Goal: Use online tool/utility: Use online tool/utility

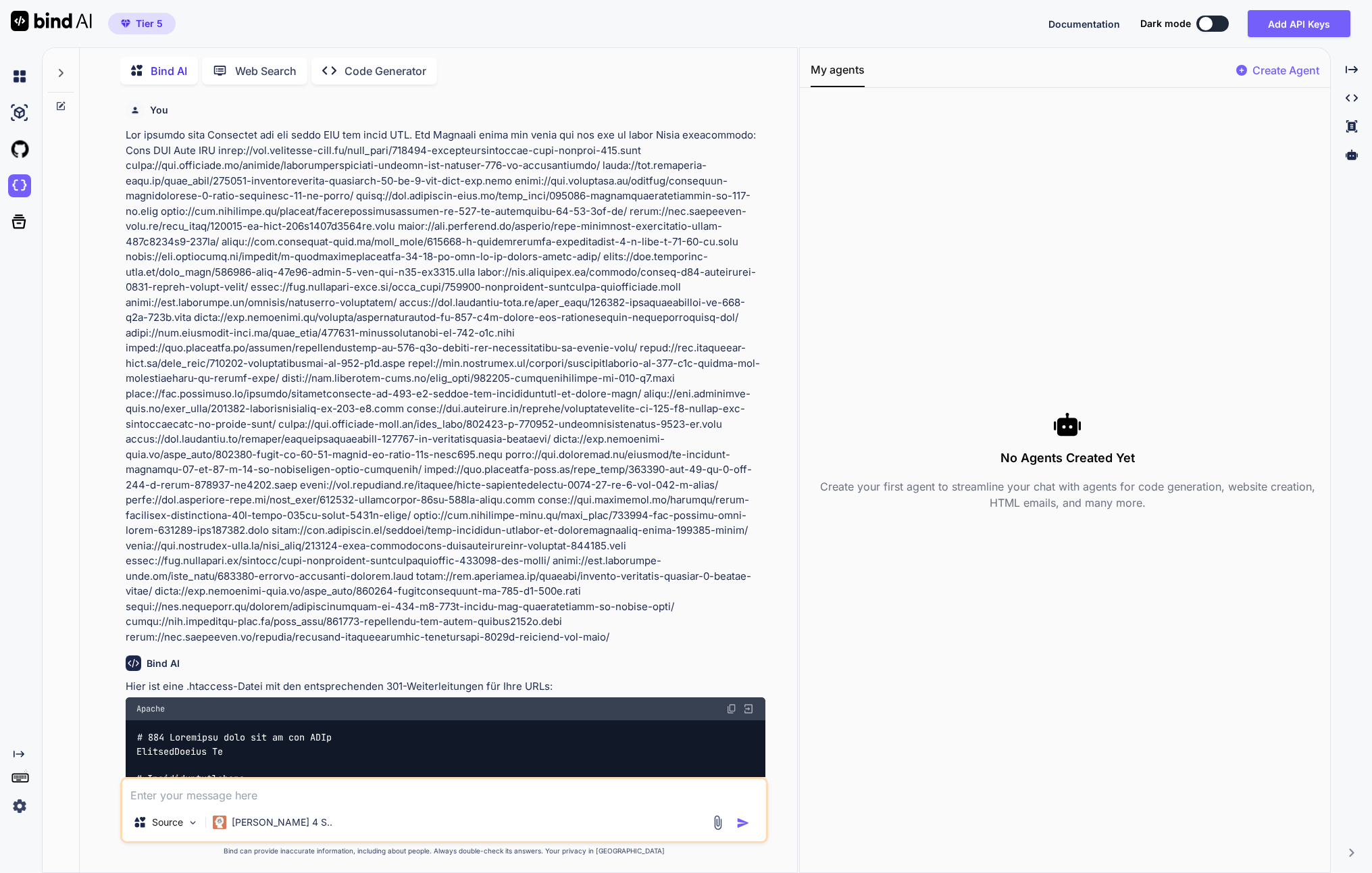
scroll to position [31378, 0]
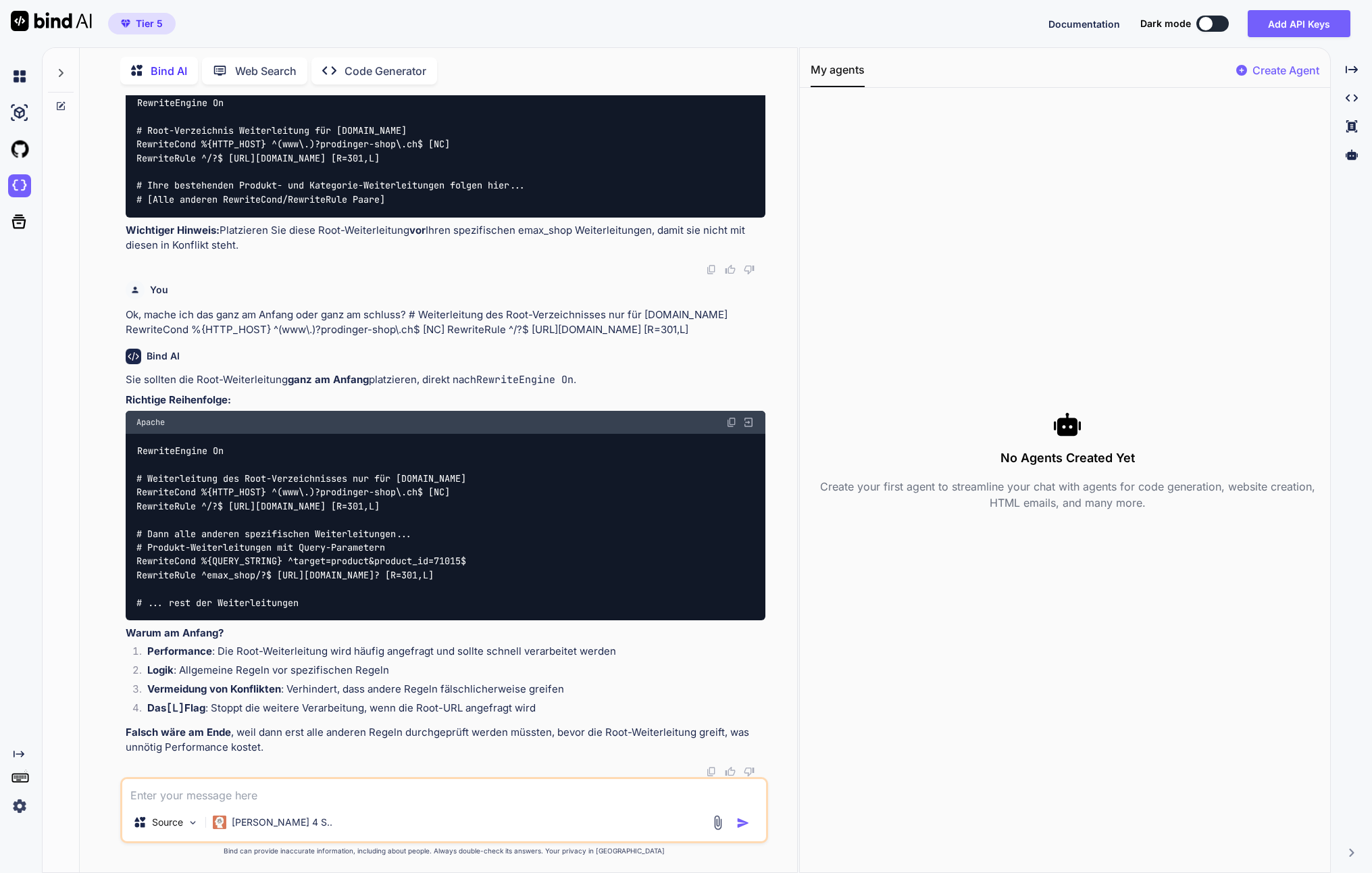
click at [267, 788] on textarea at bounding box center [444, 791] width 644 height 24
click at [55, 71] on div at bounding box center [60, 69] width 26 height 46
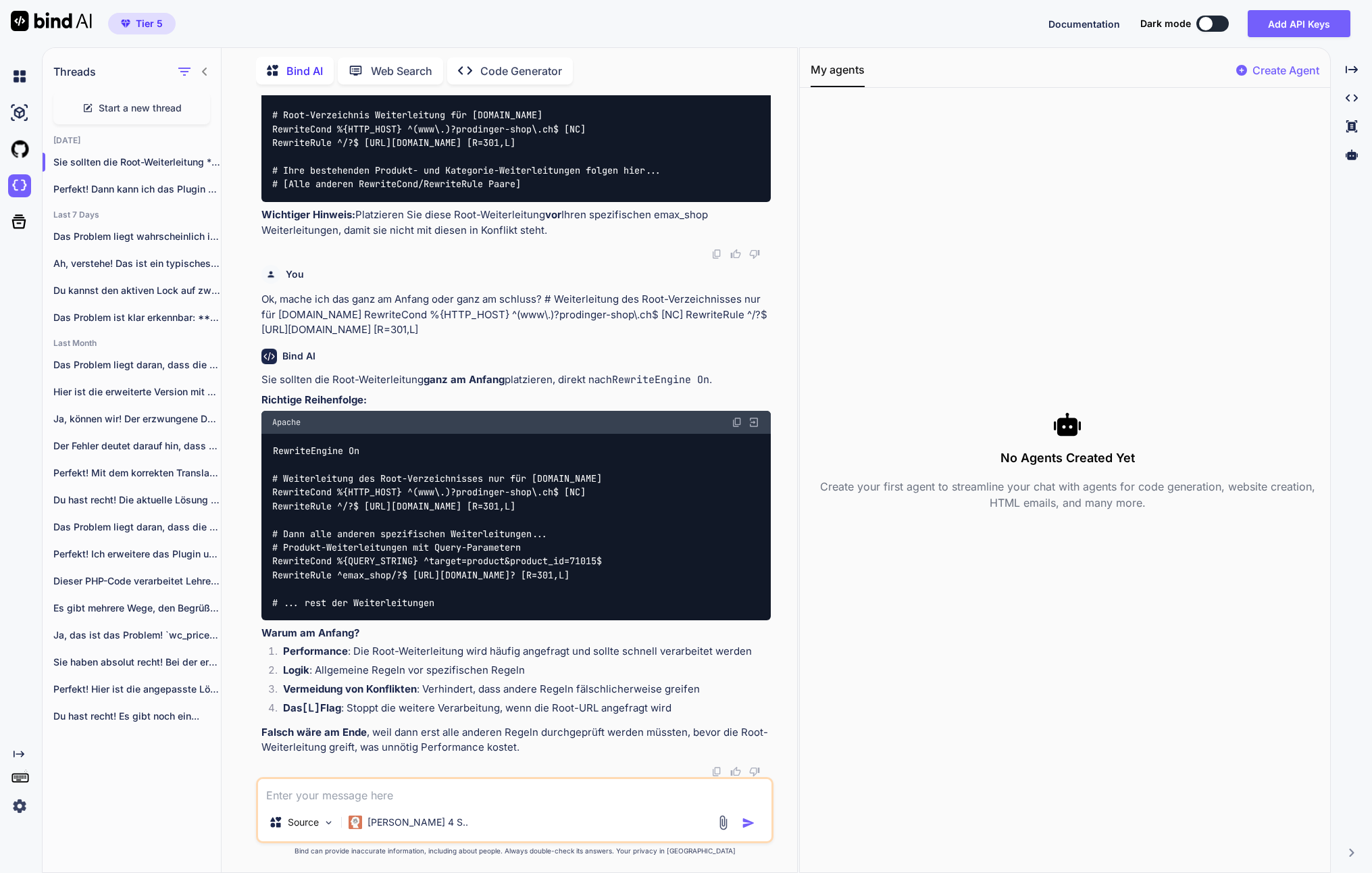
click at [126, 101] on span "Start a new thread" at bounding box center [140, 107] width 83 height 13
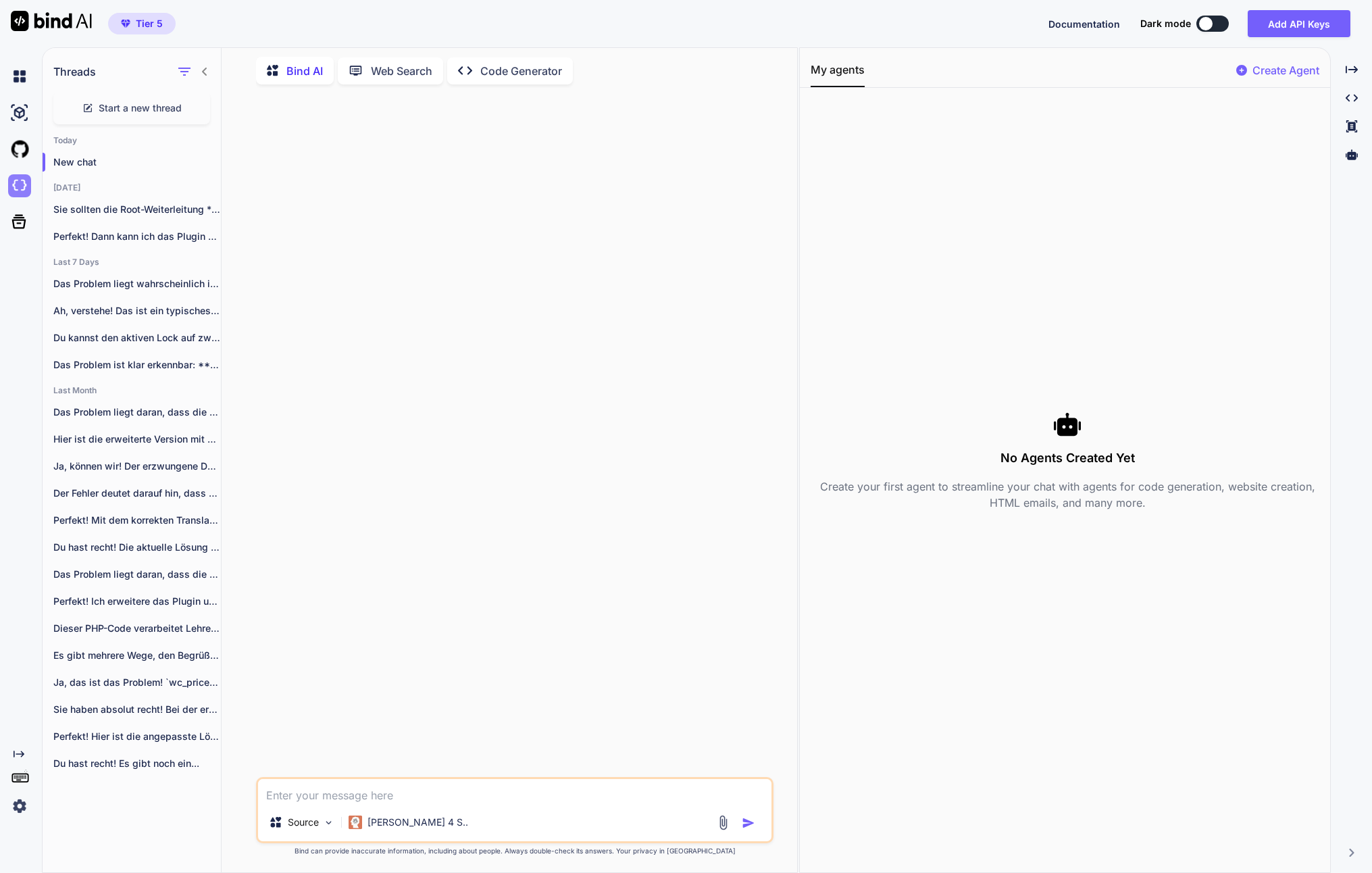
click at [19, 189] on img at bounding box center [19, 185] width 23 height 23
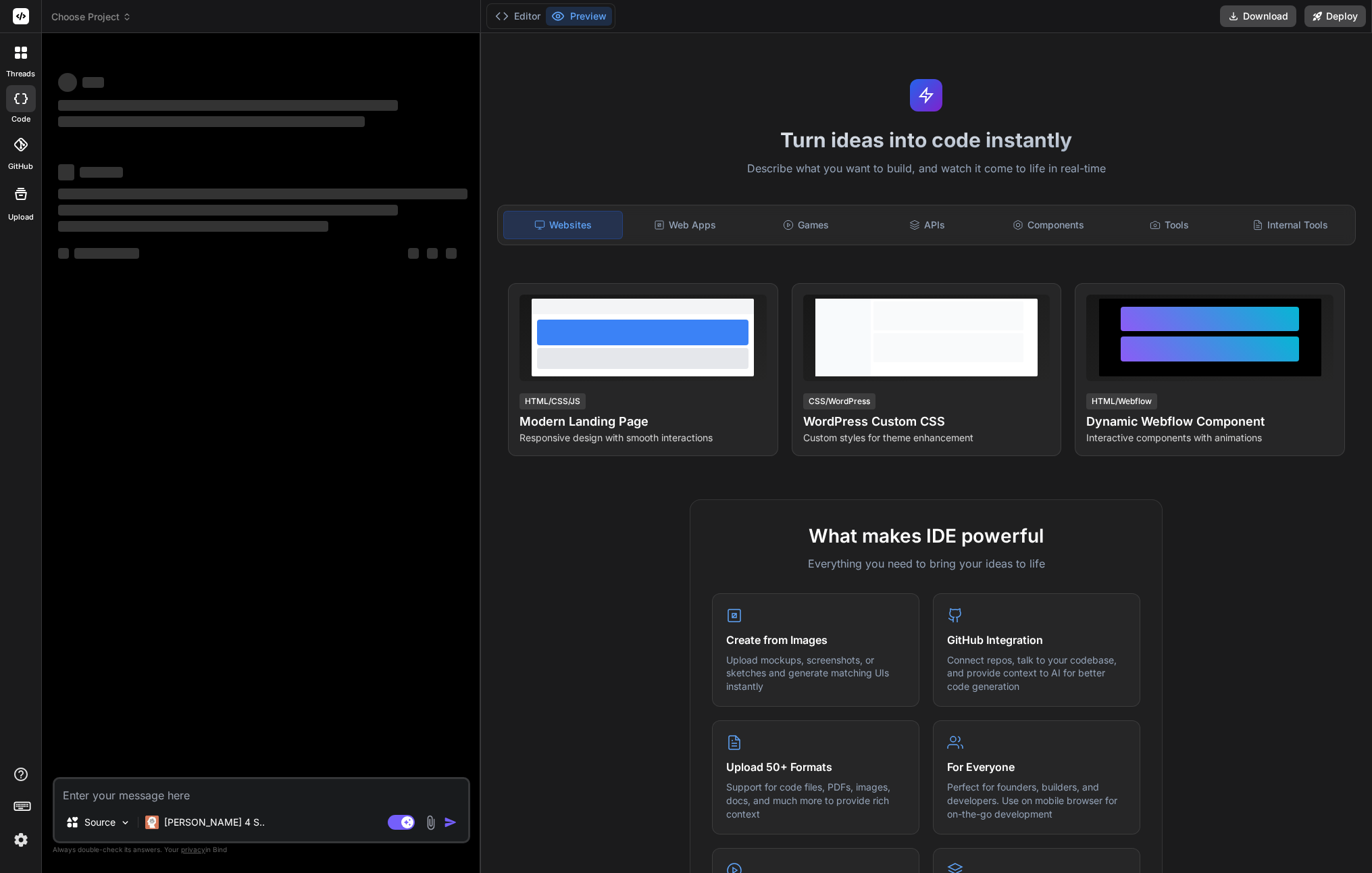
click at [89, 14] on span "Choose Project" at bounding box center [91, 16] width 81 height 13
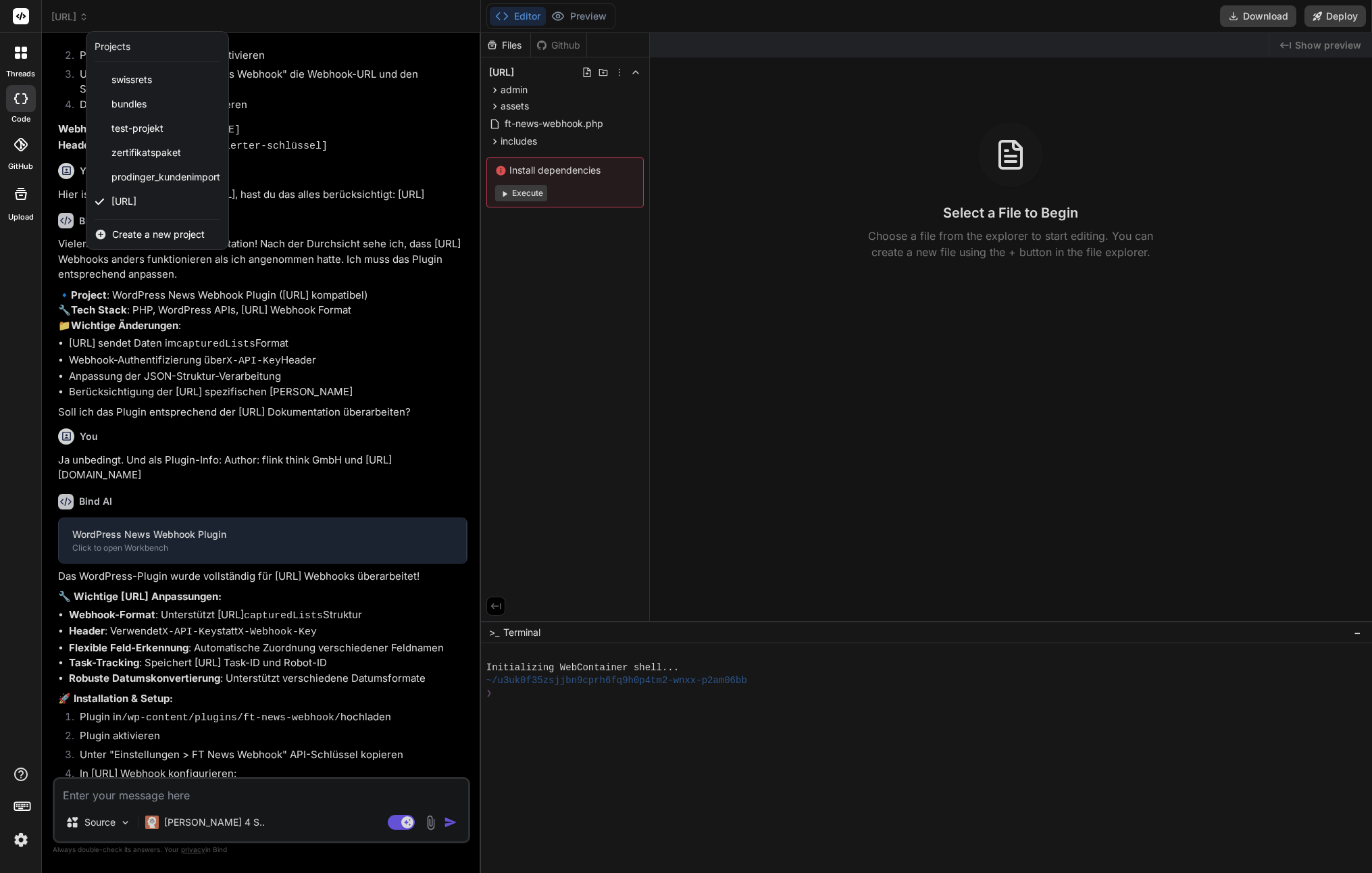
type textarea "x"
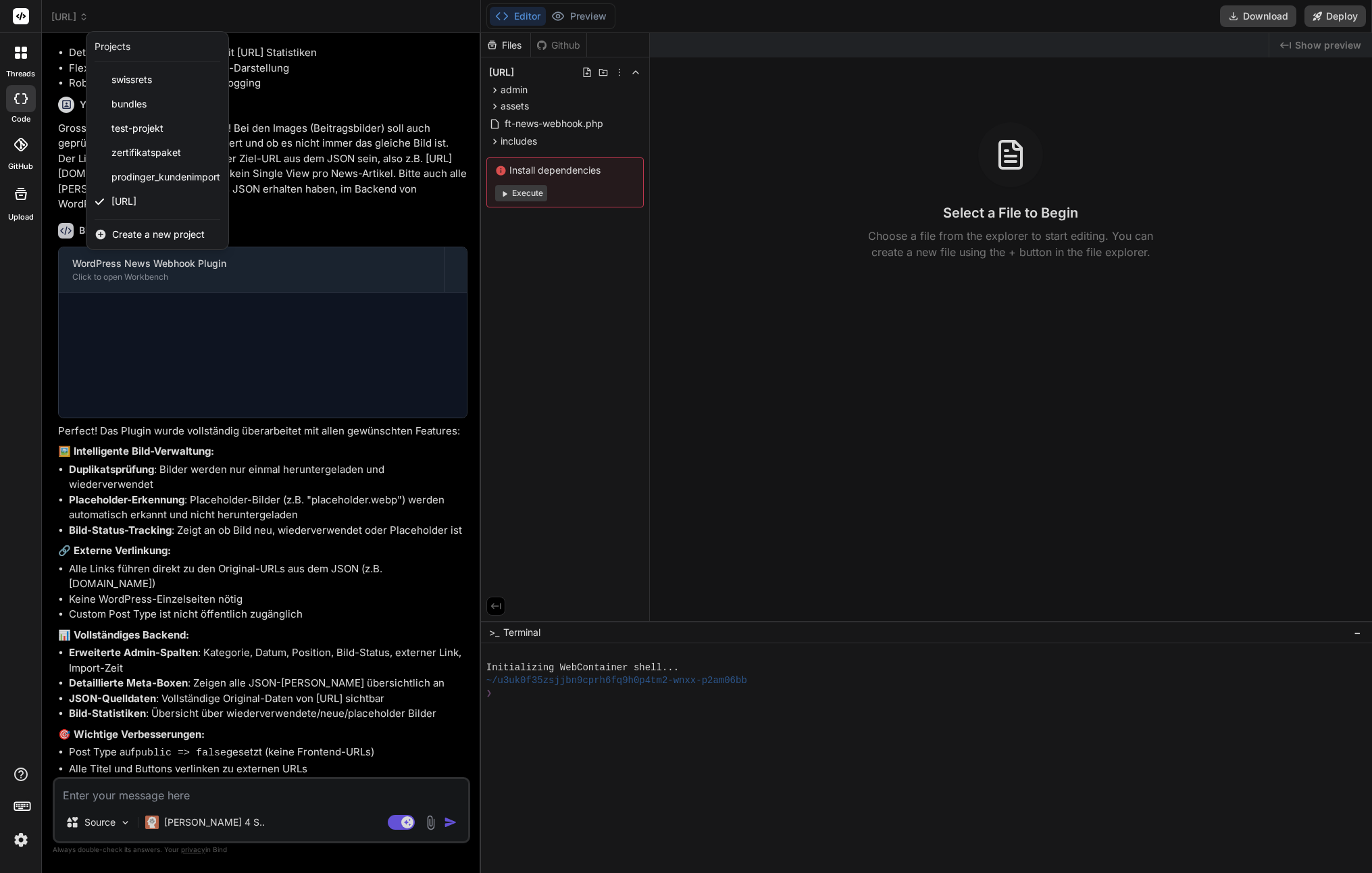
scroll to position [1628, 0]
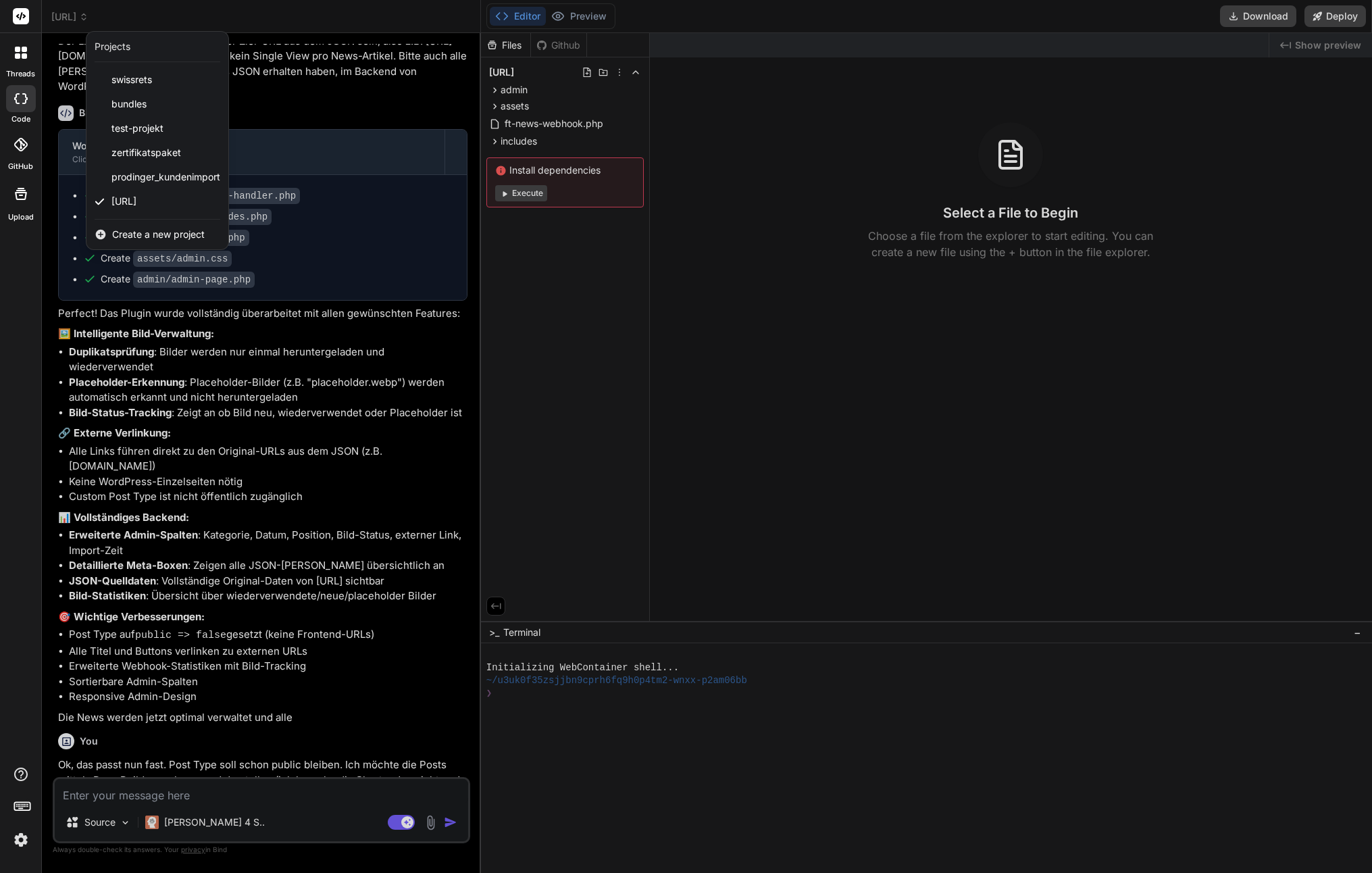
click at [144, 235] on span "Create a new project" at bounding box center [158, 234] width 93 height 13
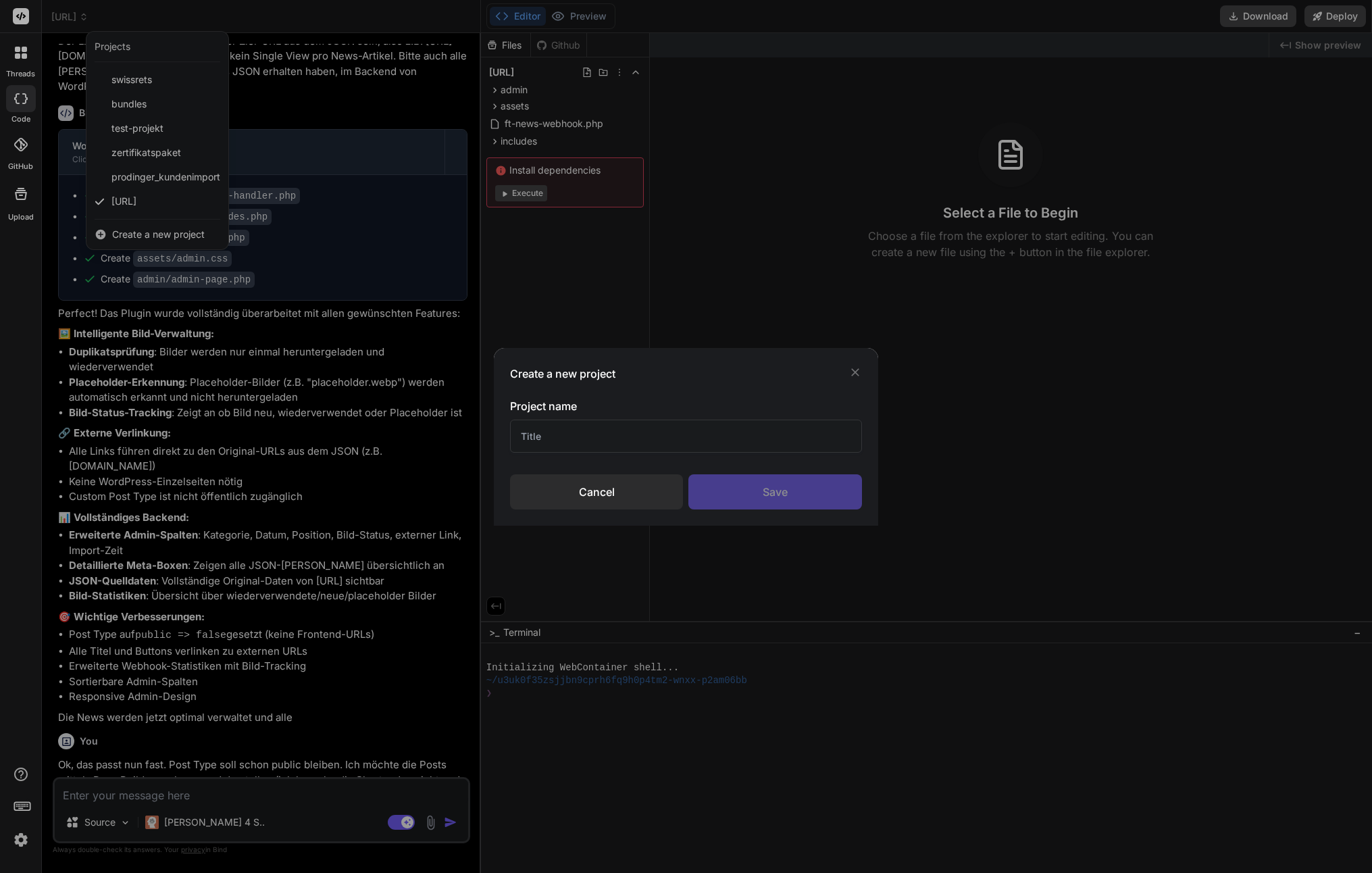
click at [539, 431] on input "text" at bounding box center [686, 436] width 352 height 33
type input "Mitarbeiter Puzzle"
click at [735, 486] on div "Save" at bounding box center [775, 492] width 173 height 35
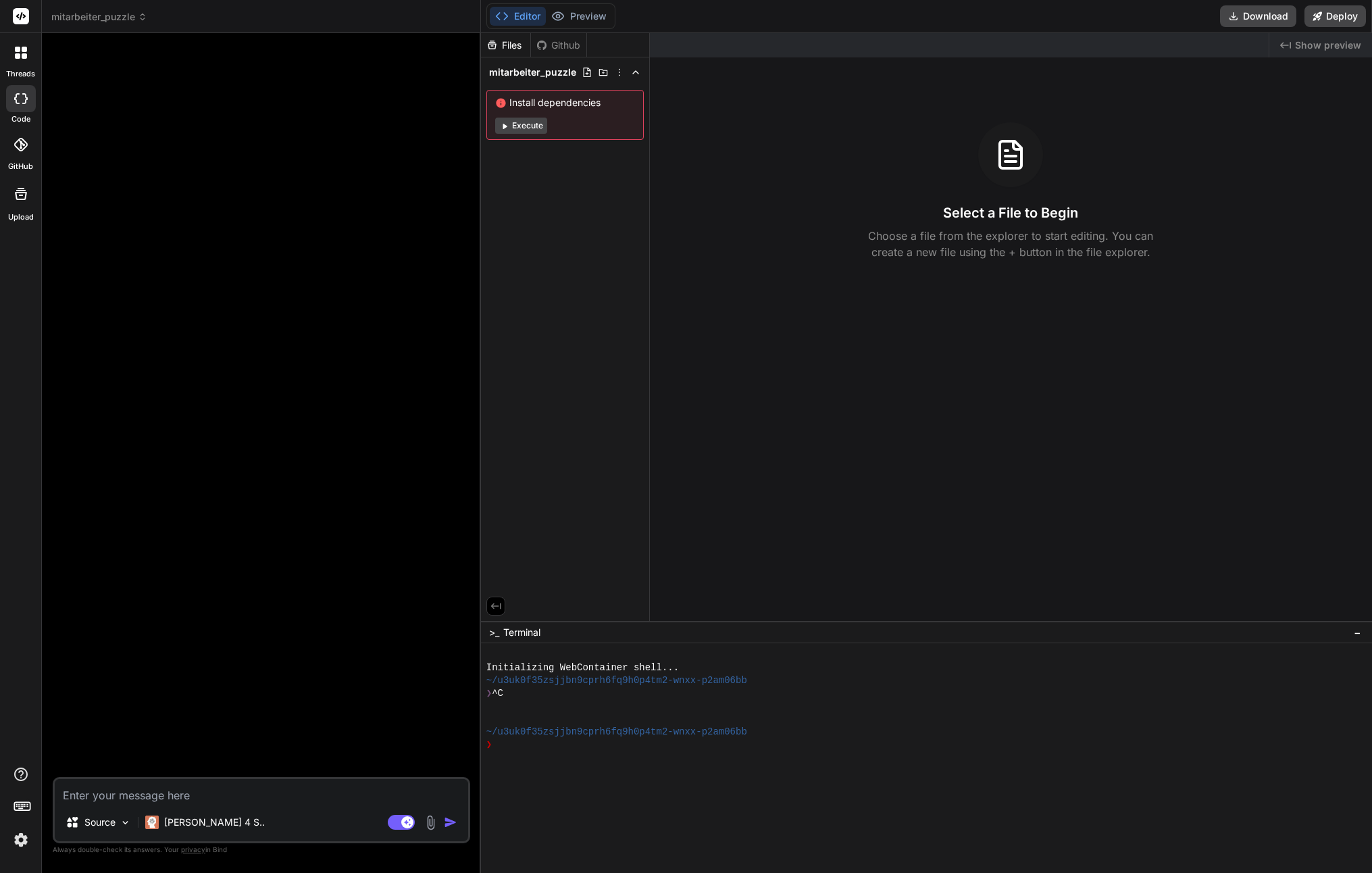
click at [105, 795] on textarea at bounding box center [261, 791] width 413 height 24
type textarea "x"
type textarea "W"
type textarea "x"
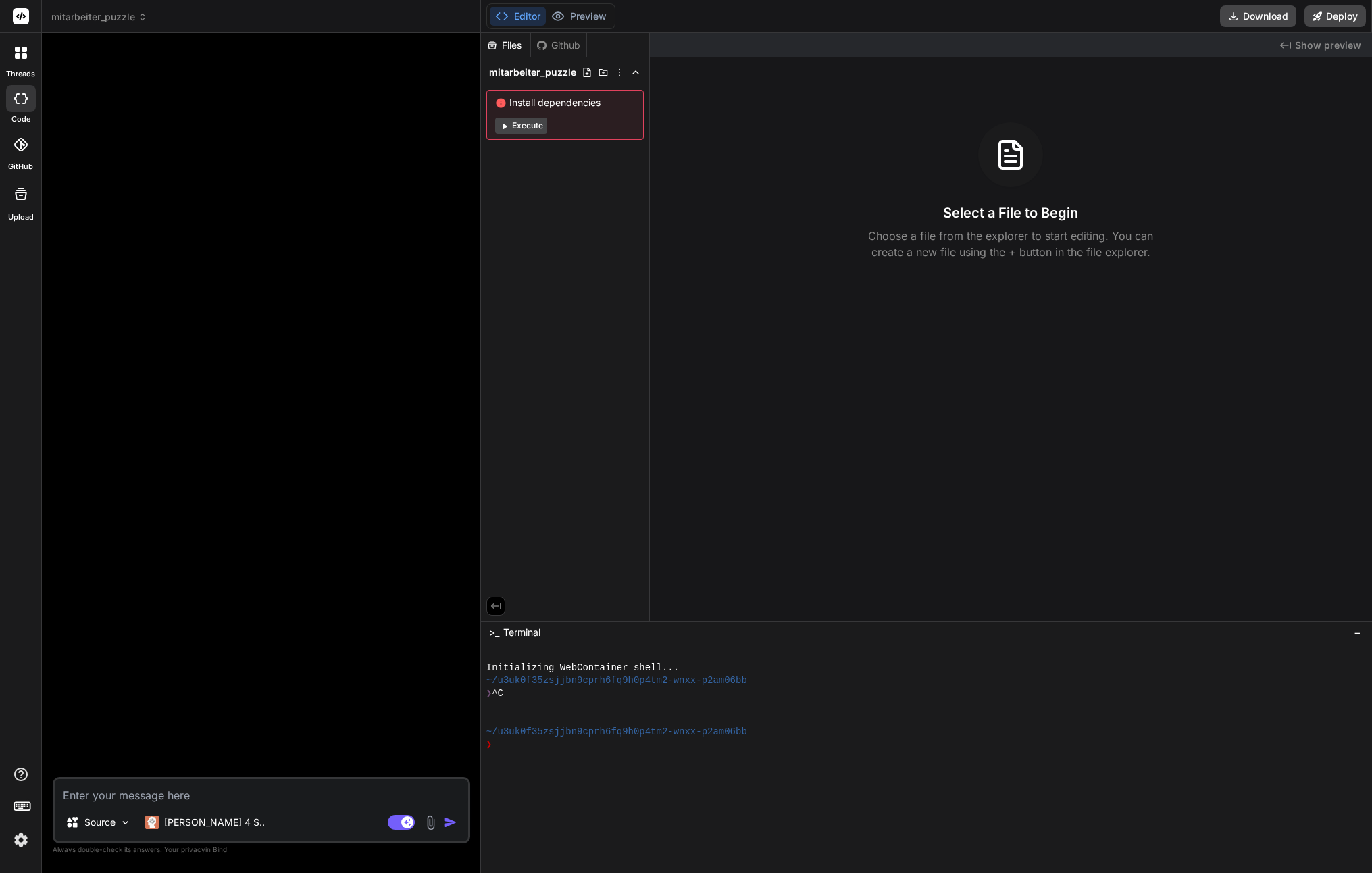
type textarea "F"
type textarea "x"
type textarea "Fü"
type textarea "x"
type textarea "Für"
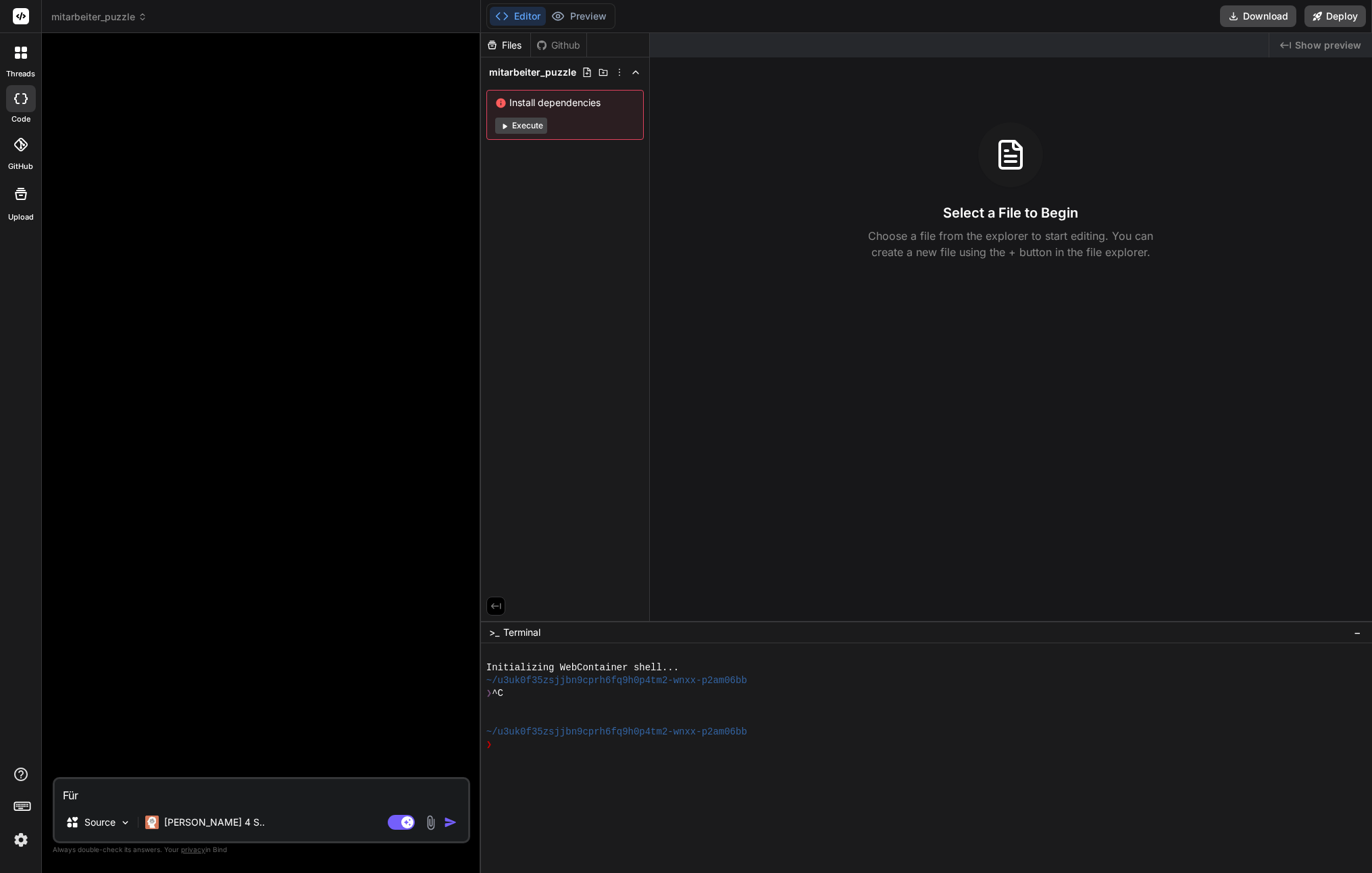
type textarea "x"
type textarea "Für"
type textarea "x"
type textarea "Für e"
type textarea "x"
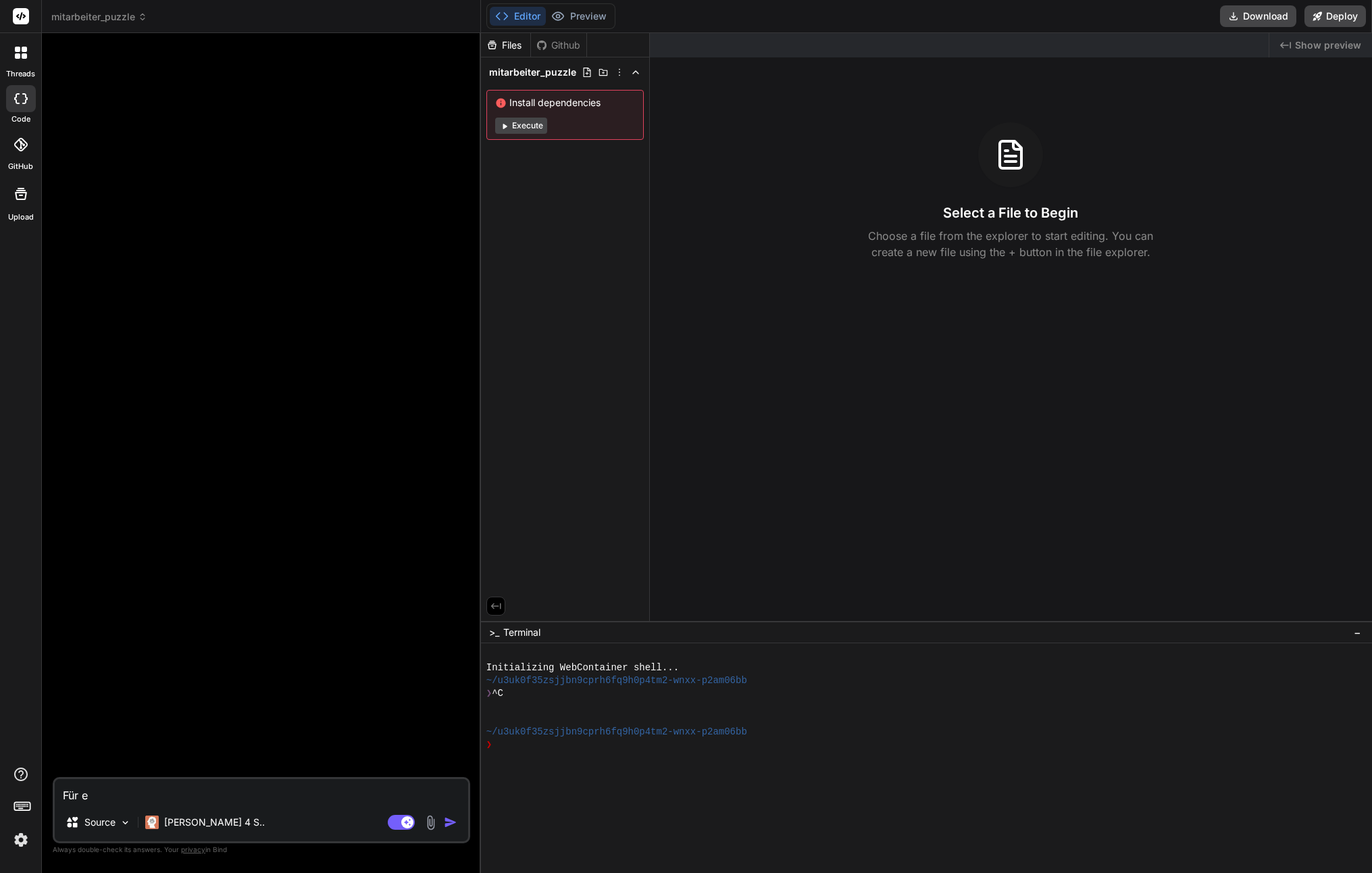
type textarea "Für ei"
type textarea "x"
type textarea "Für ein"
type textarea "x"
type textarea "Für eine"
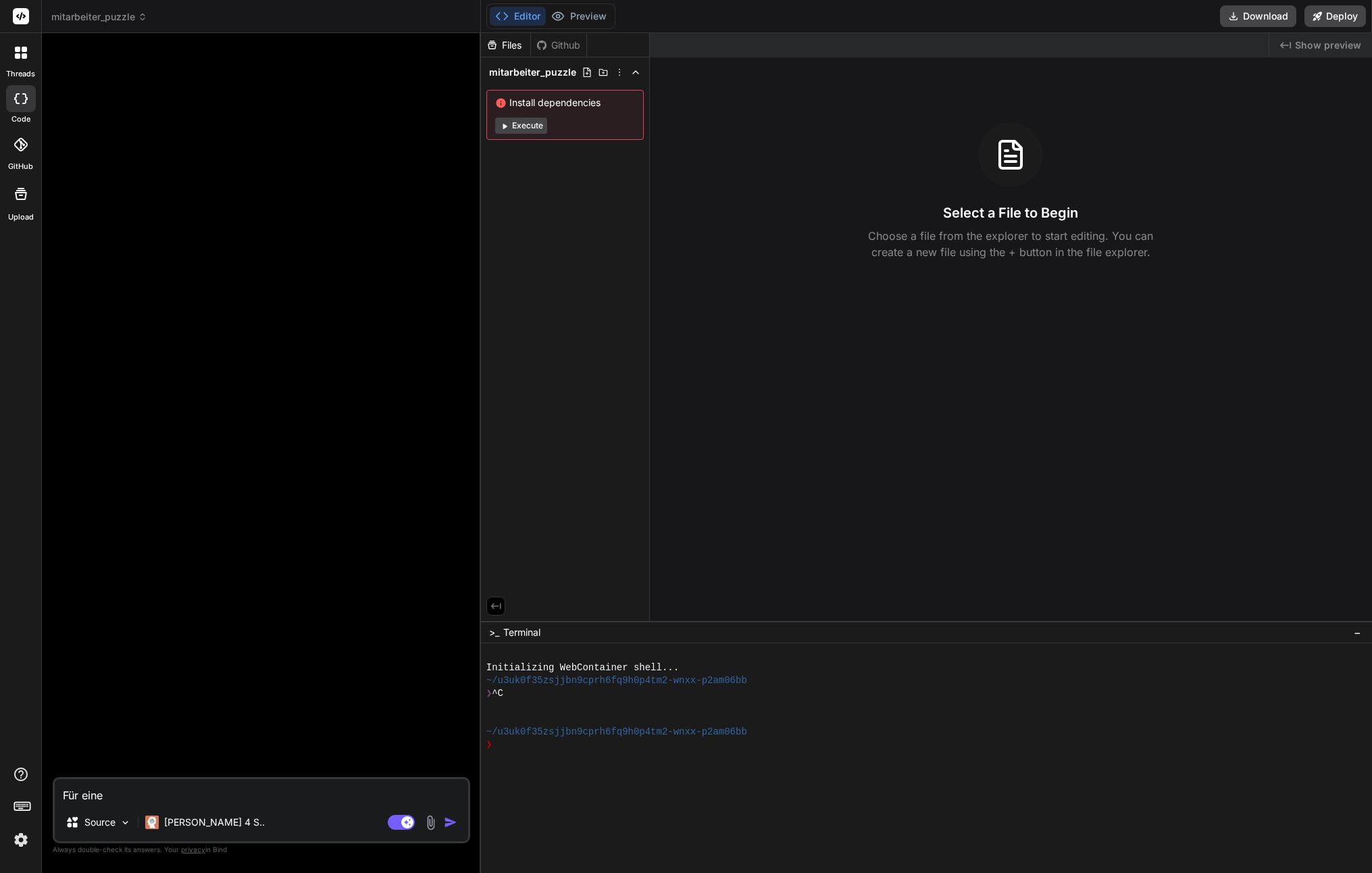
type textarea "x"
type textarea "Für eine"
type textarea "x"
type textarea "Für eine W"
type textarea "x"
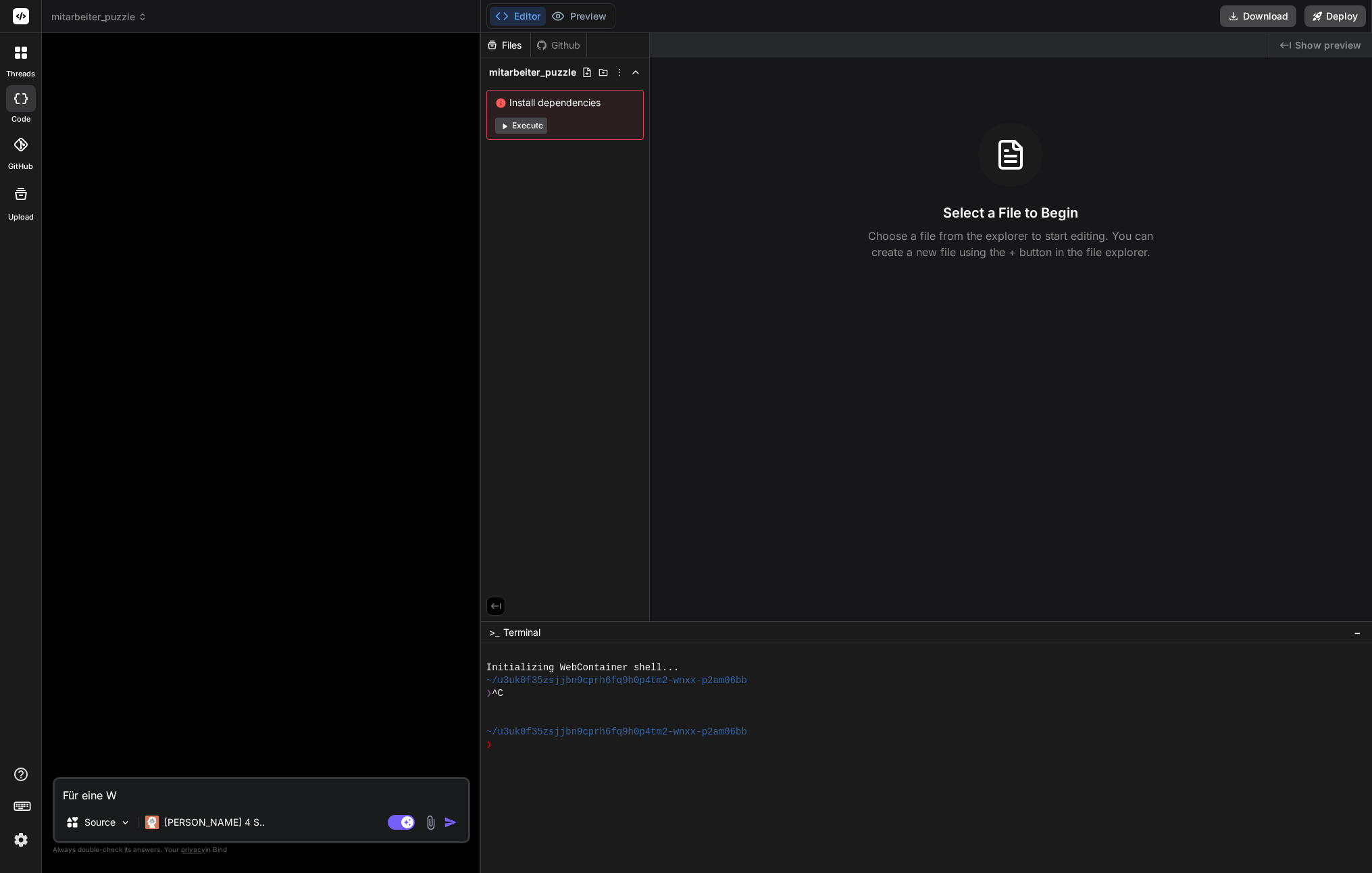
type textarea "Für eine We"
type textarea "x"
type textarea "Für eine Web"
type textarea "x"
type textarea "Für eine Webs"
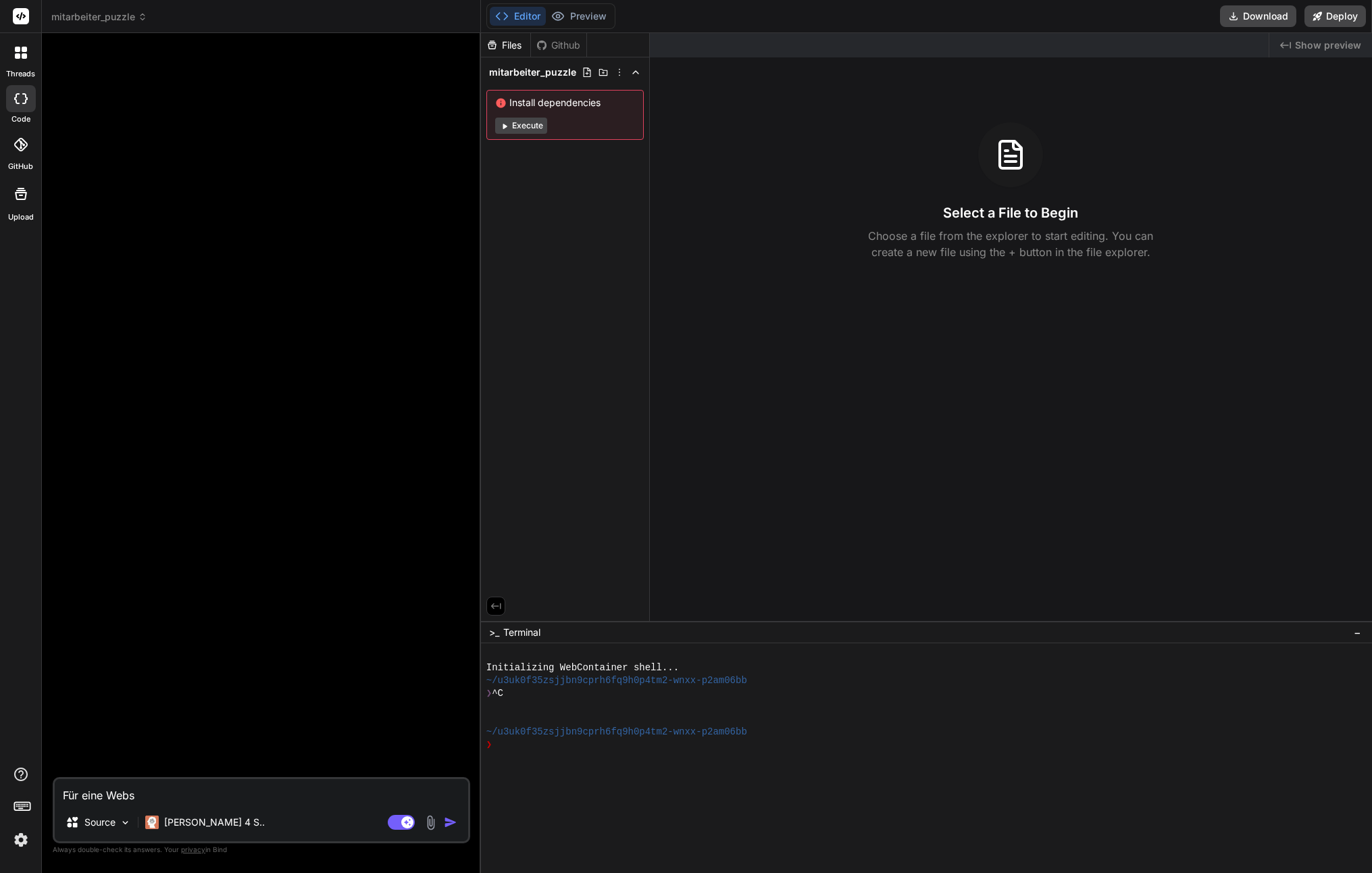
type textarea "x"
type textarea "Für eine Websi"
type textarea "x"
type textarea "Für eine Websit"
type textarea "x"
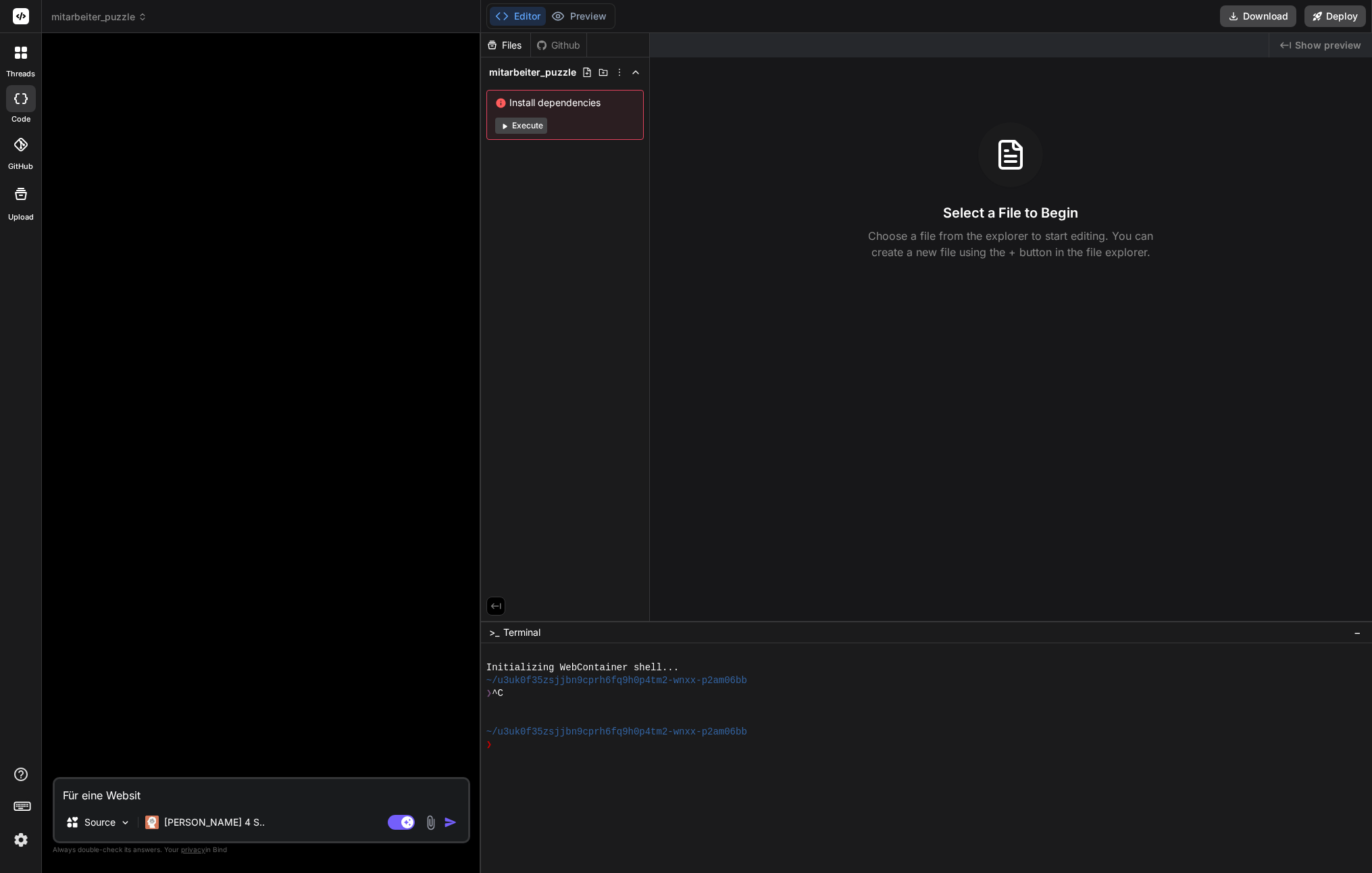
type textarea "Für eine Website"
type textarea "x"
type textarea "Für eine Website"
type textarea "x"
type textarea "Für eine Website b"
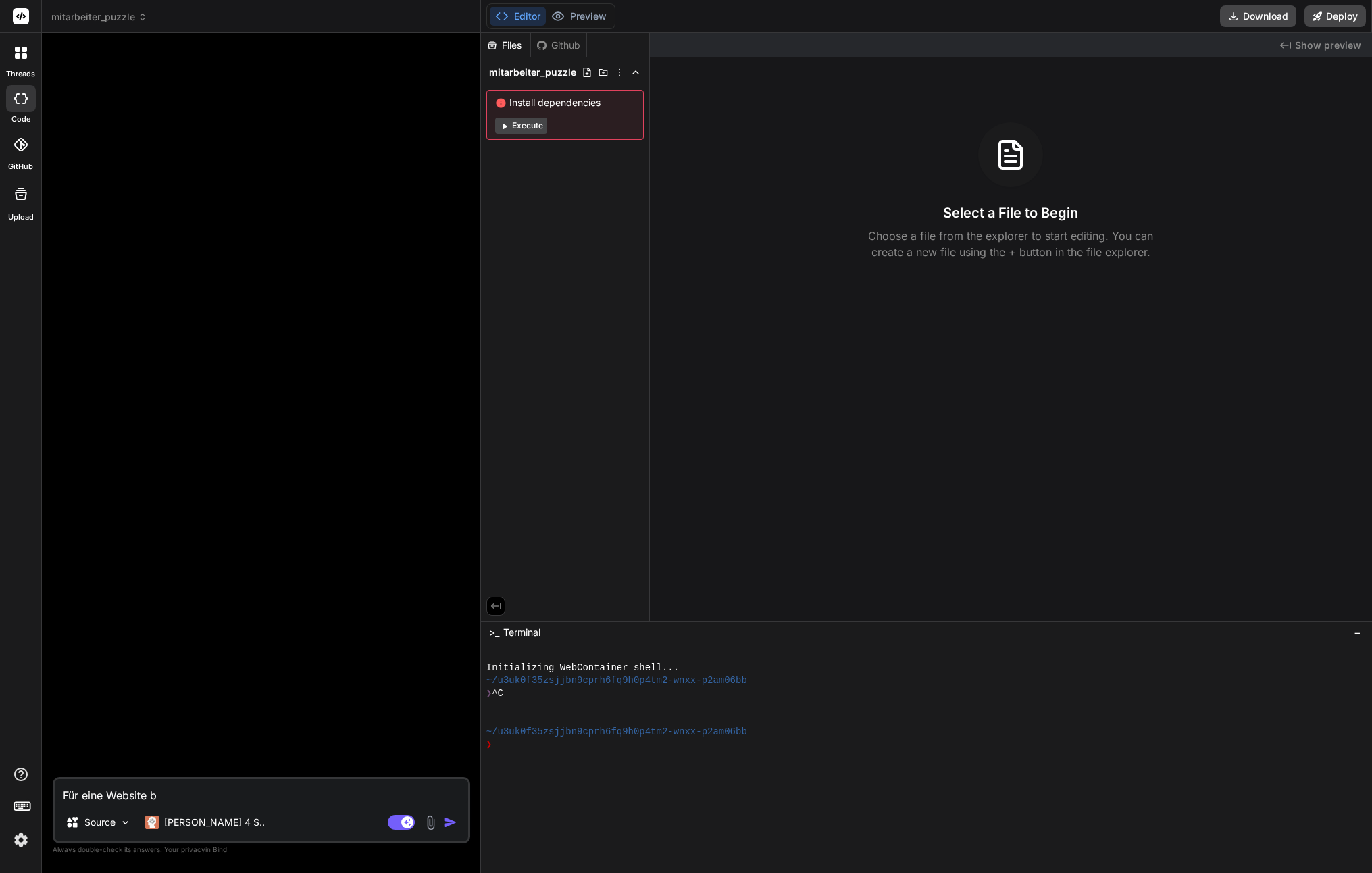
type textarea "x"
type textarea "Für eine Website br"
type textarea "x"
type textarea "Für eine Website bra"
type textarea "x"
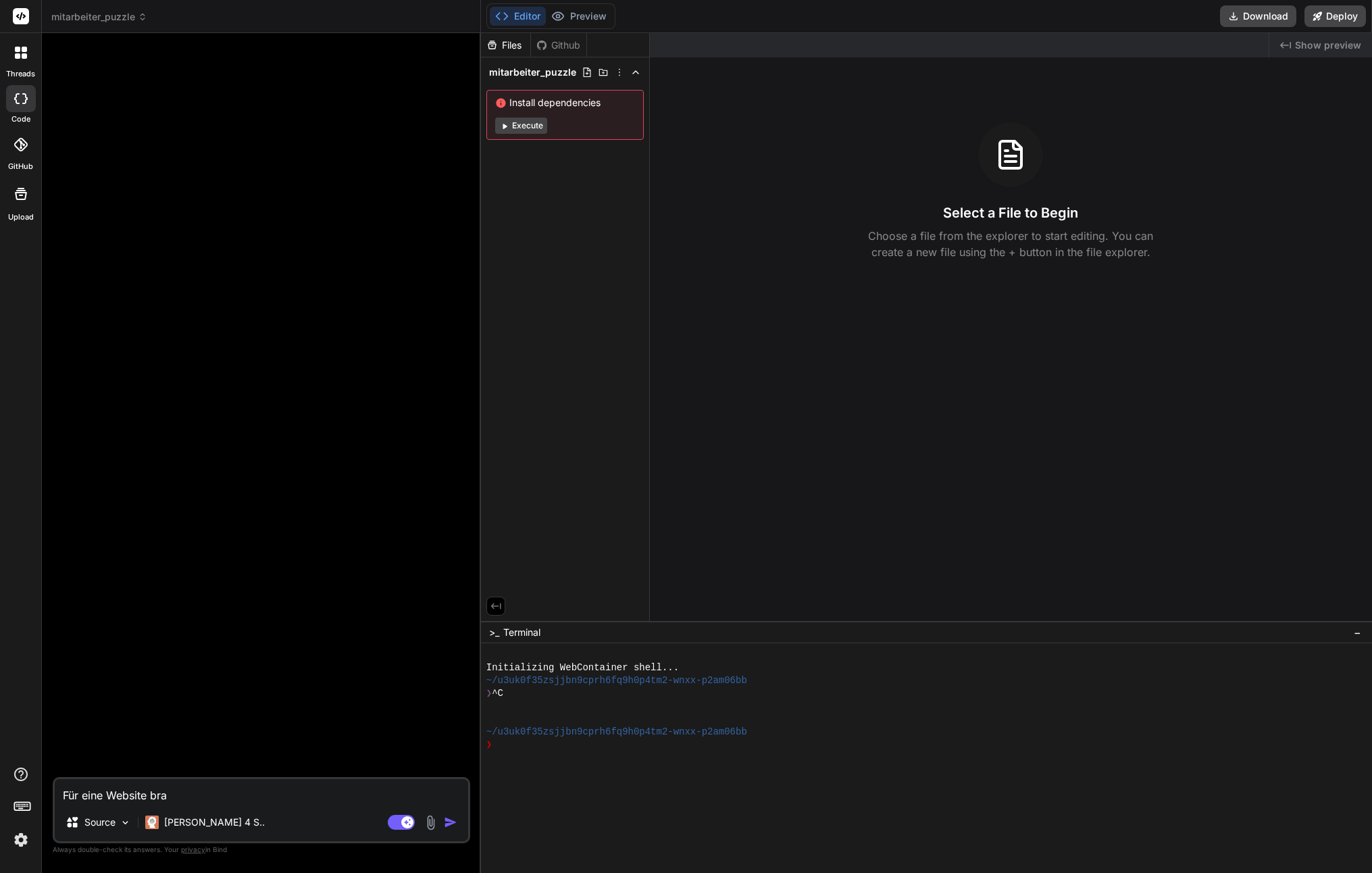
type textarea "Für eine Website brau"
type textarea "x"
type textarea "Für eine Website brauc"
type textarea "x"
type textarea "Für eine Website brauch"
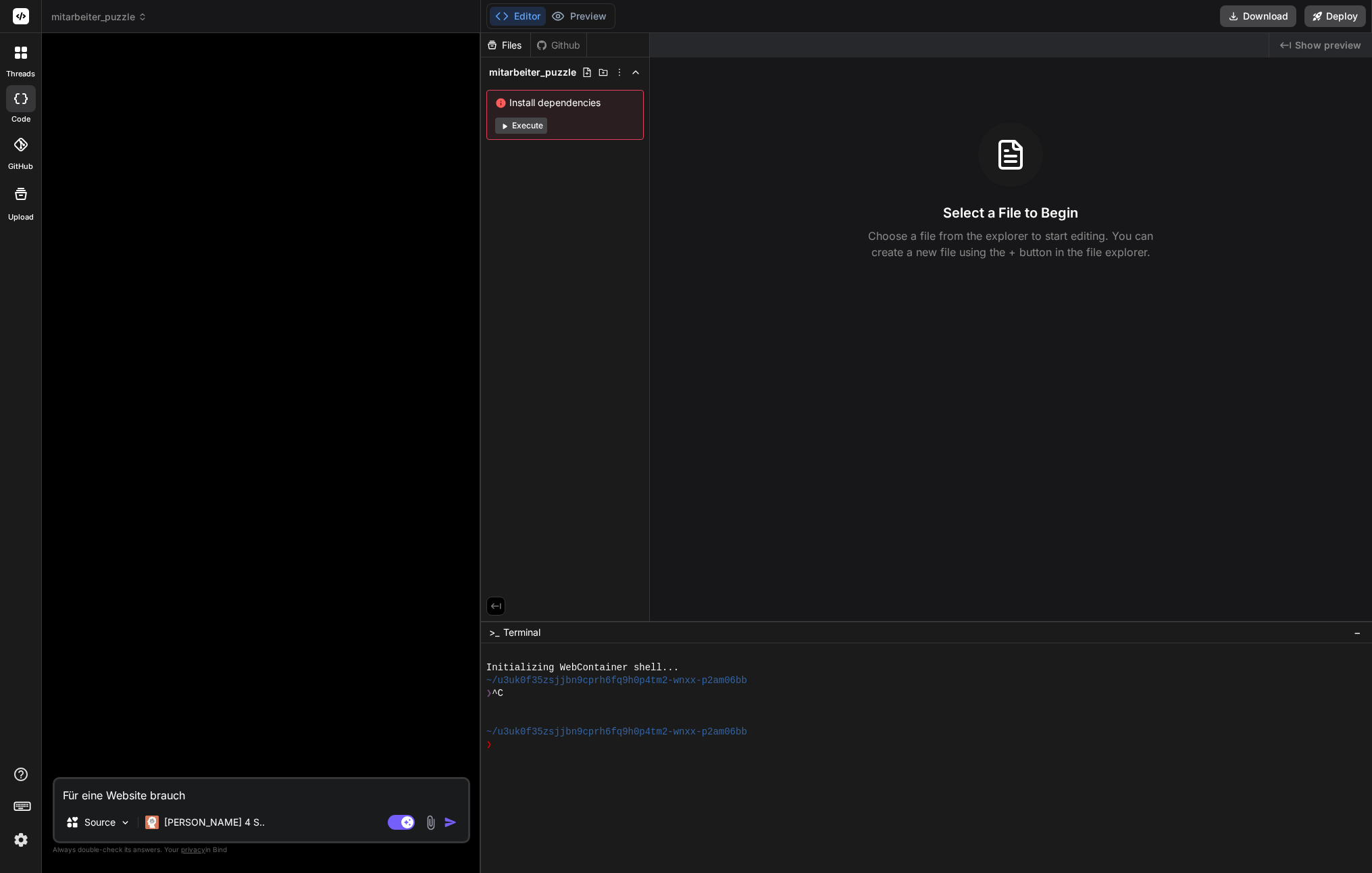
type textarea "x"
type textarea "Für eine Website brauche"
type textarea "x"
type textarea "Für eine Website brauche"
type textarea "x"
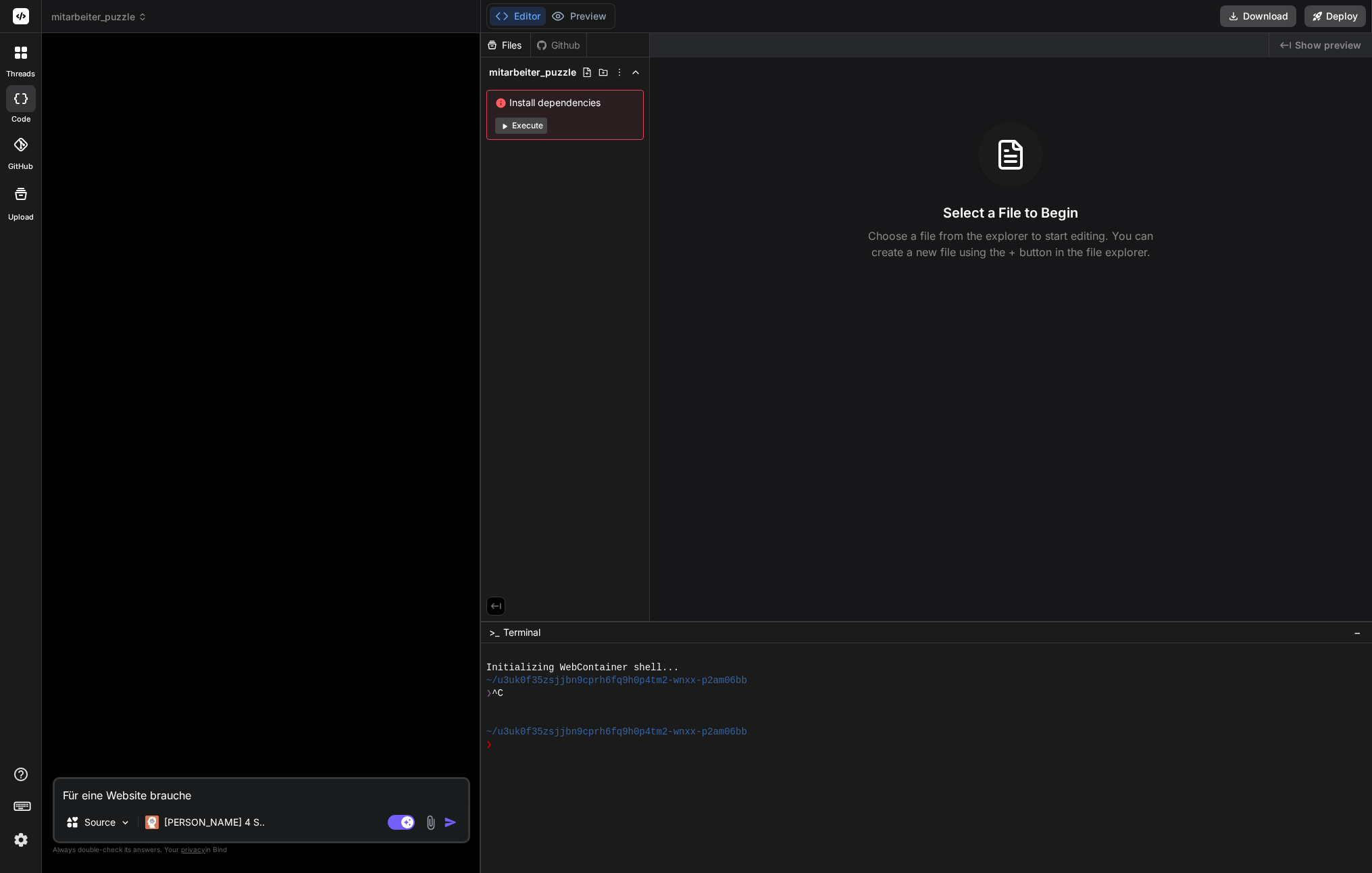
type textarea "Für eine Website brauche"
type textarea "x"
type textarea "Für eine Website brauch"
type textarea "x"
type textarea "Für eine Website brauc"
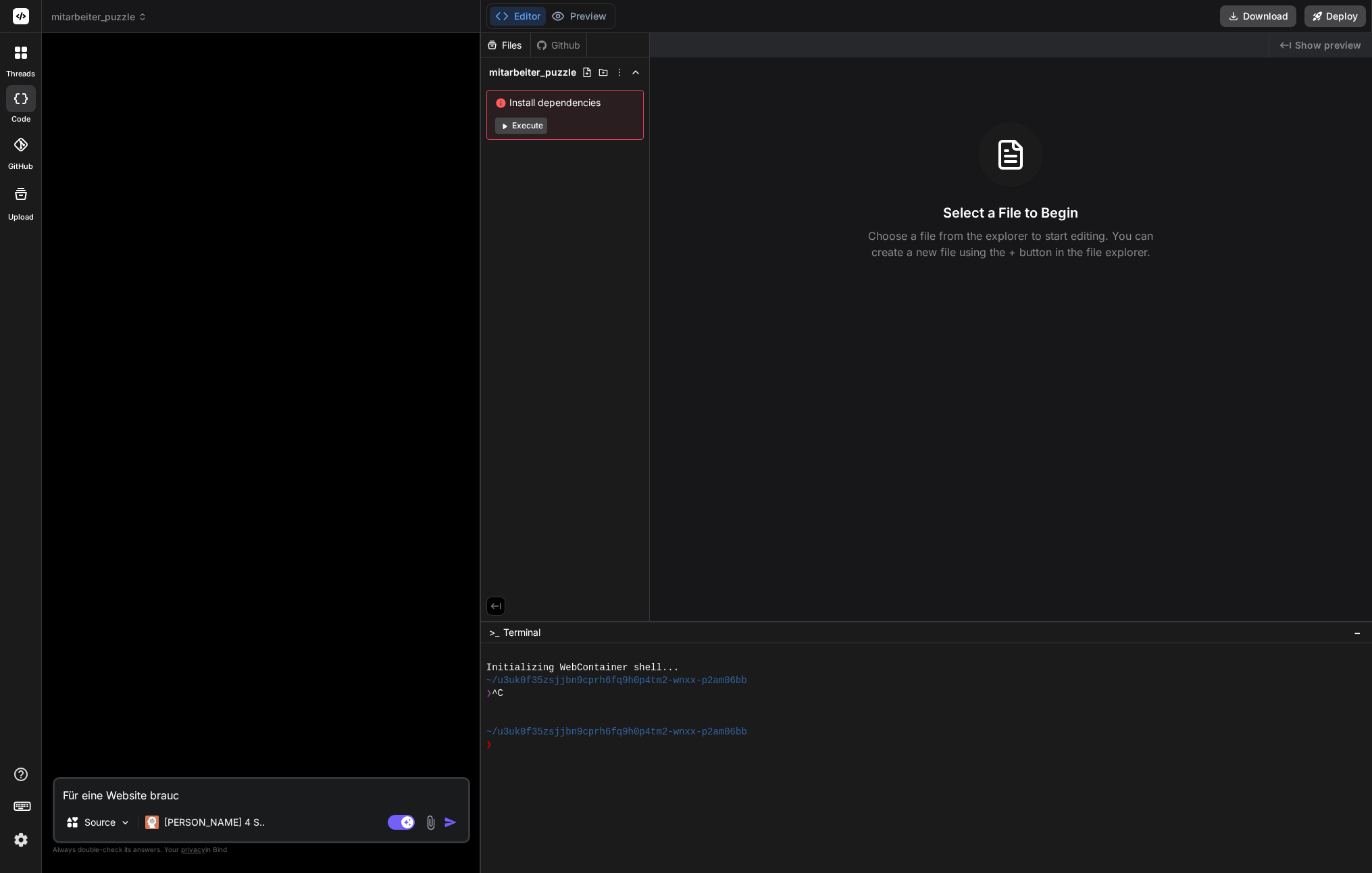
type textarea "x"
type textarea "Für eine Website brau"
type textarea "x"
type textarea "Für eine Website bra"
type textarea "x"
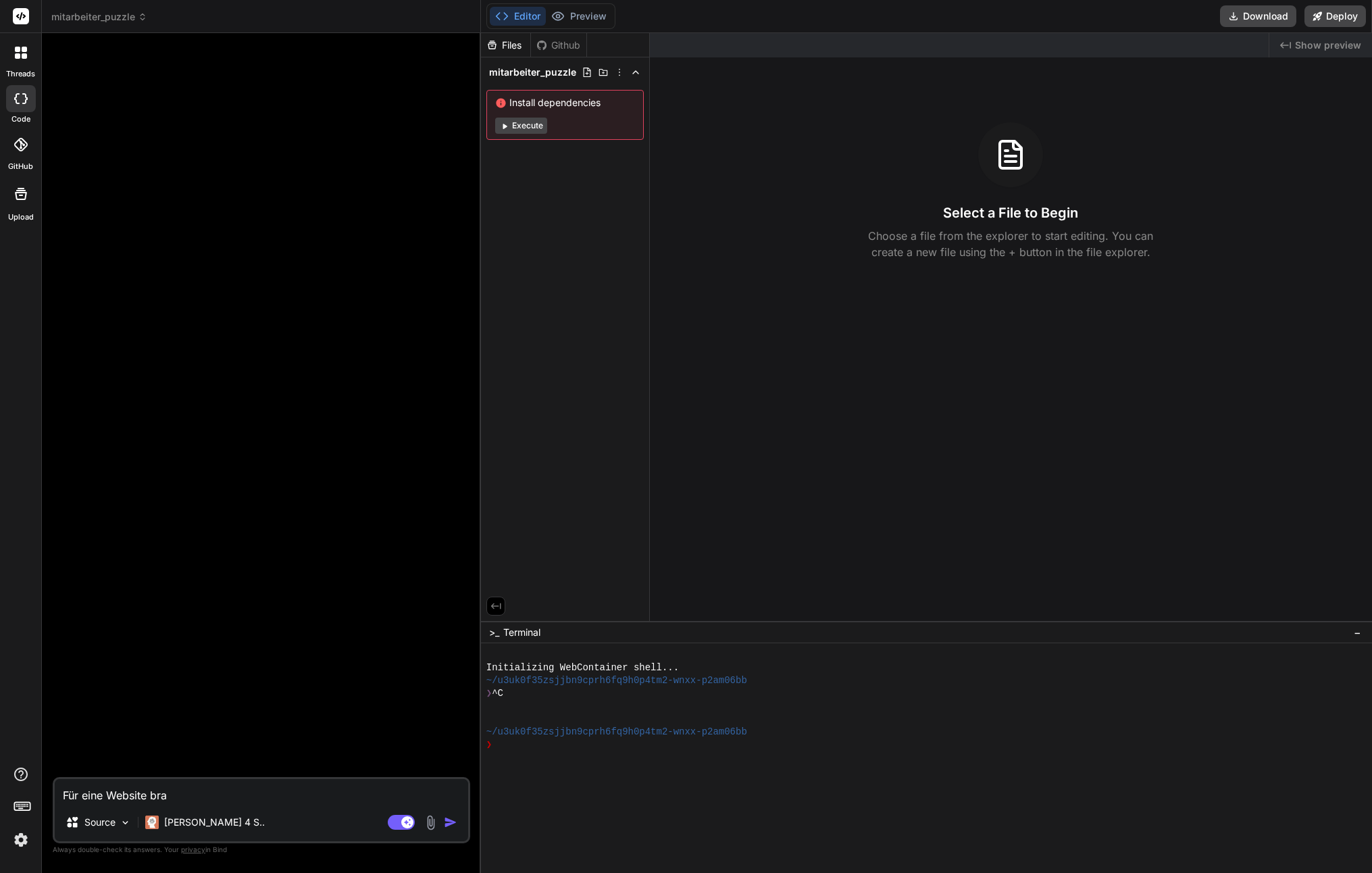
type textarea "Für eine Website br"
type textarea "x"
type textarea "Für eine Website b"
type textarea "x"
type textarea "Für eine Website"
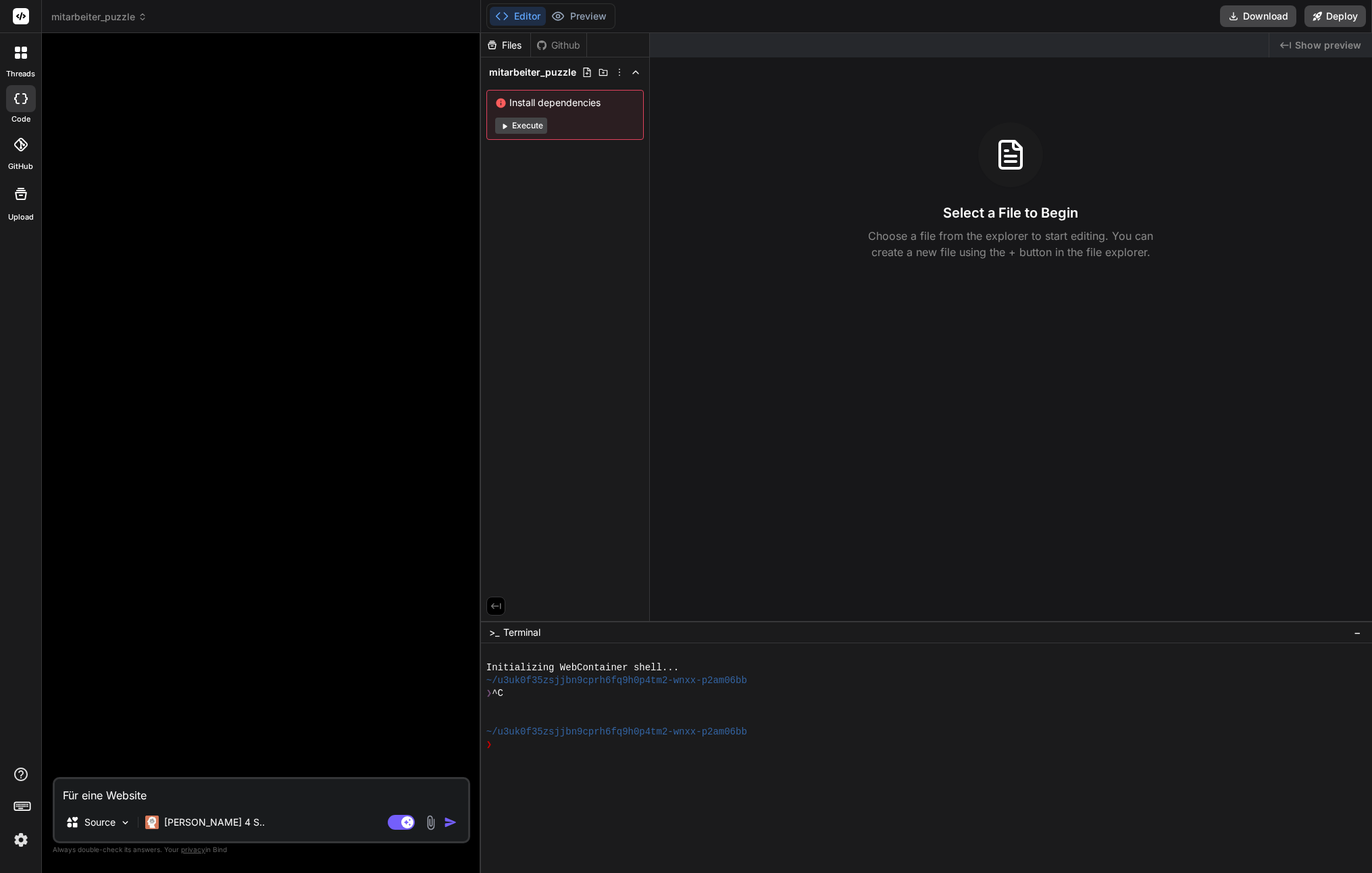
type textarea "x"
type textarea "Für eine Website w"
type textarea "x"
type textarea "Für eine Website wo"
type textarea "x"
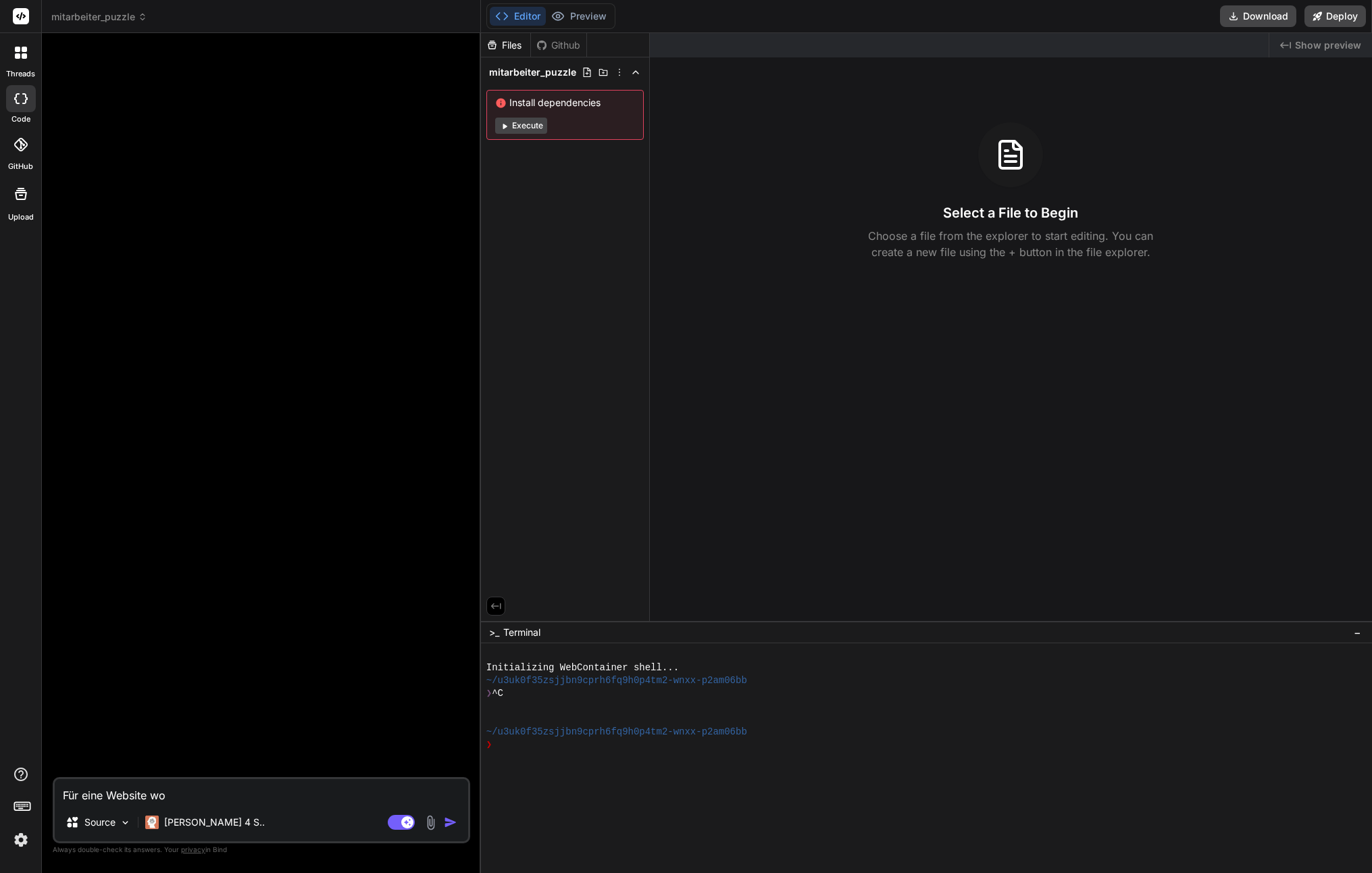
type textarea "Für eine Website wol"
type textarea "x"
type textarea "Für eine Website woll"
type textarea "x"
type textarea "Für eine Website wolle"
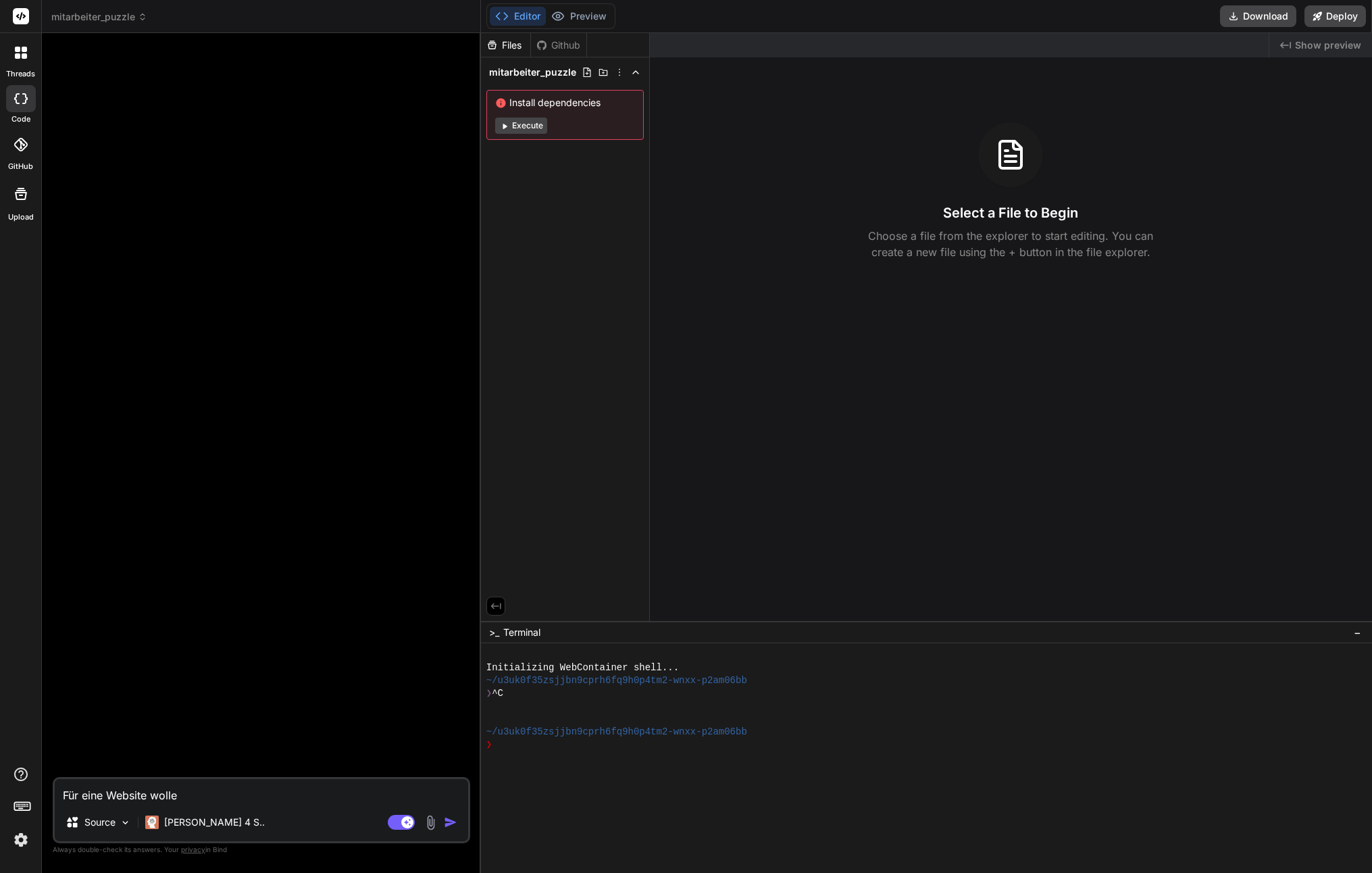
type textarea "x"
type textarea "Für eine Website wollen"
type textarea "x"
type textarea "Für eine Website wollen"
type textarea "x"
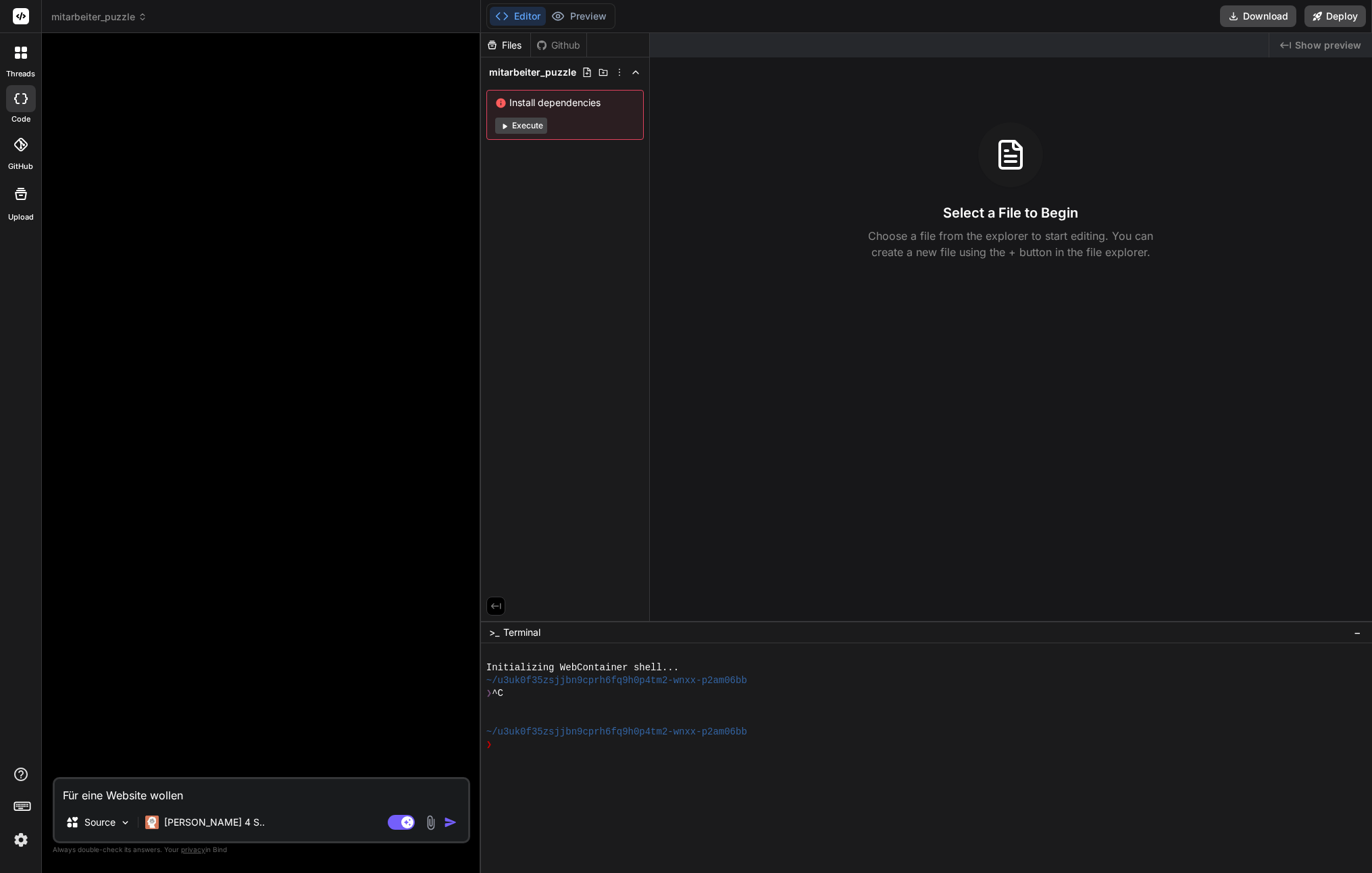
type textarea "Für eine Website wollen w"
type textarea "x"
type textarea "Für eine Website wollen wi"
type textarea "x"
type textarea "Für eine Website wollen wir"
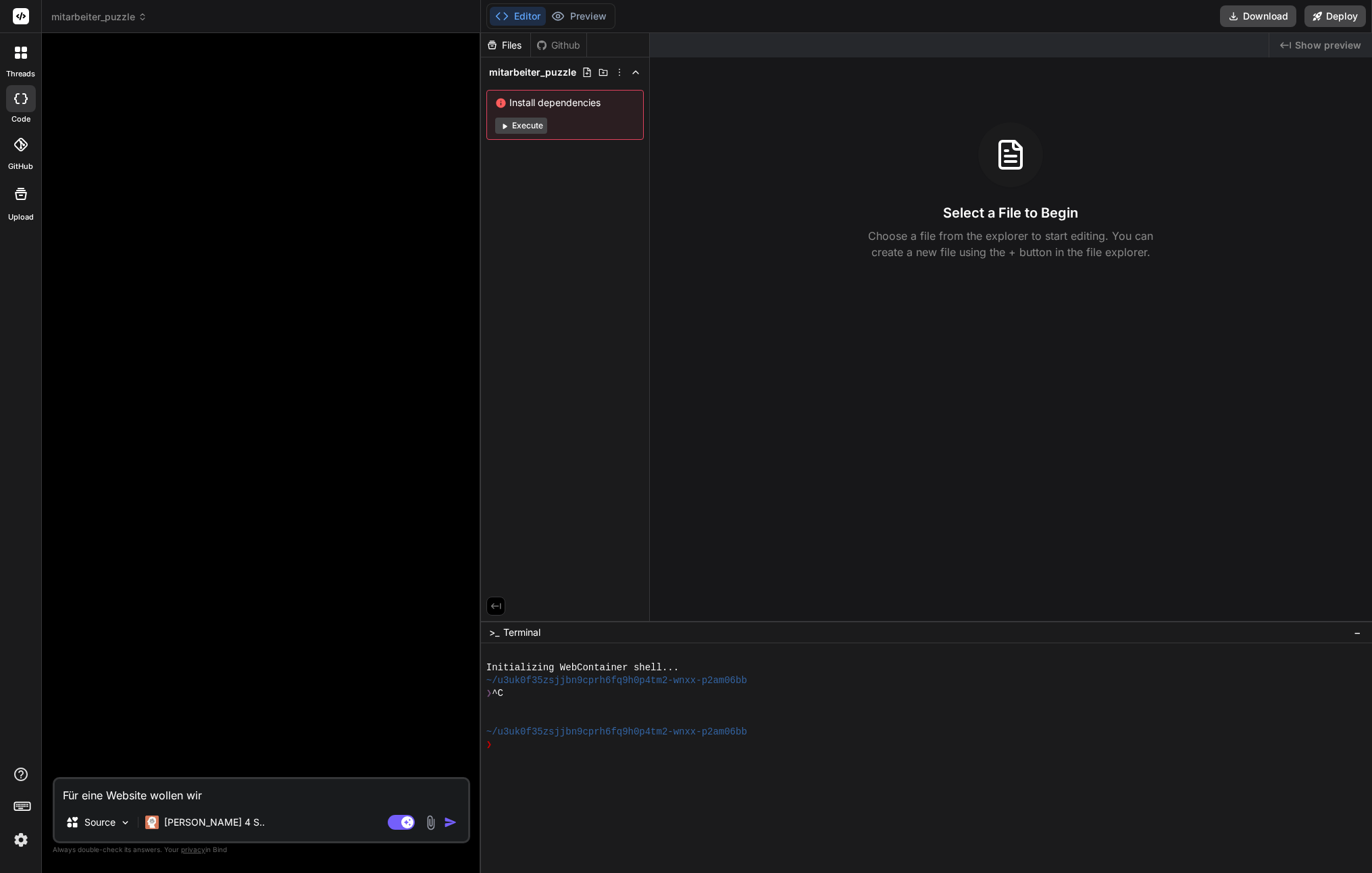
type textarea "x"
type textarea "Für eine Website wollen wir"
type textarea "x"
type textarea "Für eine Website wollen wir d"
type textarea "x"
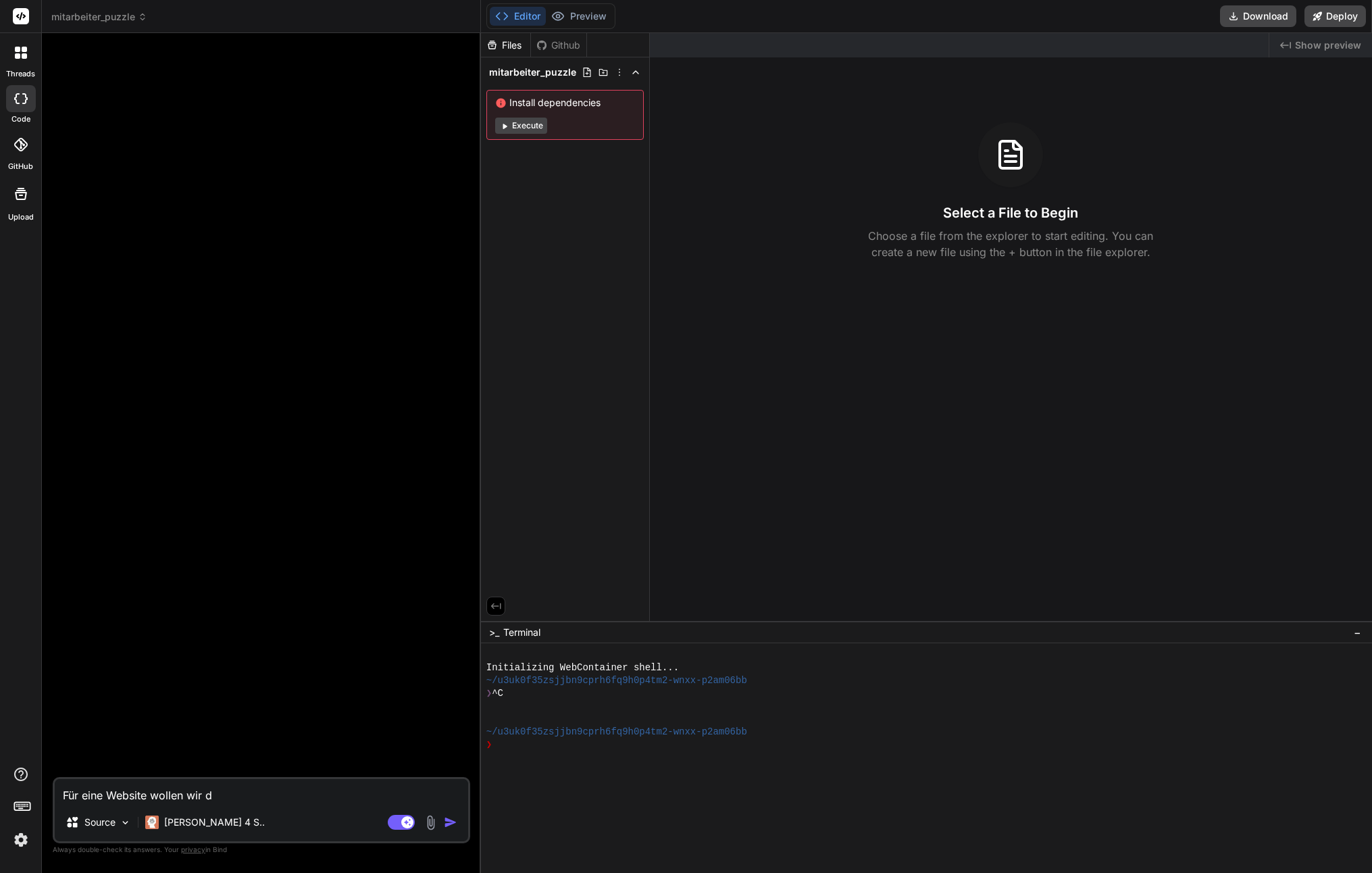
type textarea "Für eine Website wollen wir di"
type textarea "x"
type textarea "Für eine Website wollen wir die"
type textarea "x"
type textarea "Für eine Website wollen wir die"
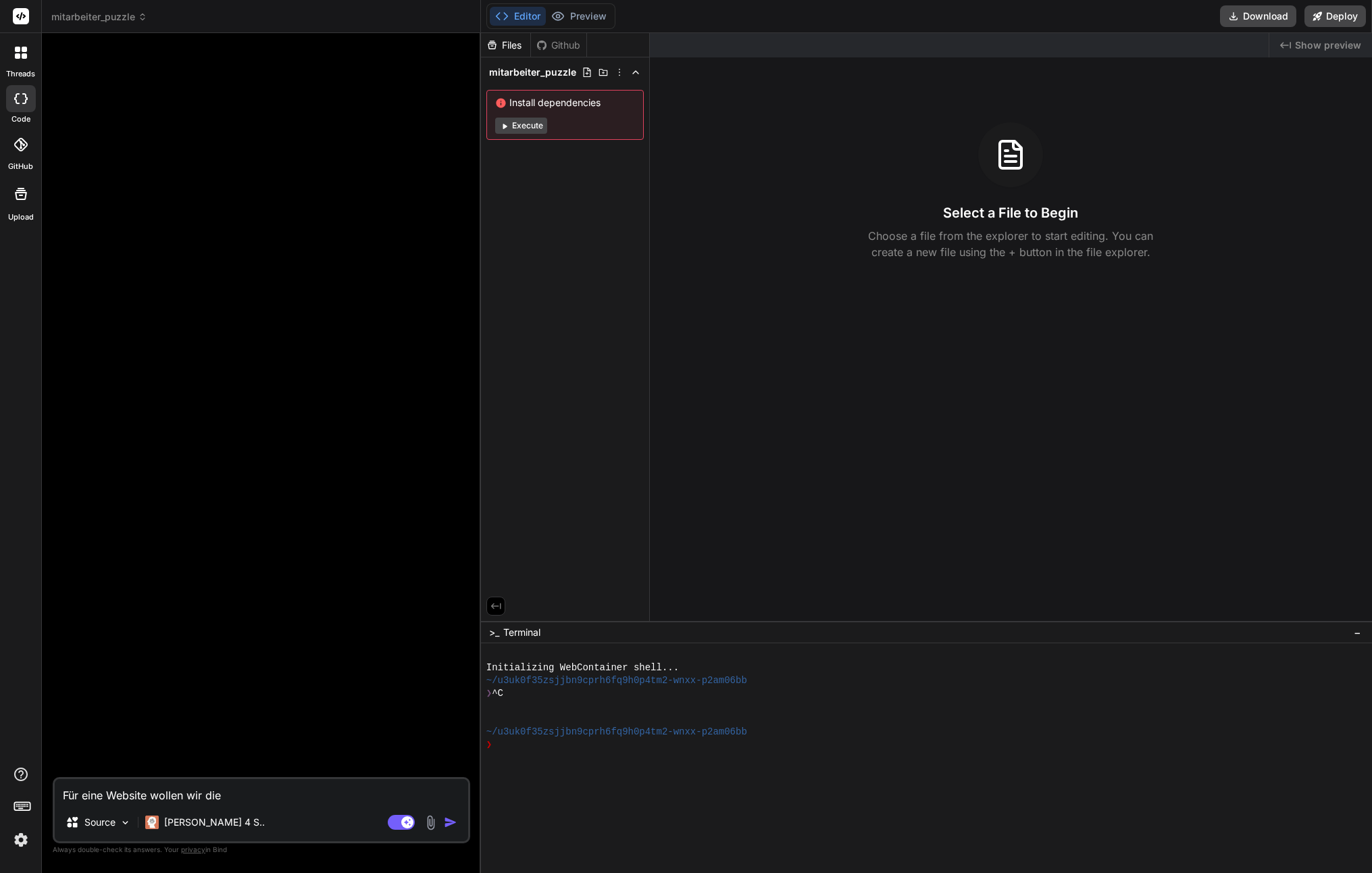
type textarea "x"
type textarea "Für eine Website wollen wir die M"
type textarea "x"
type textarea "Für eine Website wollen wir die Mi"
type textarea "x"
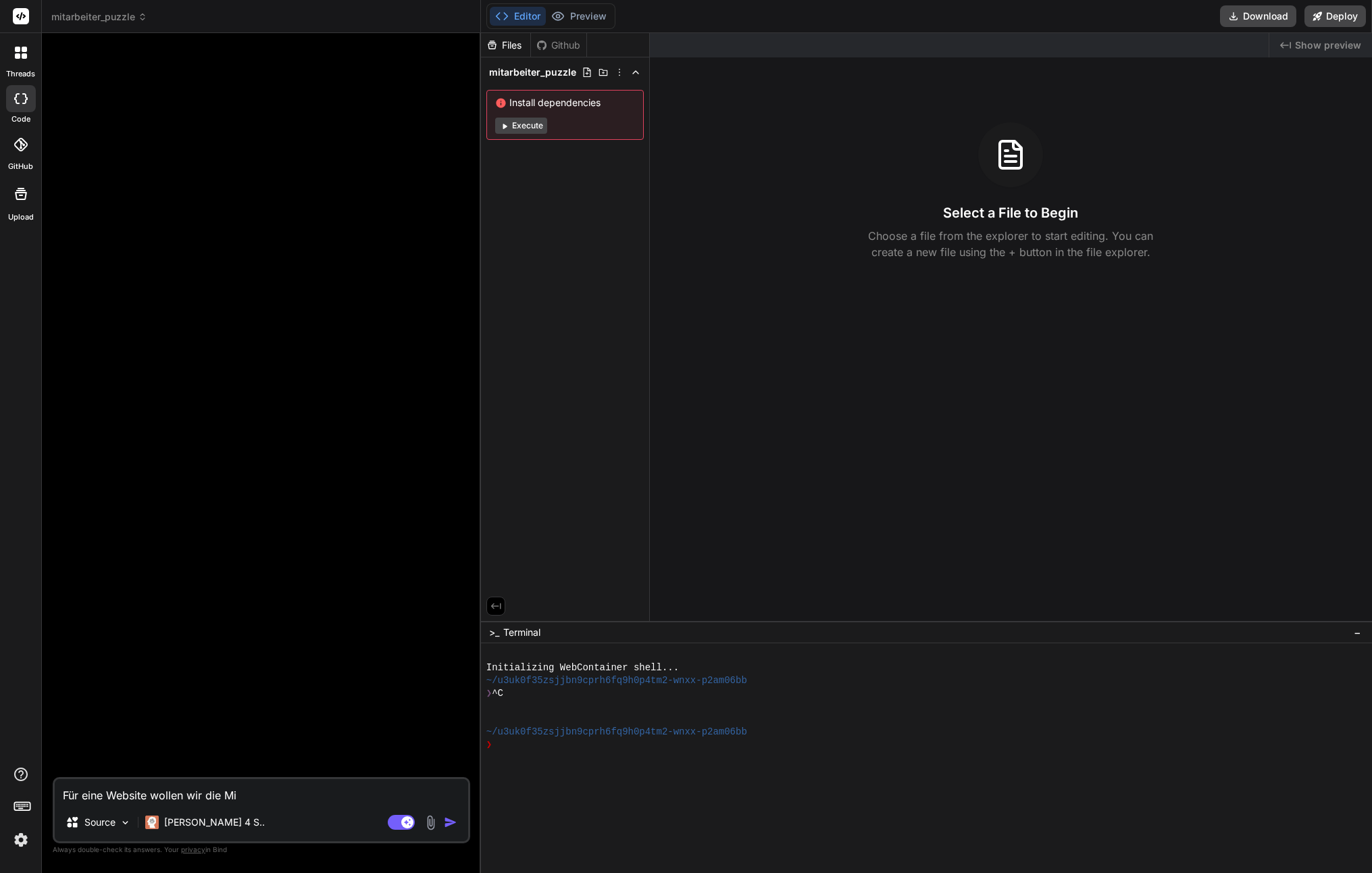
type textarea "Für eine Website wollen wir die Mit"
type textarea "x"
type textarea "Für eine Website wollen wir die Mita"
type textarea "x"
type textarea "Für eine Website wollen wir die Mitar"
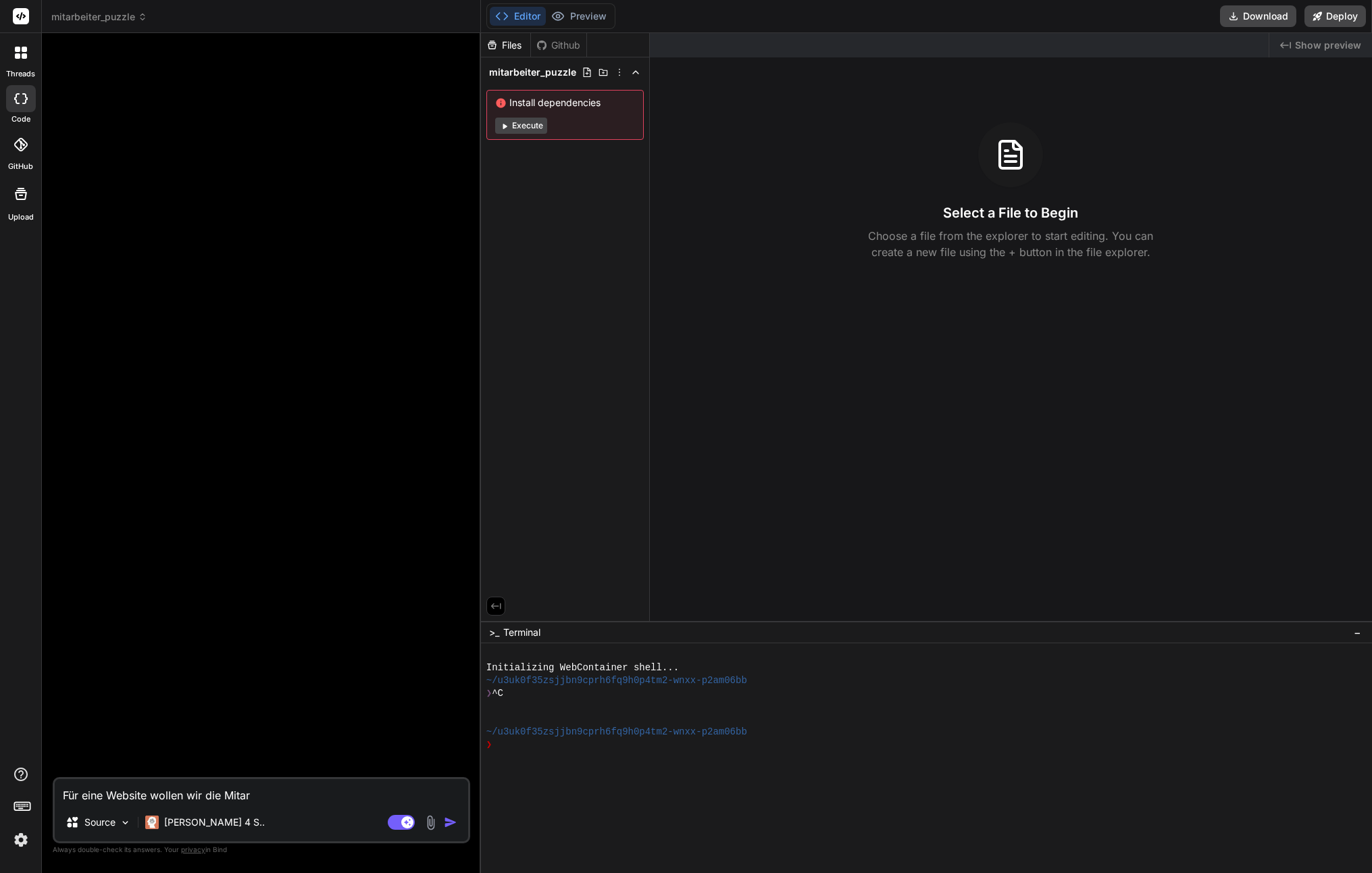
type textarea "x"
type textarea "Für eine Website wollen wir die Mitarb"
type textarea "x"
type textarea "Für eine Website wollen wir die Mitarbe"
type textarea "x"
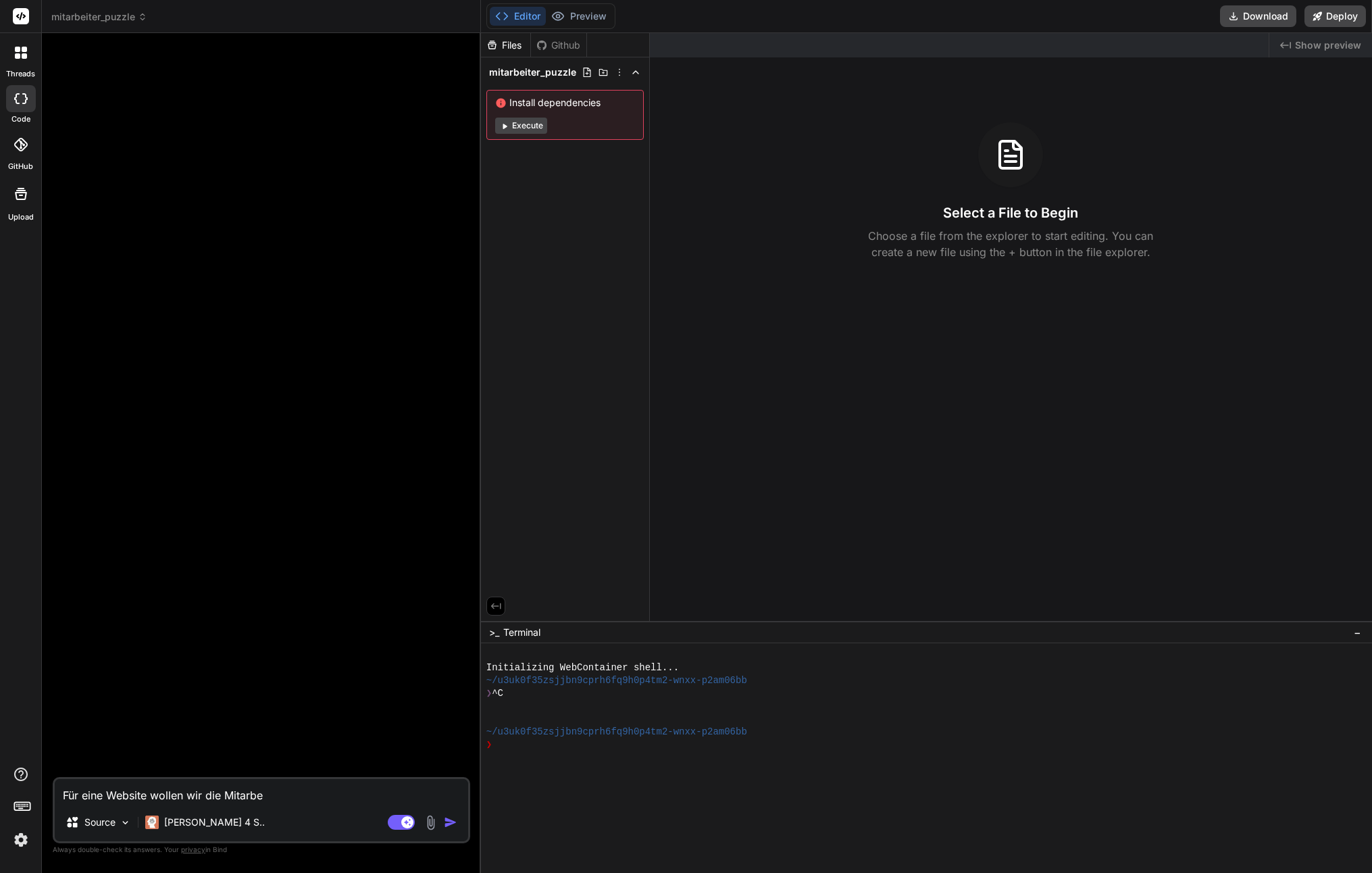
type textarea "Für eine Website wollen wir die Mitarbei"
type textarea "x"
type textarea "Für eine Website wollen wir die Mitarbeit"
type textarea "x"
type textarea "Für eine Website wollen wir die Mitarbeite"
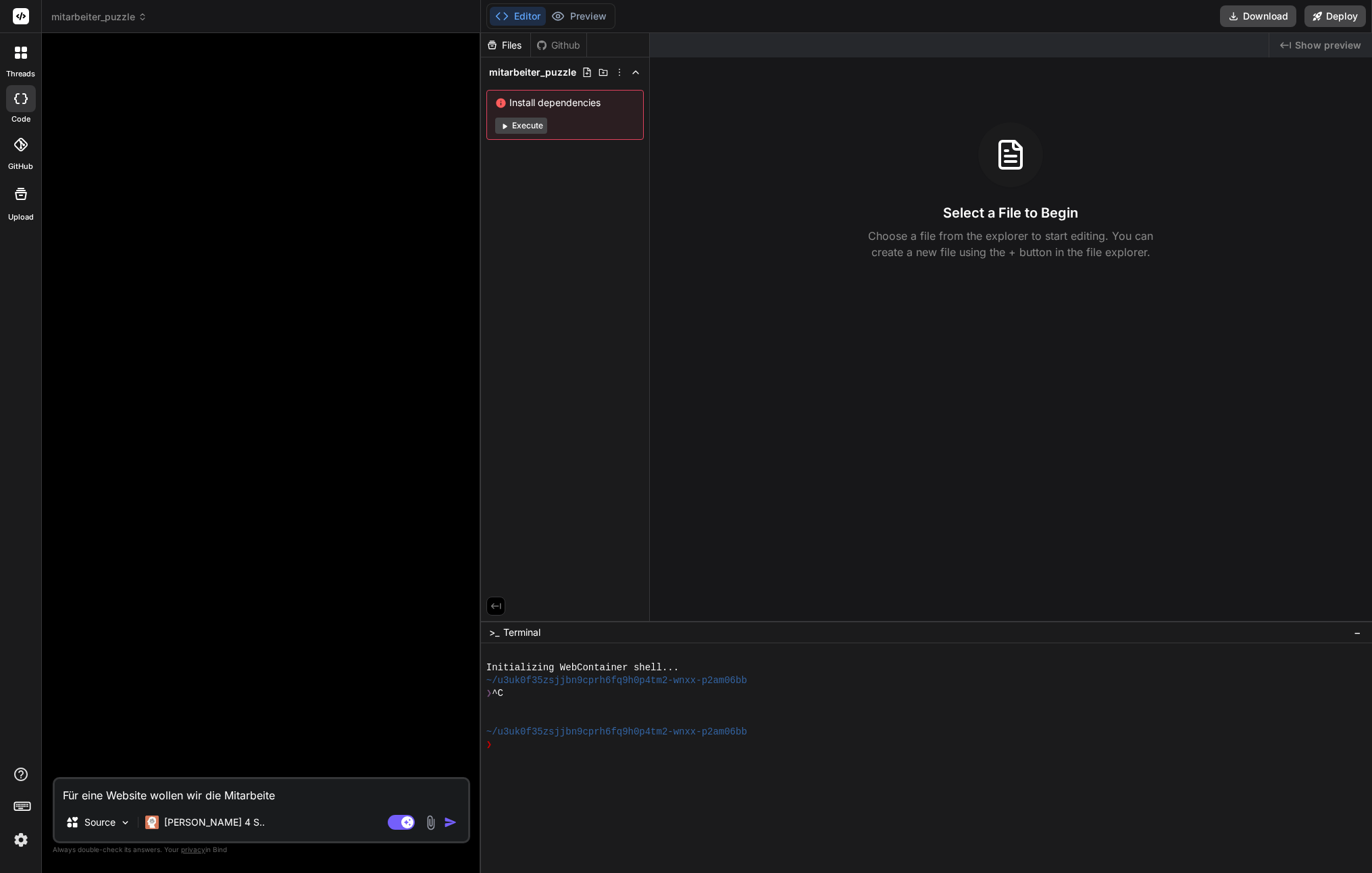
type textarea "x"
type textarea "Für eine Website wollen wir die Mitarbeiter"
type textarea "x"
type textarea "Für eine Website wollen wir die Mitarbeiter"
type textarea "x"
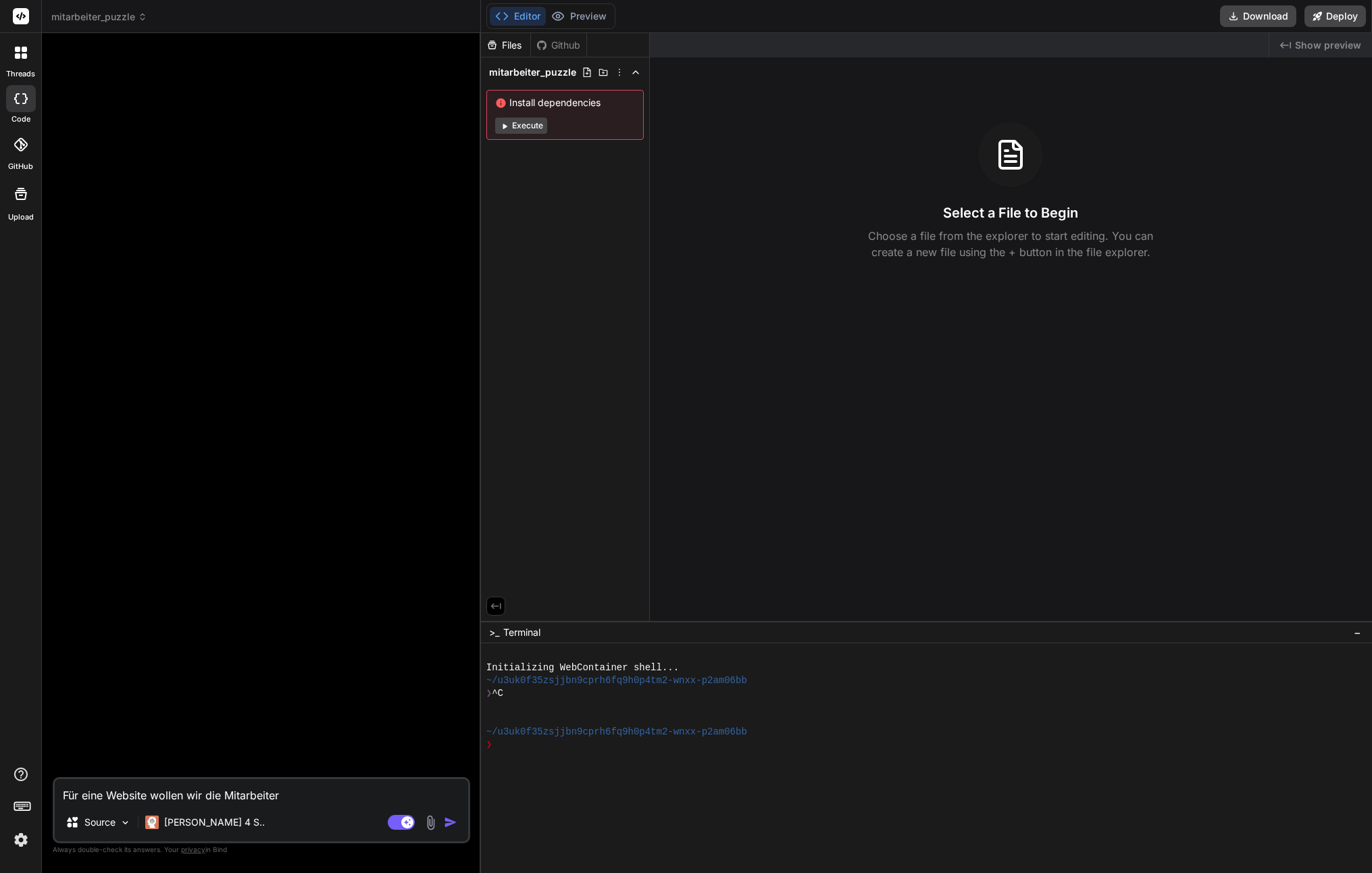
type textarea "Für eine Website wollen wir die Mitarbeiter b"
type textarea "x"
type textarea "Für eine Website wollen wir die Mitarbeiter be"
type textarea "x"
type textarea "Für eine Website wollen wir die Mitarbeiter bes"
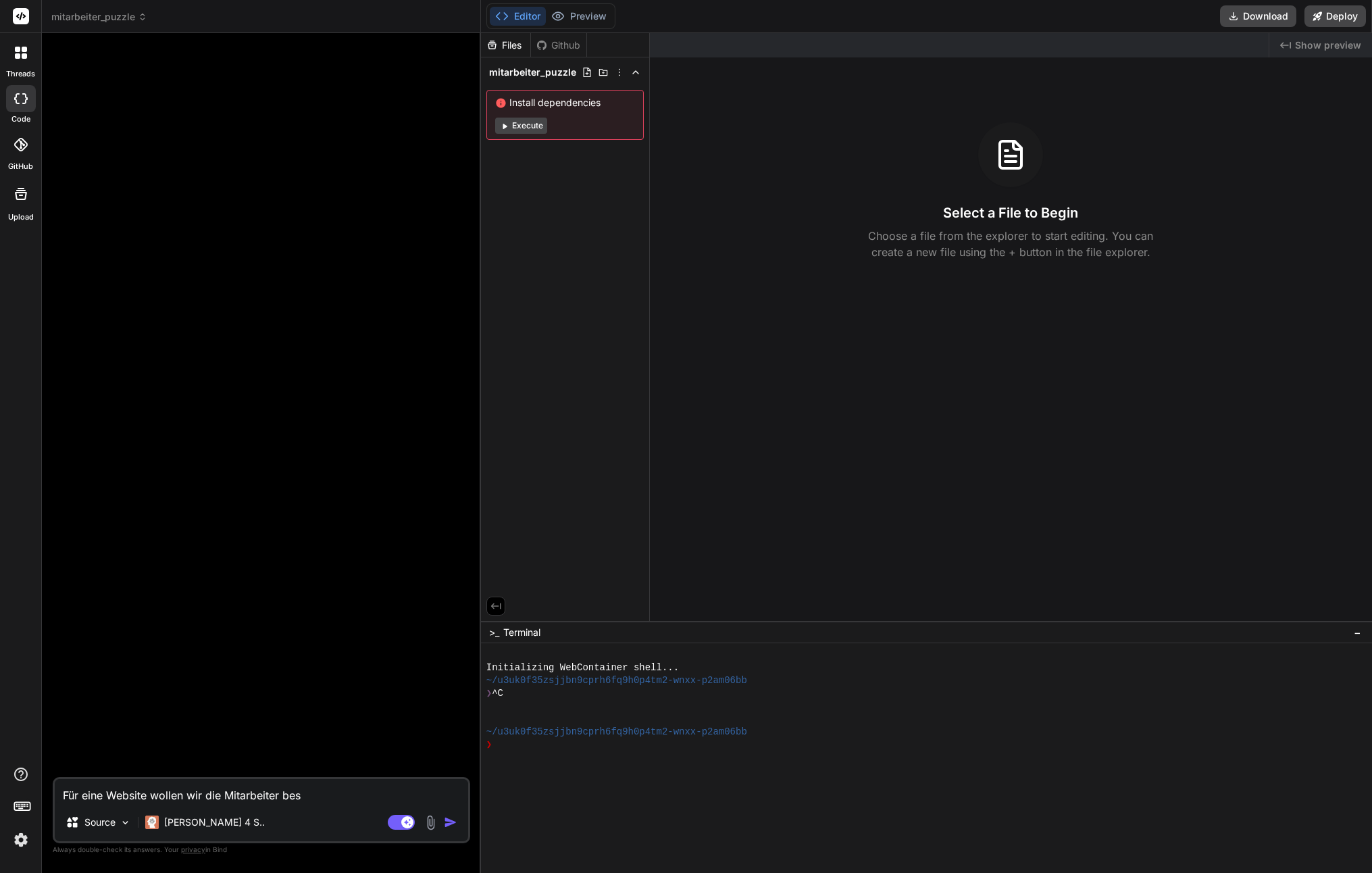
type textarea "x"
type textarea "Für eine Website wollen wir die Mitarbeiter beso"
type textarea "x"
type textarea "Für eine Website wollen wir die Mitarbeiter beson"
type textarea "x"
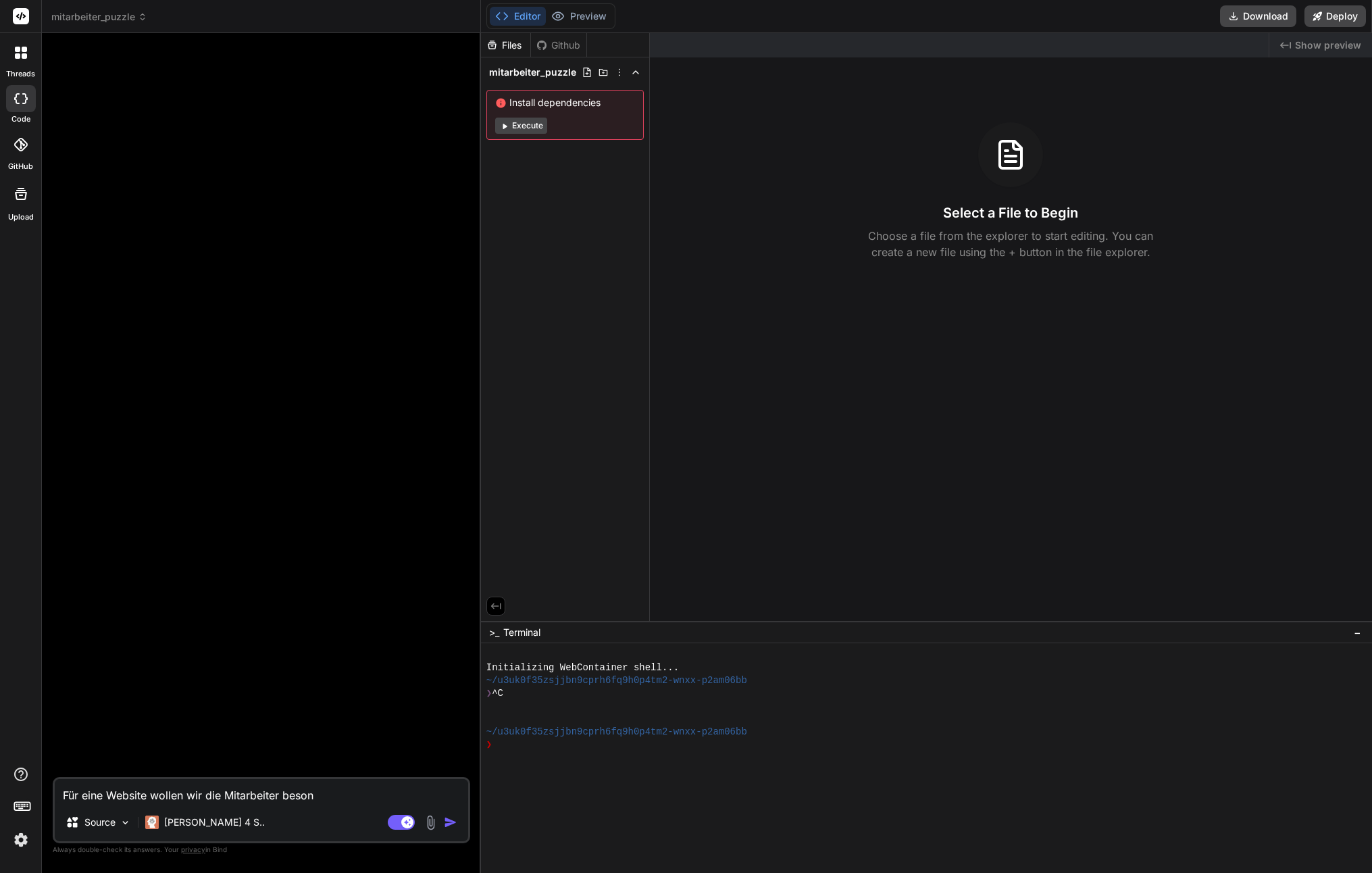
type textarea "Für eine Website wollen wir die Mitarbeiter besond"
type textarea "x"
type textarea "Für eine Website wollen wir die Mitarbeiter besondr"
type textarea "x"
type textarea "Für eine Website wollen wir die Mitarbeiter besondrs"
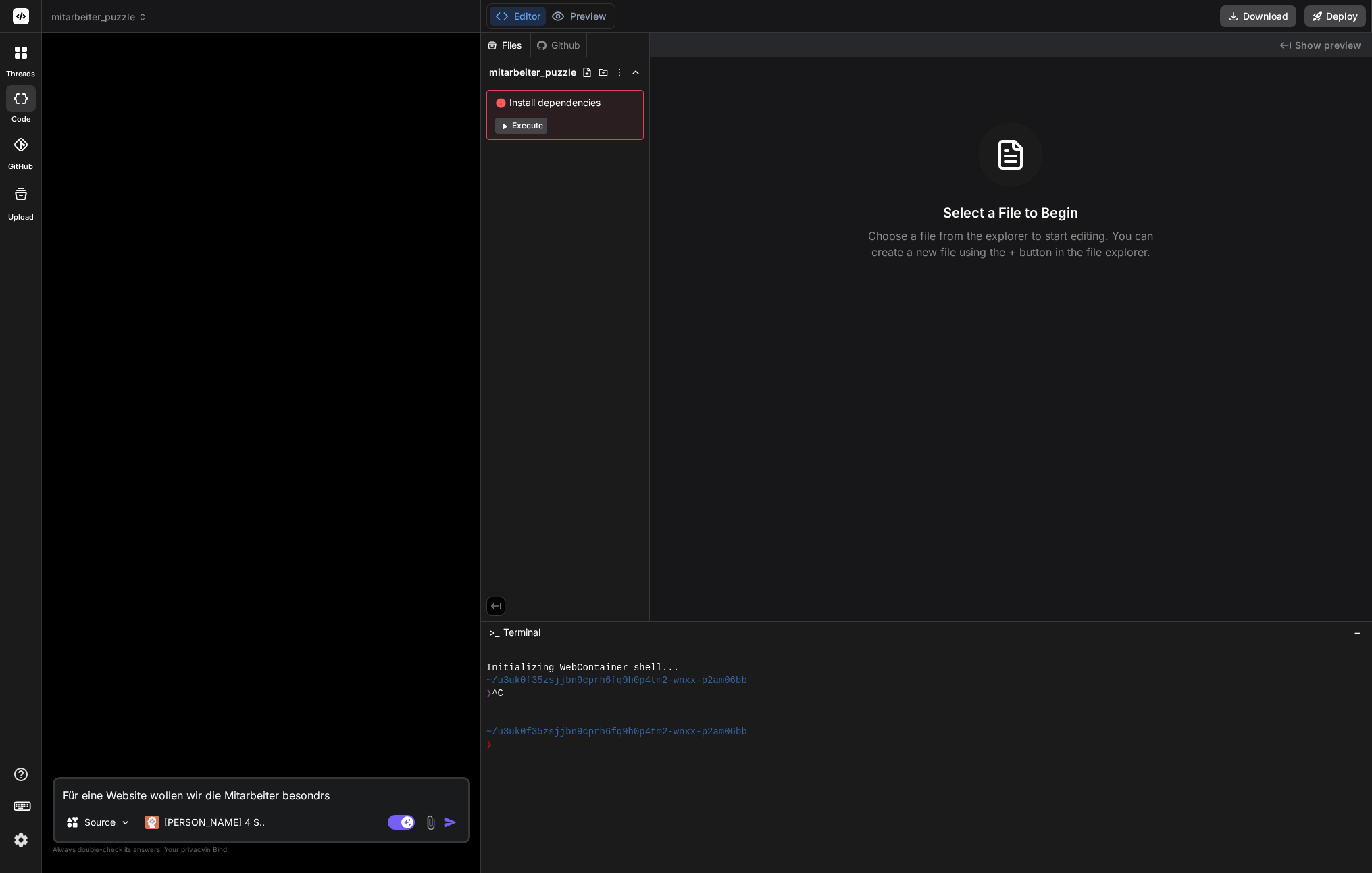
type textarea "x"
type textarea "Für eine Website wollen wir die Mitarbeiter besondr"
type textarea "x"
type textarea "Für eine Website wollen wir die Mitarbeiter besond"
type textarea "x"
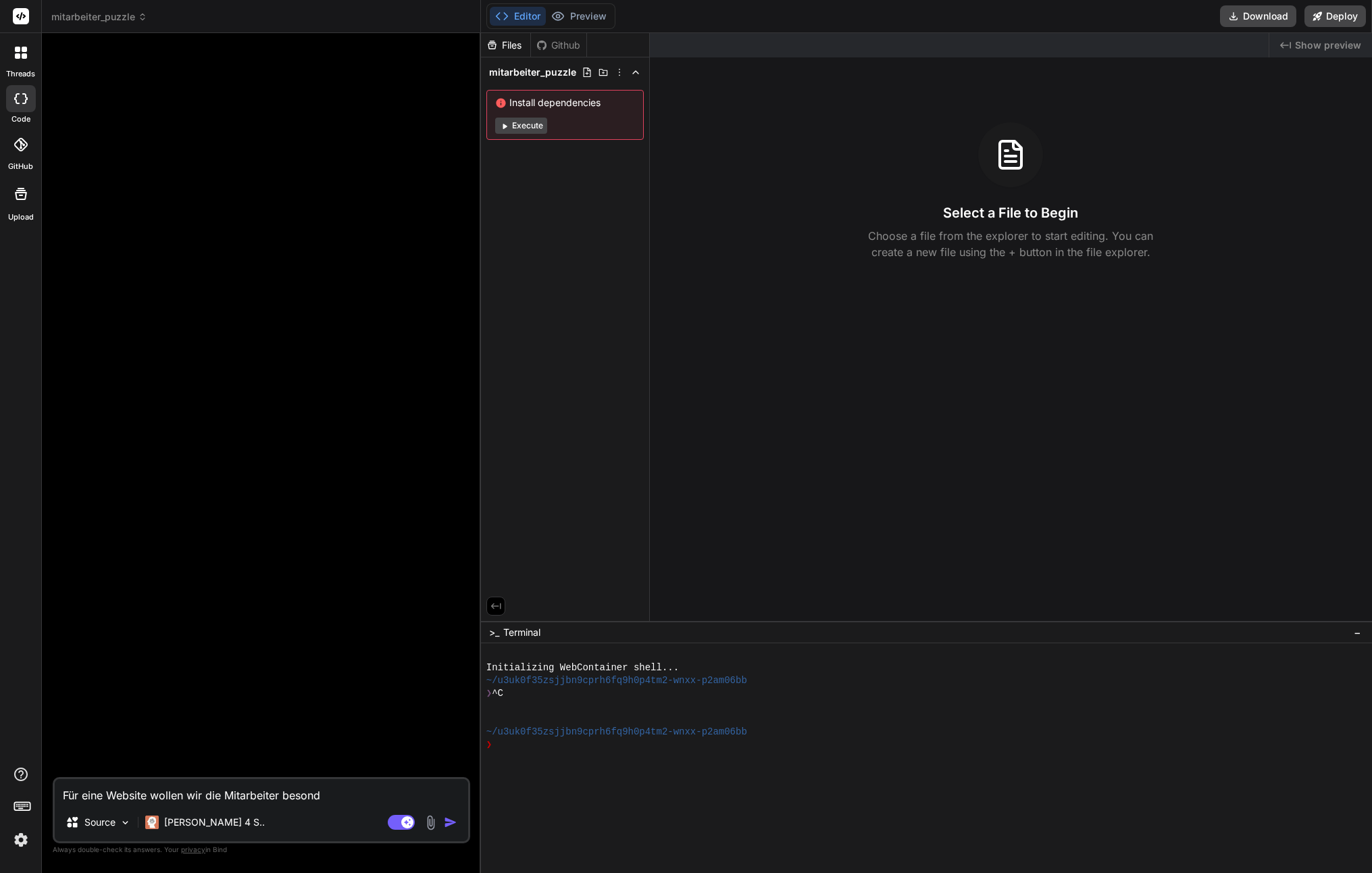
type textarea "Für eine Website wollen wir die Mitarbeiter besonde"
type textarea "x"
type textarea "Für eine Website wollen wir die Mitarbeiter besonder"
type textarea "x"
type textarea "Für eine Website wollen wir die Mitarbeiter besonders"
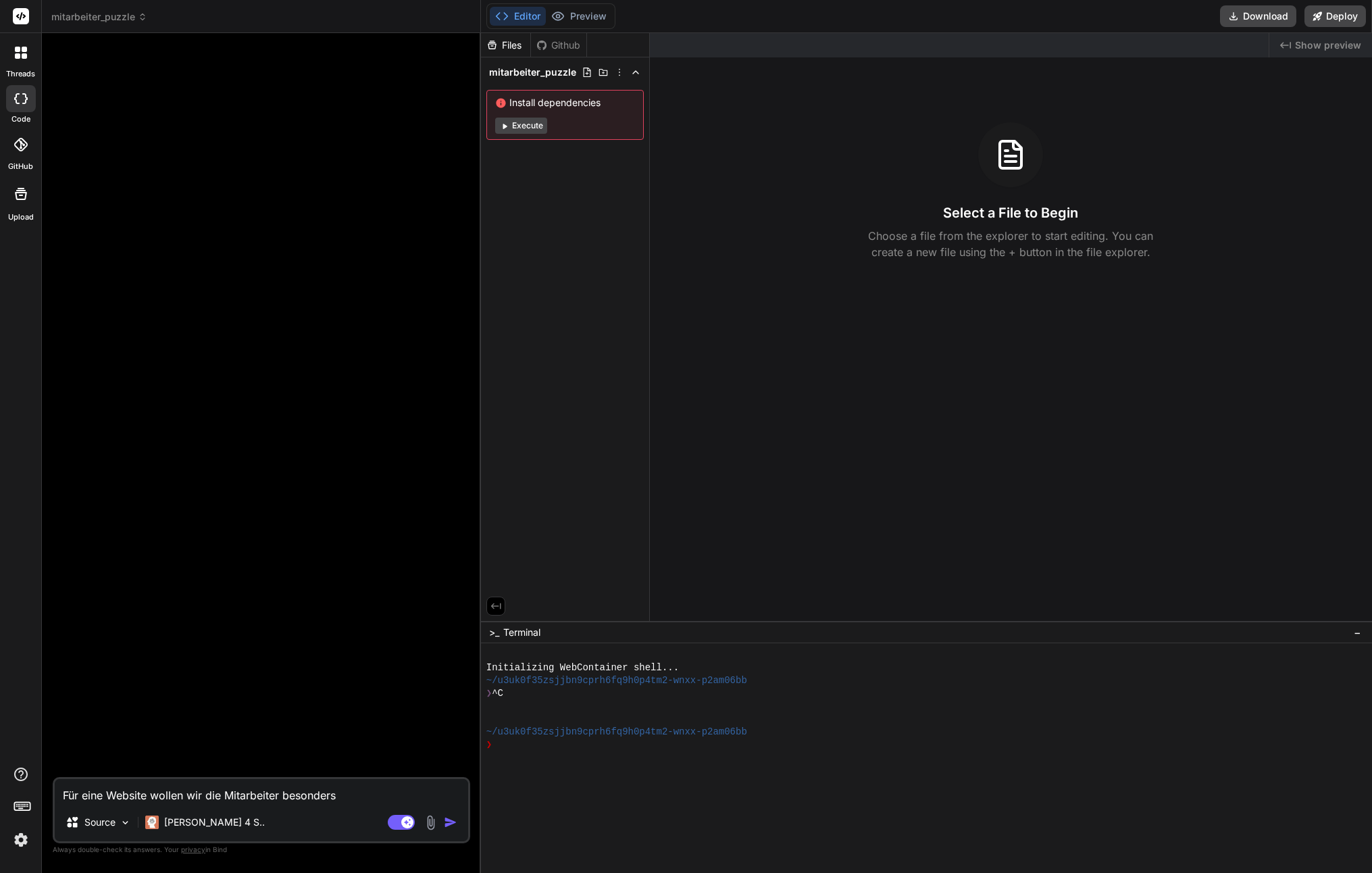
type textarea "x"
type textarea "Für eine Website wollen wir die Mitarbeiter besonders"
type textarea "x"
type textarea "Für eine Website wollen wir die Mitarbeiter besonders d"
type textarea "x"
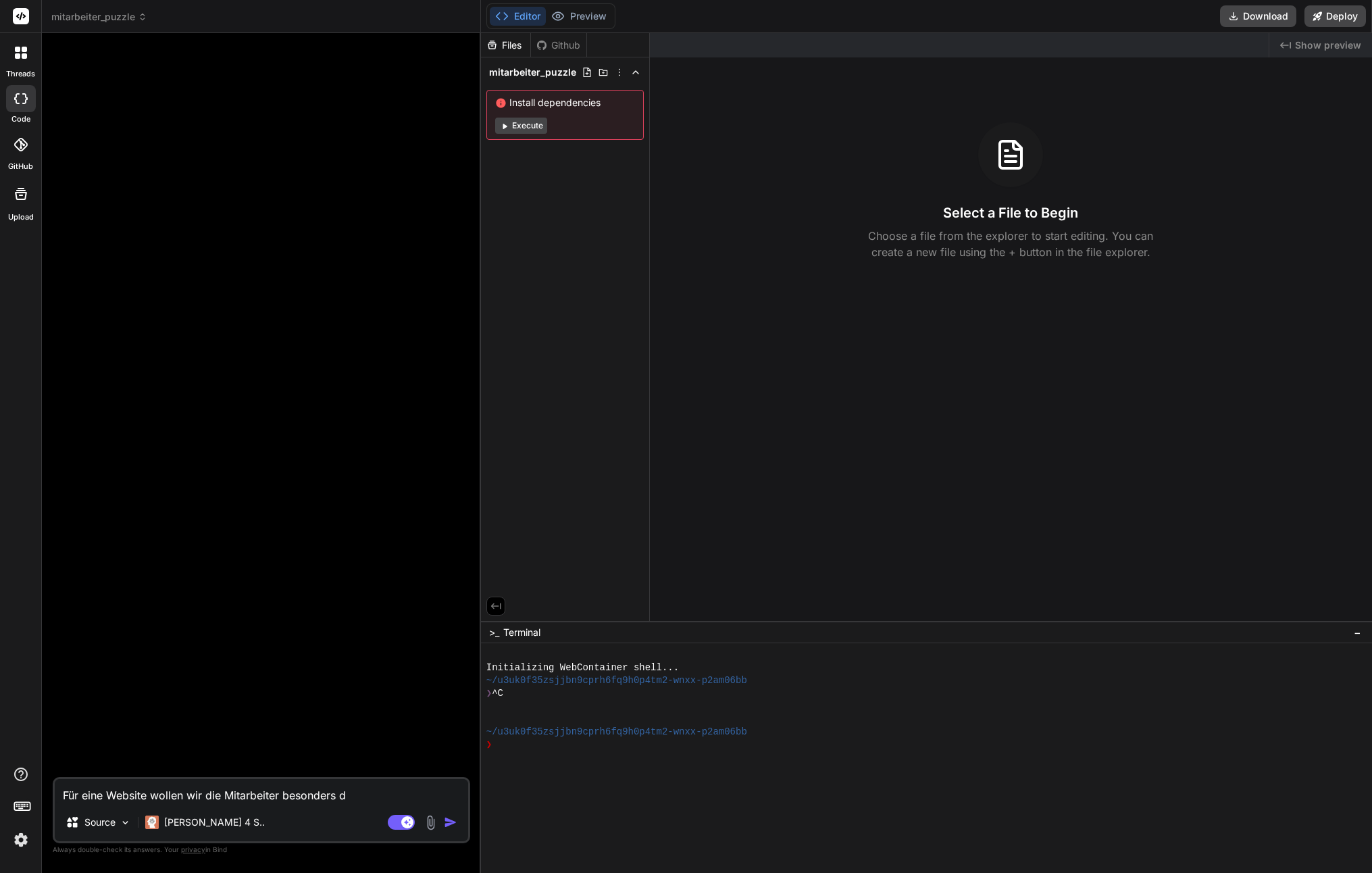
type textarea "Für eine Website wollen wir die Mitarbeiter besonders da"
type textarea "x"
type textarea "Für eine Website wollen wir die Mitarbeiter besonders dar"
type textarea "x"
type textarea "Für eine Website wollen wir die Mitarbeiter besonders dars"
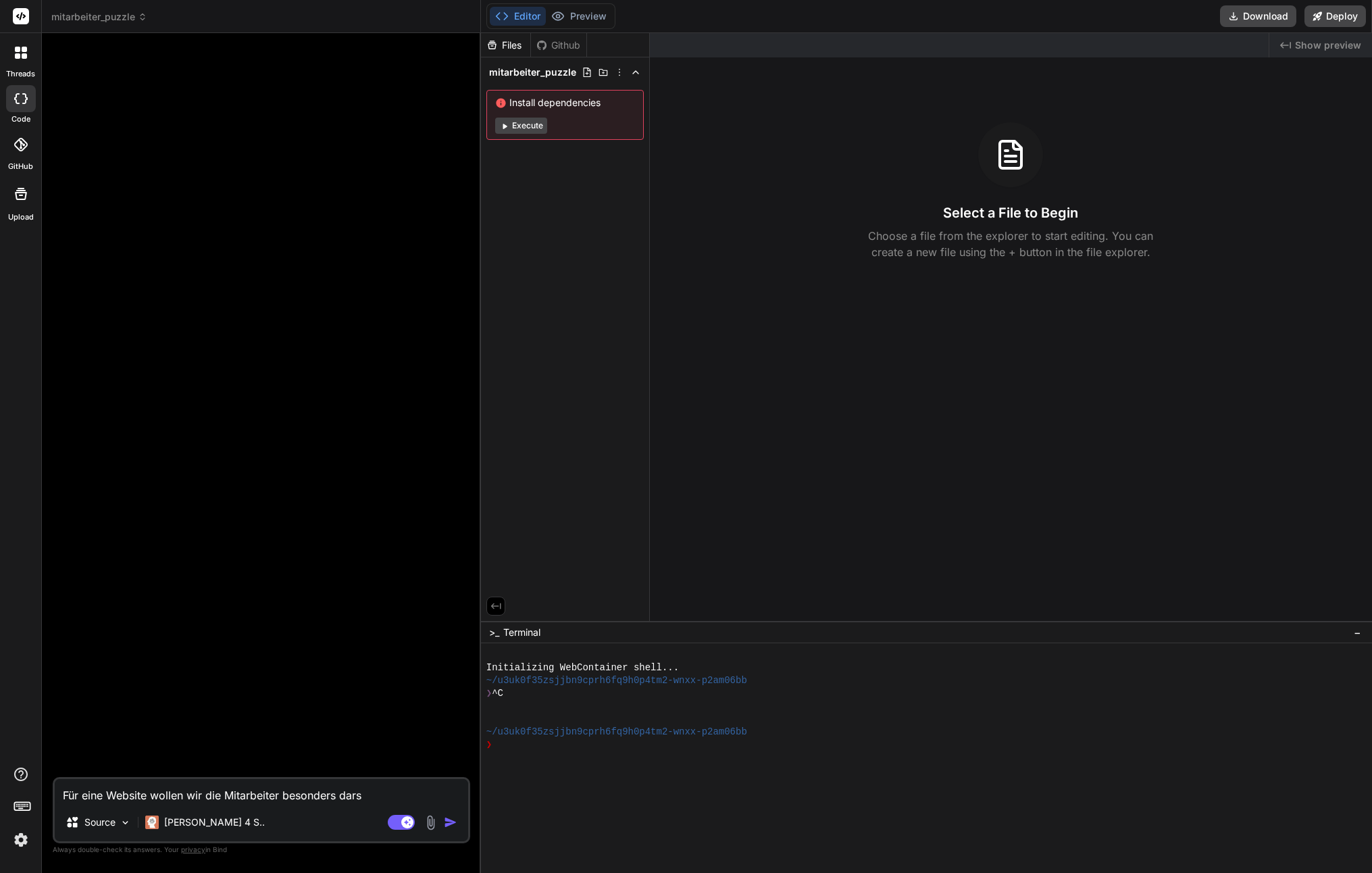
type textarea "x"
type textarea "Für eine Website wollen wir die Mitarbeiter besonders darst"
type textarea "x"
type textarea "Für eine Website wollen wir die Mitarbeiter besonders darstes"
type textarea "x"
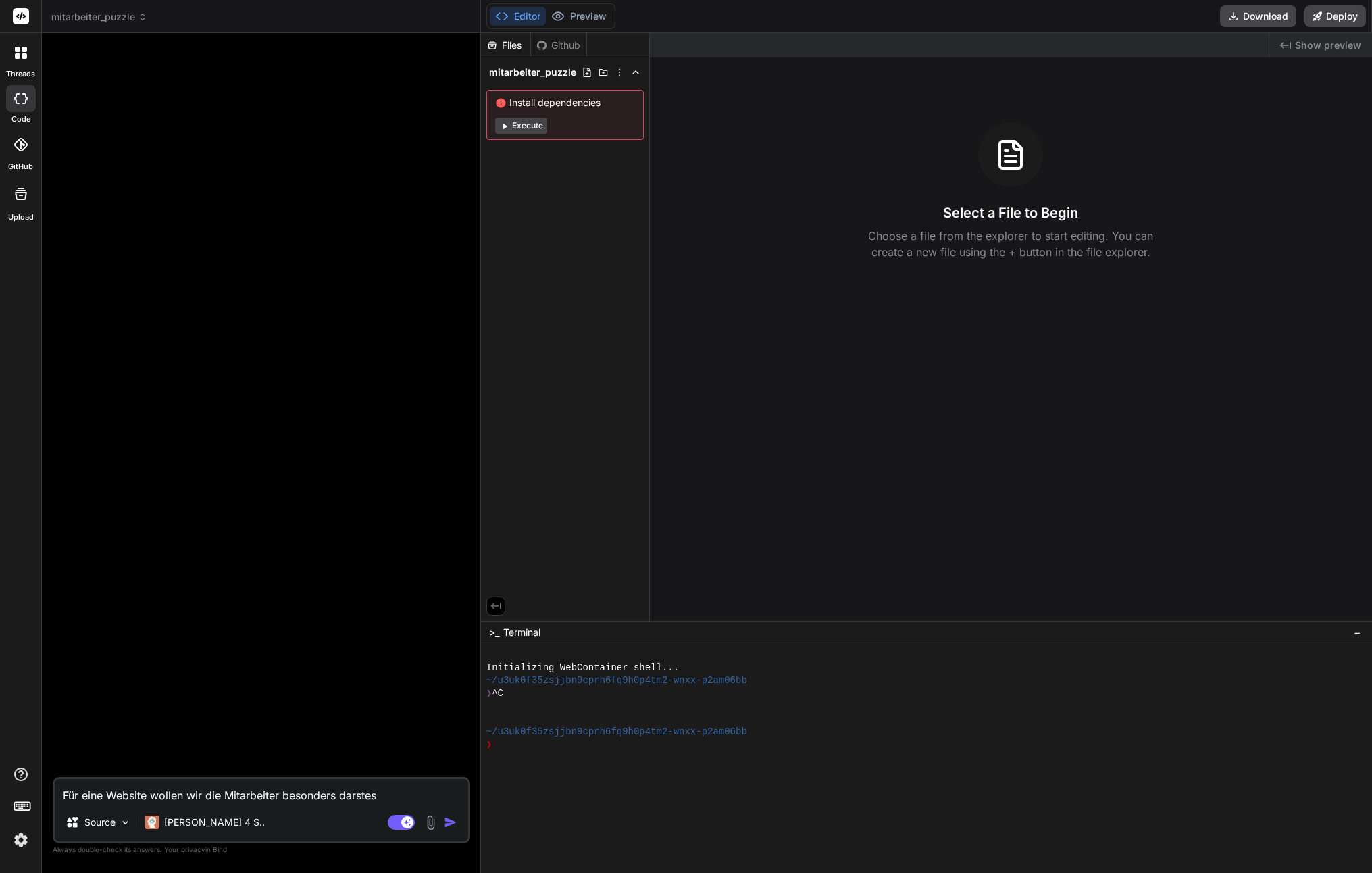
type textarea "Für eine Website wollen wir die Mitarbeiter besonders darstesl"
type textarea "x"
type textarea "Für eine Website wollen wir die Mitarbeiter besonders darstesll"
type textarea "x"
type textarea "Für eine Website wollen wir die Mitarbeiter besonders darsteslle"
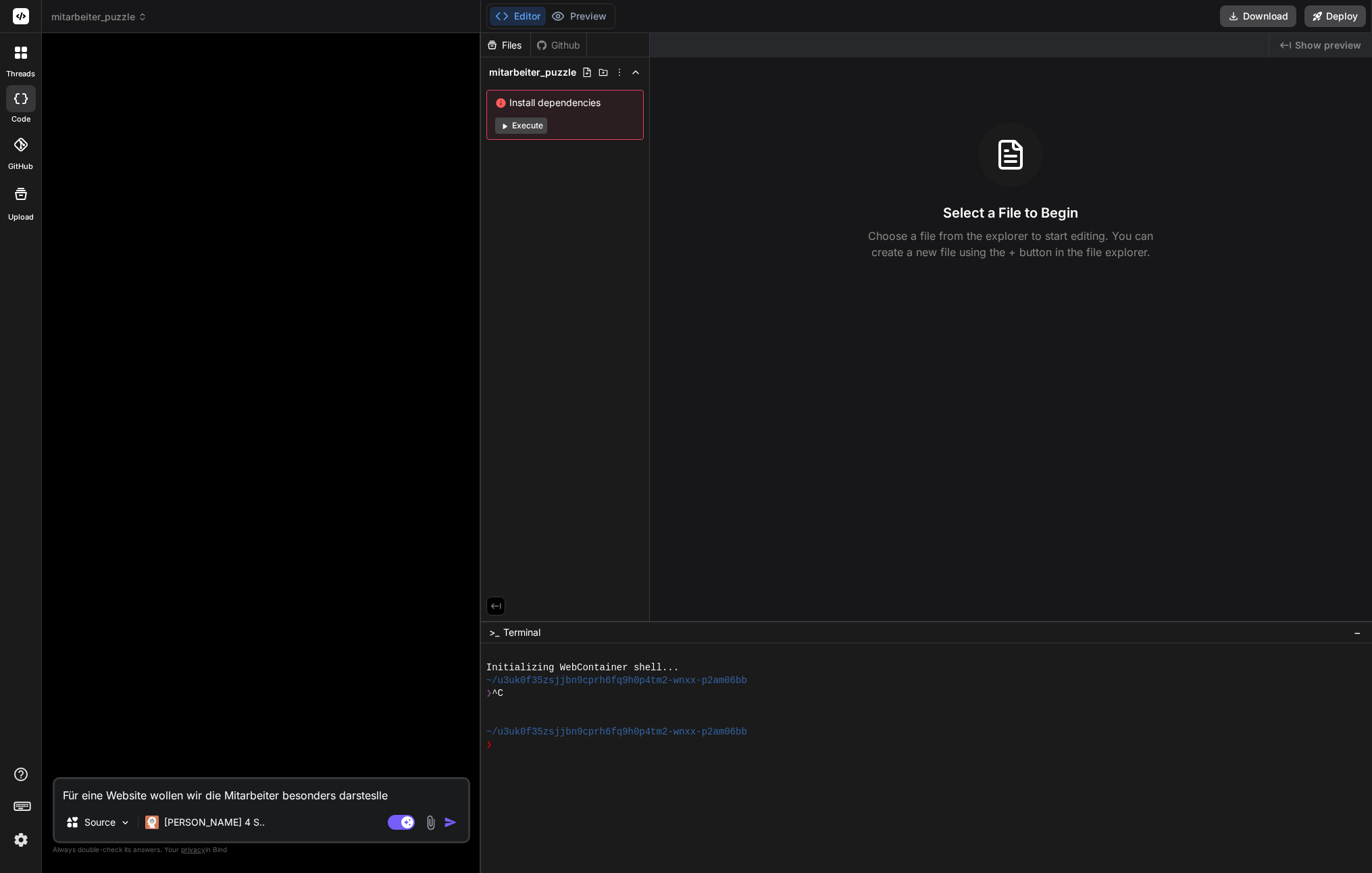
type textarea "x"
type textarea "Für eine Website wollen wir die Mitarbeiter besonders darstesllen"
type textarea "x"
type textarea "Für eine Website wollen wir die Mitarbeiter besonders darsteslle"
type textarea "x"
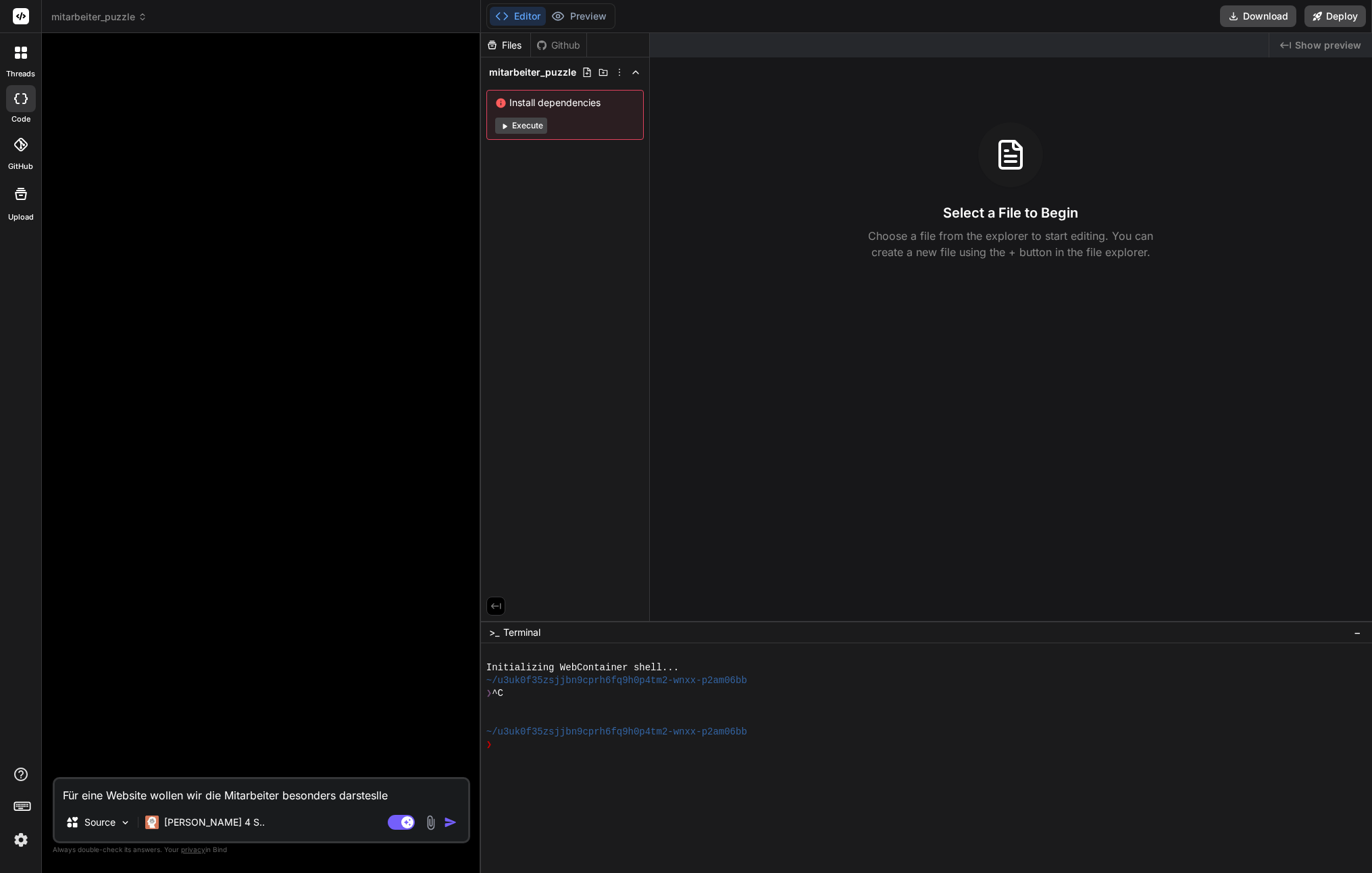
type textarea "Für eine Website wollen wir die Mitarbeiter besonders darstesll"
type textarea "x"
type textarea "Für eine Website wollen wir die Mitarbeiter besonders darstesl"
type textarea "x"
type textarea "Für eine Website wollen wir die Mitarbeiter besonders darstes"
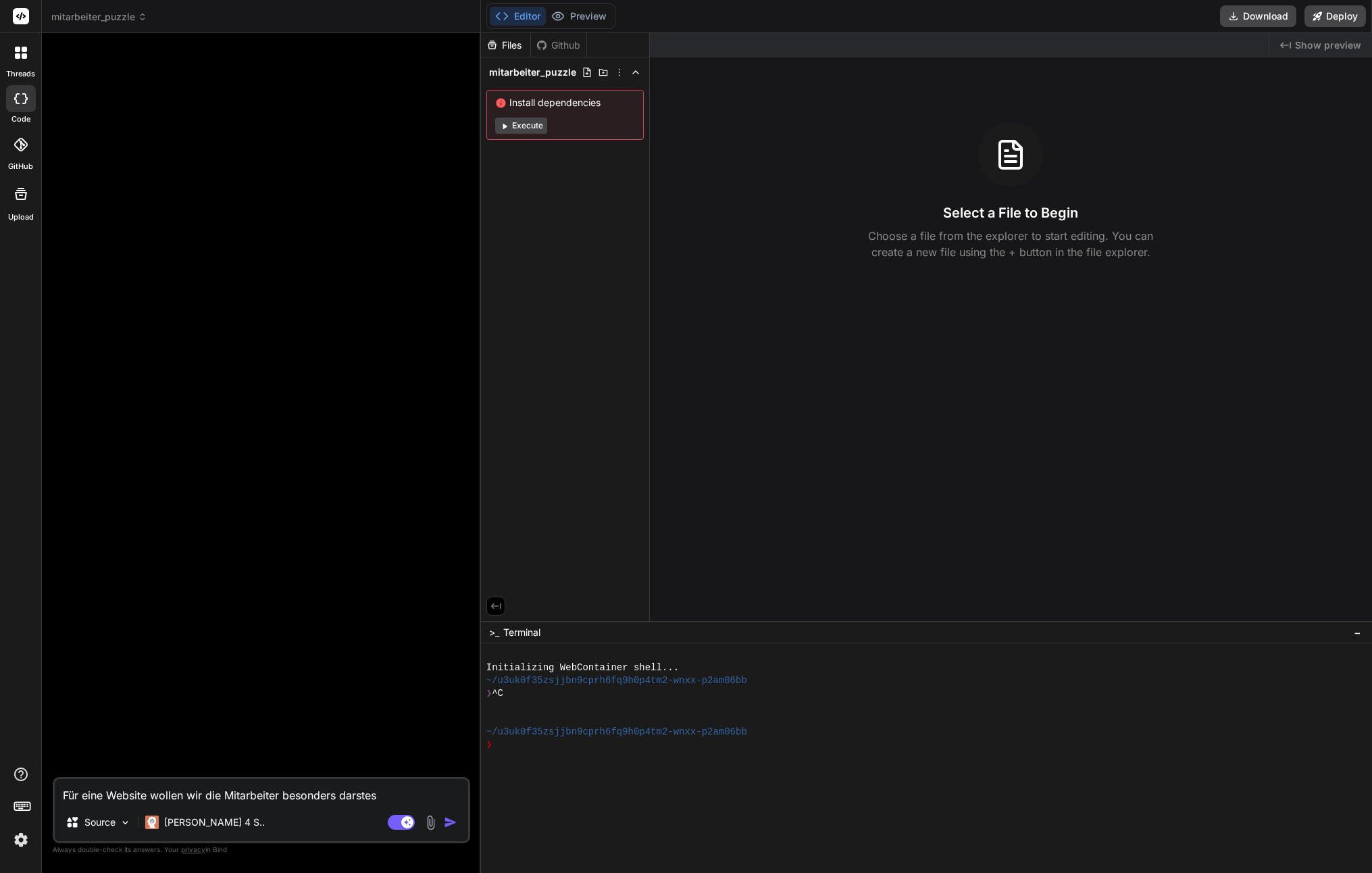
type textarea "x"
type textarea "Für eine Website wollen wir die Mitarbeiter besonders darste"
type textarea "x"
type textarea "Für eine Website wollen wir die Mitarbeiter besonders darst"
type textarea "x"
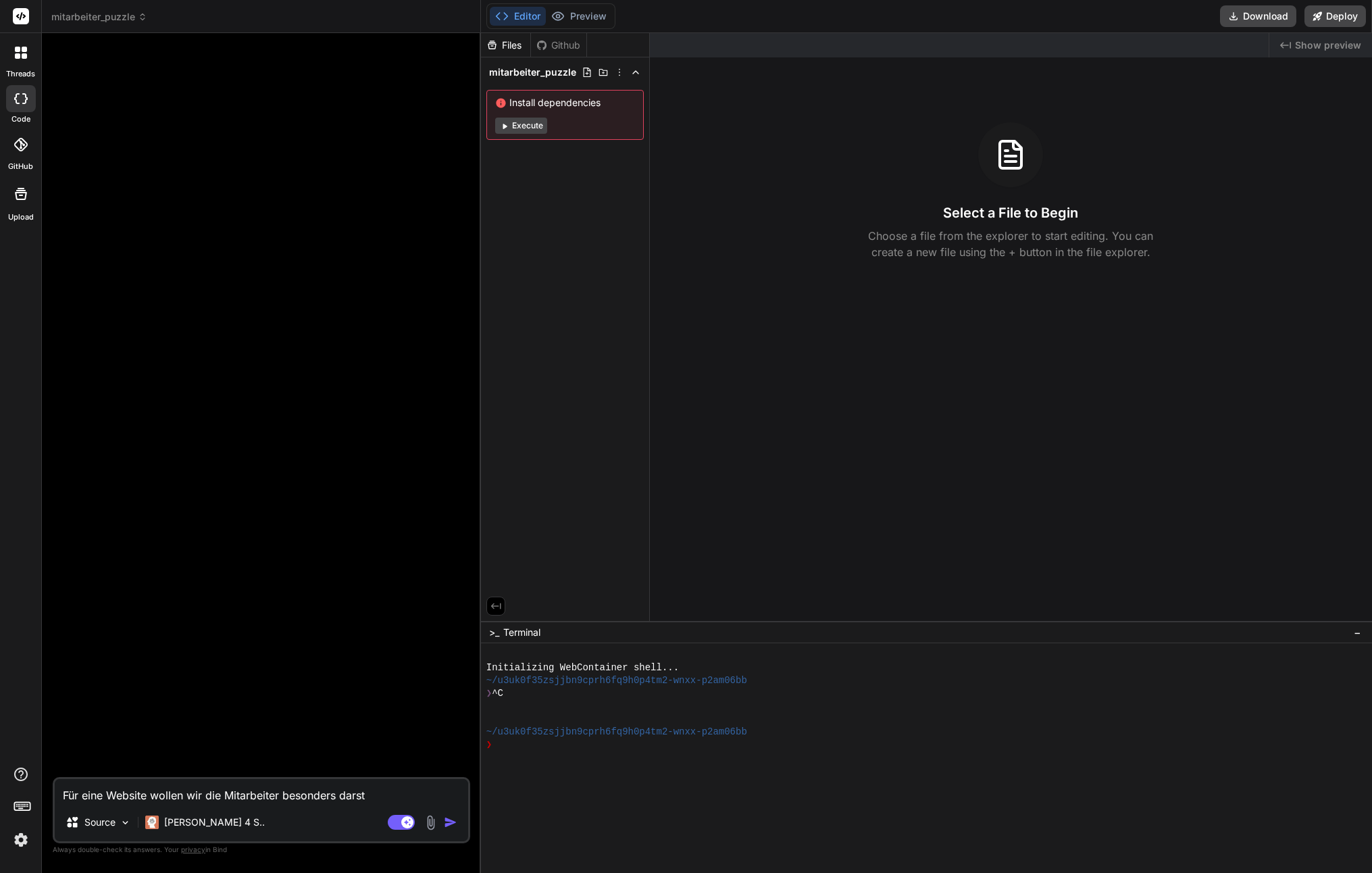
type textarea "Für eine Website wollen wir die Mitarbeiter besonders darste"
type textarea "x"
type textarea "Für eine Website wollen wir die Mitarbeiter besonders darstel"
type textarea "x"
type textarea "Für eine Website wollen wir die Mitarbeiter besonders darstell"
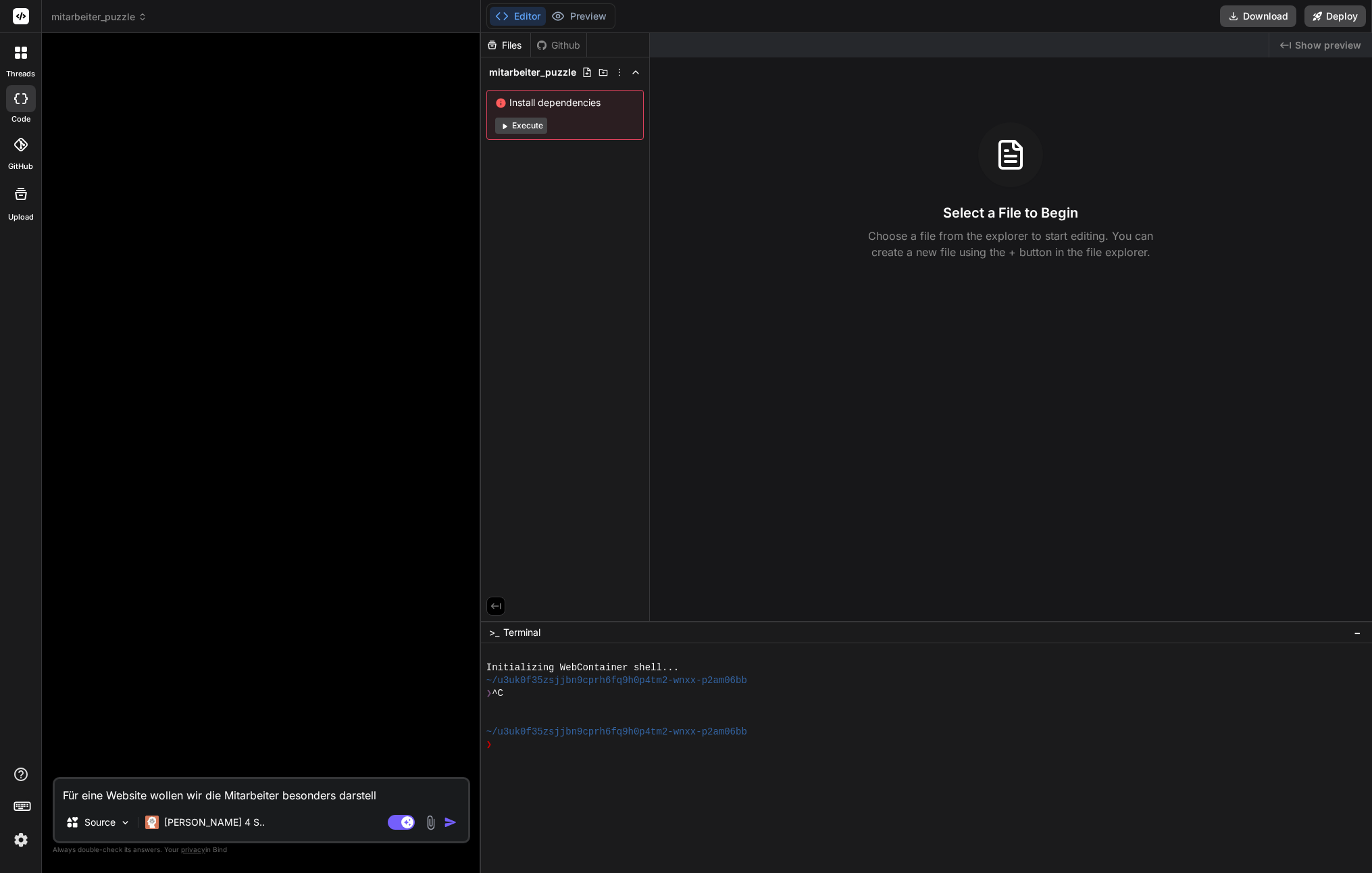
type textarea "x"
type textarea "Für eine Website wollen wir die Mitarbeiter besonders darstelle"
type textarea "x"
type textarea "Für eine Website wollen wir die Mitarbeiter besonders darstellen"
type textarea "x"
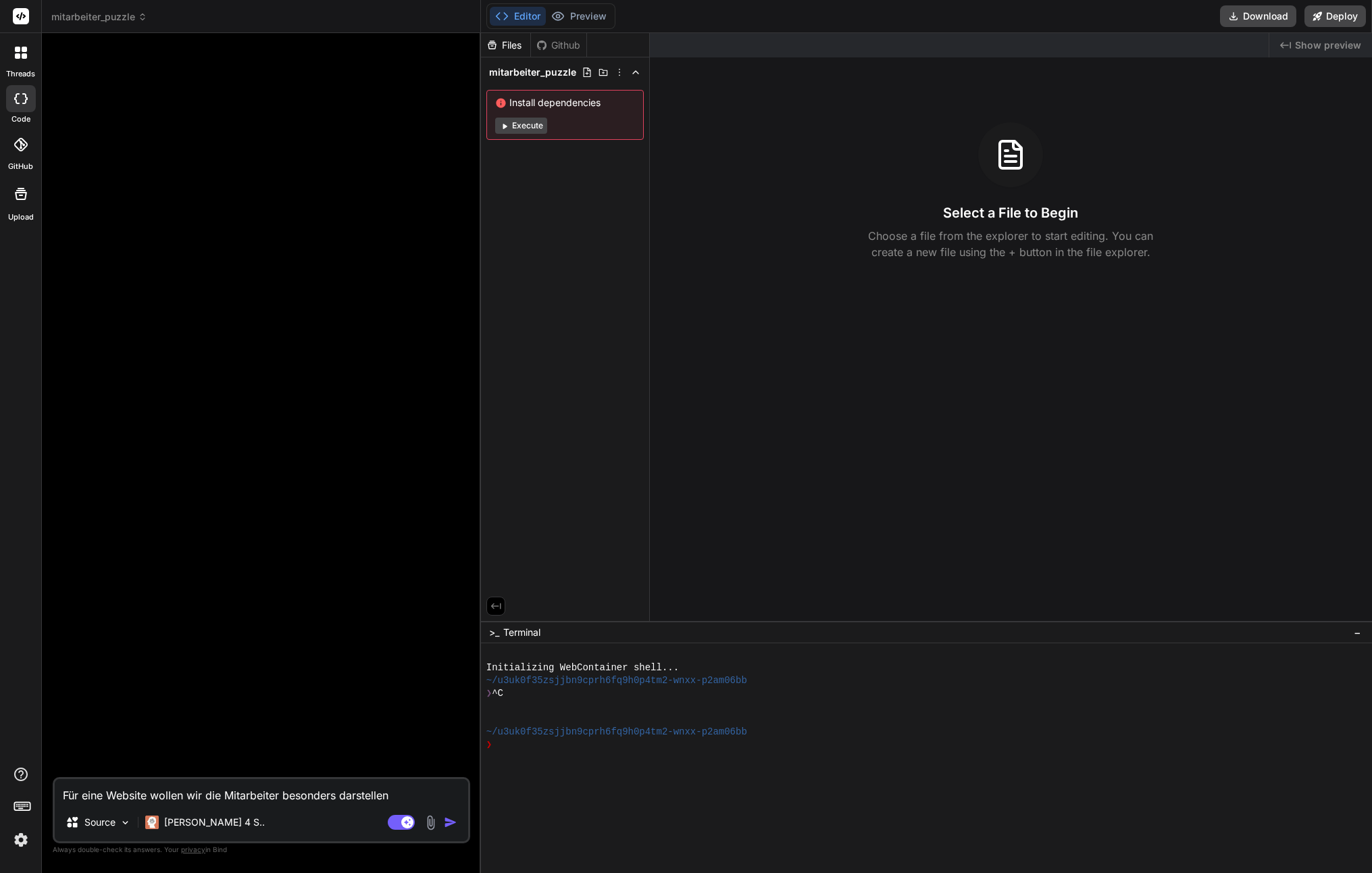
type textarea "Für eine Website wollen wir die Mitarbeiter besonders darstellen."
type textarea "x"
type textarea "Für eine Website wollen wir die Mitarbeiter besonders darstellen."
paste textarea "- Logo wie ein Puzzle darstellen mit allen Fotos von MA - MA-Foto sollte s/w da…"
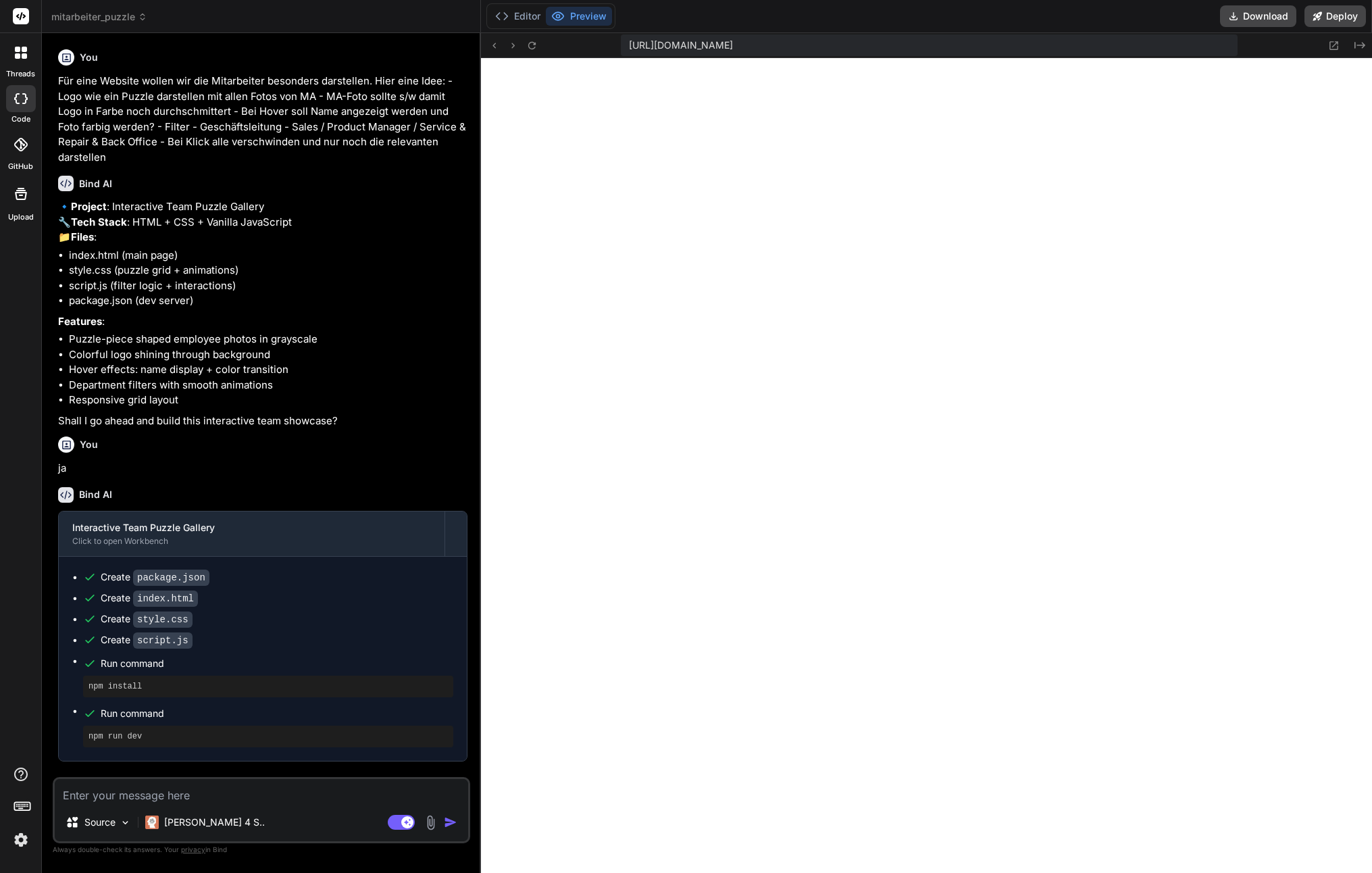
scroll to position [1181, 0]
click at [120, 799] on textarea at bounding box center [261, 791] width 413 height 24
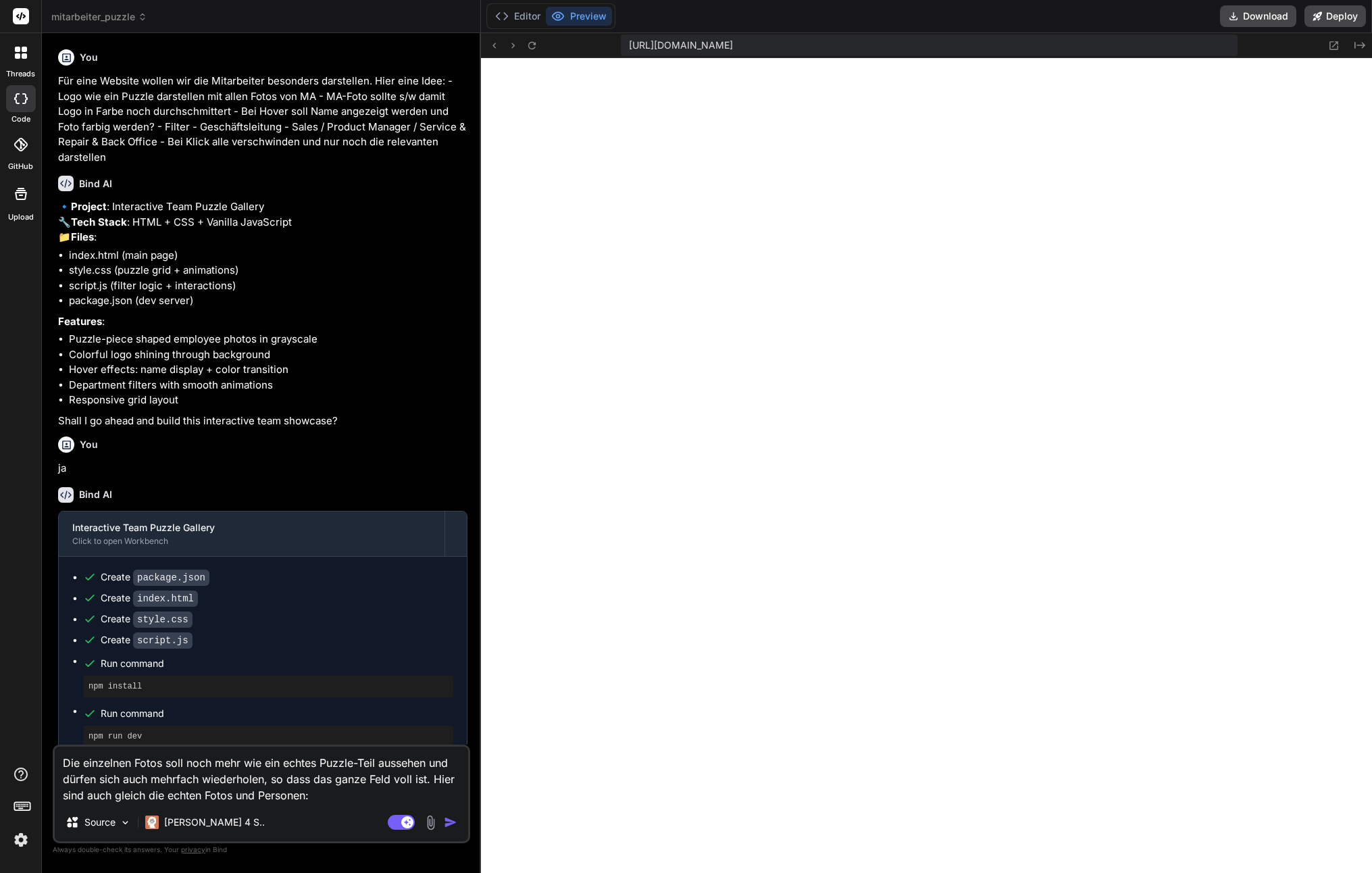
paste textarea "<div class="person"> <a href="[URL][DOMAIN_NAME]"> <img decoding="async" src="[…"
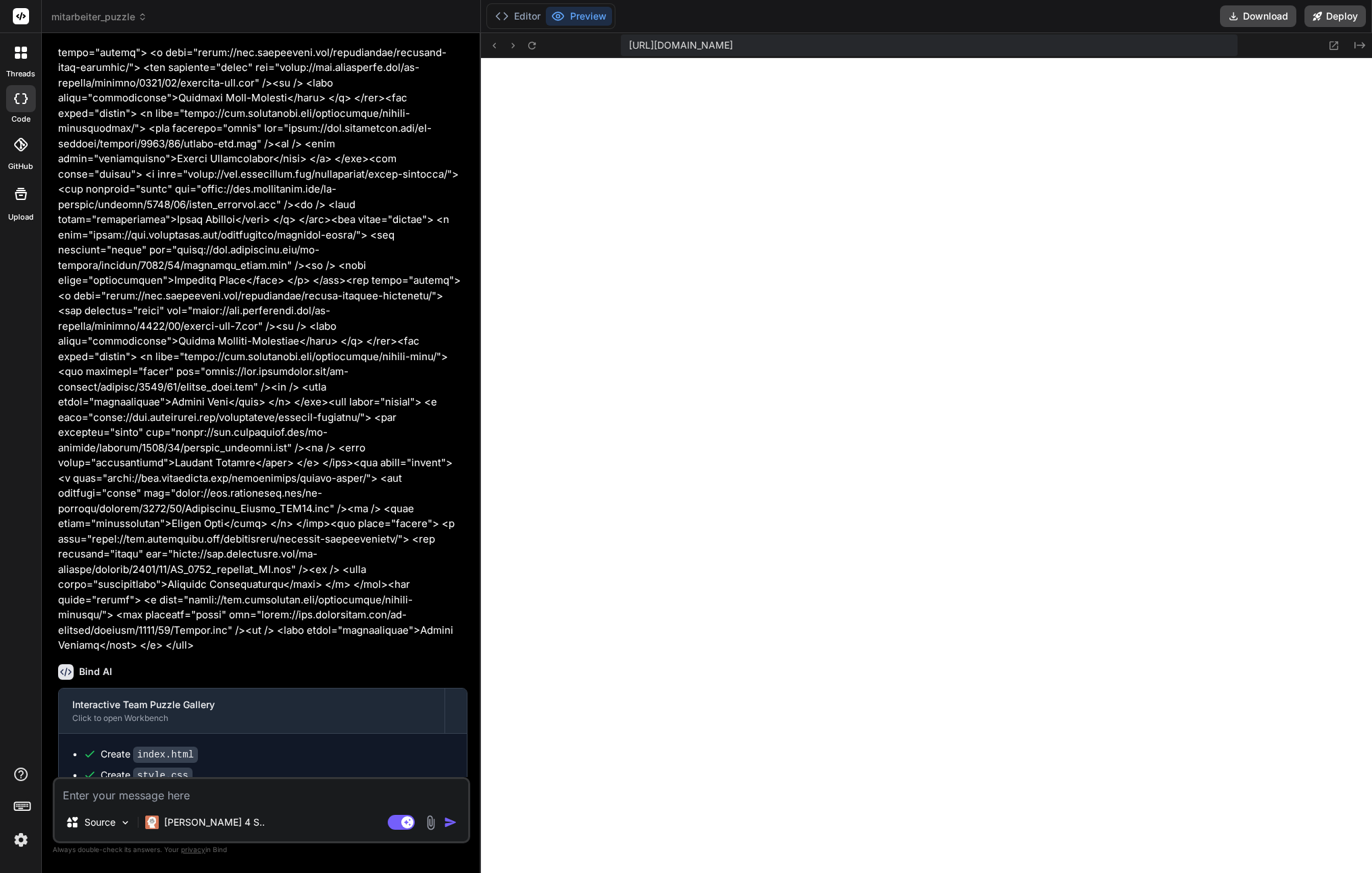
scroll to position [1239, 0]
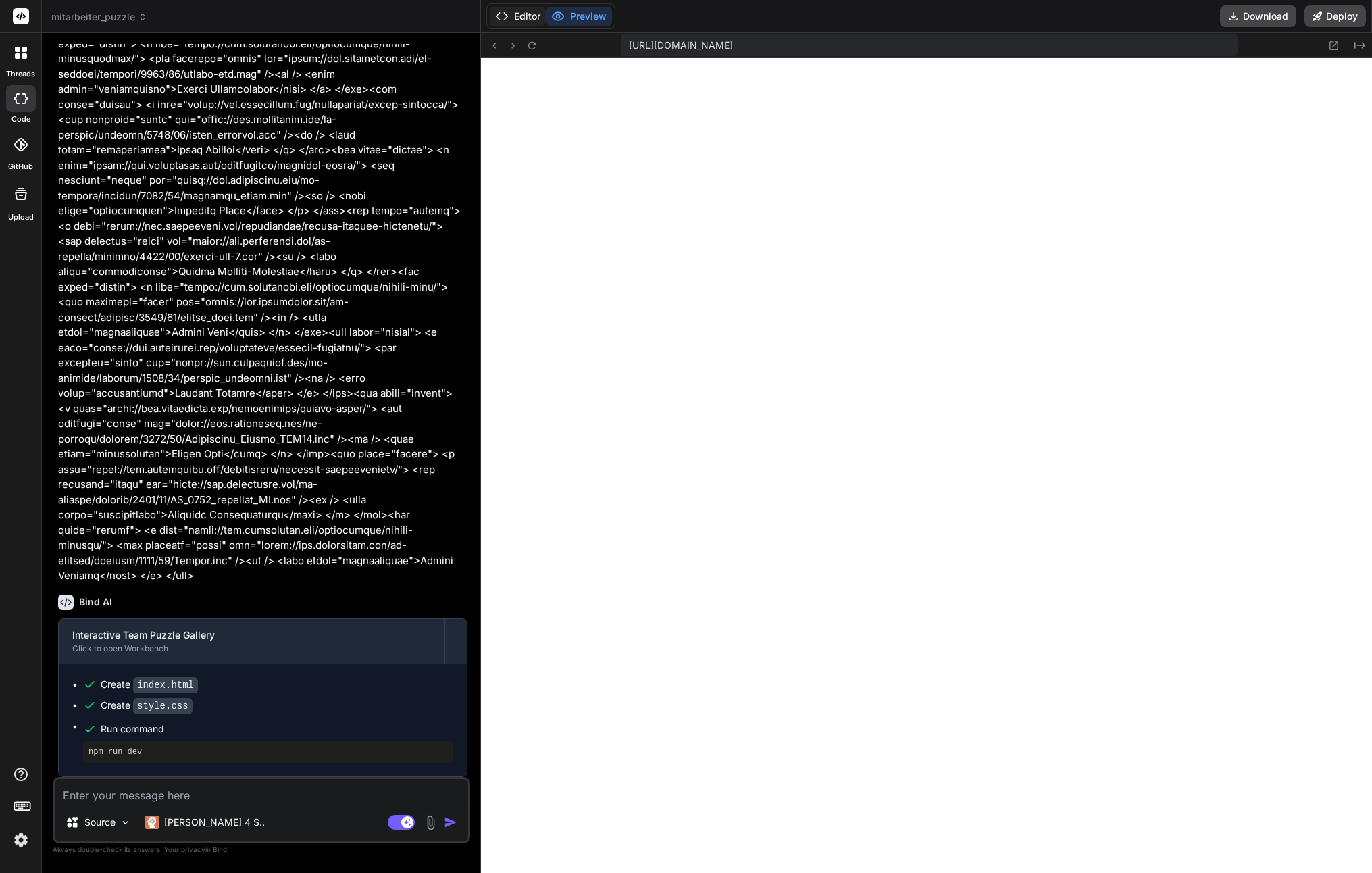
click at [510, 21] on button "Editor" at bounding box center [518, 16] width 56 height 19
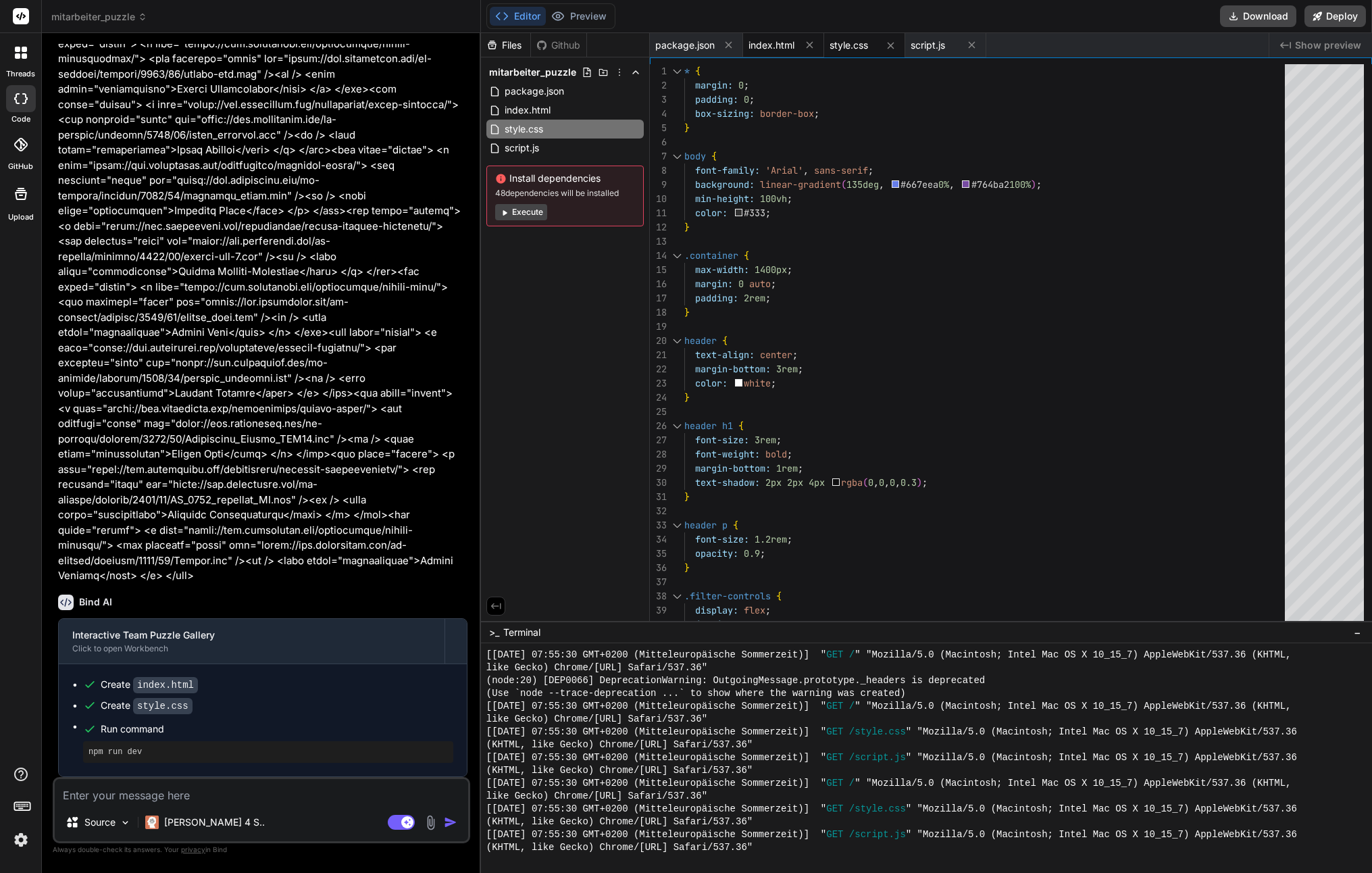
click at [789, 49] on span "index.html" at bounding box center [771, 45] width 46 height 13
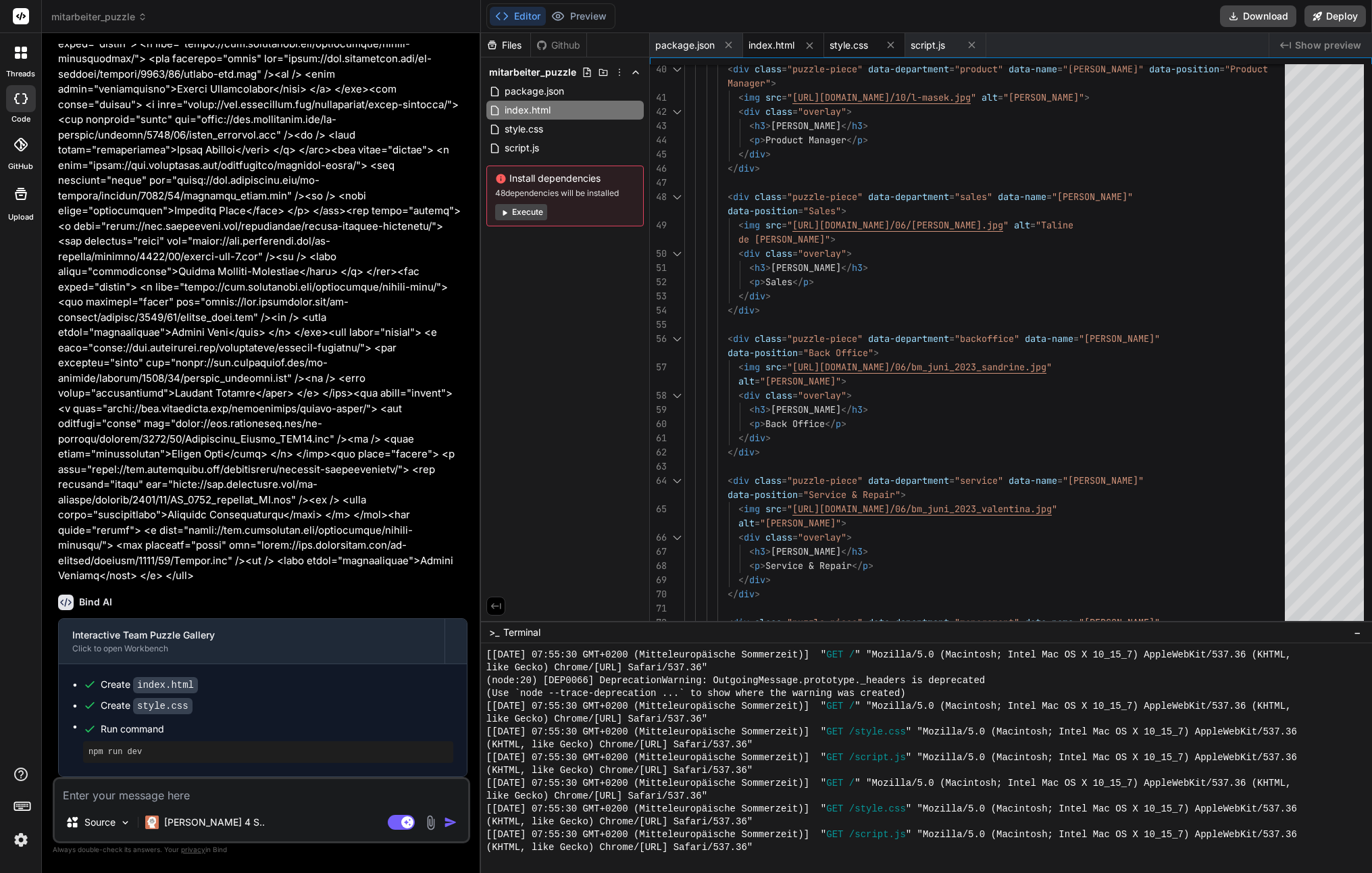
click at [853, 53] on div "style.css" at bounding box center [864, 45] width 81 height 24
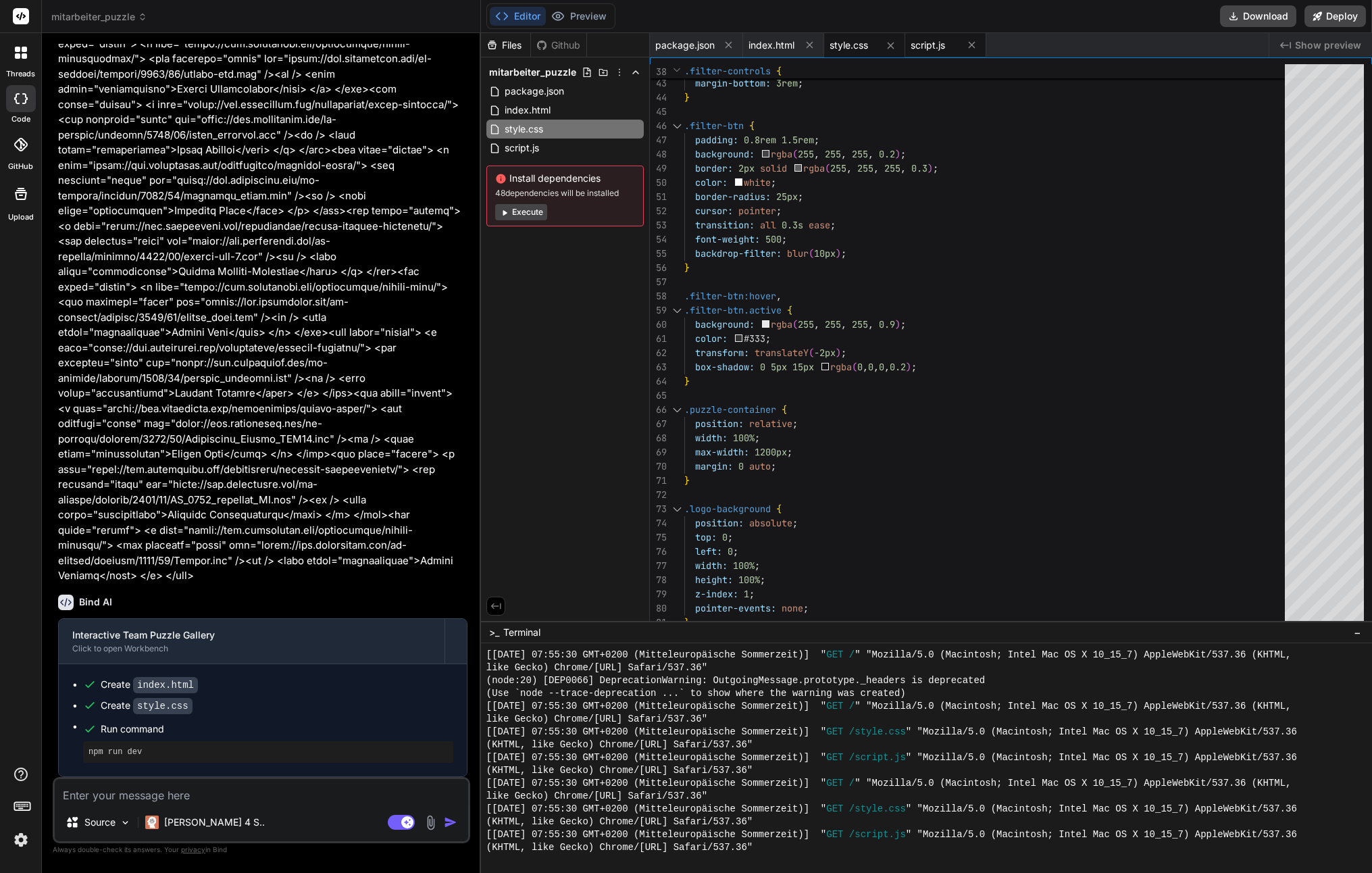
click at [935, 49] on span "script.js" at bounding box center [928, 45] width 34 height 13
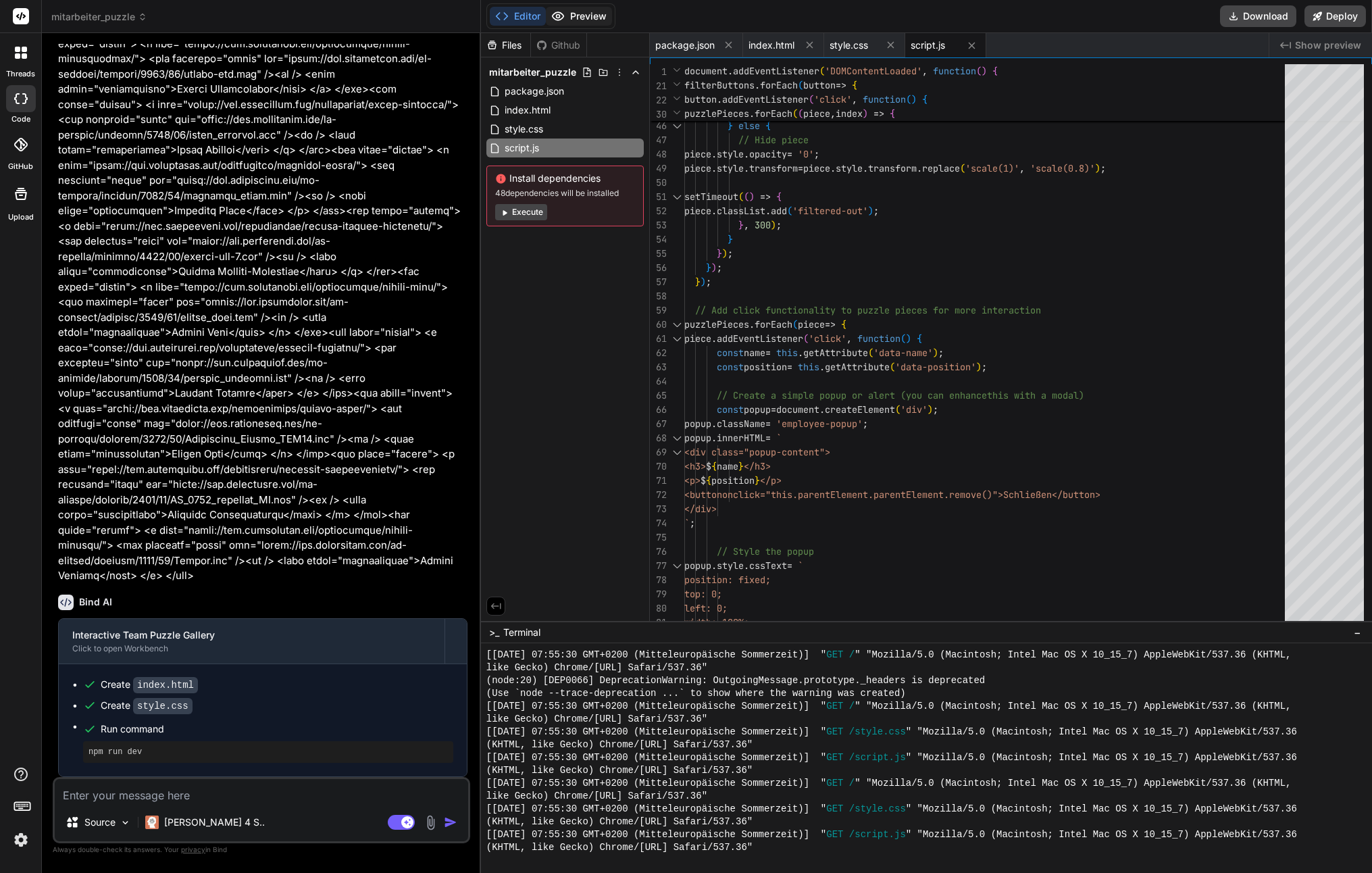
click at [601, 20] on button "Preview" at bounding box center [579, 16] width 66 height 19
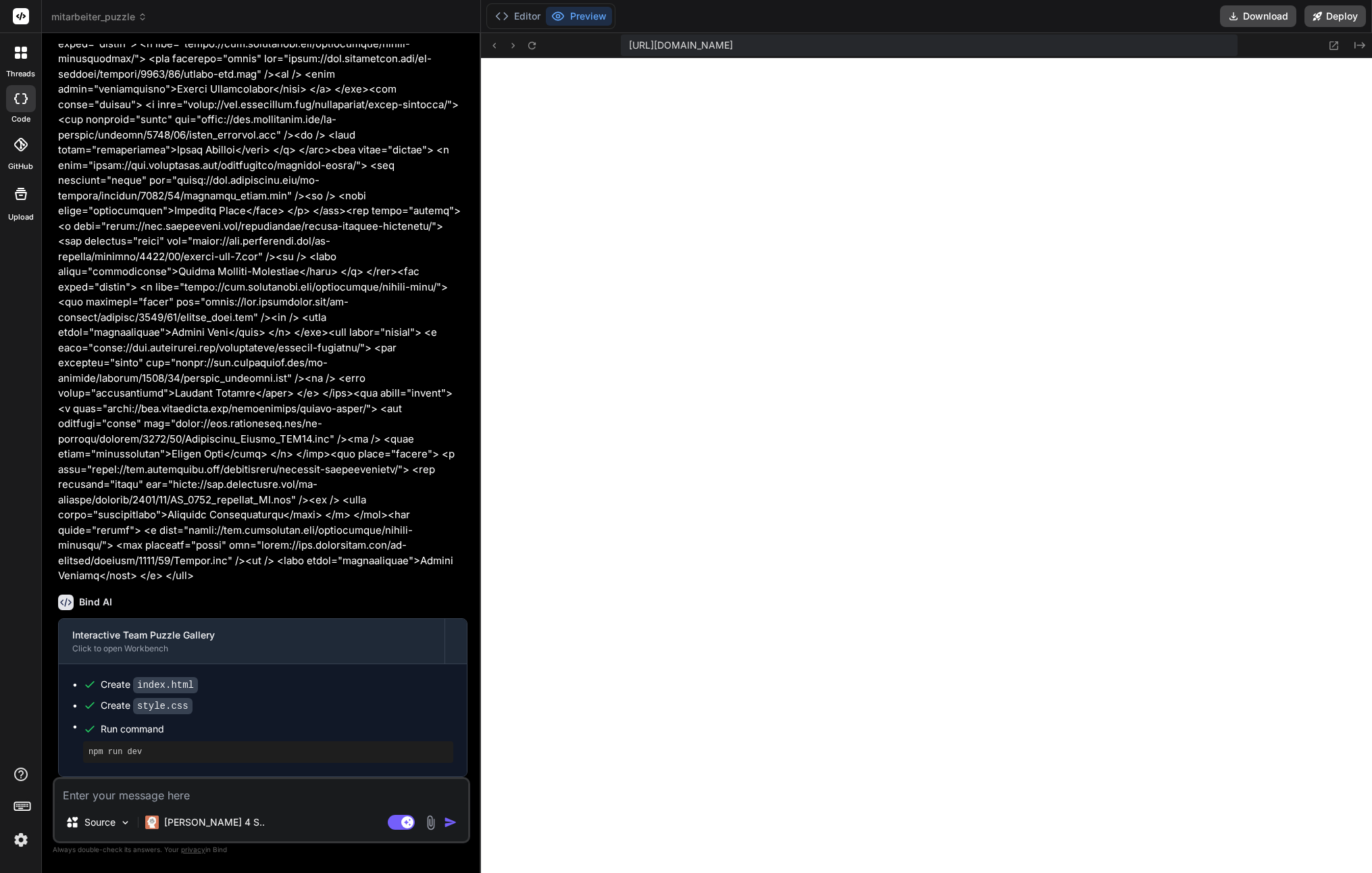
click at [222, 788] on textarea at bounding box center [261, 791] width 413 height 24
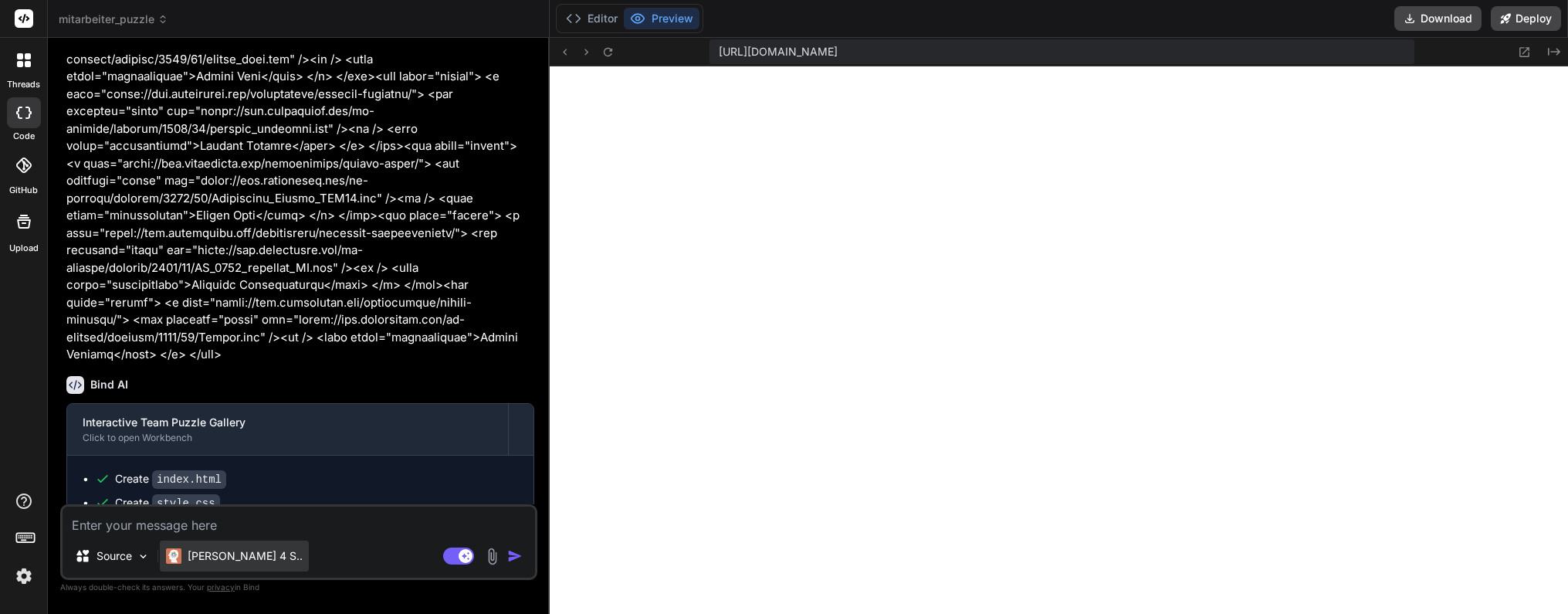
scroll to position [2230, 0]
click at [144, 532] on textarea at bounding box center [298, 520] width 472 height 28
paste textarea "#e34150"
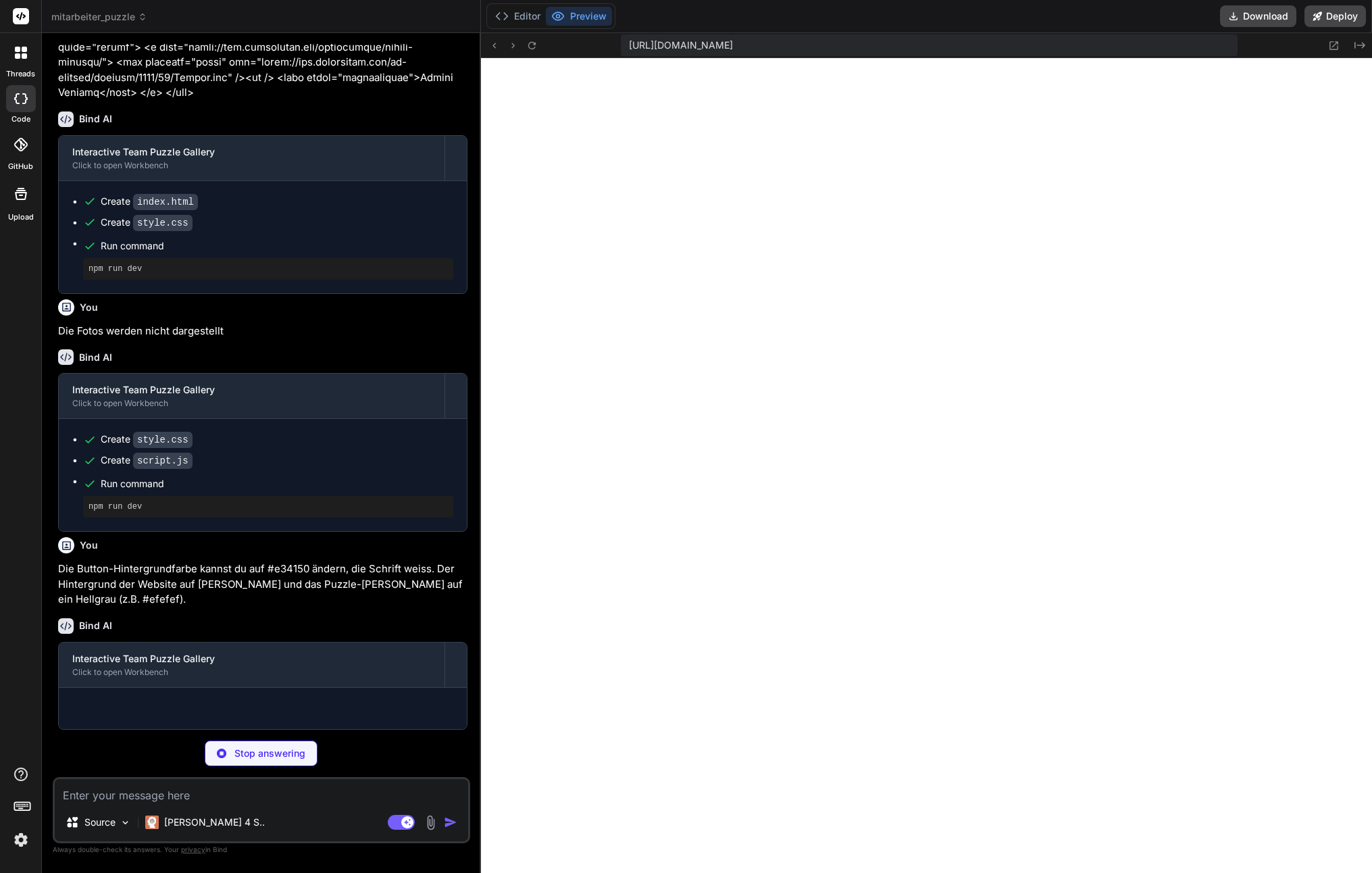
scroll to position [1722, 0]
click at [535, 48] on icon at bounding box center [532, 45] width 12 height 12
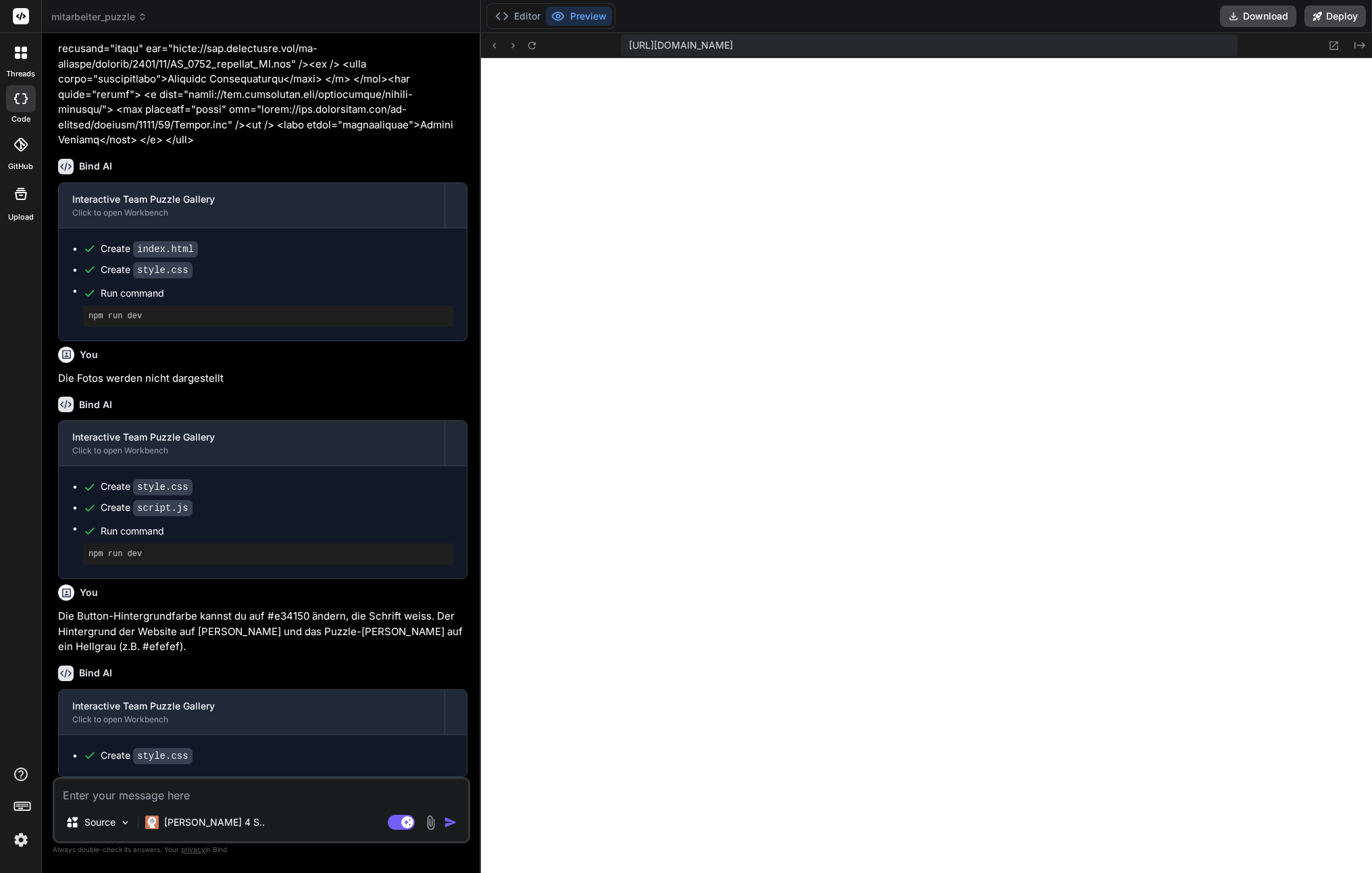
scroll to position [1724, 0]
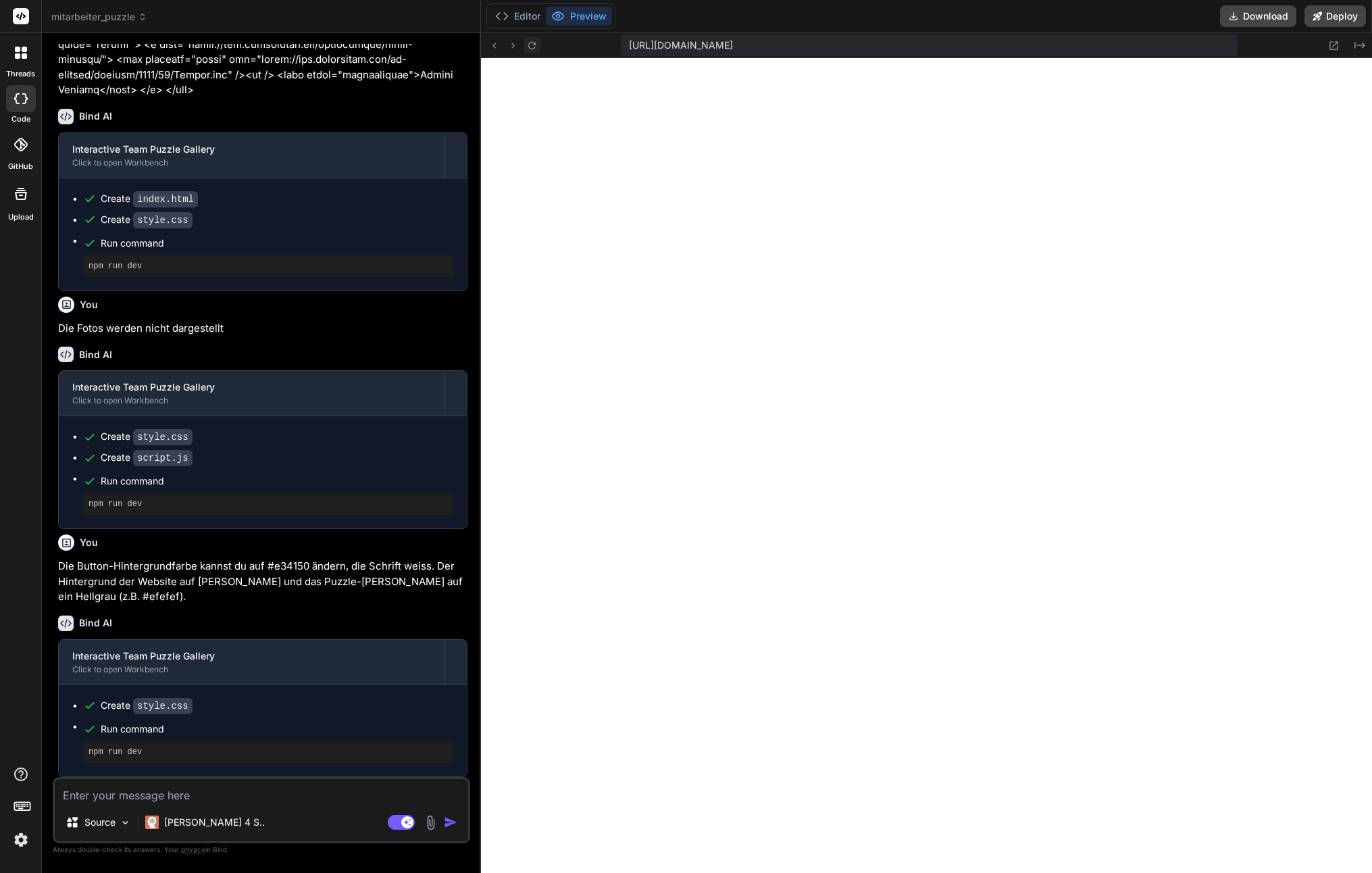
click at [533, 53] on button at bounding box center [532, 45] width 16 height 16
click at [189, 787] on textarea at bounding box center [261, 791] width 413 height 24
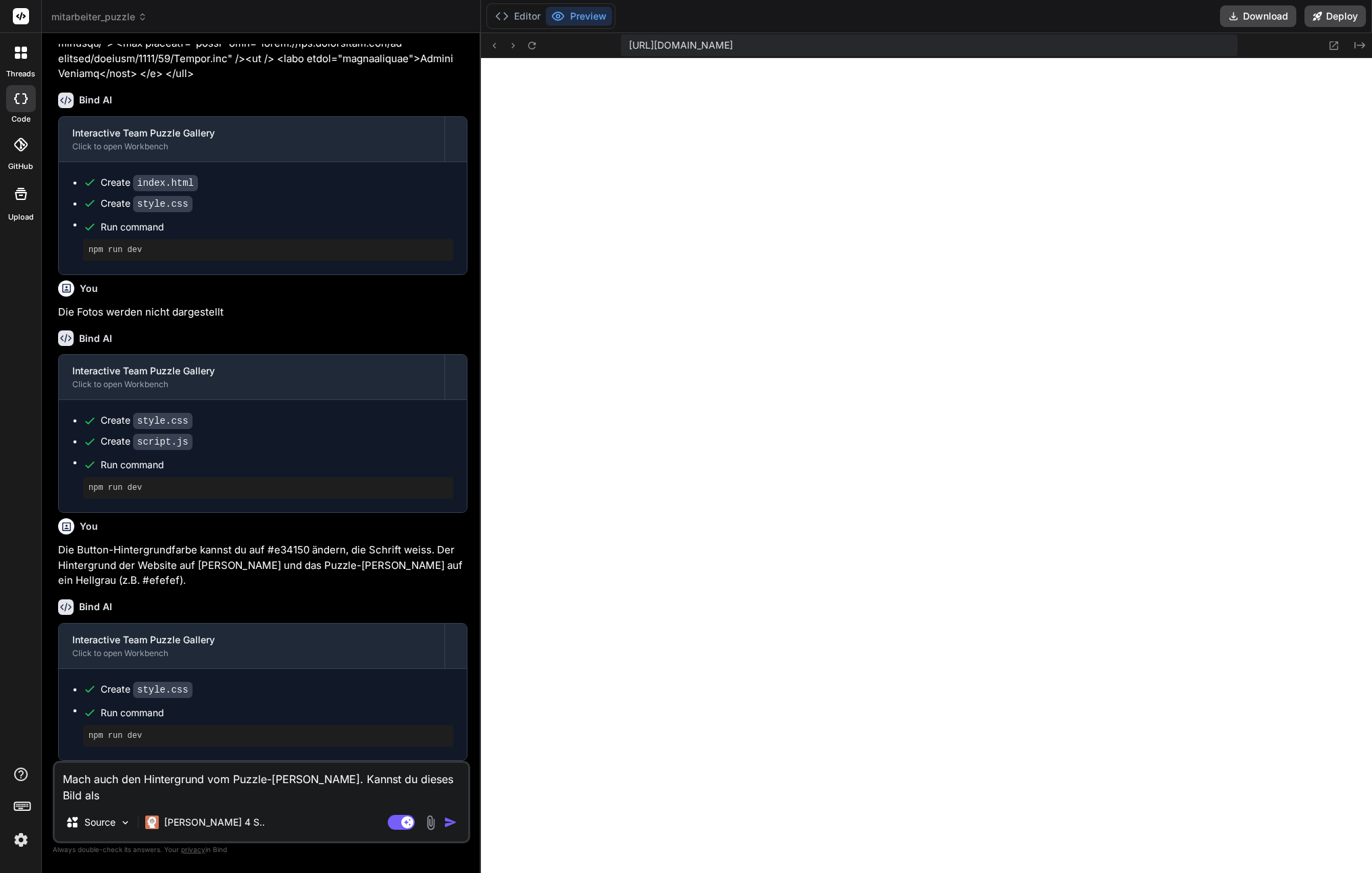
scroll to position [1741, 0]
paste textarea "[URL][DOMAIN_NAME]"
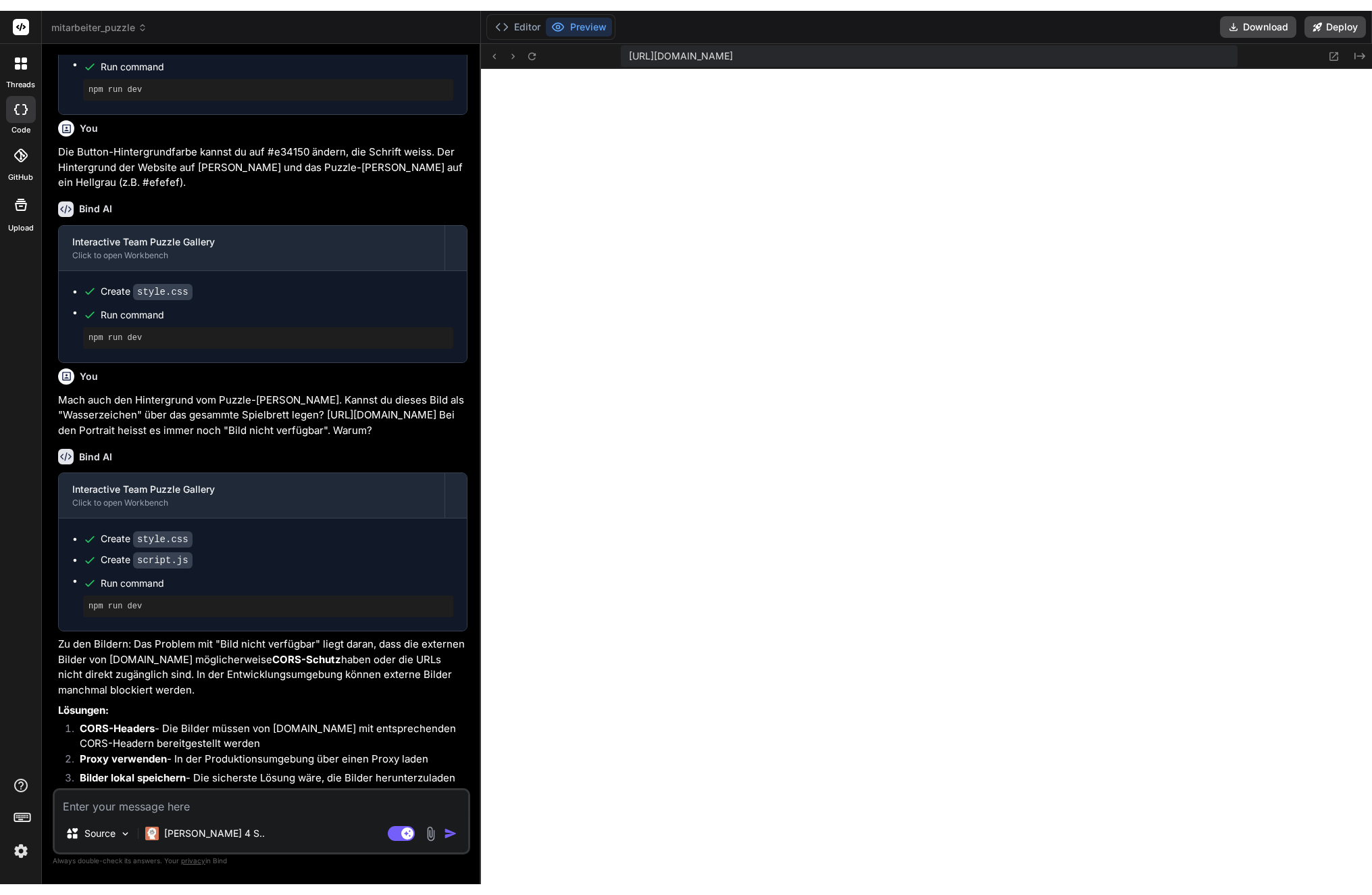
scroll to position [2276, 0]
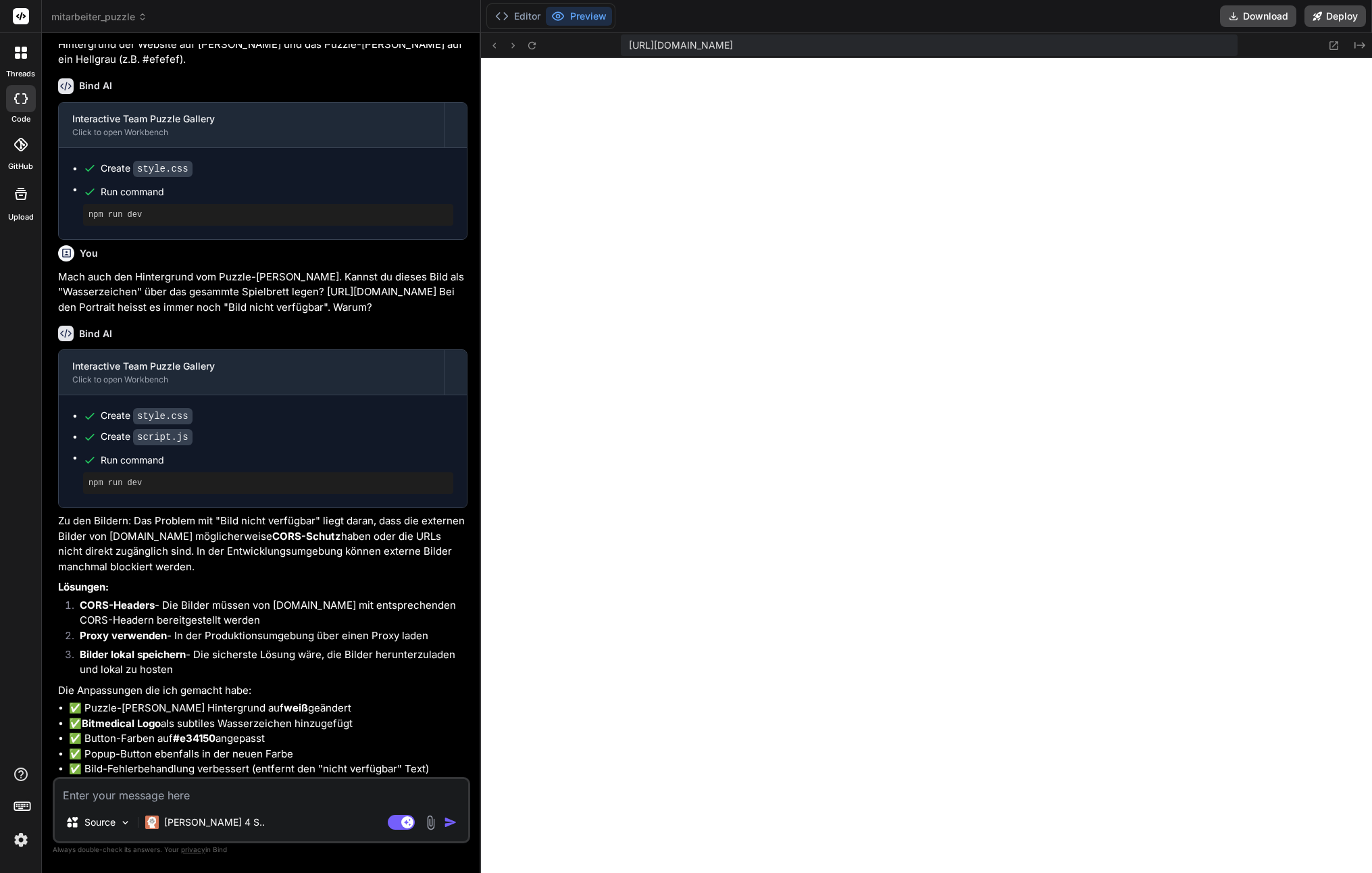
click at [203, 730] on li "✅ Bitmedical Logo als subtiles Wasserzeichen hinzugefügt" at bounding box center [268, 724] width 398 height 16
drag, startPoint x: 205, startPoint y: 737, endPoint x: 210, endPoint y: 718, distance: 19.6
click at [210, 718] on ul "✅ Puzzle-Brett Hintergrund auf weiß geändert ✅ Bitmedical Logo als subtiles Was…" at bounding box center [263, 739] width 409 height 76
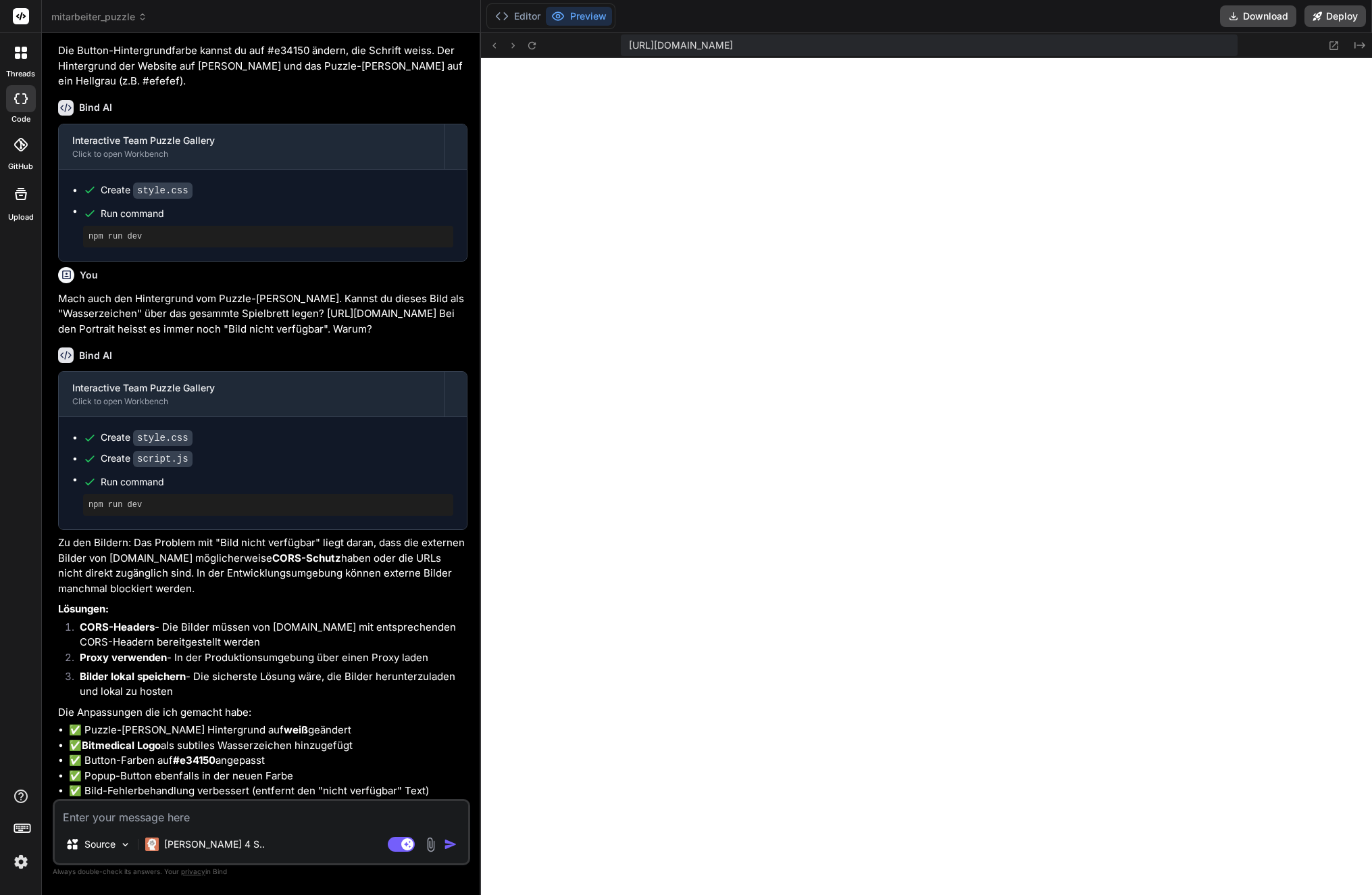
scroll to position [2074, 0]
click at [270, 817] on textarea at bounding box center [261, 813] width 413 height 24
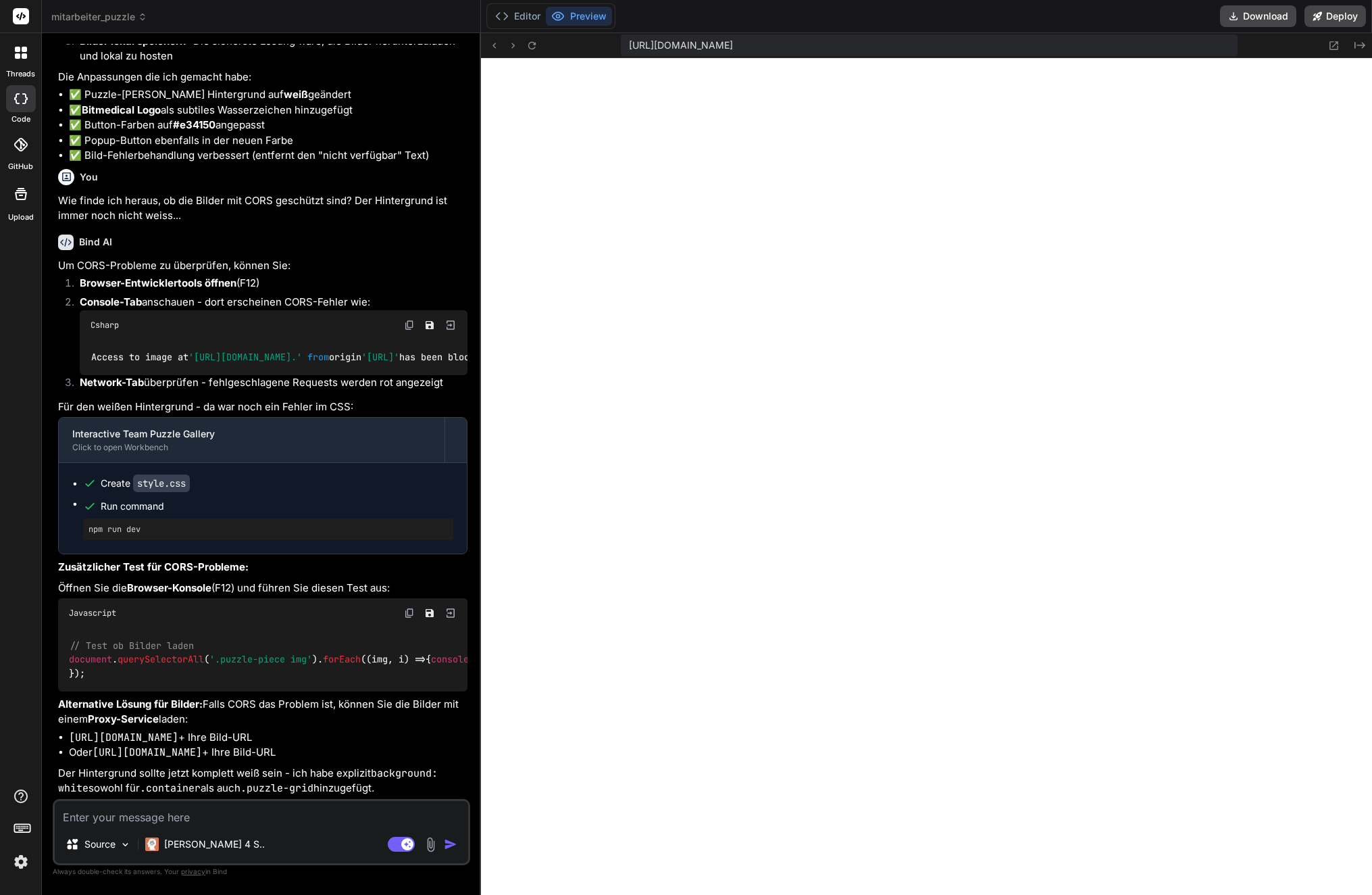
scroll to position [2920, 0]
click at [535, 42] on icon at bounding box center [532, 45] width 7 height 7
click at [513, 23] on button "Editor" at bounding box center [518, 16] width 56 height 19
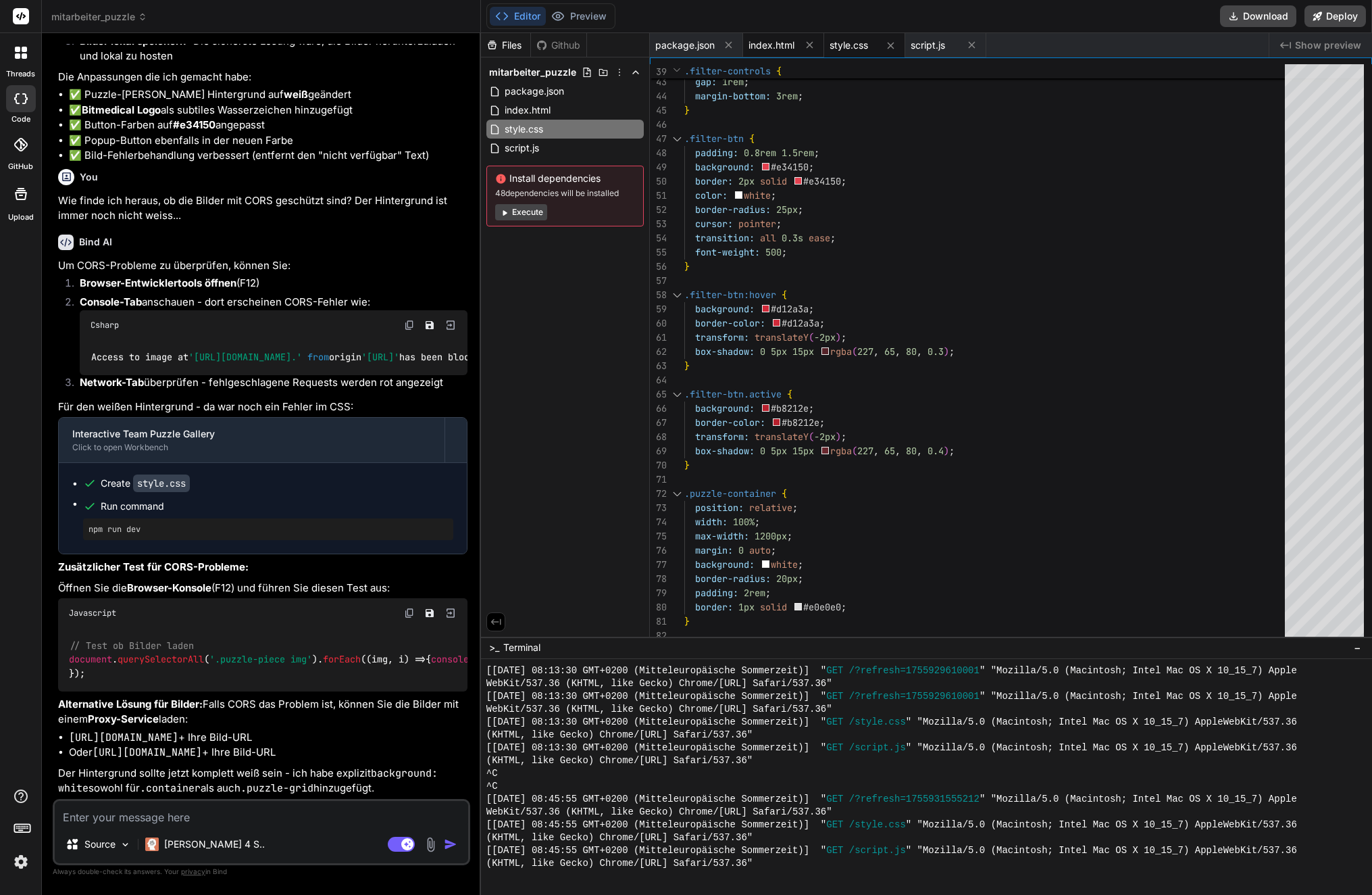
click at [769, 49] on span "index.html" at bounding box center [771, 45] width 46 height 13
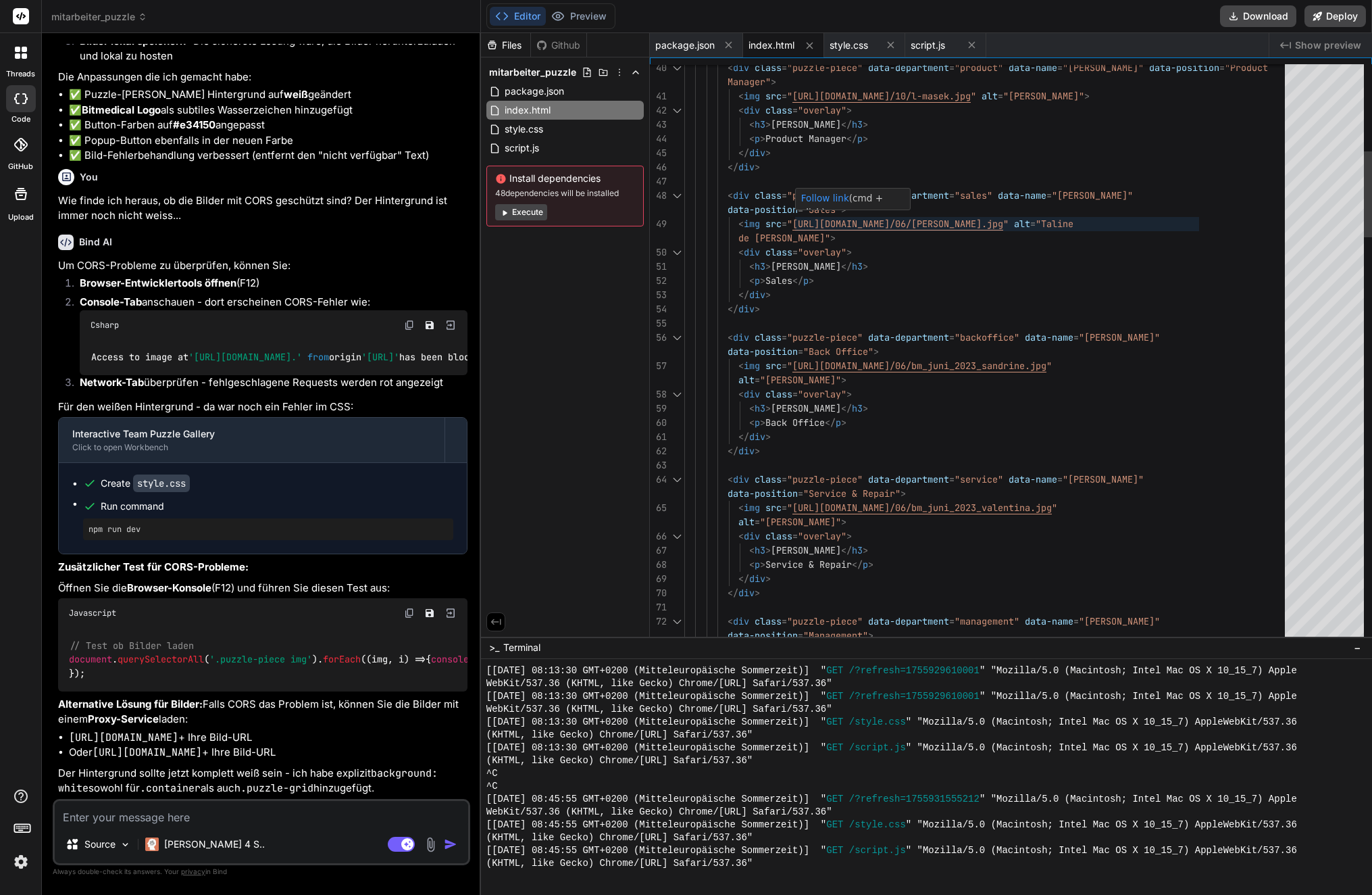
scroll to position [28, 0]
drag, startPoint x: 797, startPoint y: 224, endPoint x: 1194, endPoint y: 223, distance: 397.0
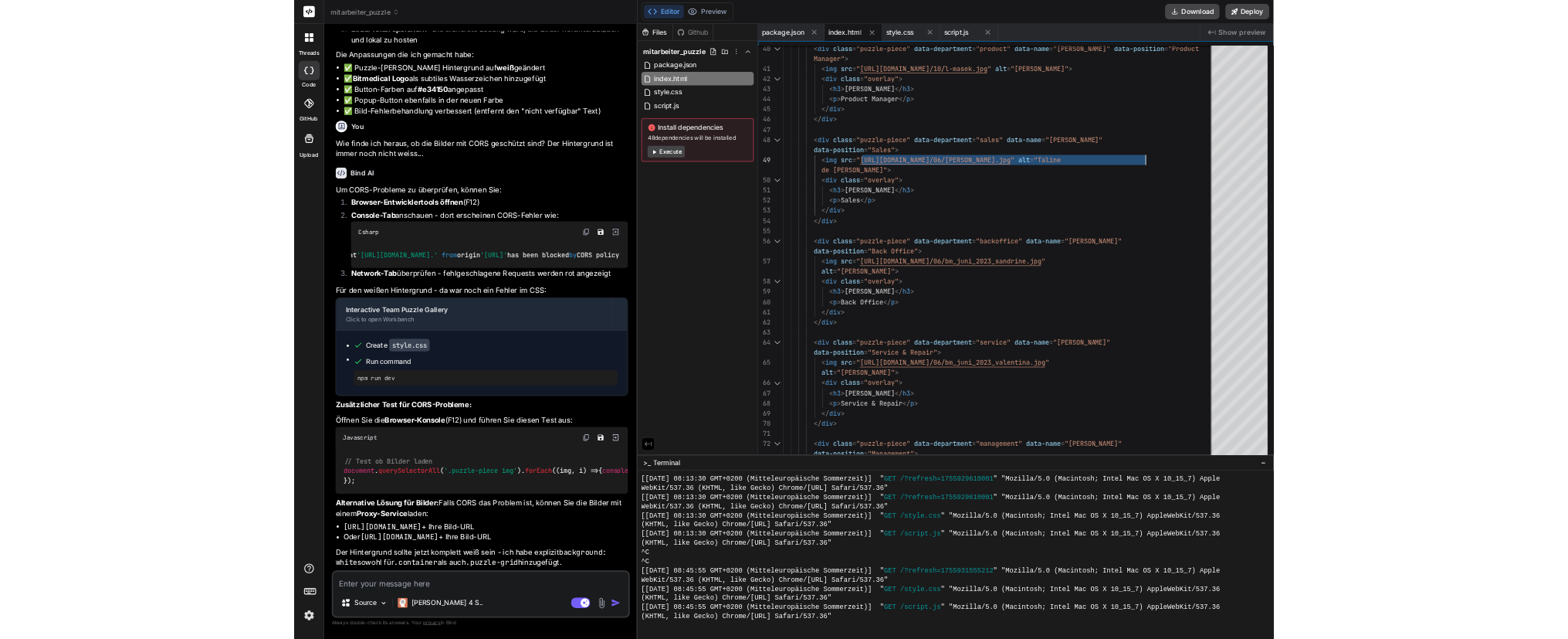
scroll to position [0, 333]
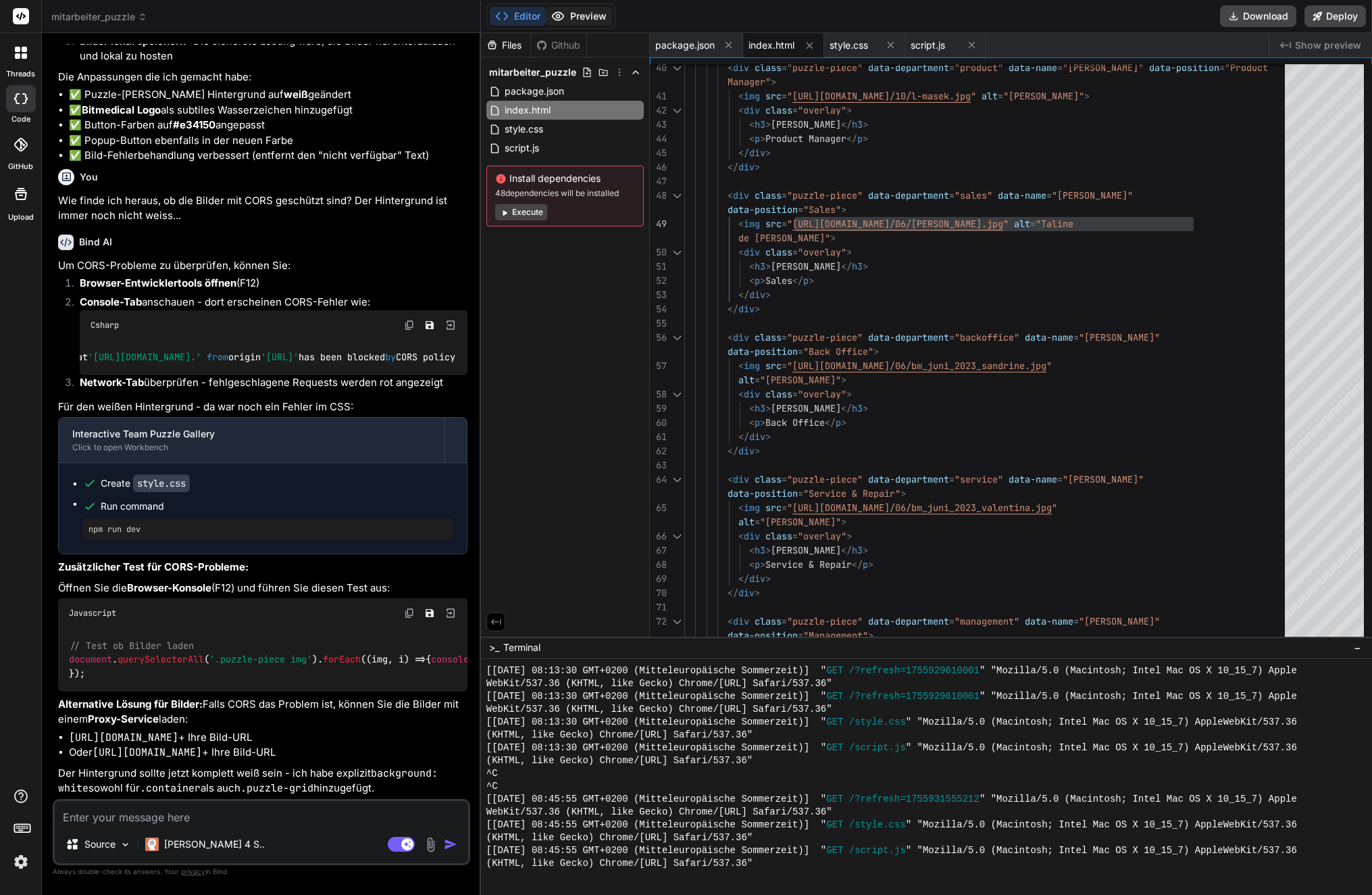
click at [571, 17] on button "Preview" at bounding box center [579, 16] width 66 height 19
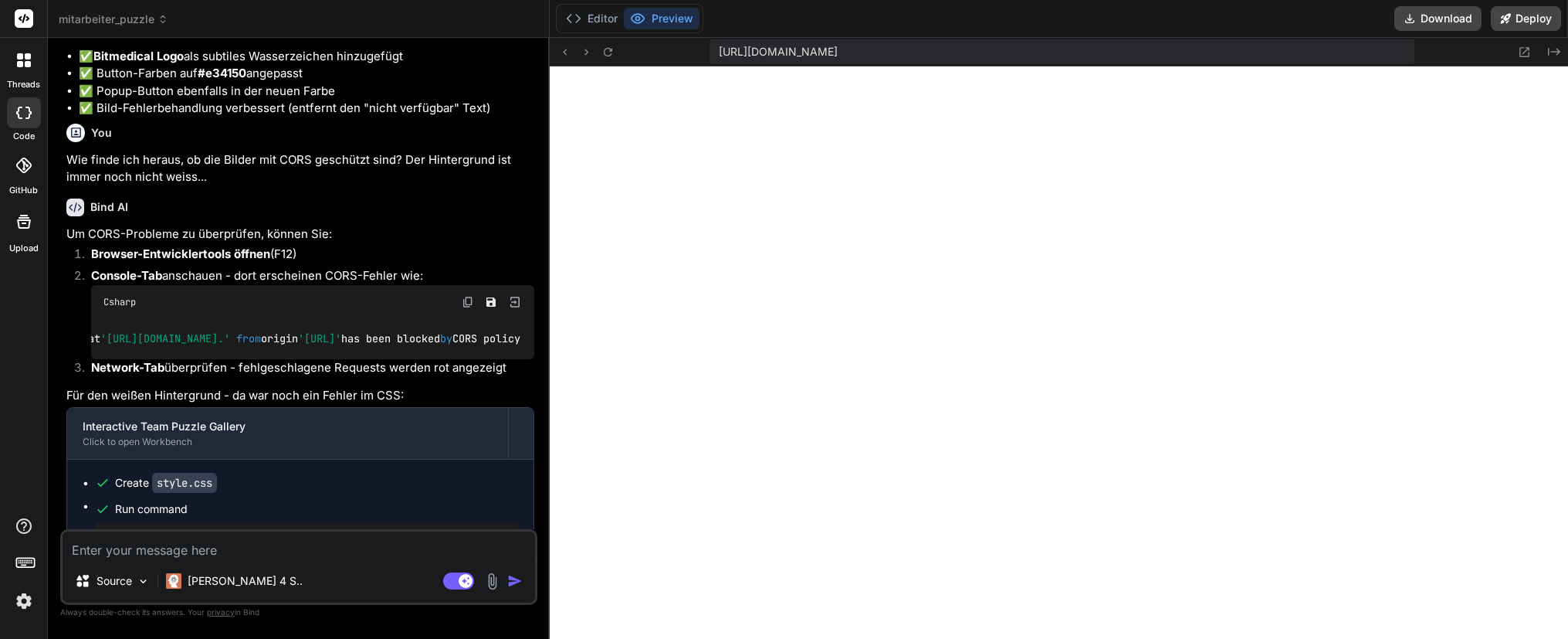
scroll to position [2655, 0]
click at [616, 52] on button at bounding box center [608, 51] width 19 height 19
click at [613, 47] on icon at bounding box center [607, 52] width 13 height 13
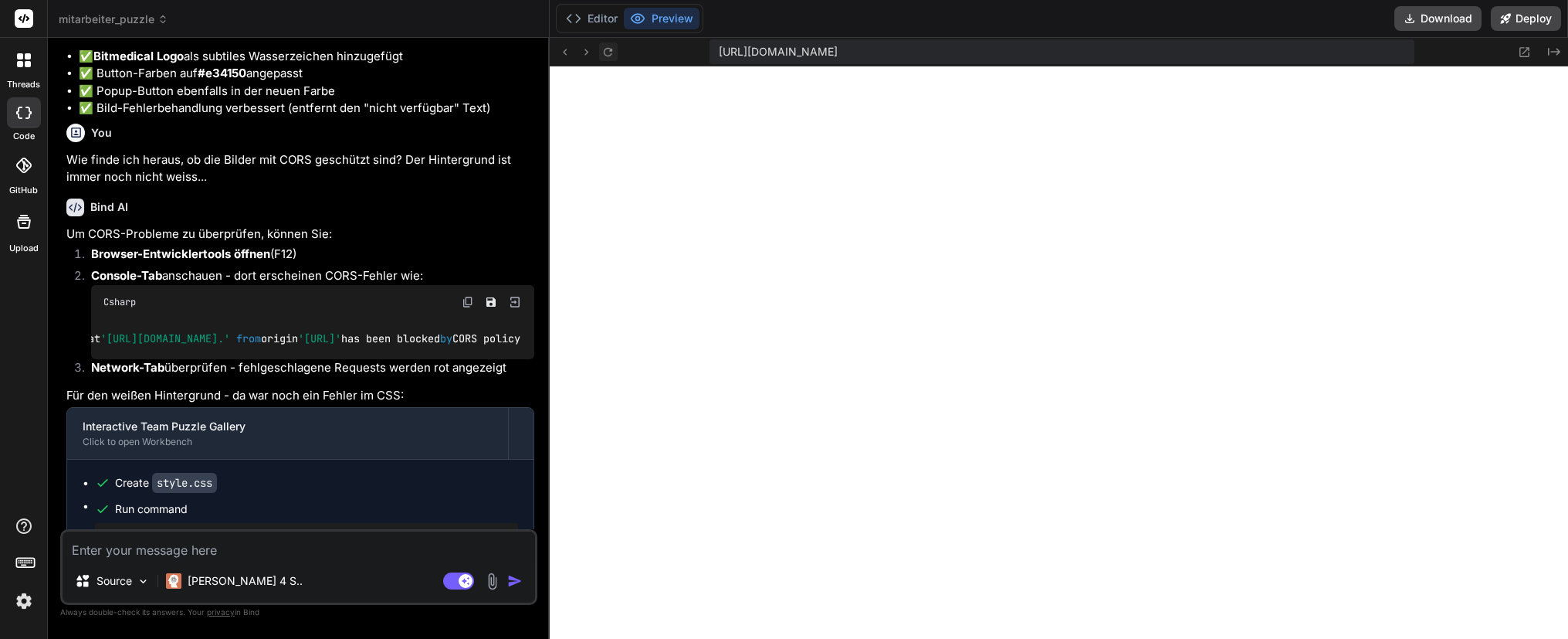
click at [604, 47] on icon at bounding box center [607, 52] width 13 height 13
click at [610, 49] on icon at bounding box center [607, 52] width 13 height 13
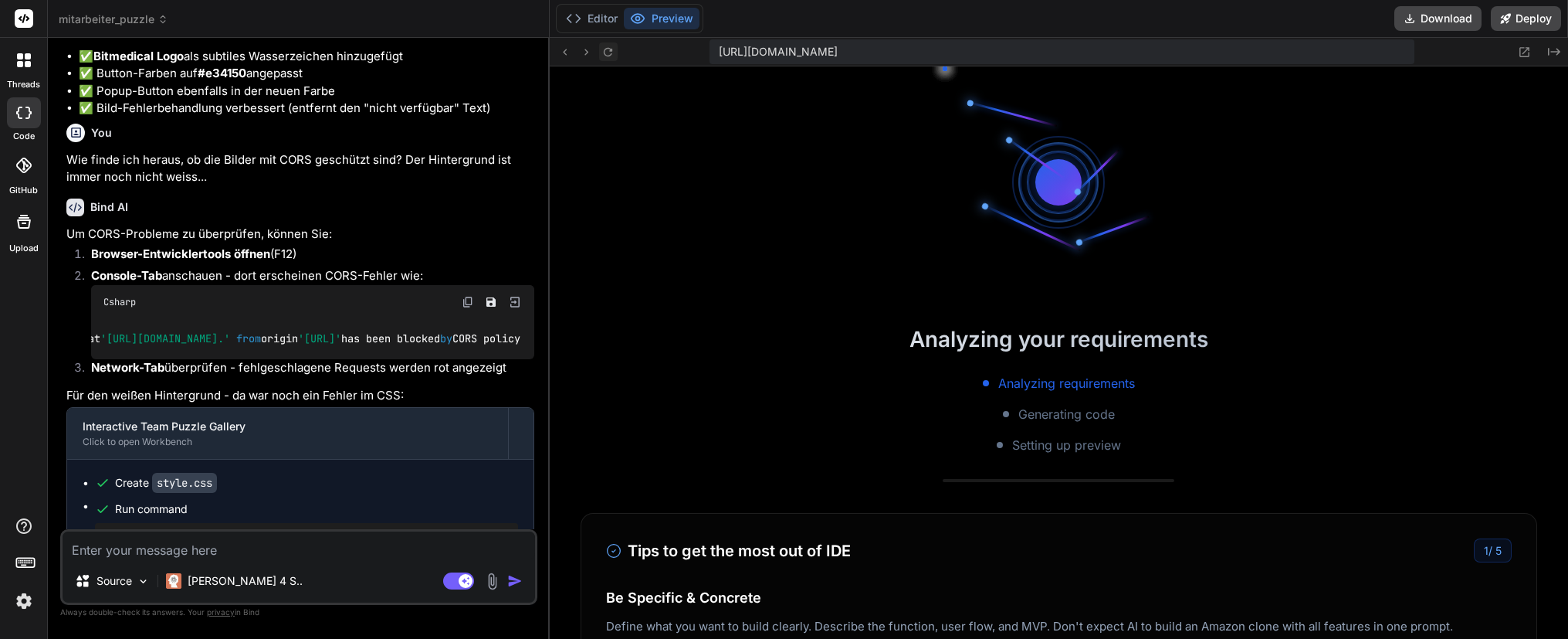
scroll to position [3213, 0]
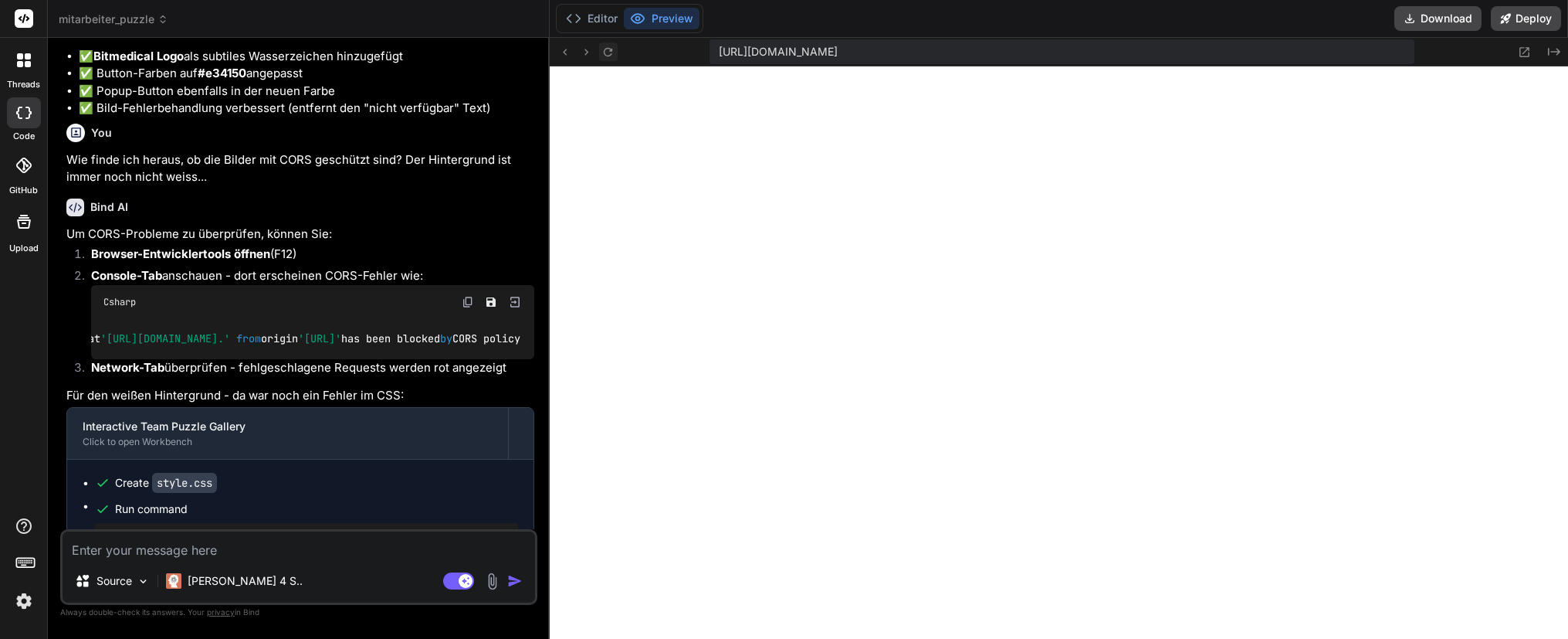
click at [603, 53] on icon at bounding box center [607, 52] width 13 height 13
click at [607, 48] on icon at bounding box center [607, 52] width 13 height 13
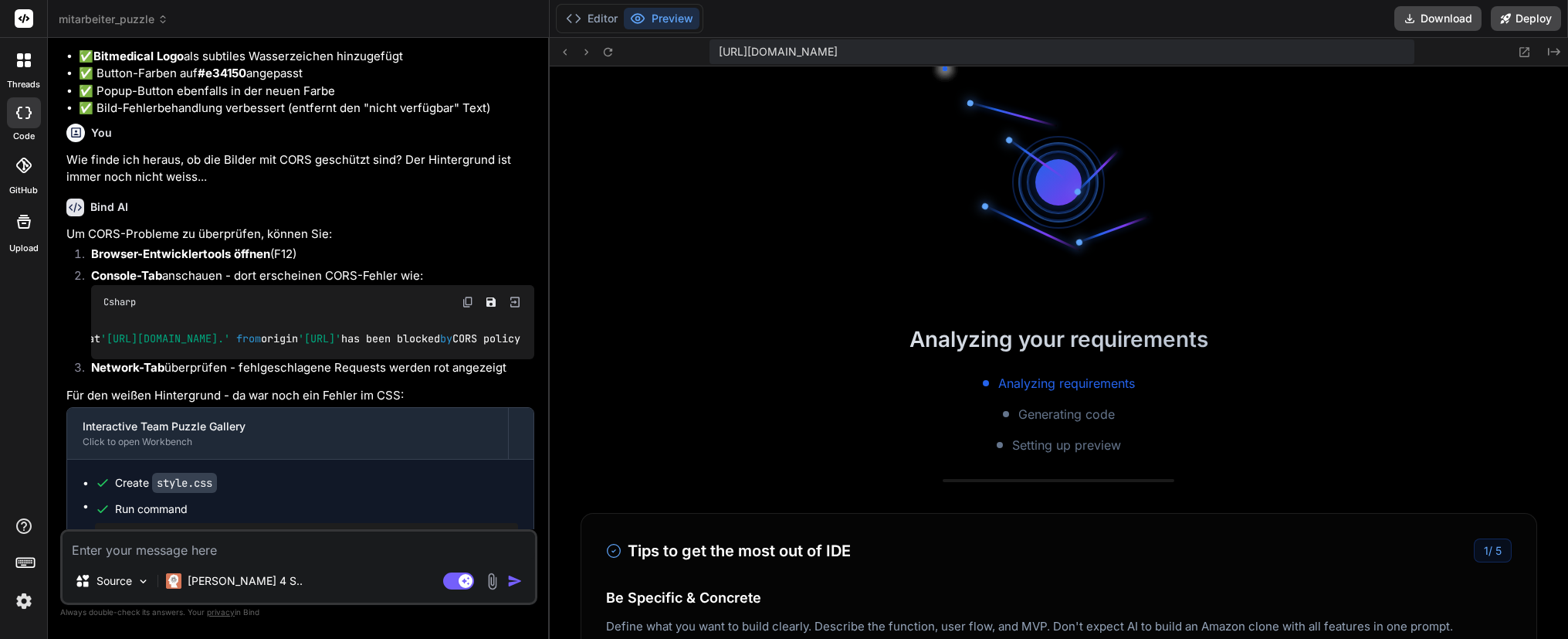
scroll to position [3447, 0]
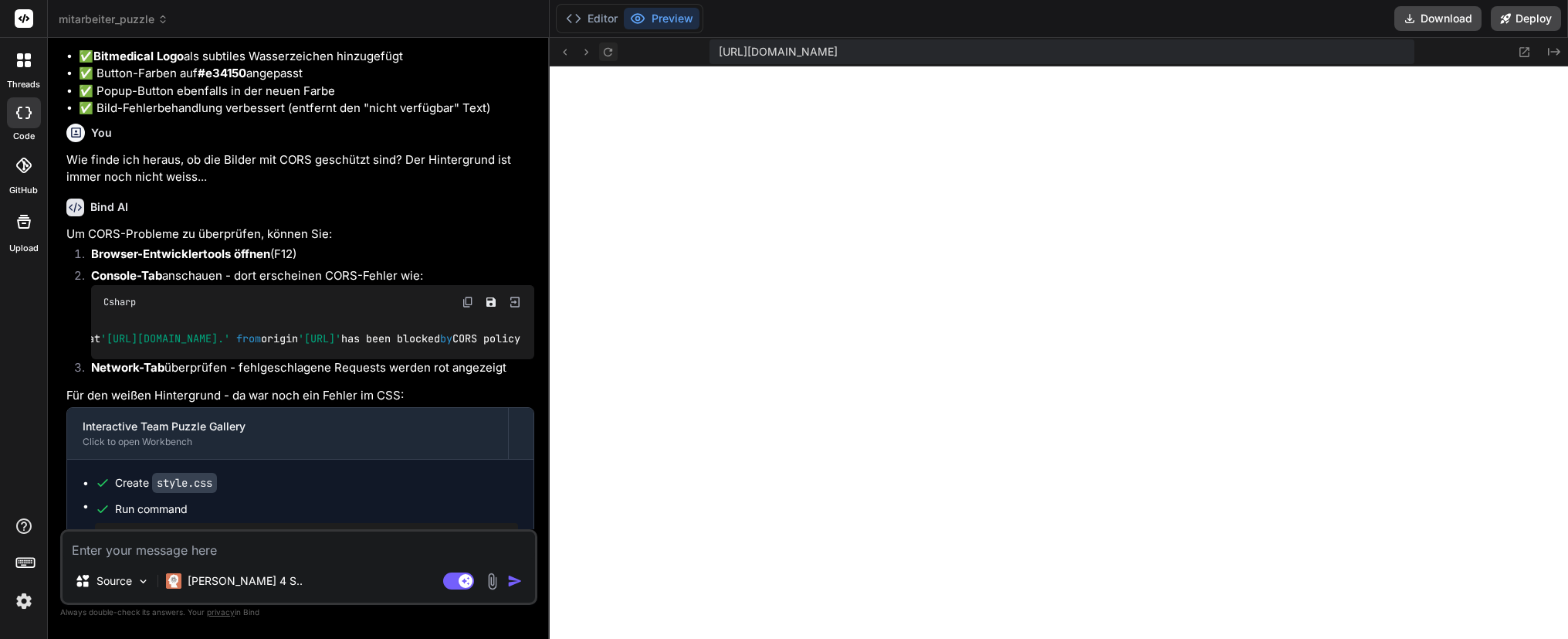
click at [616, 56] on button at bounding box center [608, 51] width 19 height 19
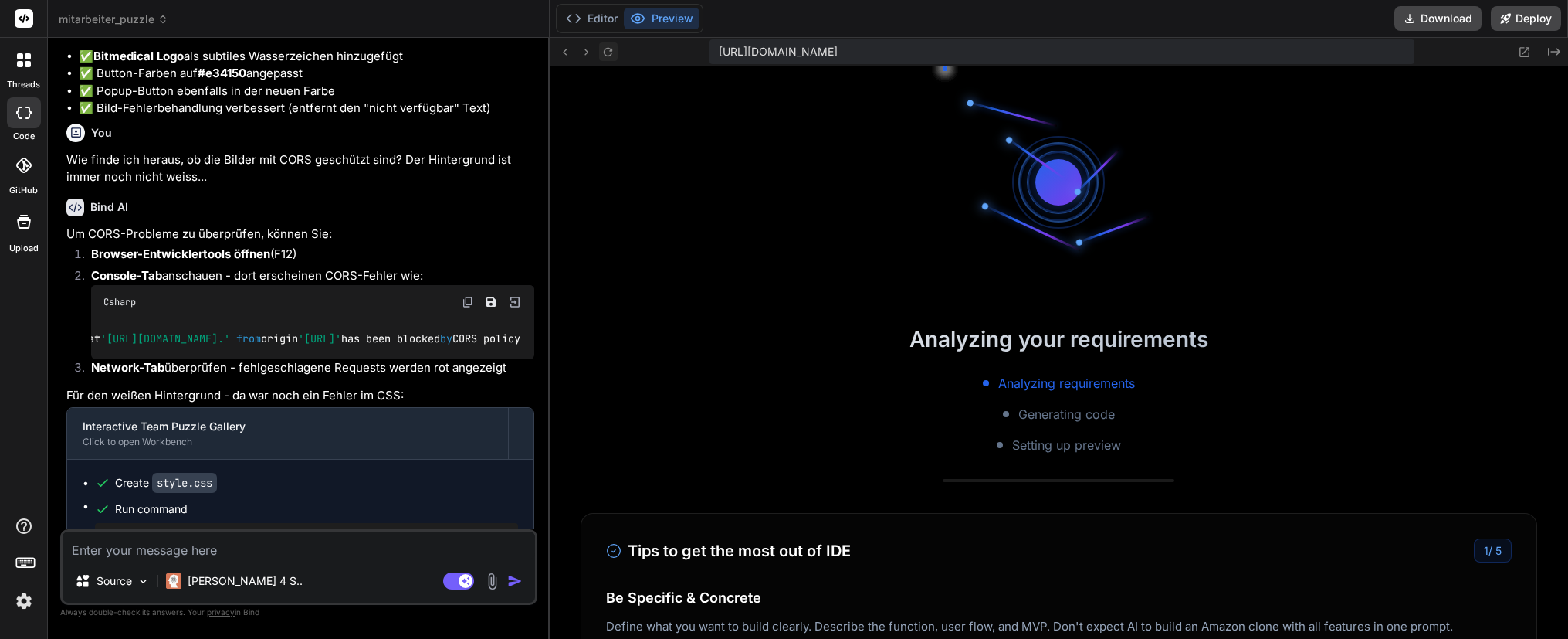
scroll to position [3564, 0]
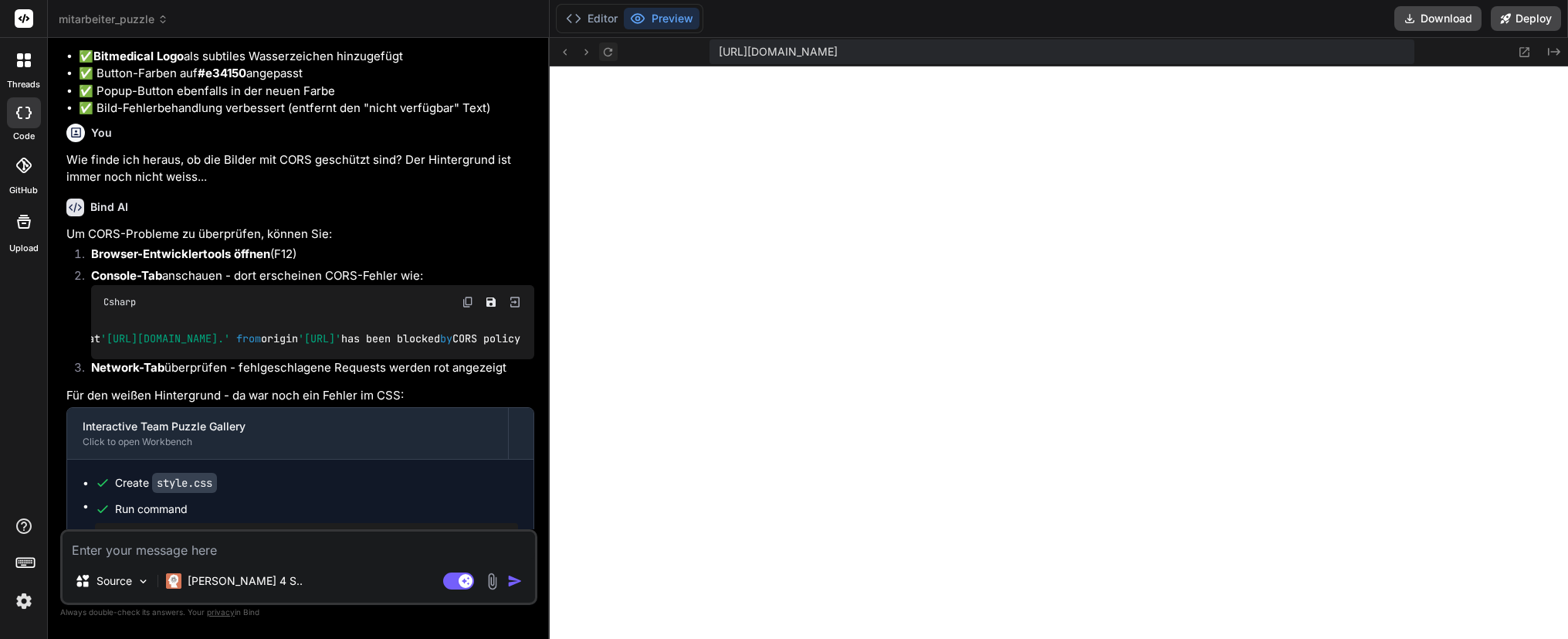
click at [612, 49] on icon at bounding box center [607, 51] width 8 height 8
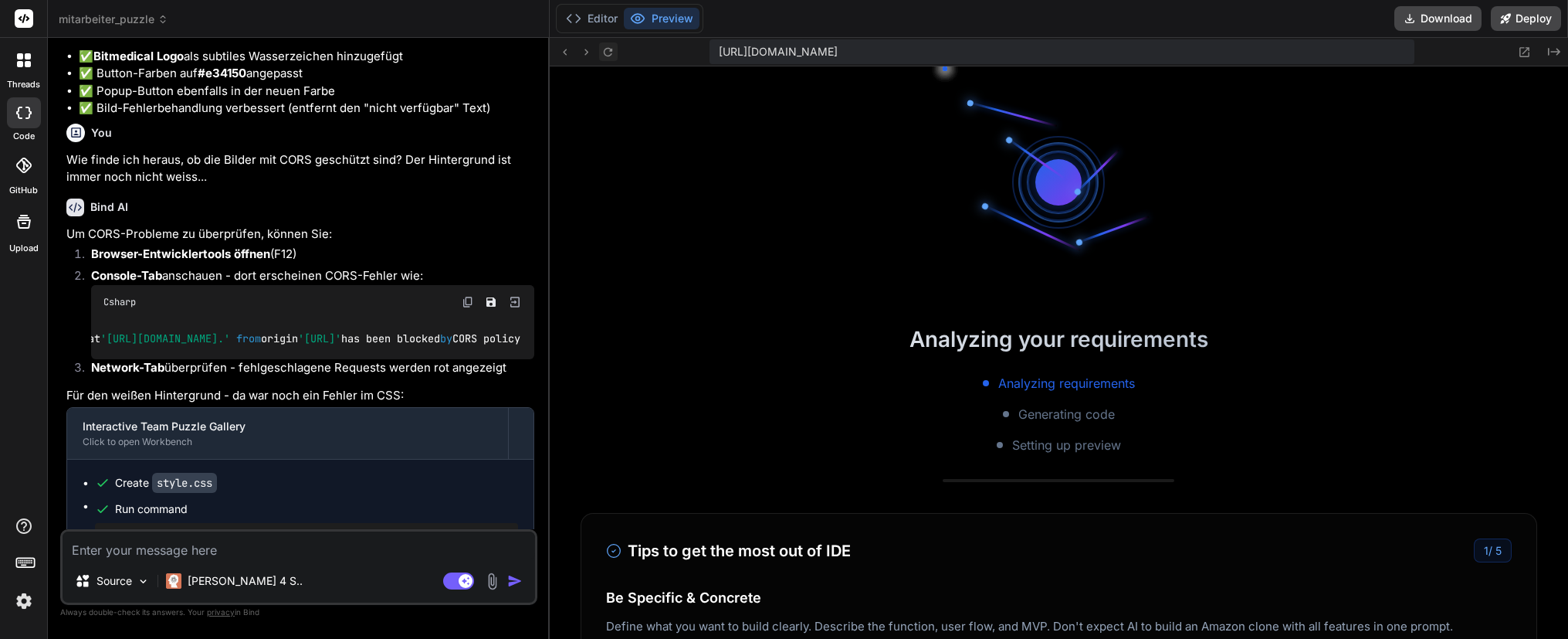
scroll to position [3682, 0]
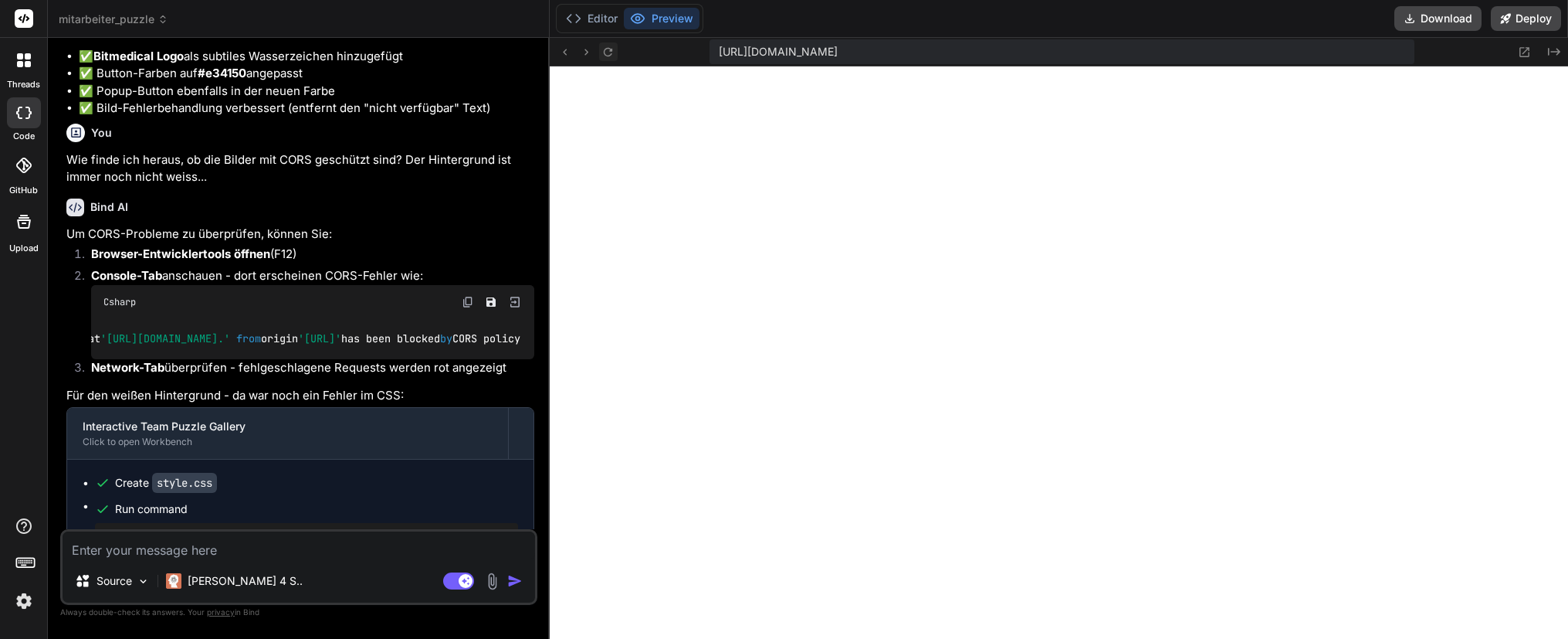
click at [609, 58] on button at bounding box center [608, 51] width 19 height 19
click at [614, 51] on icon at bounding box center [607, 52] width 13 height 13
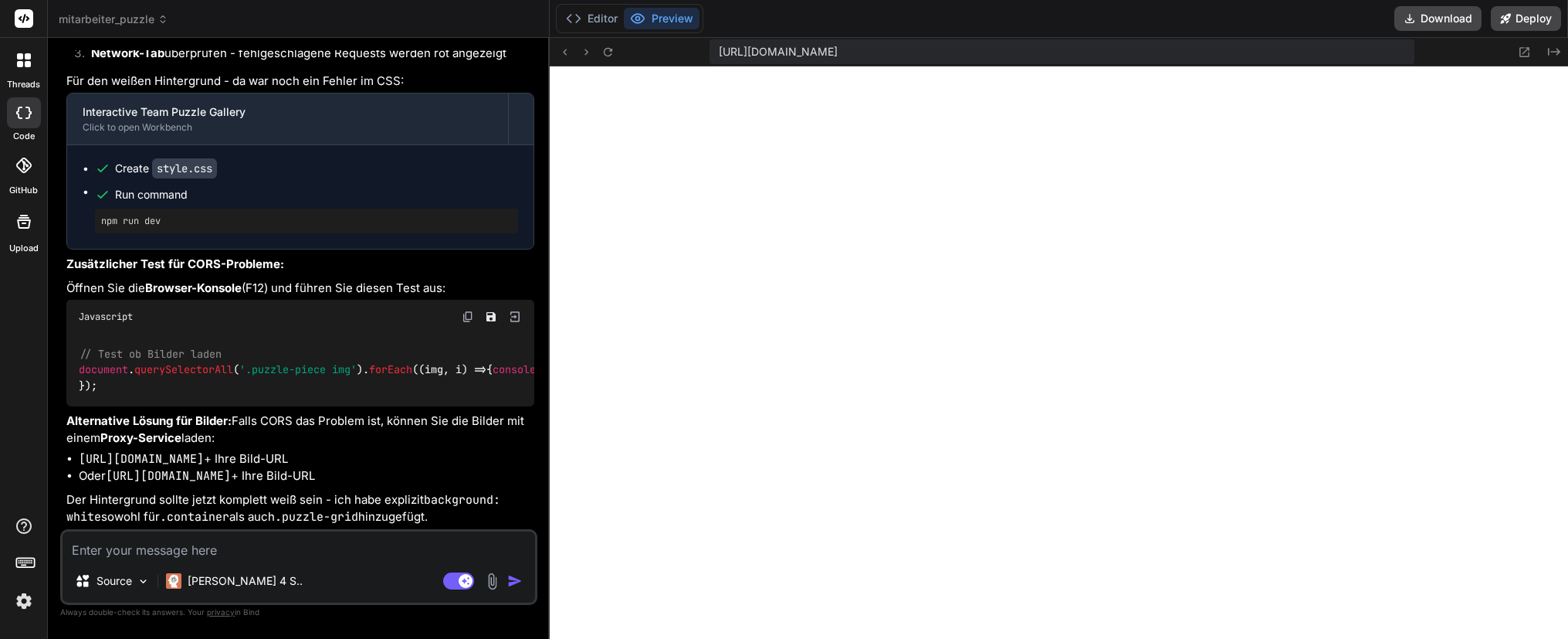
scroll to position [3720, 0]
drag, startPoint x: 81, startPoint y: 461, endPoint x: 326, endPoint y: 455, distance: 245.1
click at [203, 455] on code "[URL][DOMAIN_NAME]" at bounding box center [142, 458] width 125 height 15
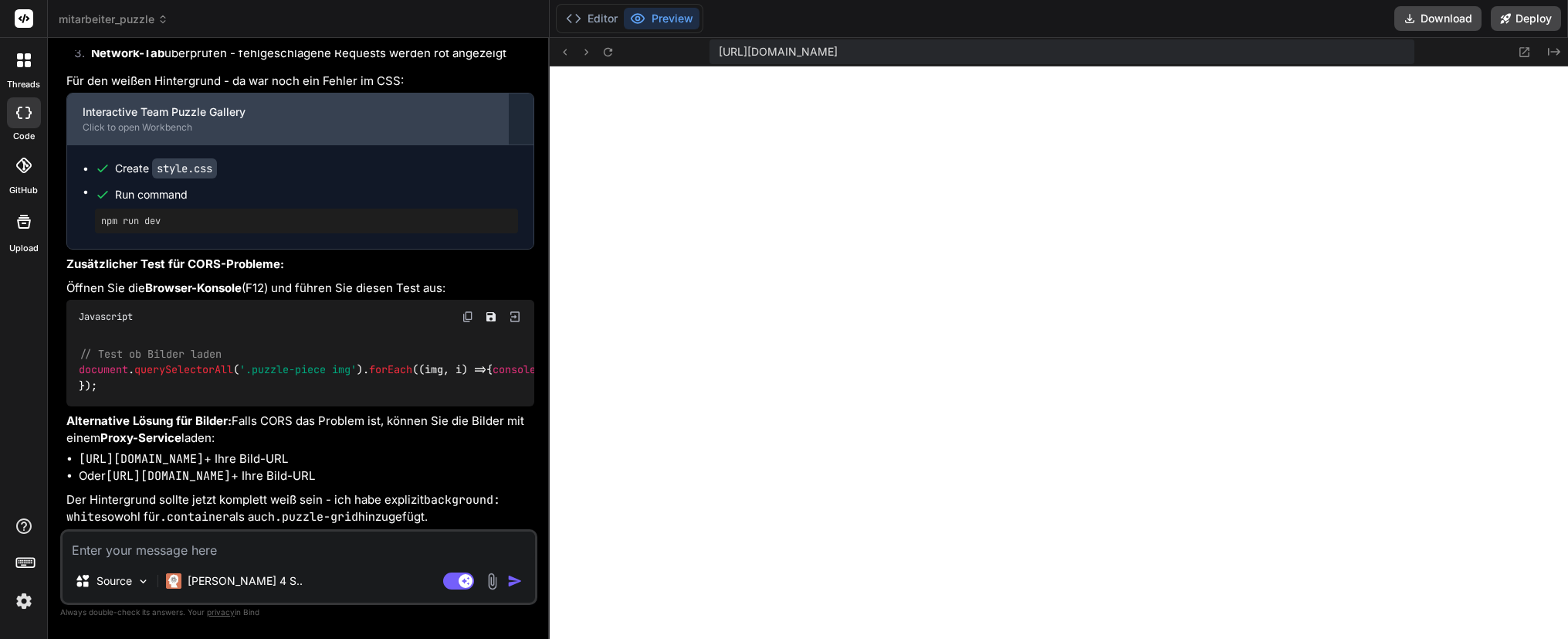
copy code "[URL][DOMAIN_NAME]"
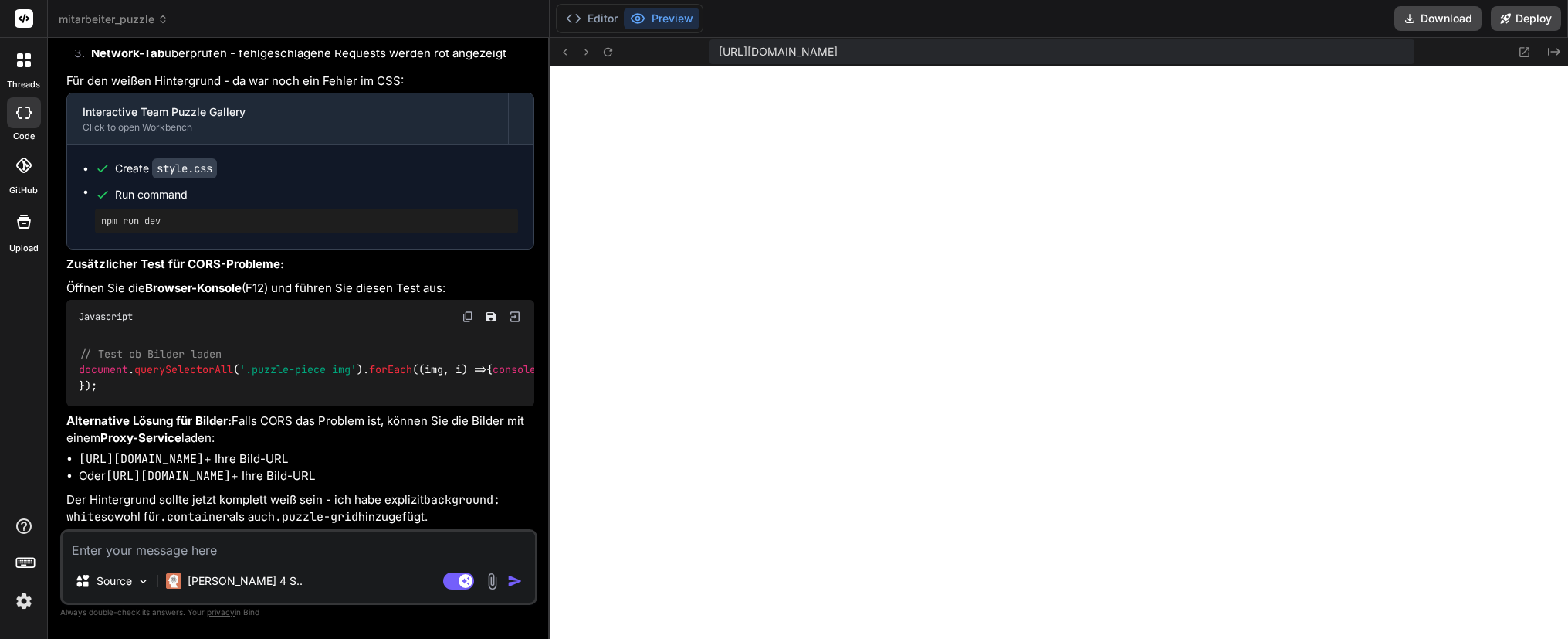
drag, startPoint x: 116, startPoint y: 476, endPoint x: 351, endPoint y: 474, distance: 235.0
click at [231, 474] on code "[URL][DOMAIN_NAME]" at bounding box center [168, 475] width 125 height 15
copy code "[URL][DOMAIN_NAME]"
click at [229, 549] on textarea at bounding box center [298, 545] width 472 height 28
paste textarea "[URL][DOMAIN_NAME][DOMAIN_NAME]"
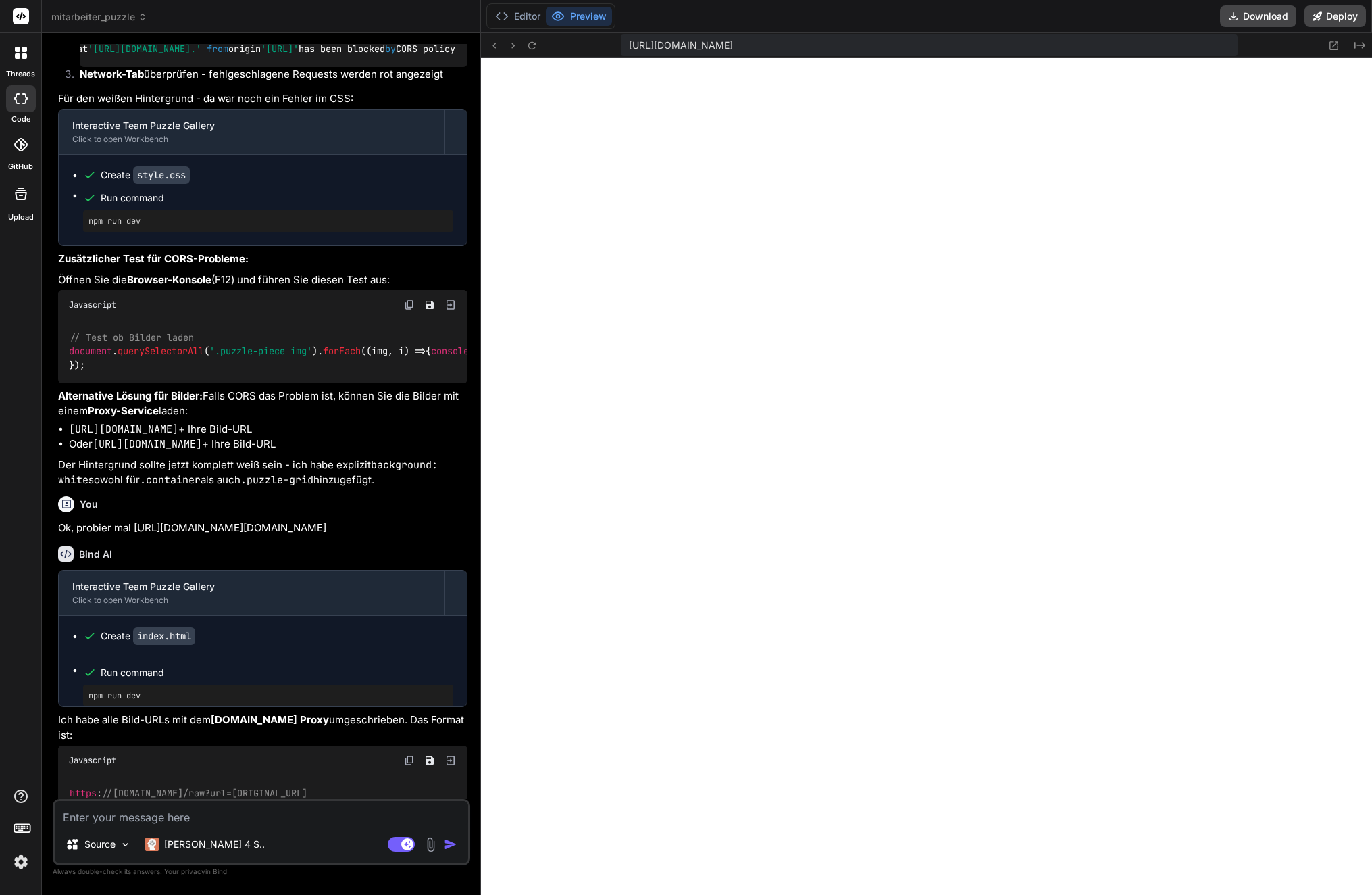
scroll to position [3339, 0]
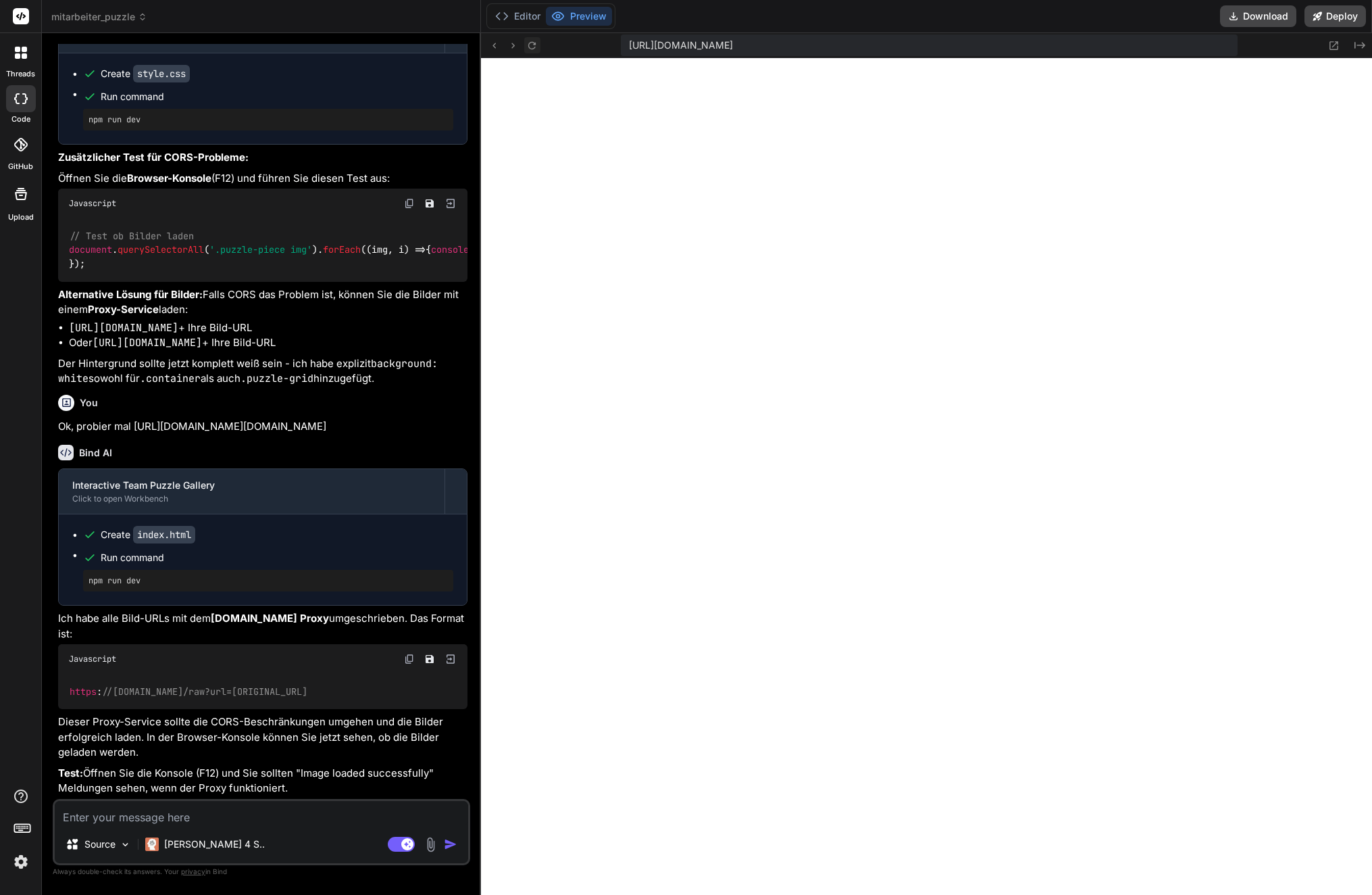
click at [535, 50] on icon at bounding box center [532, 45] width 12 height 12
click at [202, 825] on div "Source Claude 4 S.. Agent Mode. When this toggle is activated, AI automatically…" at bounding box center [261, 831] width 418 height 66
click at [206, 820] on textarea at bounding box center [261, 813] width 413 height 24
paste textarea "Failed to load resource: net::ERR_BLOCKED_BY_RESPONSE.NotSameOriginAfterDefault…"
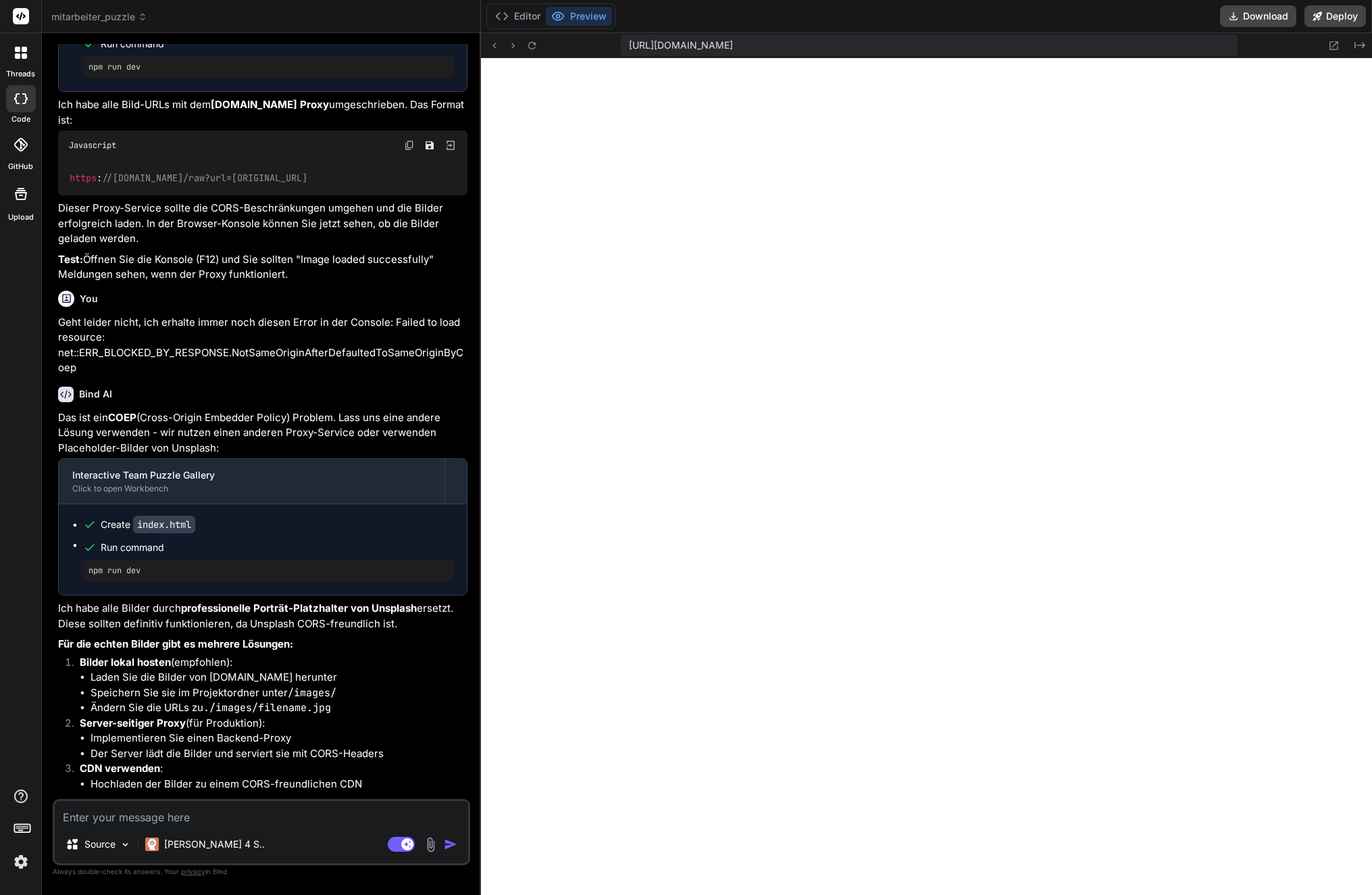
scroll to position [3875, 0]
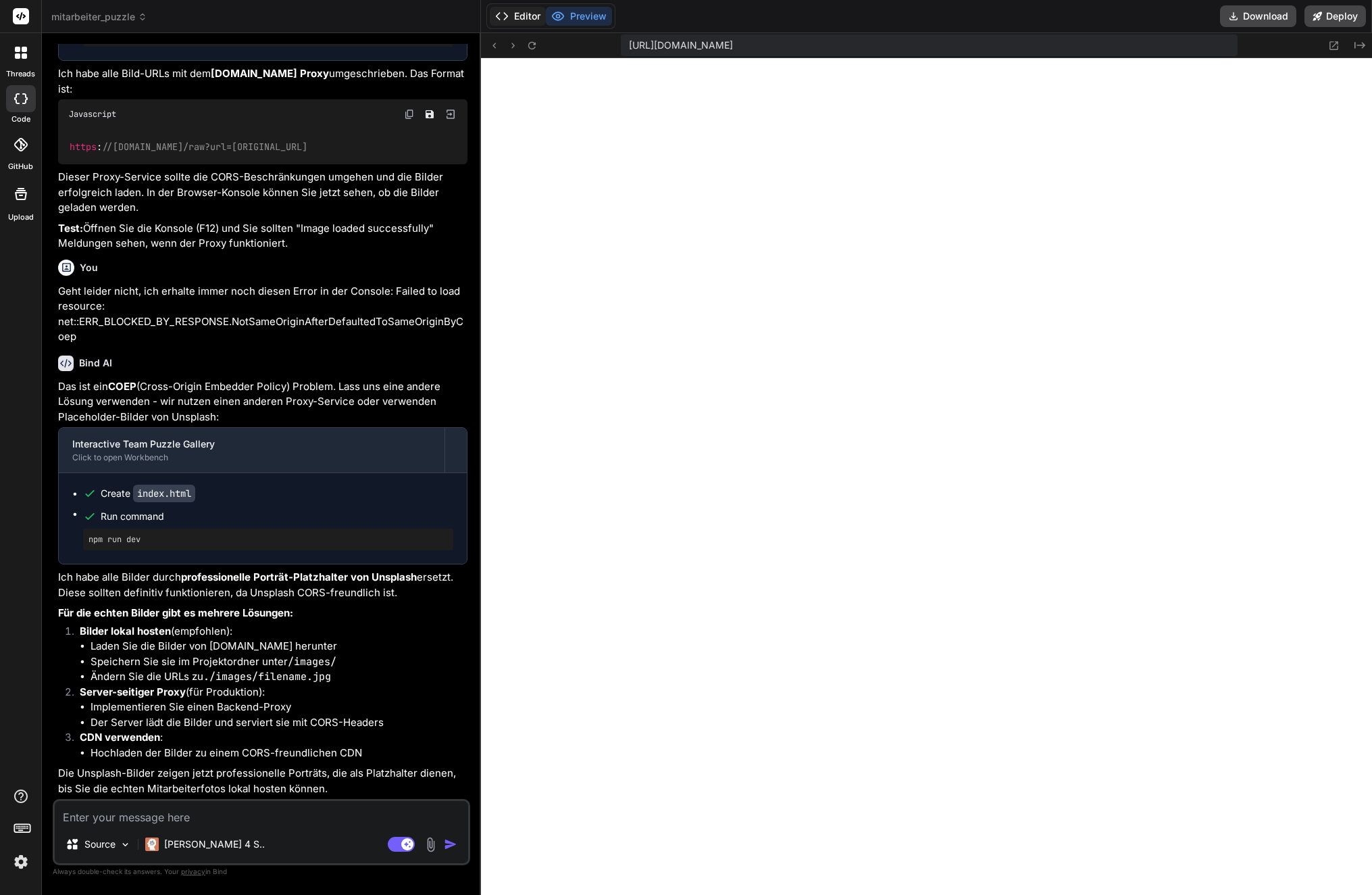
click at [518, 14] on button "Editor" at bounding box center [518, 16] width 56 height 19
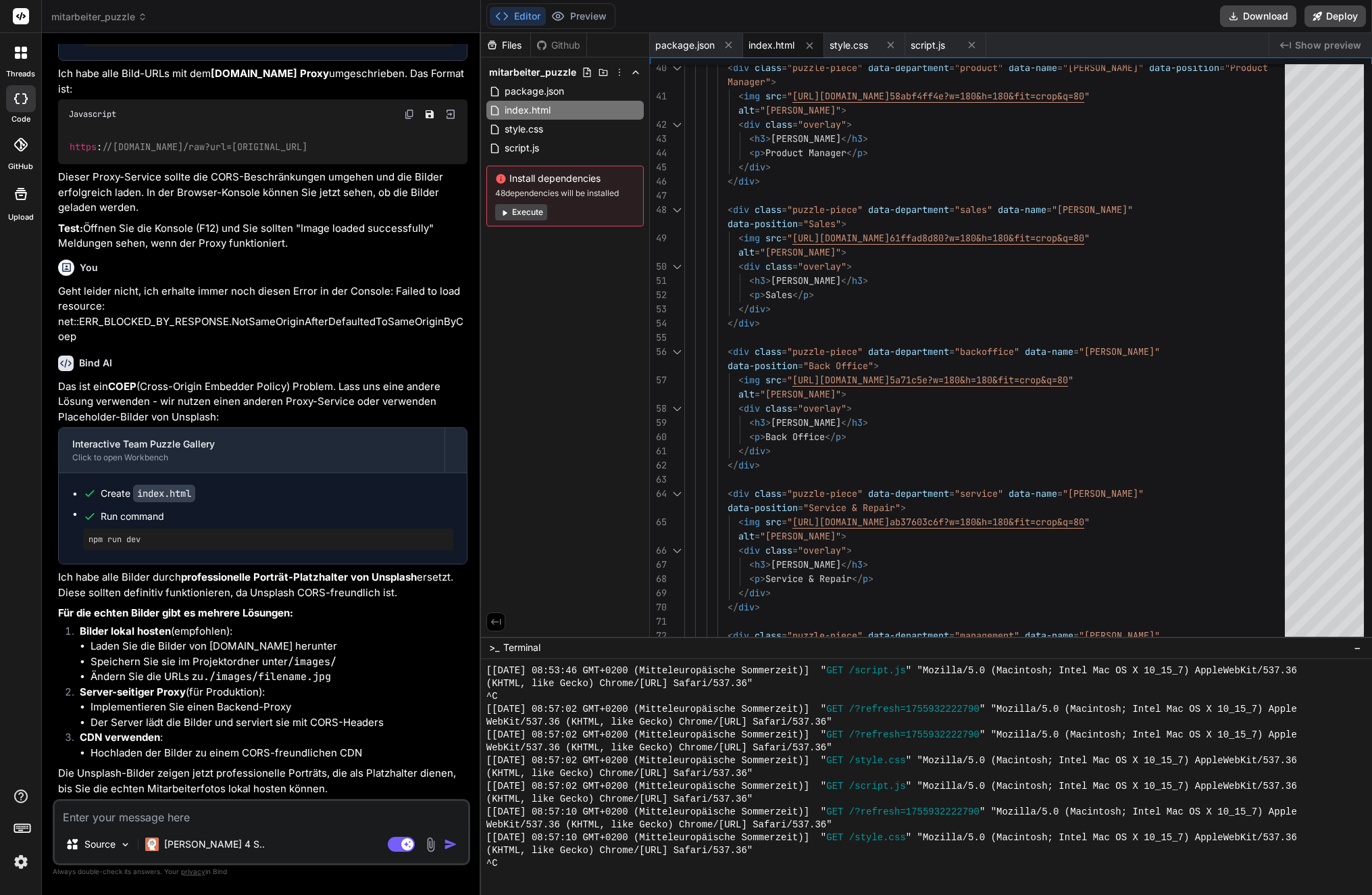
click at [558, 330] on div "Files Github mitarbeiter_puzzle package.json index.html style.css script.js Ins…" at bounding box center [565, 334] width 169 height 603
click at [583, 75] on icon at bounding box center [586, 72] width 7 height 9
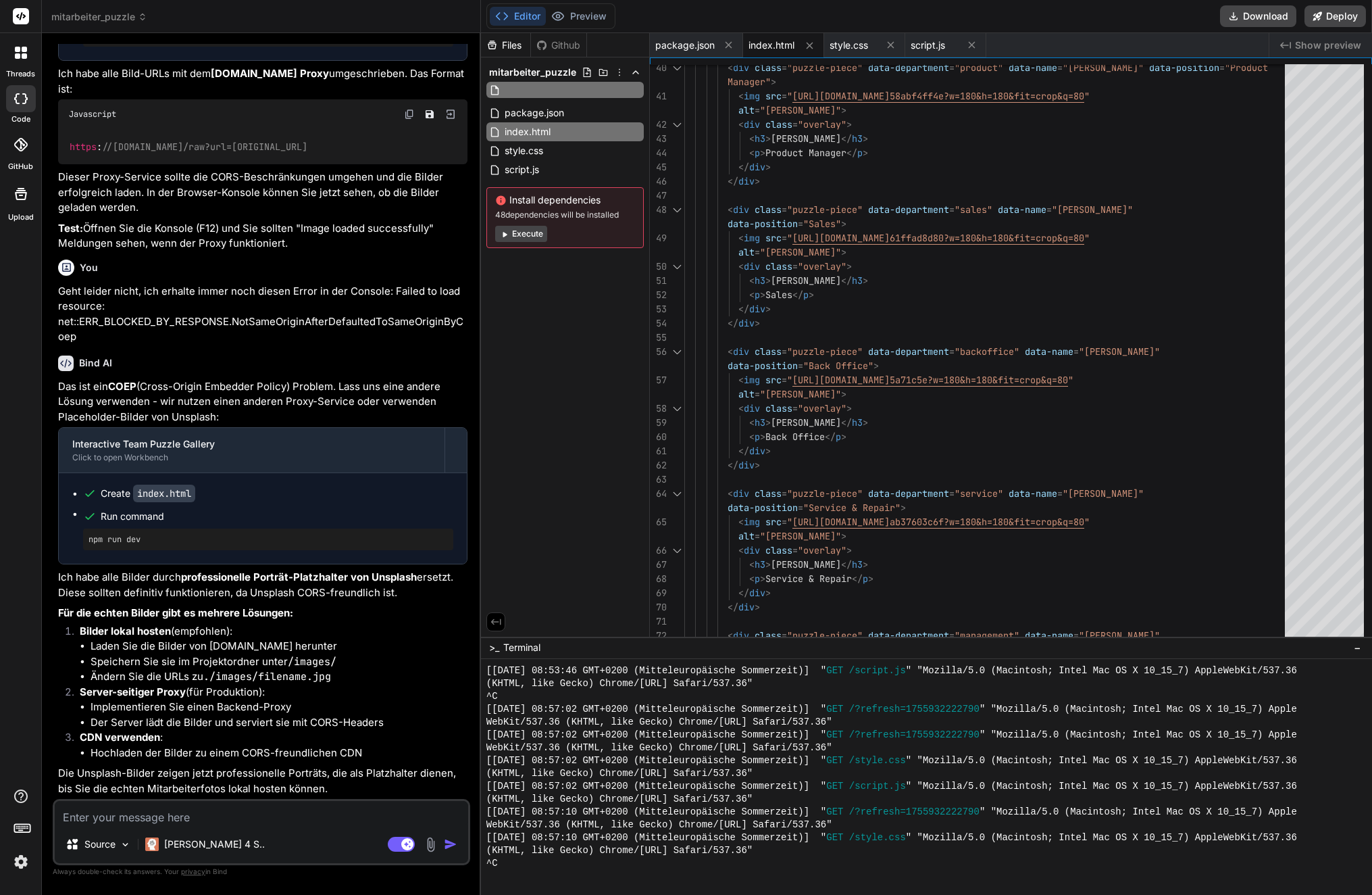
click at [608, 71] on icon at bounding box center [603, 72] width 9 height 7
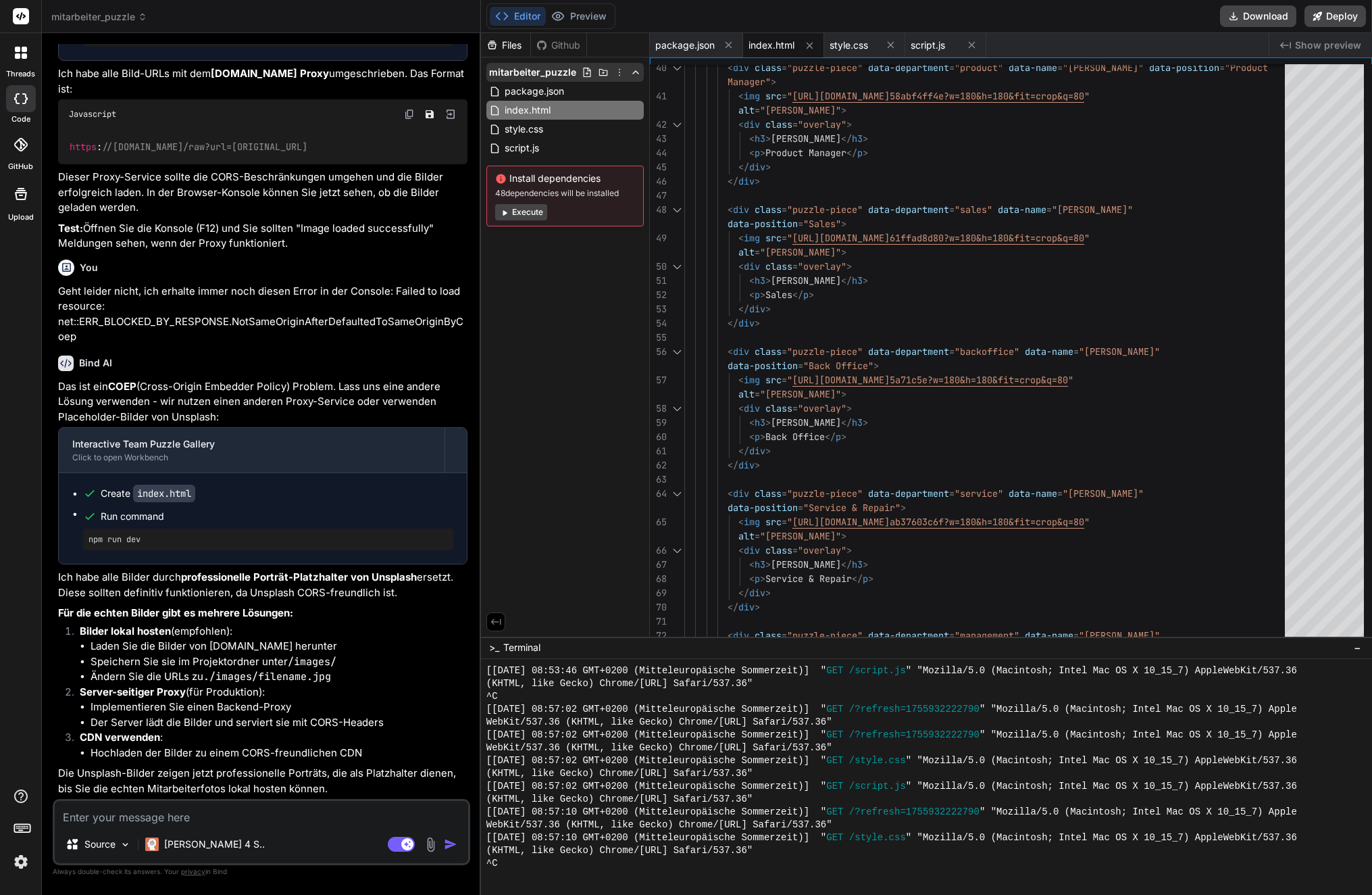
click at [604, 72] on icon at bounding box center [603, 72] width 9 height 7
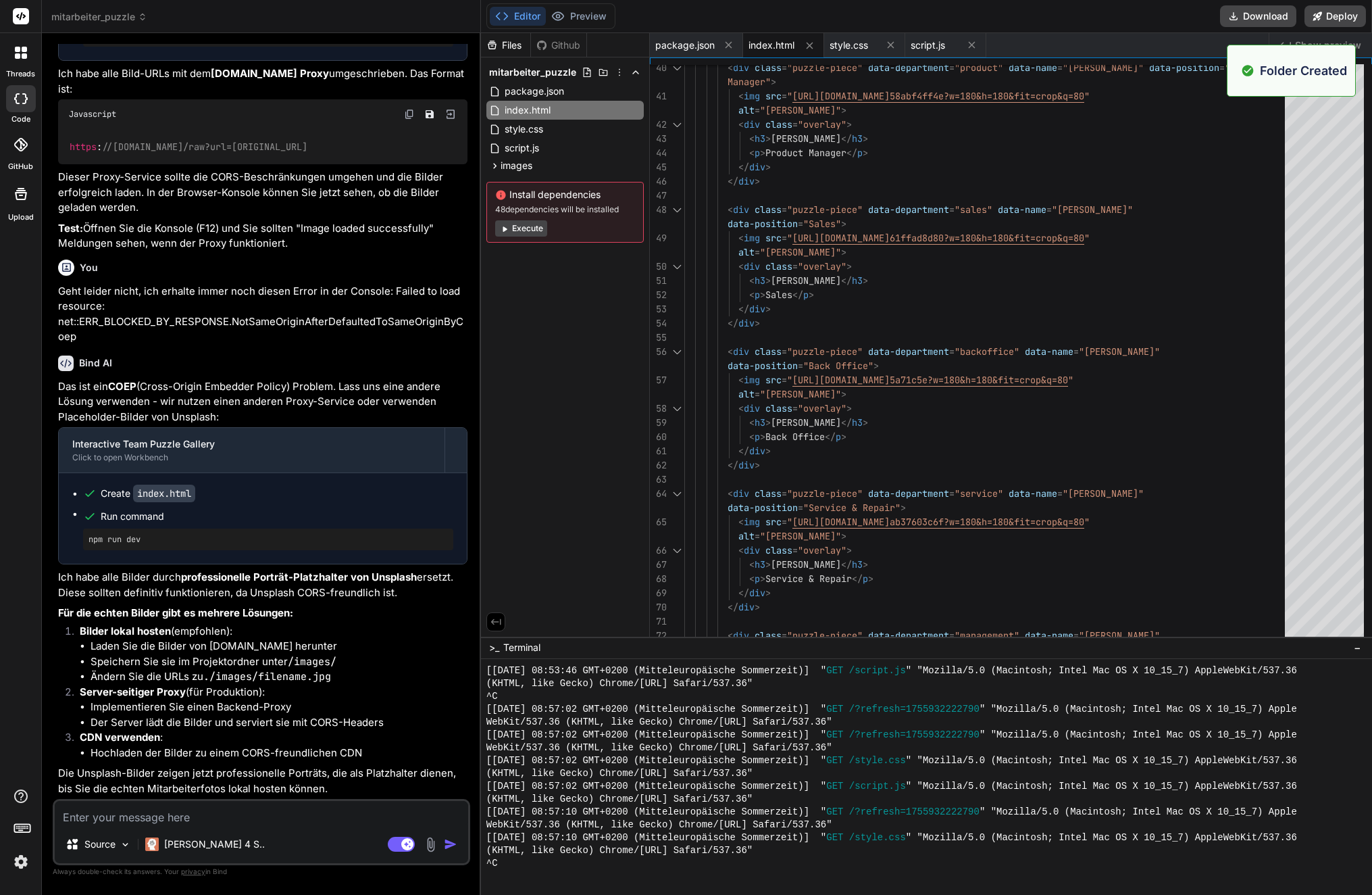
click at [560, 343] on div "Files Github mitarbeiter_puzzle package.json index.html style.css script.js ima…" at bounding box center [565, 334] width 169 height 603
click at [520, 163] on span "images" at bounding box center [516, 165] width 31 height 13
click at [635, 162] on icon at bounding box center [636, 166] width 2 height 7
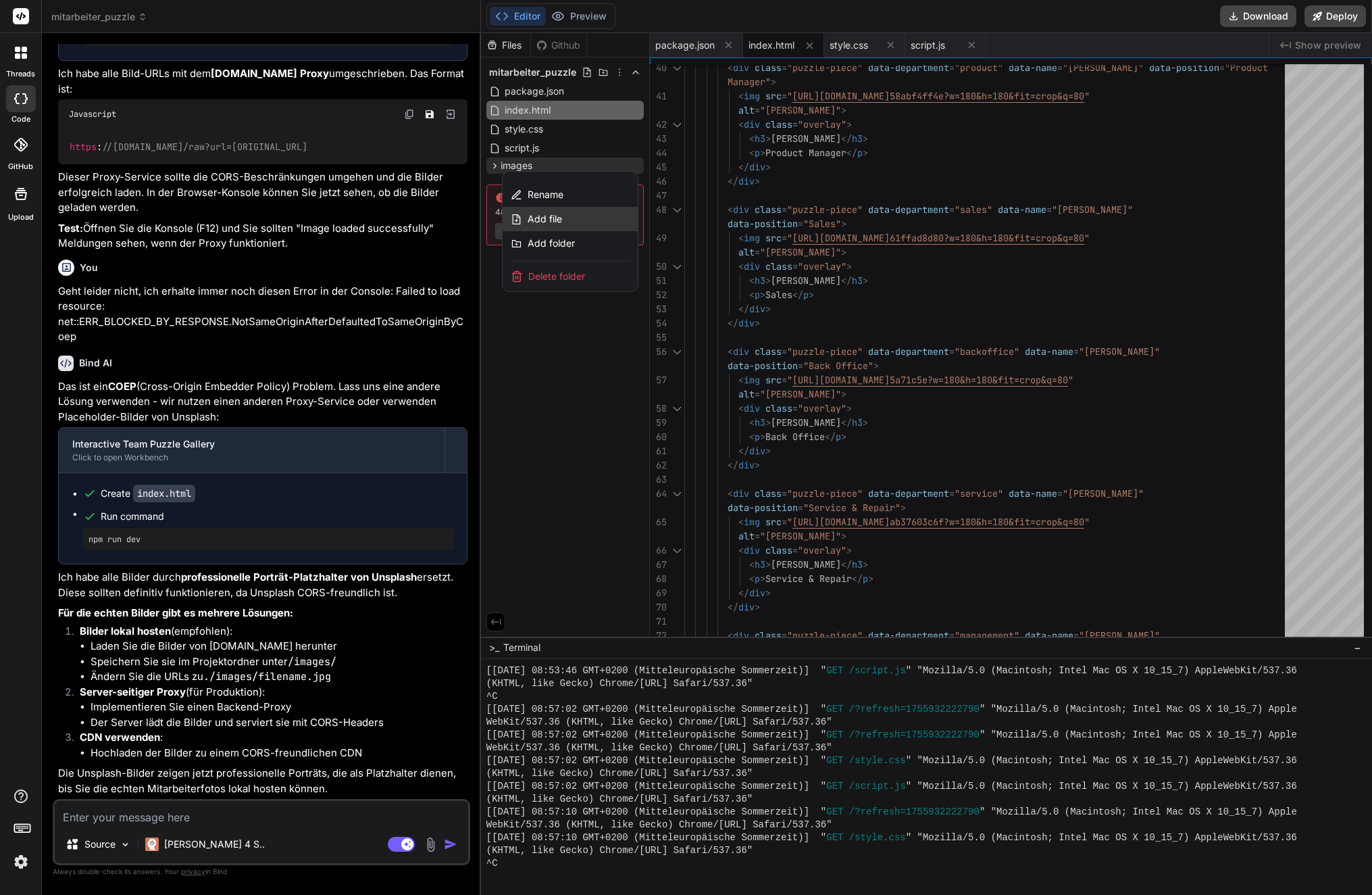
click at [584, 219] on div "Add file" at bounding box center [570, 219] width 135 height 24
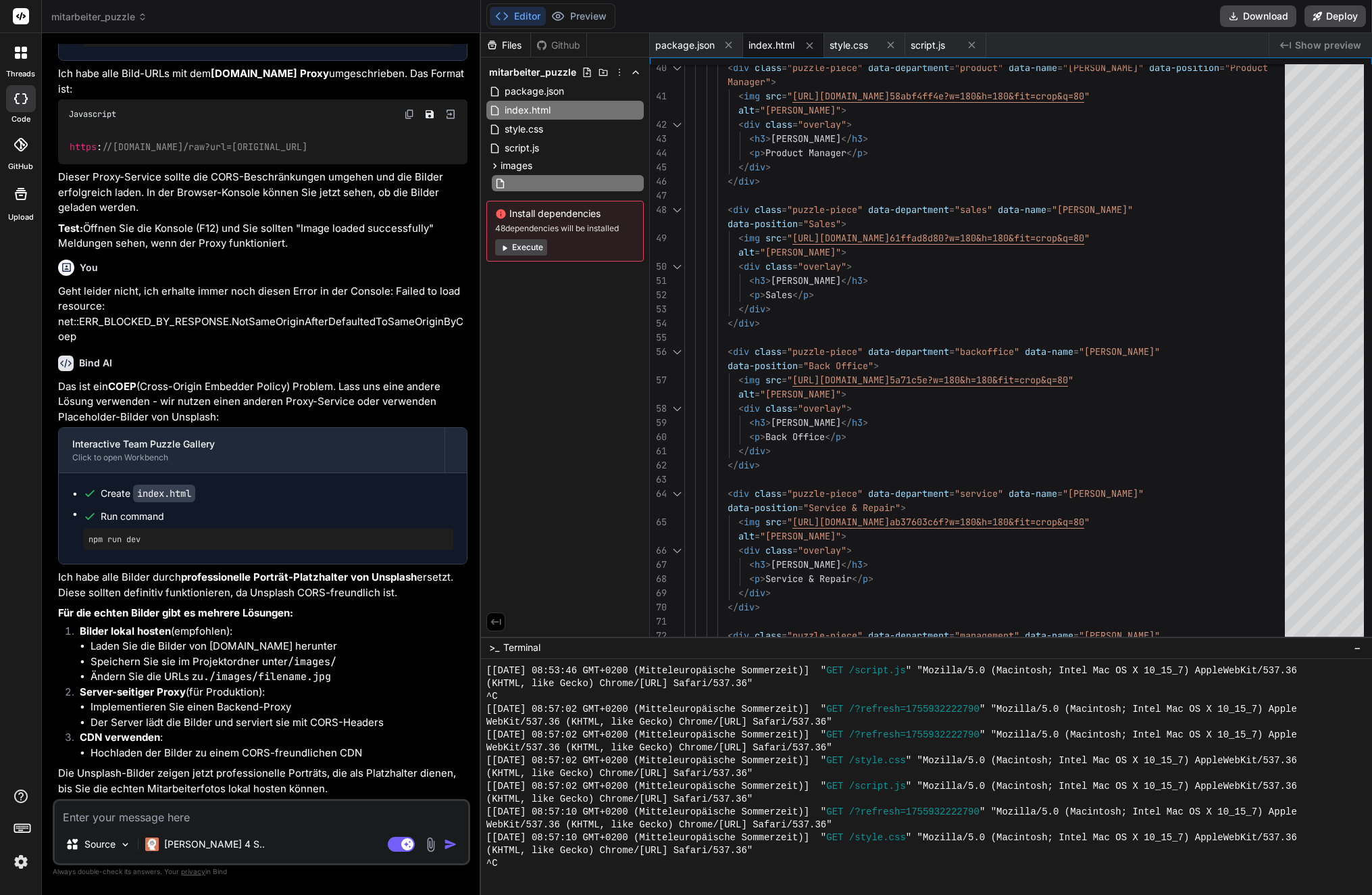
drag, startPoint x: 555, startPoint y: 352, endPoint x: 536, endPoint y: 224, distance: 129.4
click at [555, 351] on div "Files Github mitarbeiter_puzzle package.json index.html style.css script.js ima…" at bounding box center [565, 334] width 169 height 603
click at [515, 163] on span "images" at bounding box center [516, 165] width 31 height 13
click at [493, 163] on icon at bounding box center [495, 166] width 12 height 12
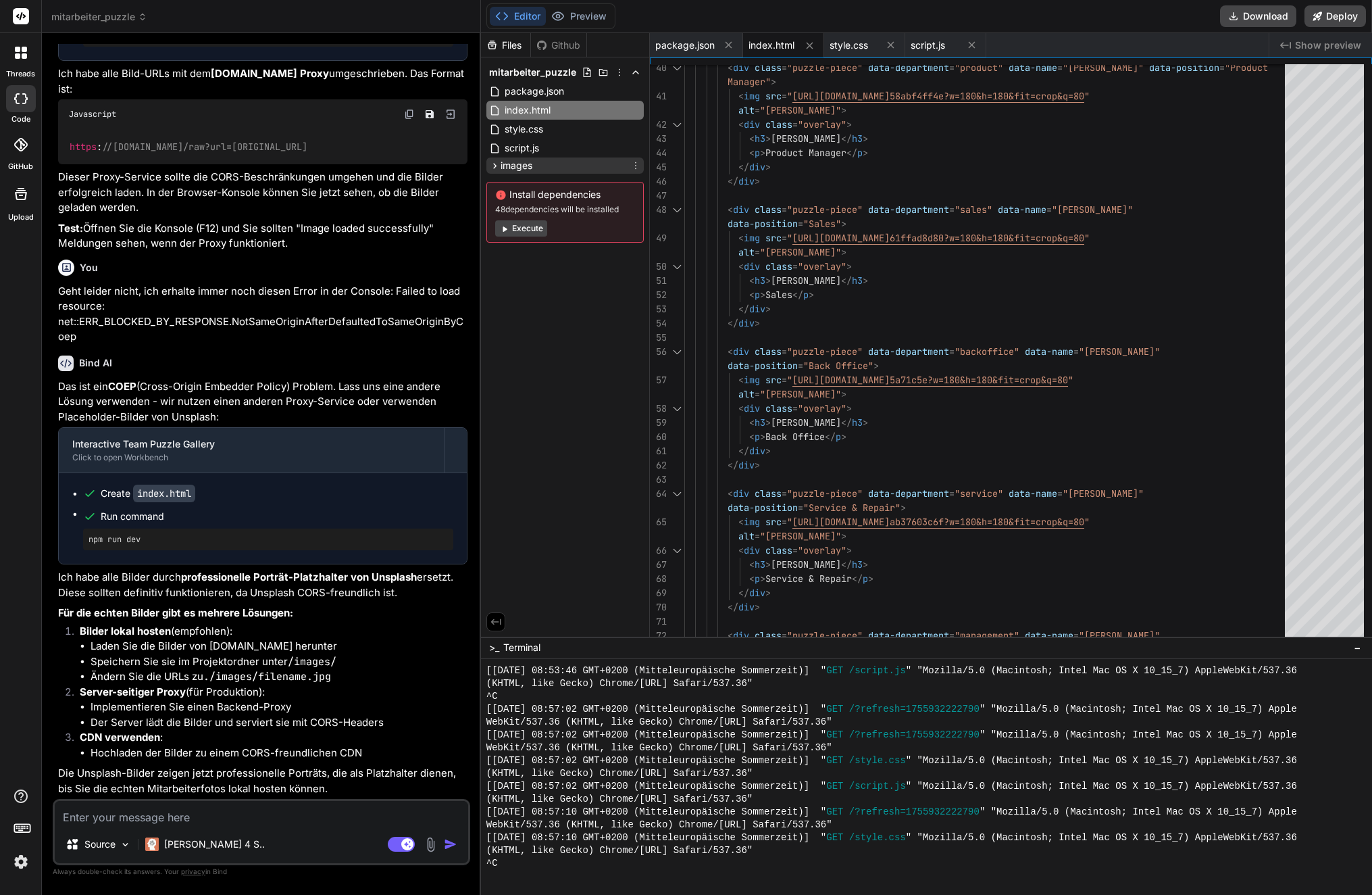
click at [522, 166] on span "images" at bounding box center [516, 165] width 31 height 13
click at [636, 165] on icon at bounding box center [636, 166] width 11 height 11
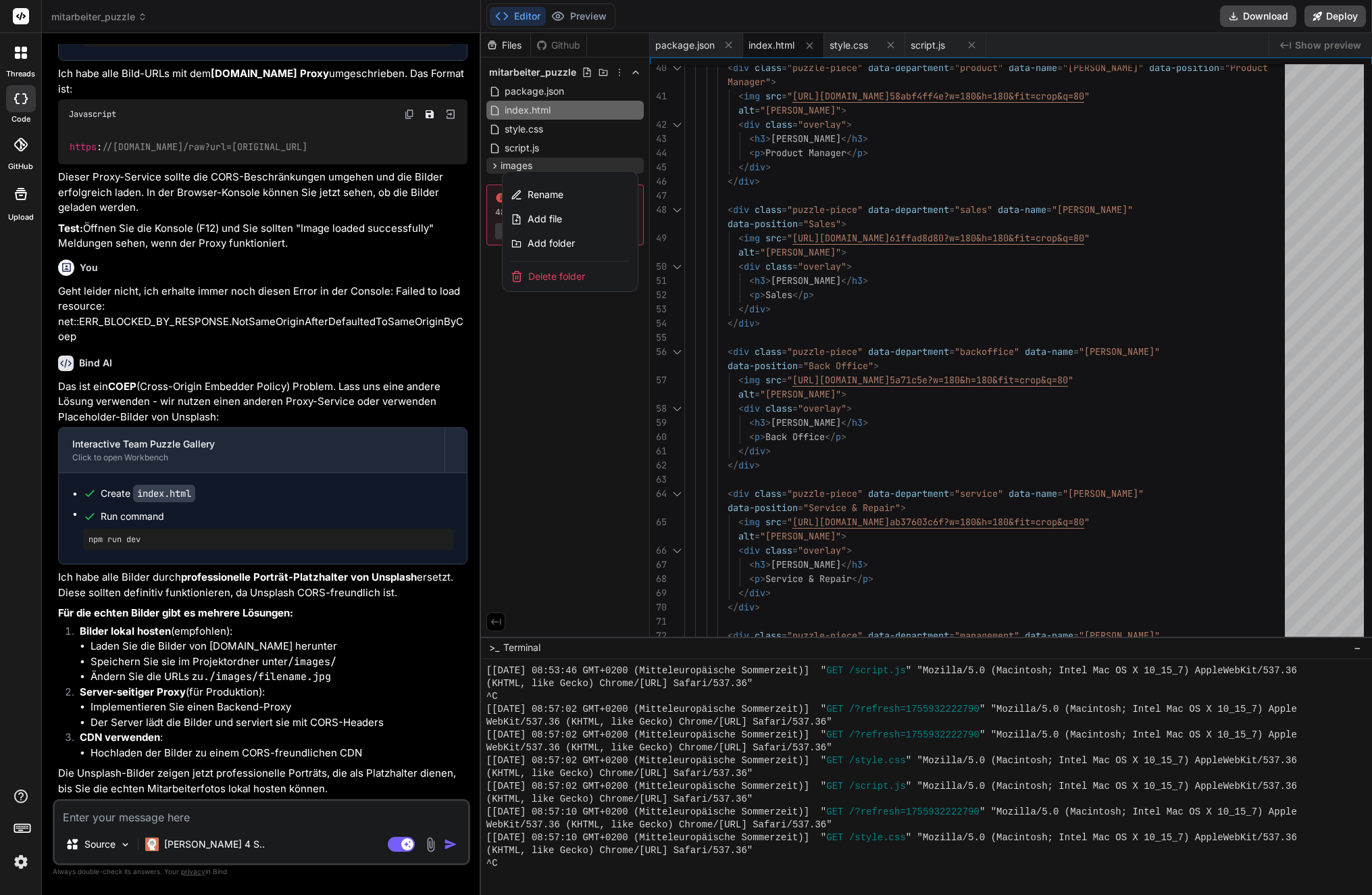
click at [588, 457] on div at bounding box center [927, 464] width 891 height 862
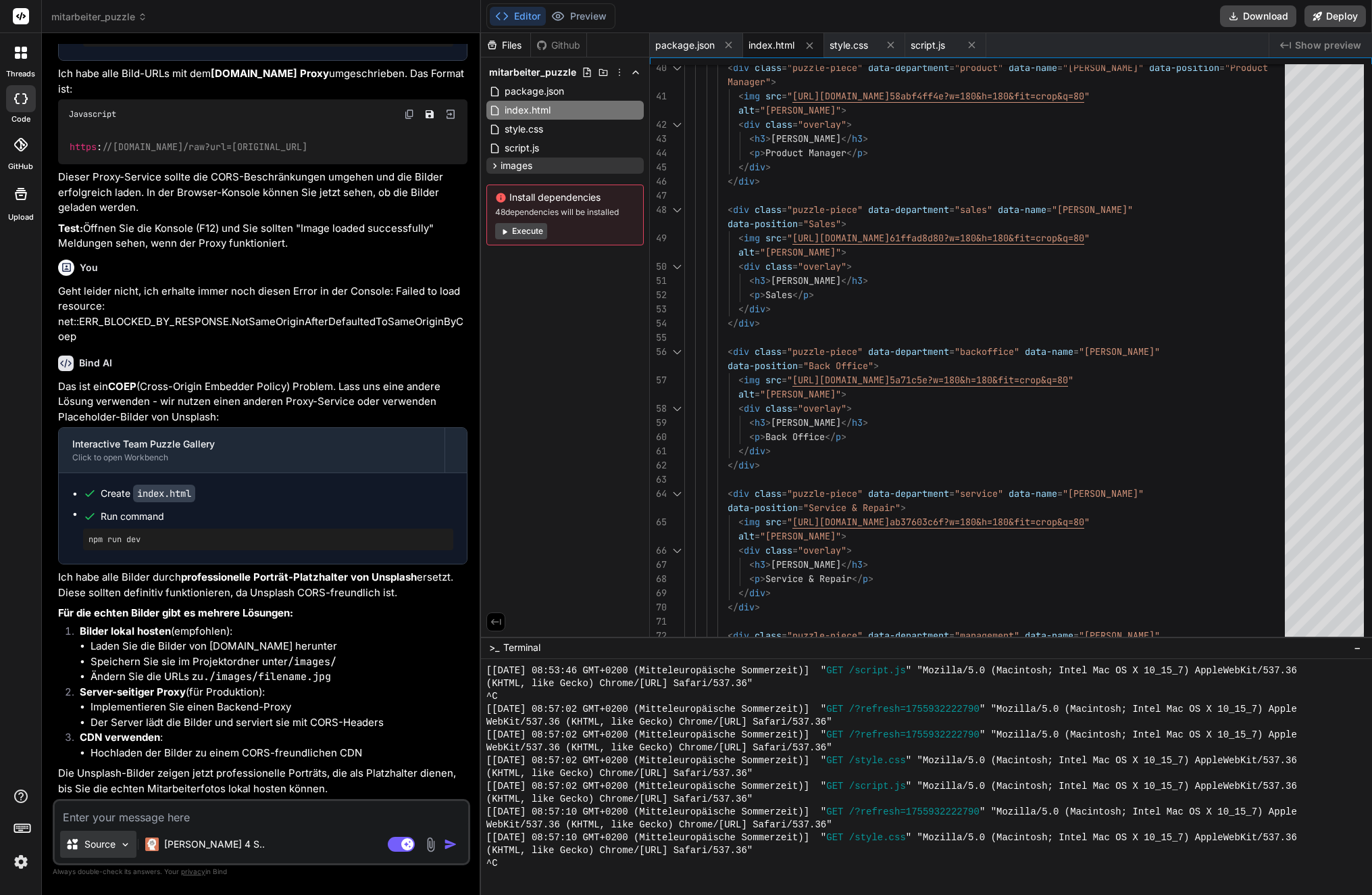
click at [97, 843] on p "Source" at bounding box center [100, 844] width 31 height 13
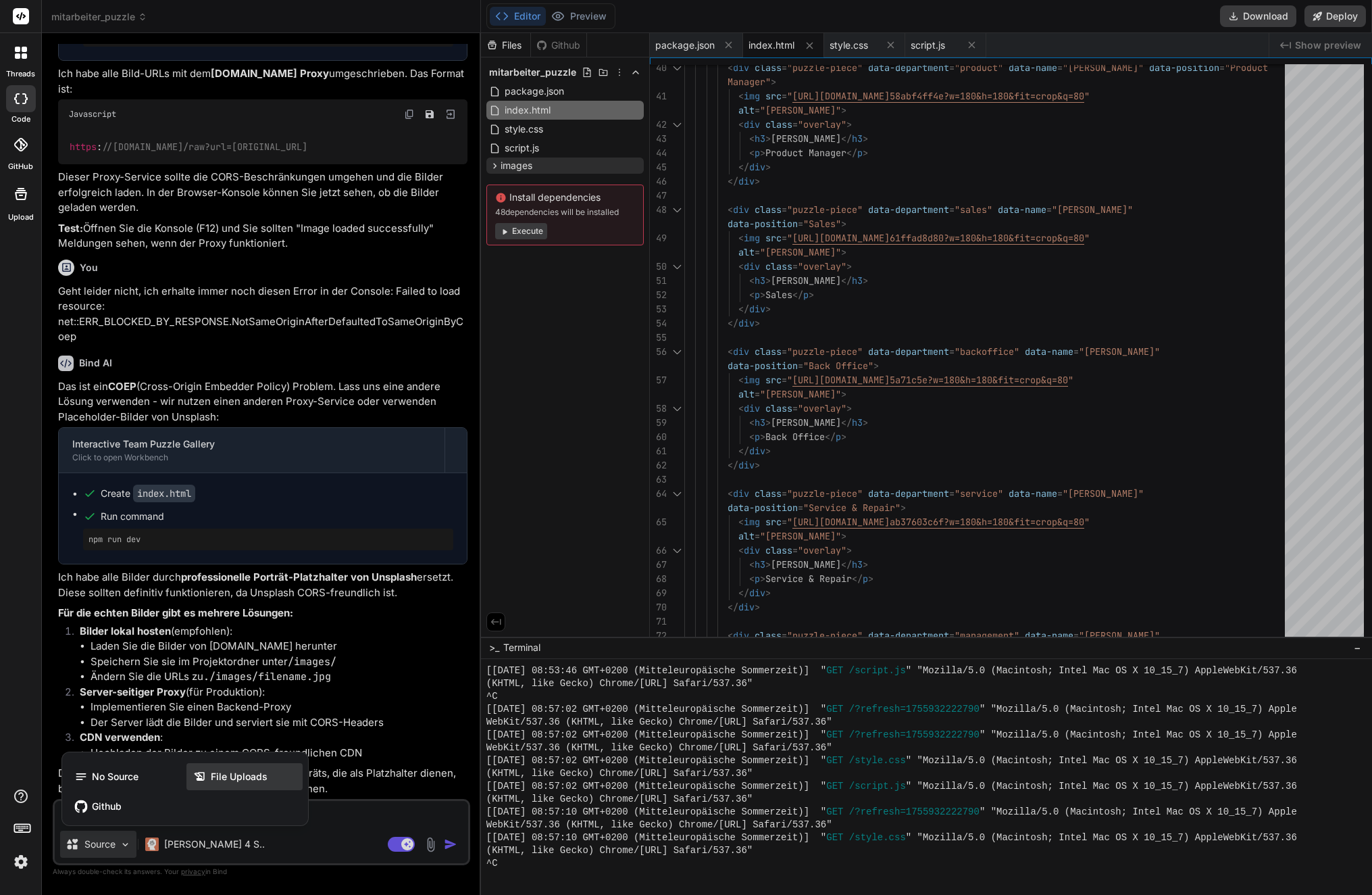
click at [253, 772] on span "File Uploads" at bounding box center [239, 776] width 56 height 13
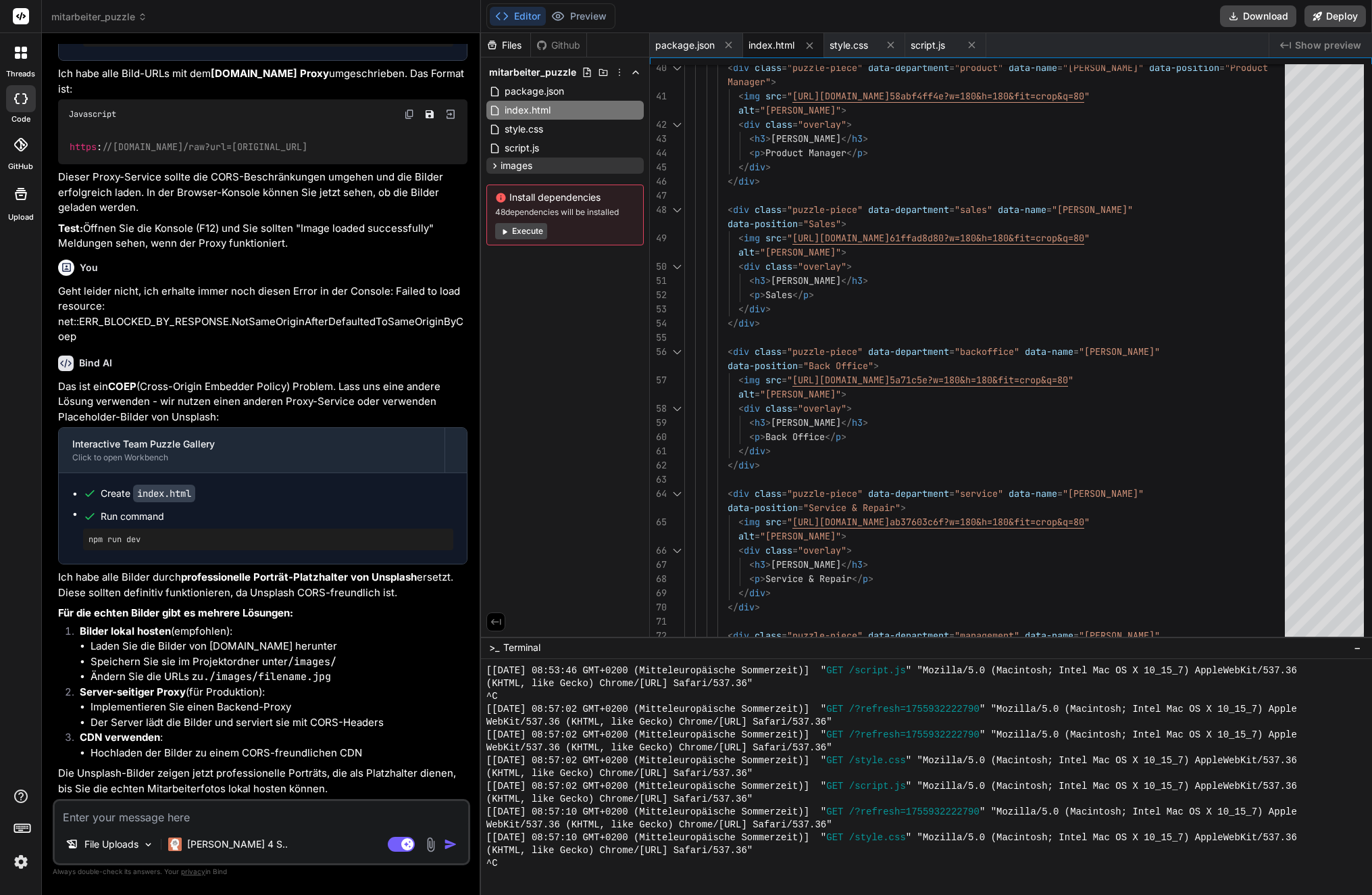
click at [431, 847] on img at bounding box center [430, 845] width 16 height 16
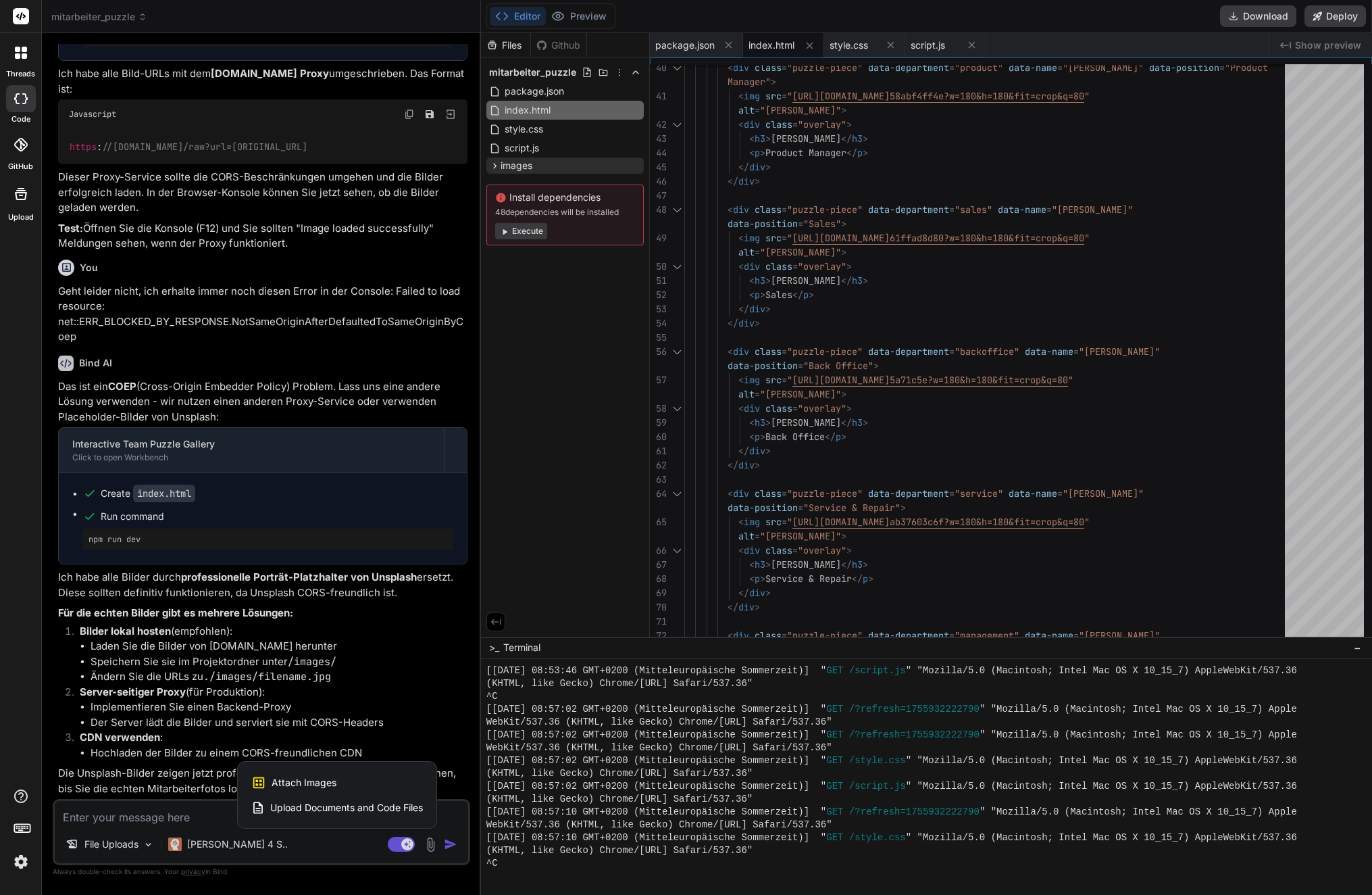
click at [318, 780] on span "Attach Images" at bounding box center [303, 782] width 65 height 13
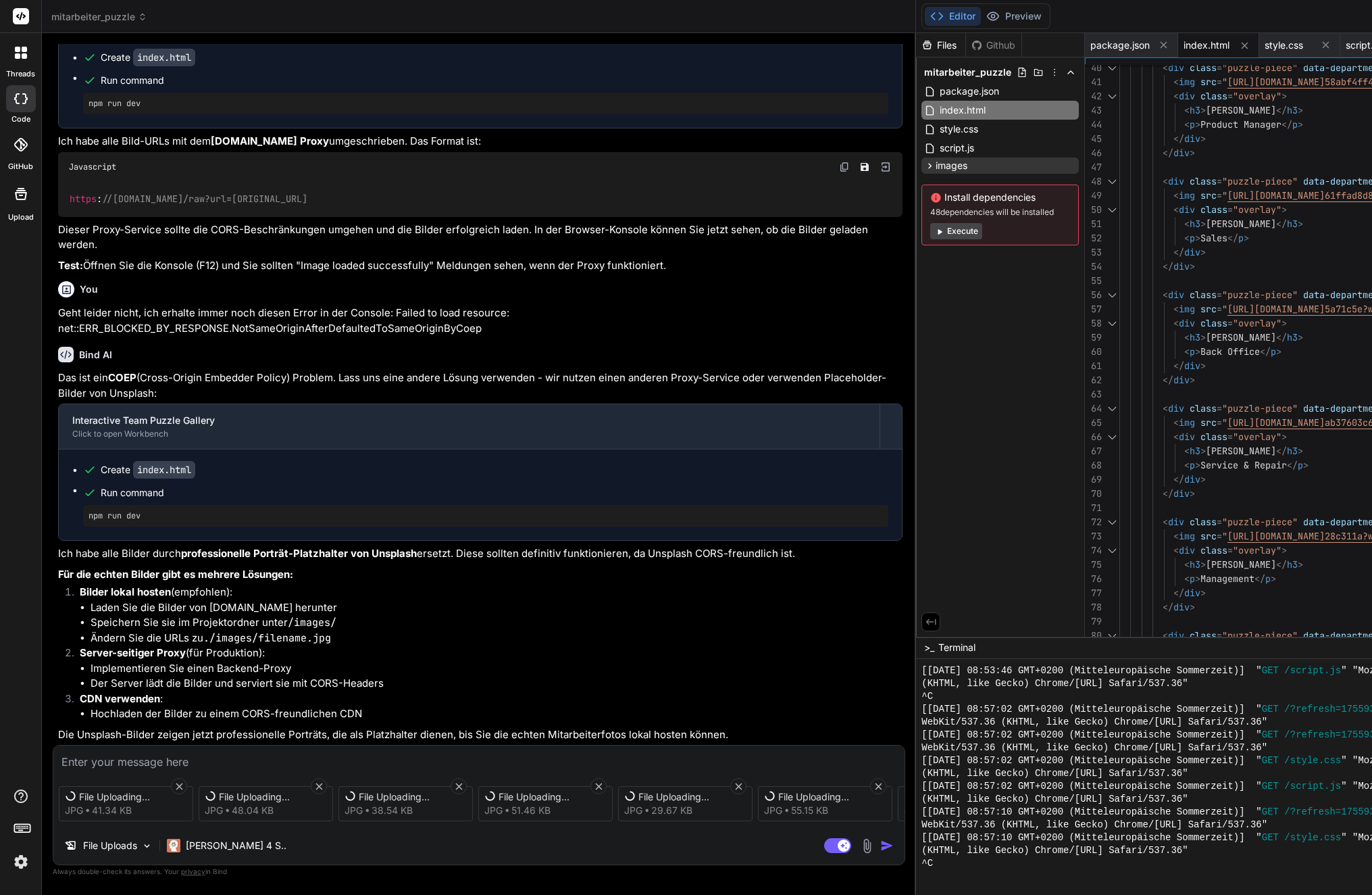
scroll to position [13, 0]
click at [95, 764] on textarea at bounding box center [479, 757] width 851 height 24
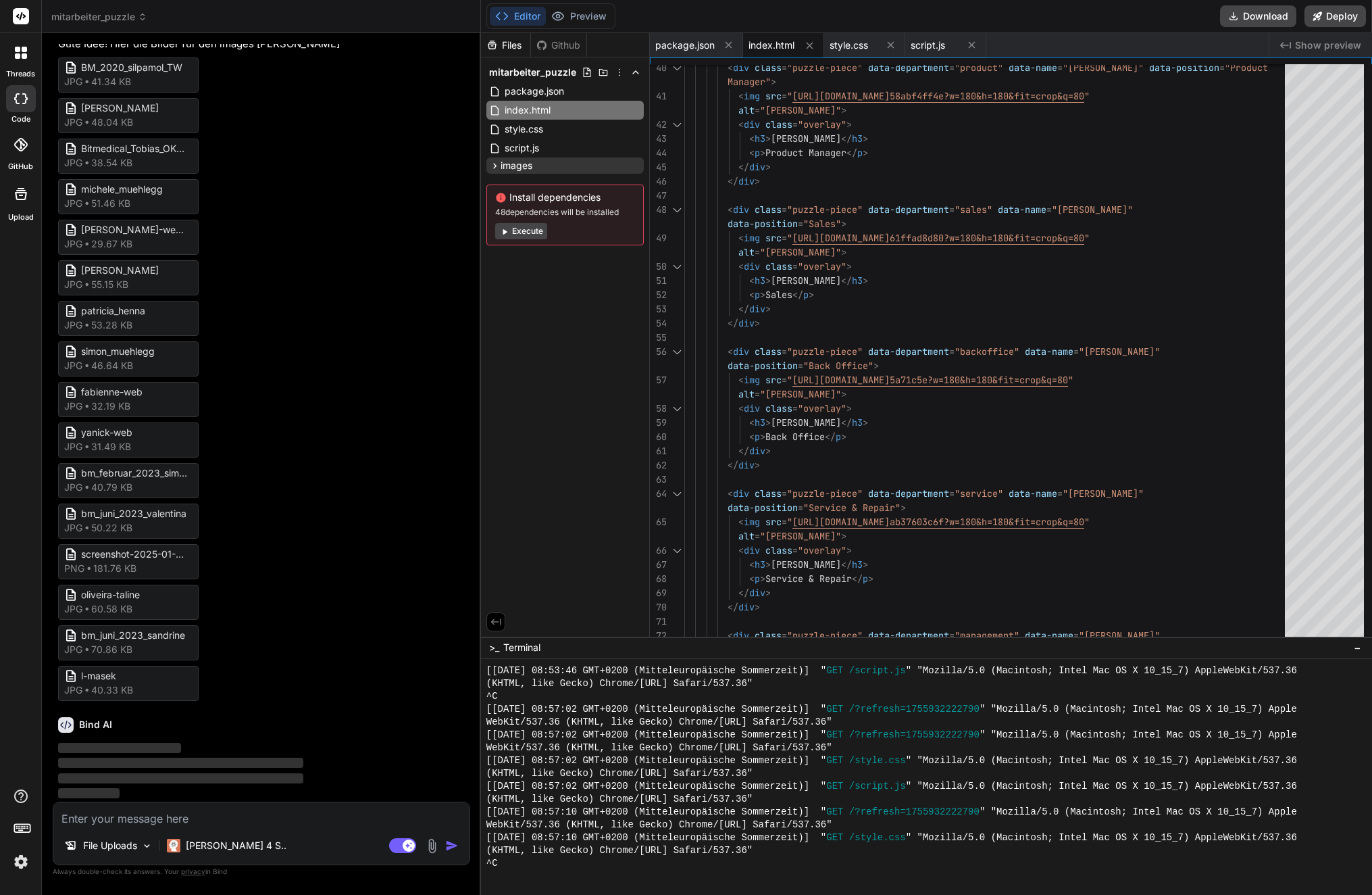
scroll to position [4667, 0]
click at [586, 16] on button "Preview" at bounding box center [579, 16] width 66 height 19
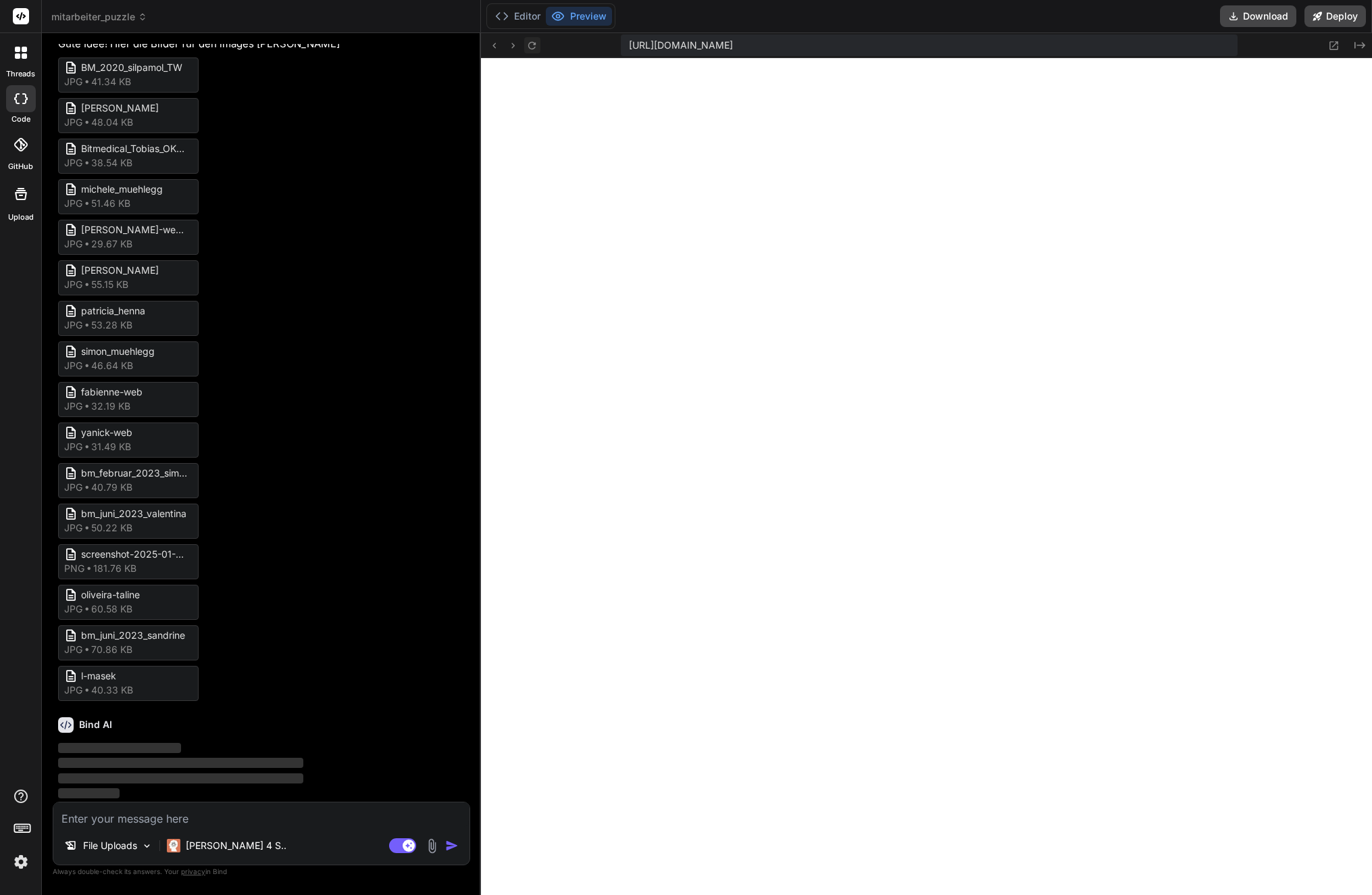
scroll to position [4619, 0]
click at [530, 45] on icon at bounding box center [532, 45] width 12 height 12
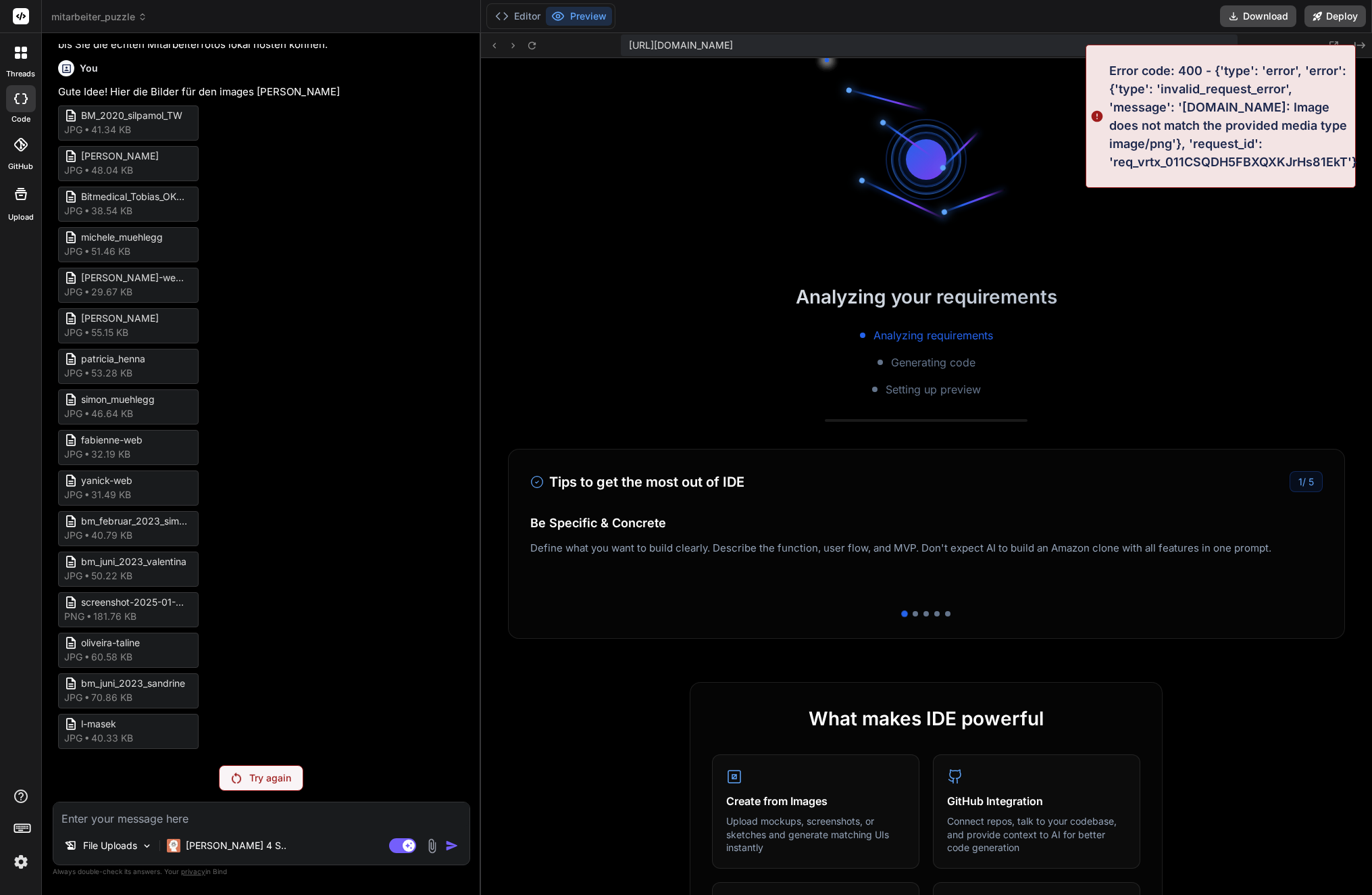
scroll to position [3608, 0]
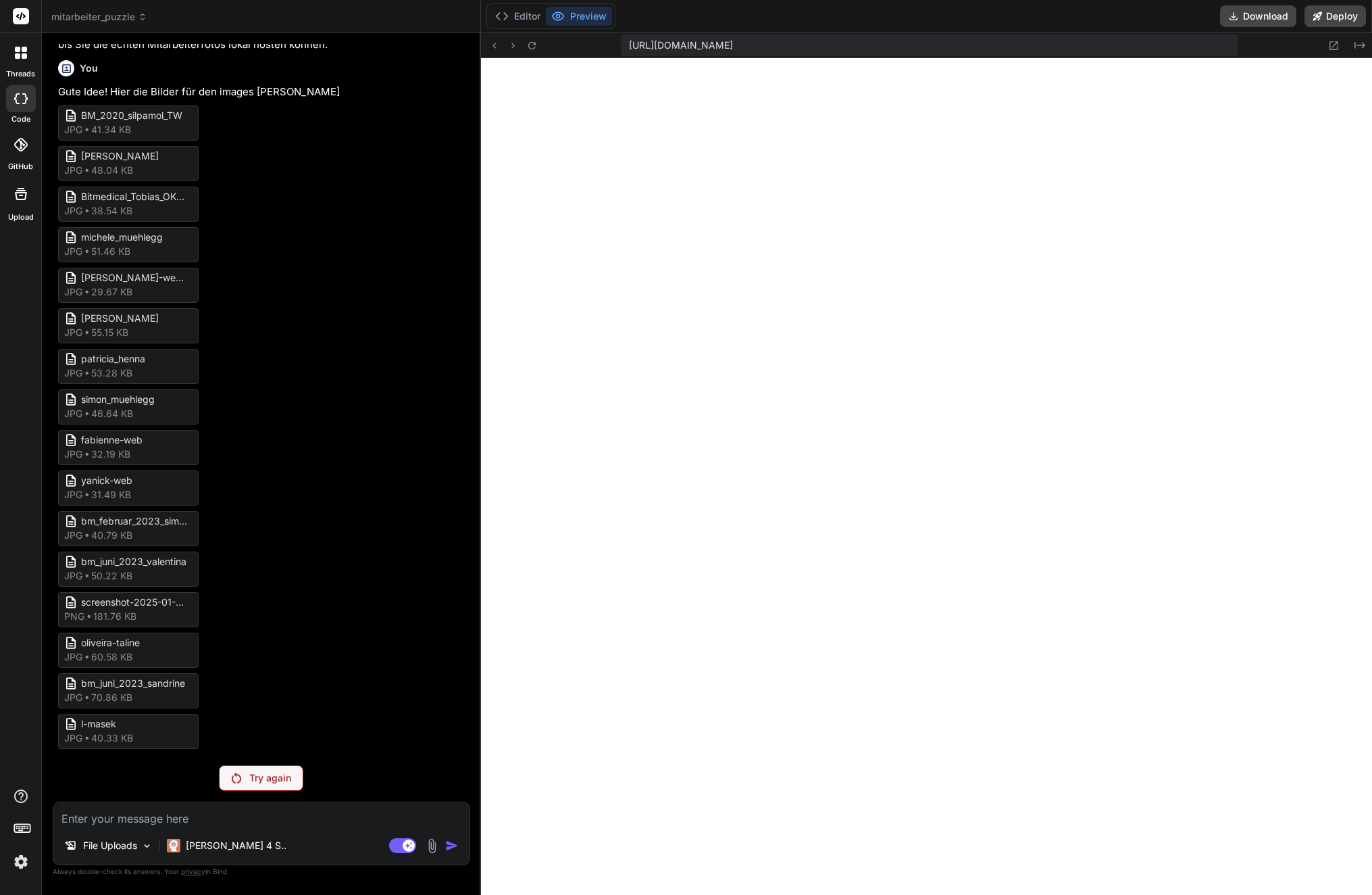
click at [289, 778] on p "Try again" at bounding box center [270, 777] width 42 height 13
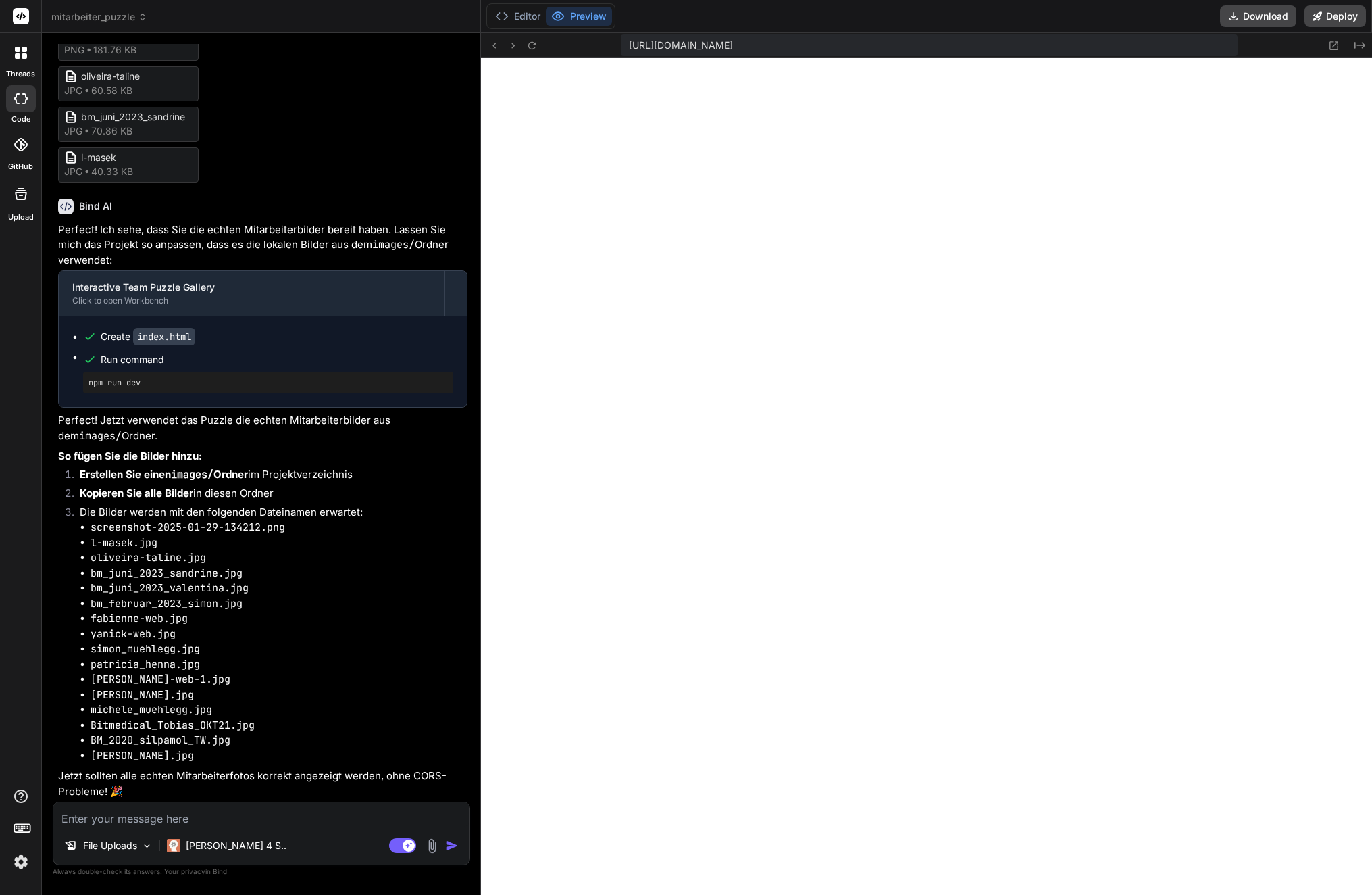
scroll to position [5186, 0]
click at [535, 46] on icon at bounding box center [532, 45] width 12 height 12
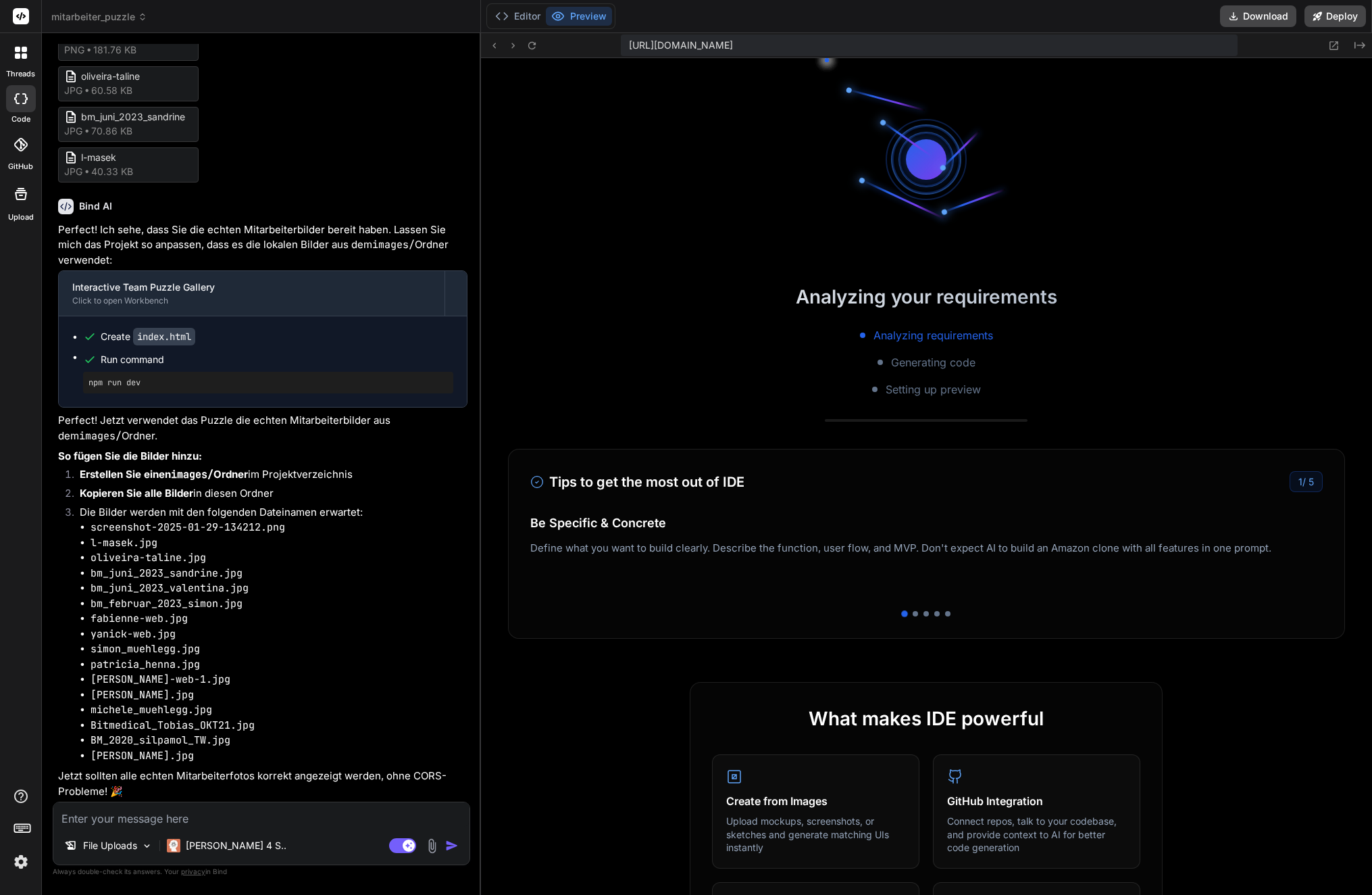
scroll to position [4418, 0]
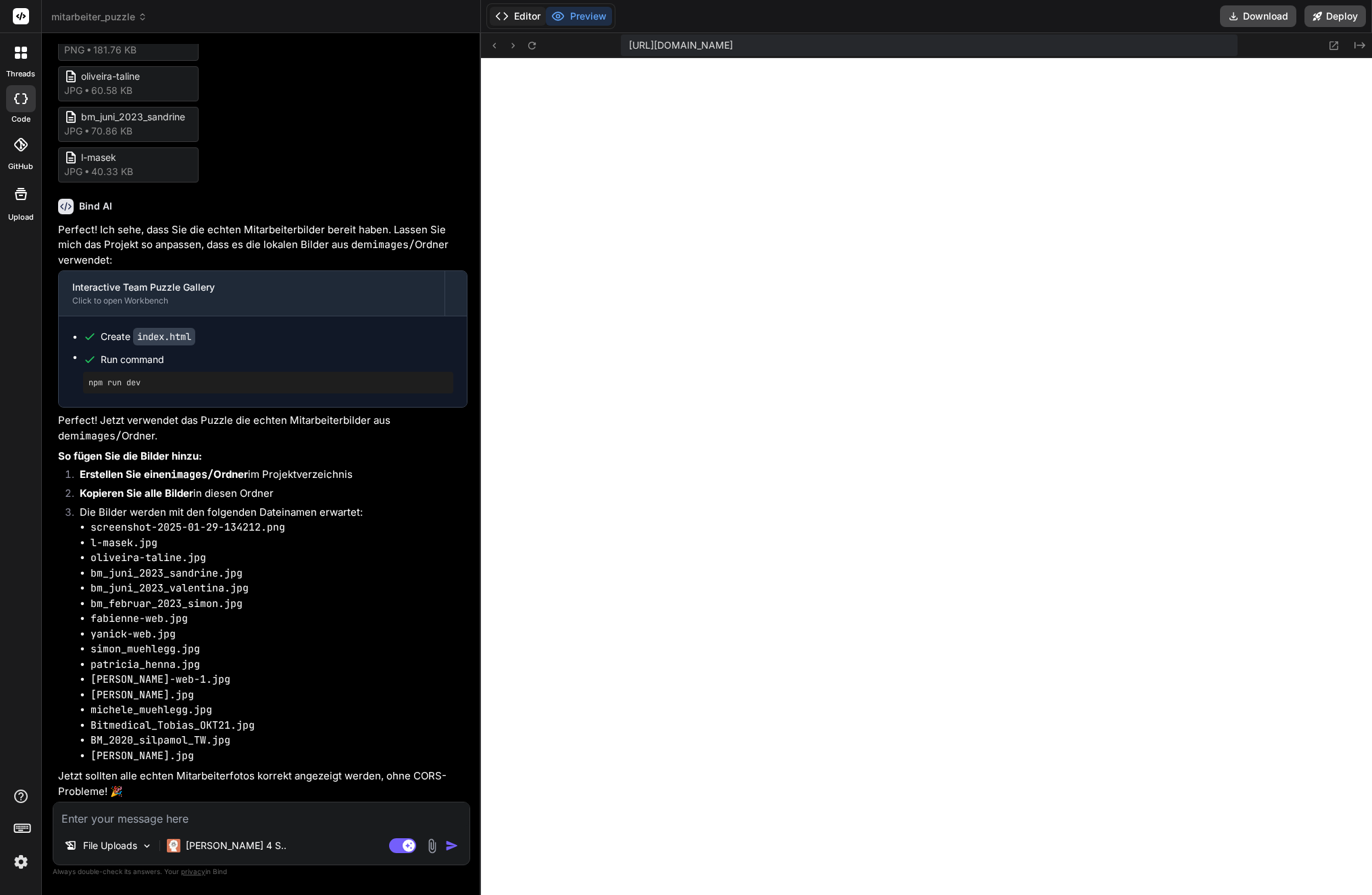
click at [531, 18] on button "Editor" at bounding box center [518, 16] width 56 height 19
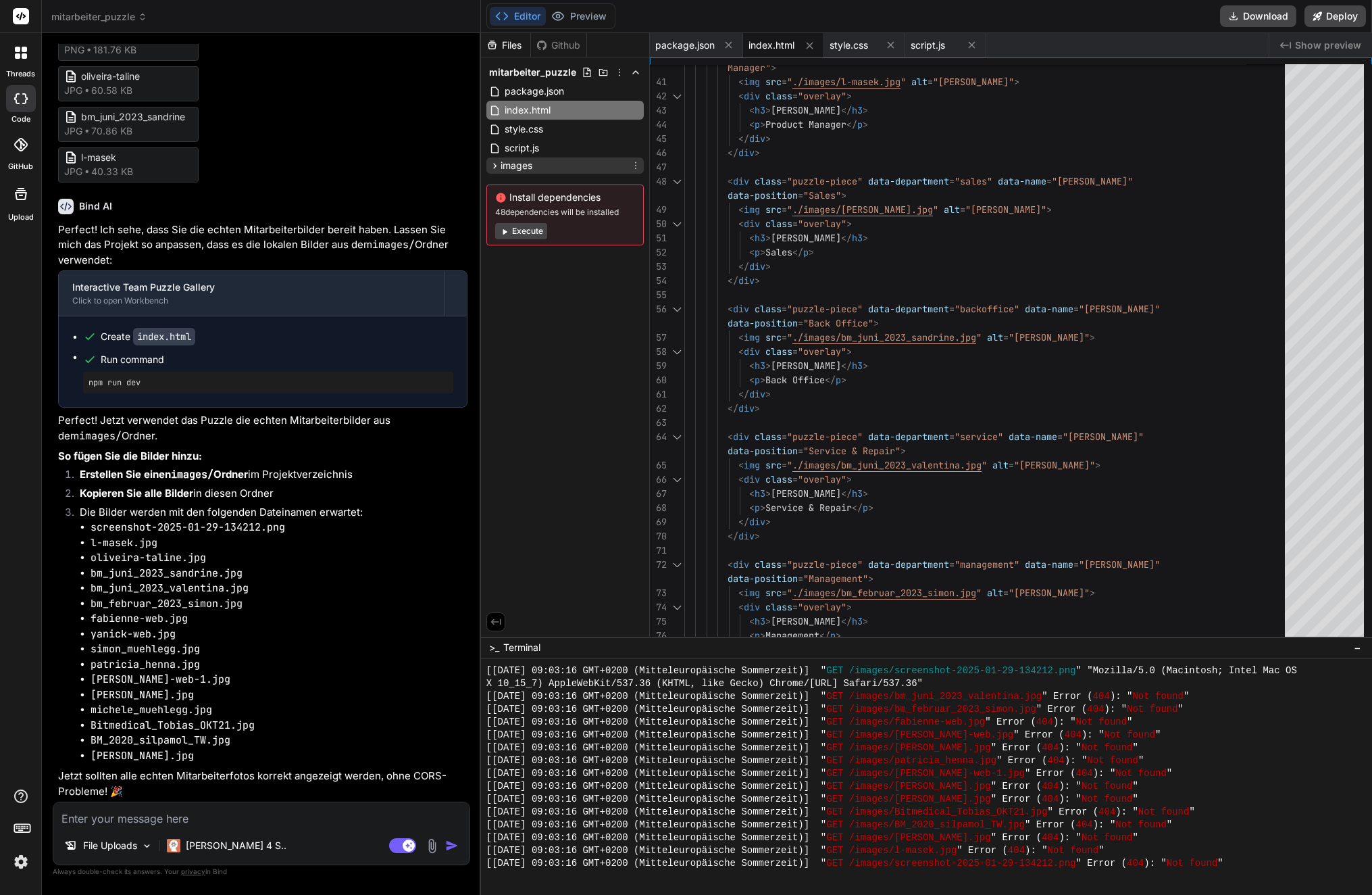
click at [518, 165] on span "images" at bounding box center [516, 165] width 31 height 13
click at [497, 167] on icon at bounding box center [495, 166] width 12 height 12
click at [511, 166] on span "images" at bounding box center [516, 165] width 31 height 13
click at [622, 71] on icon at bounding box center [619, 72] width 11 height 11
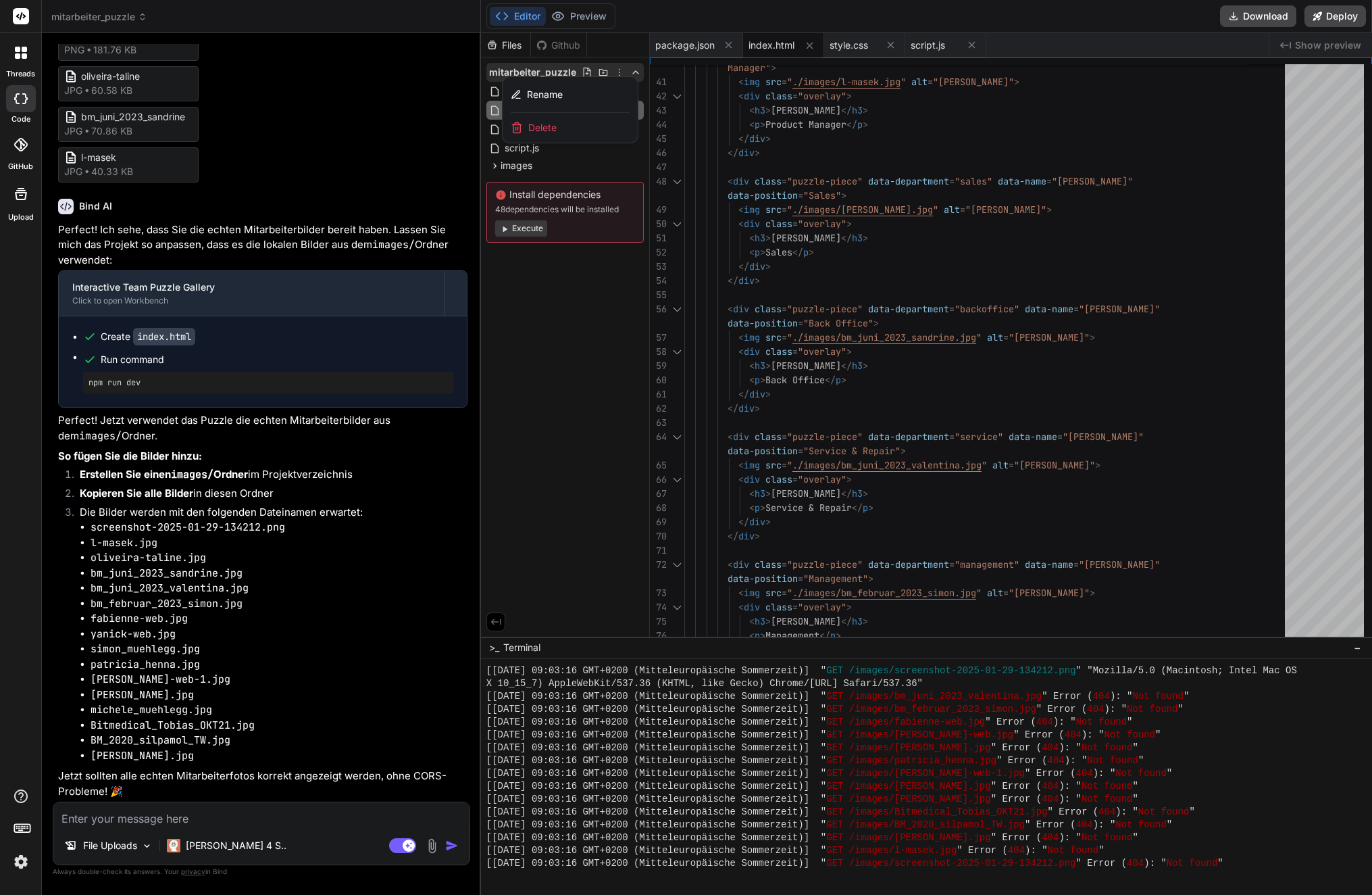
click at [568, 337] on div at bounding box center [927, 464] width 891 height 862
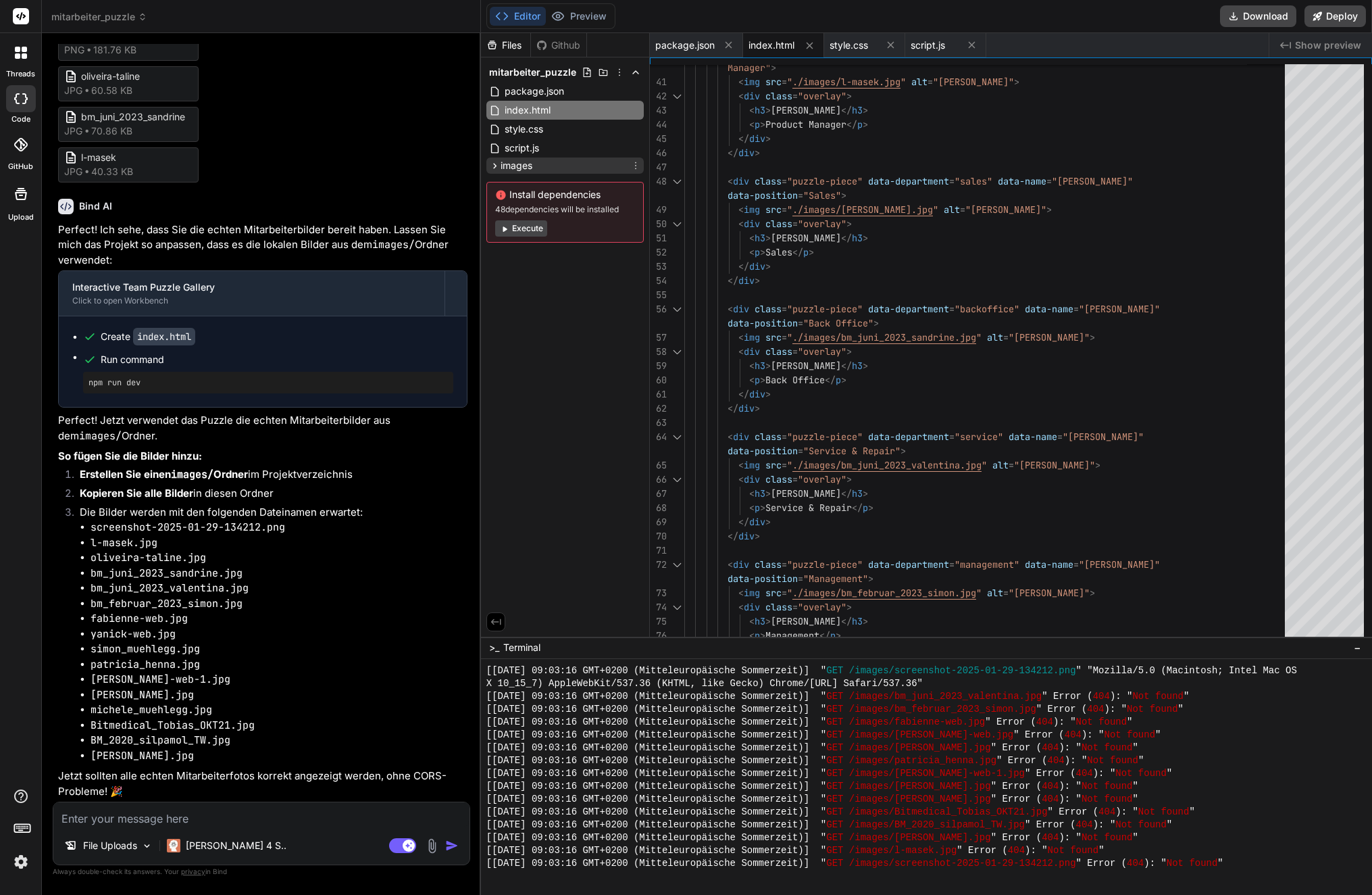
click at [515, 163] on span "images" at bounding box center [516, 165] width 31 height 13
click at [496, 169] on icon at bounding box center [495, 166] width 12 height 12
click at [496, 167] on icon at bounding box center [495, 166] width 12 height 12
click at [520, 238] on button "Execute" at bounding box center [521, 231] width 52 height 16
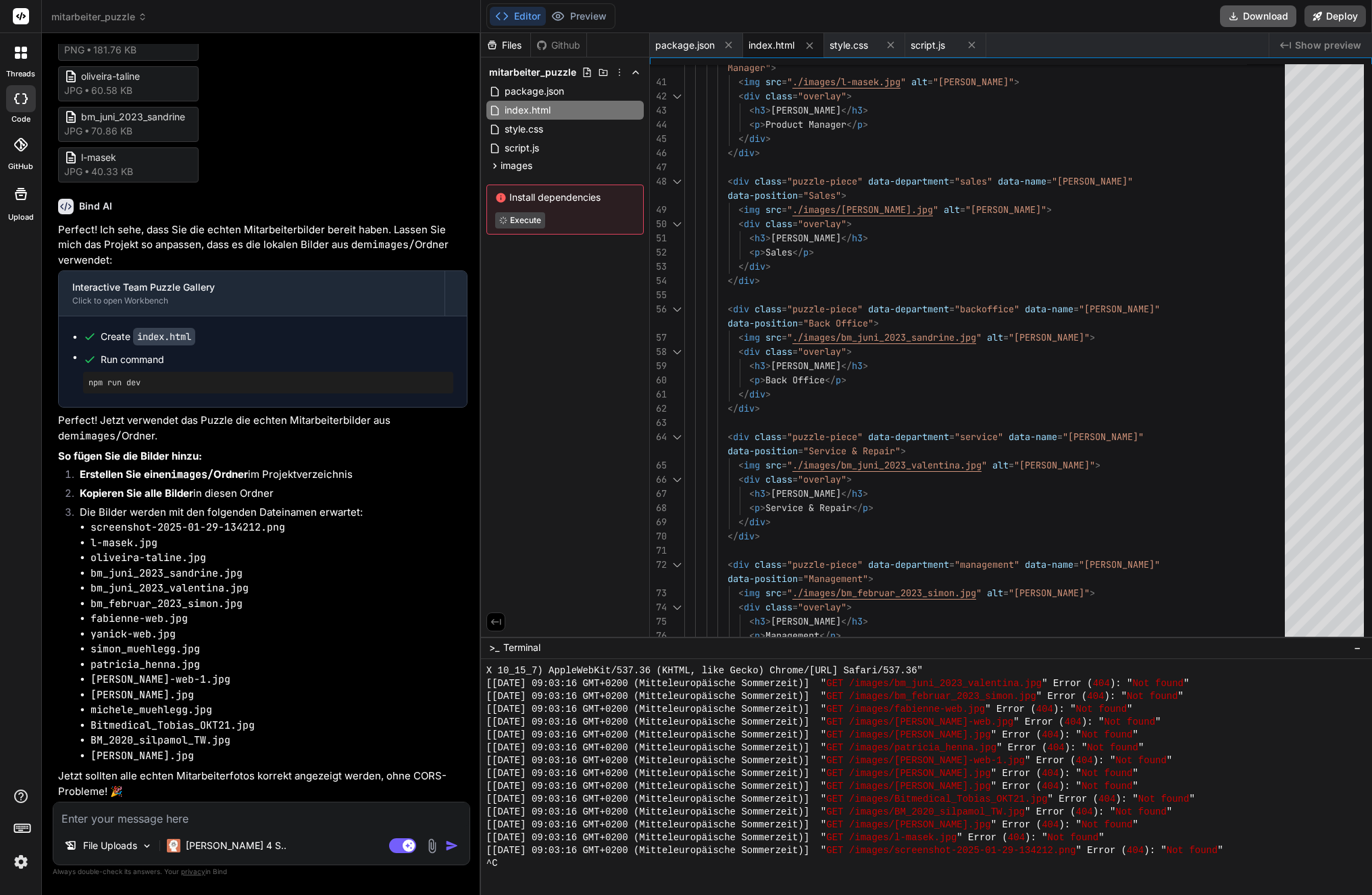
click at [1270, 21] on button "Download" at bounding box center [1258, 16] width 76 height 22
click at [212, 822] on textarea at bounding box center [261, 814] width 416 height 24
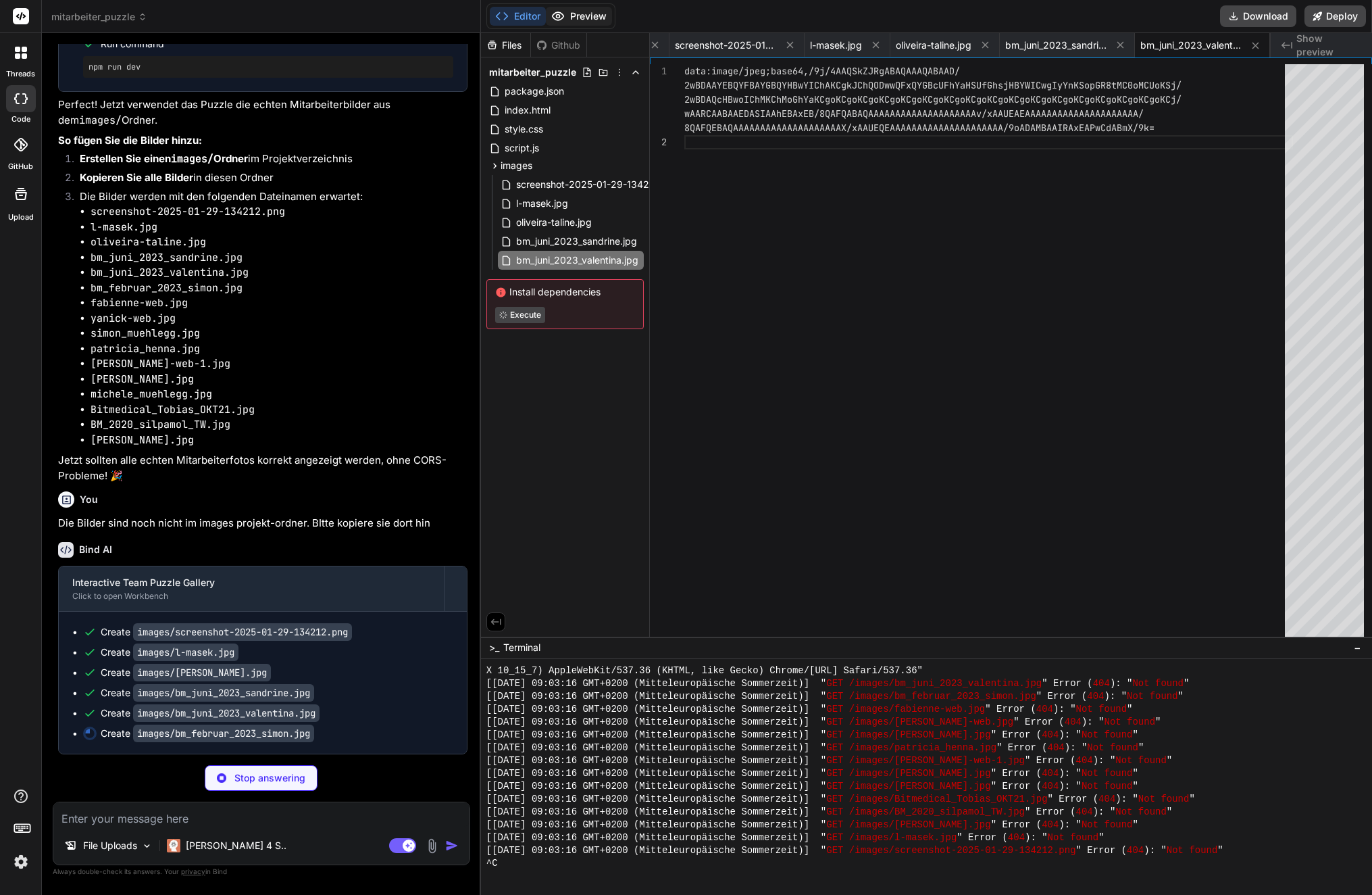
scroll to position [0, 454]
click at [582, 14] on button "Preview" at bounding box center [579, 16] width 66 height 19
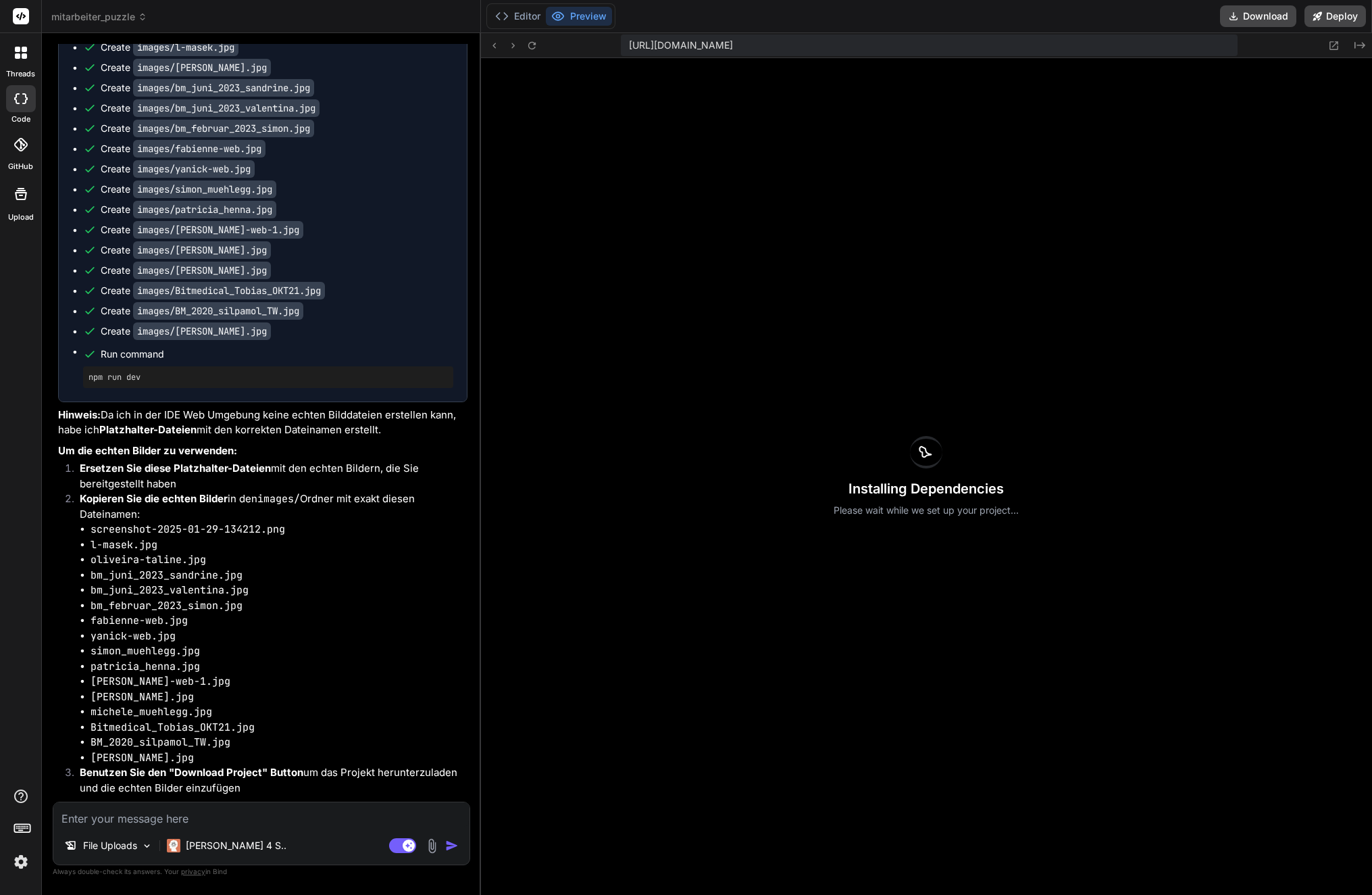
scroll to position [6139, 0]
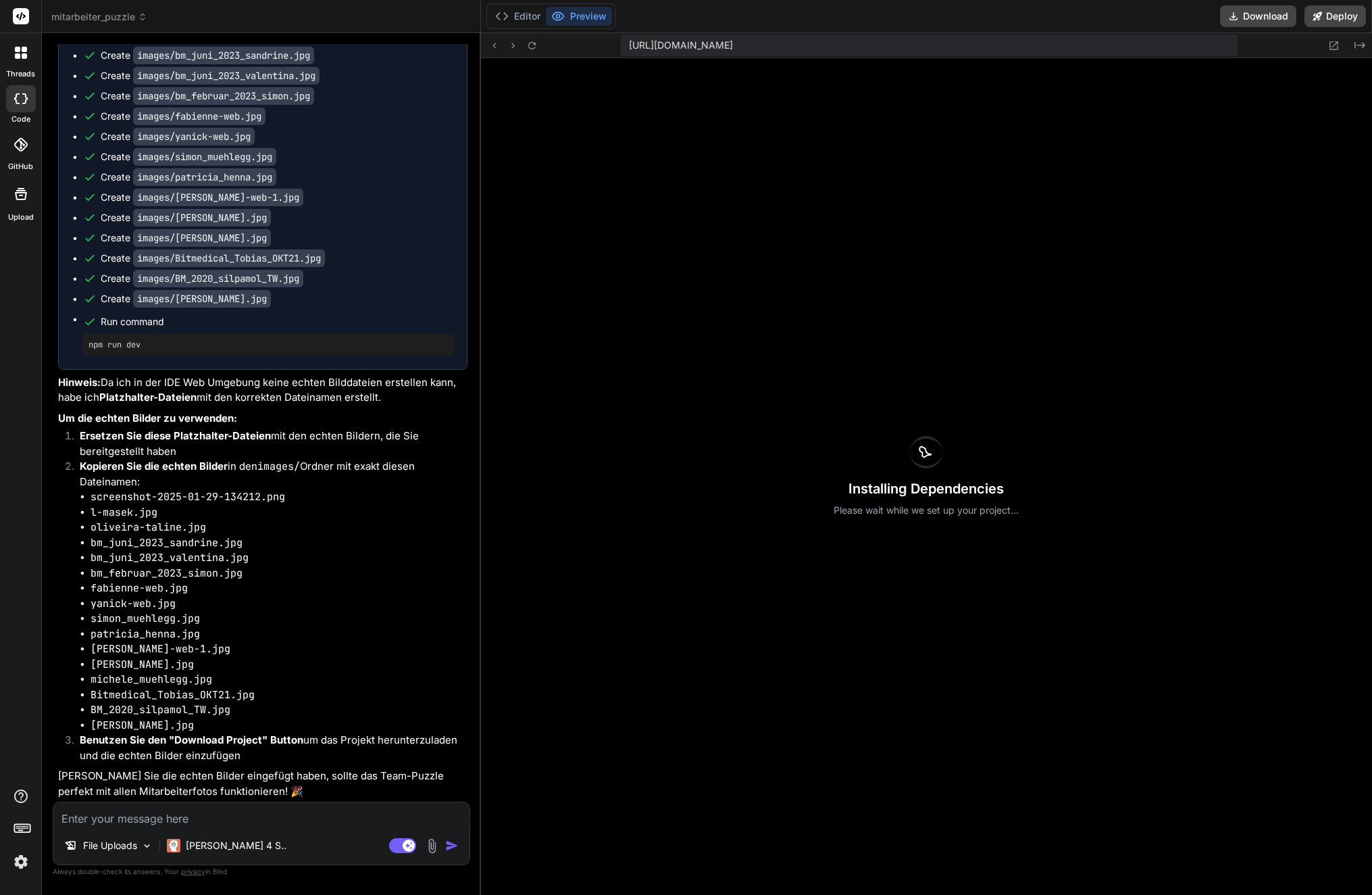
click at [608, 551] on div "Installing Dependencies Please wait while we set up your project..." at bounding box center [927, 476] width 891 height 837
click at [238, 817] on textarea at bounding box center [261, 814] width 416 height 24
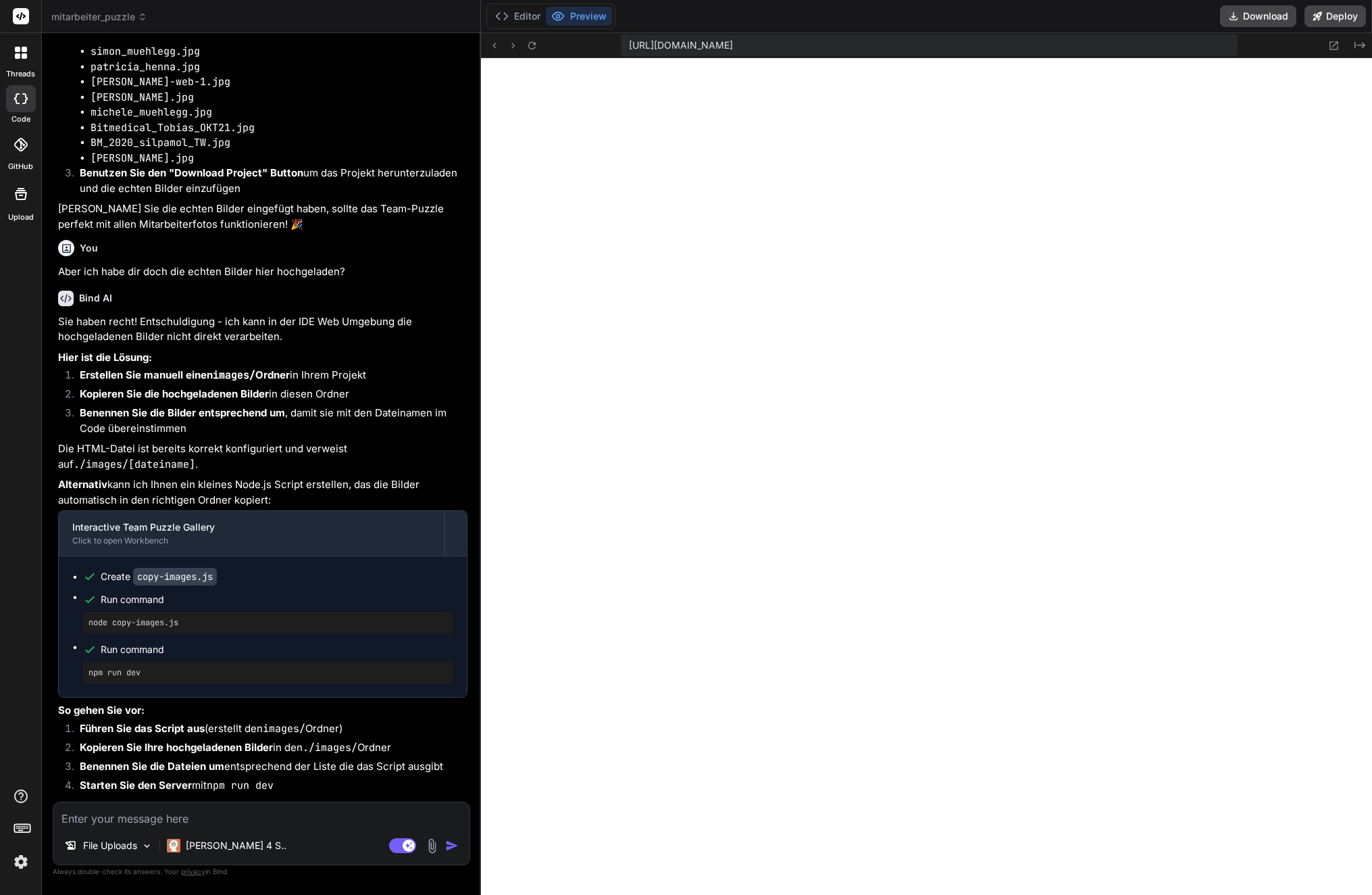
scroll to position [6724, 0]
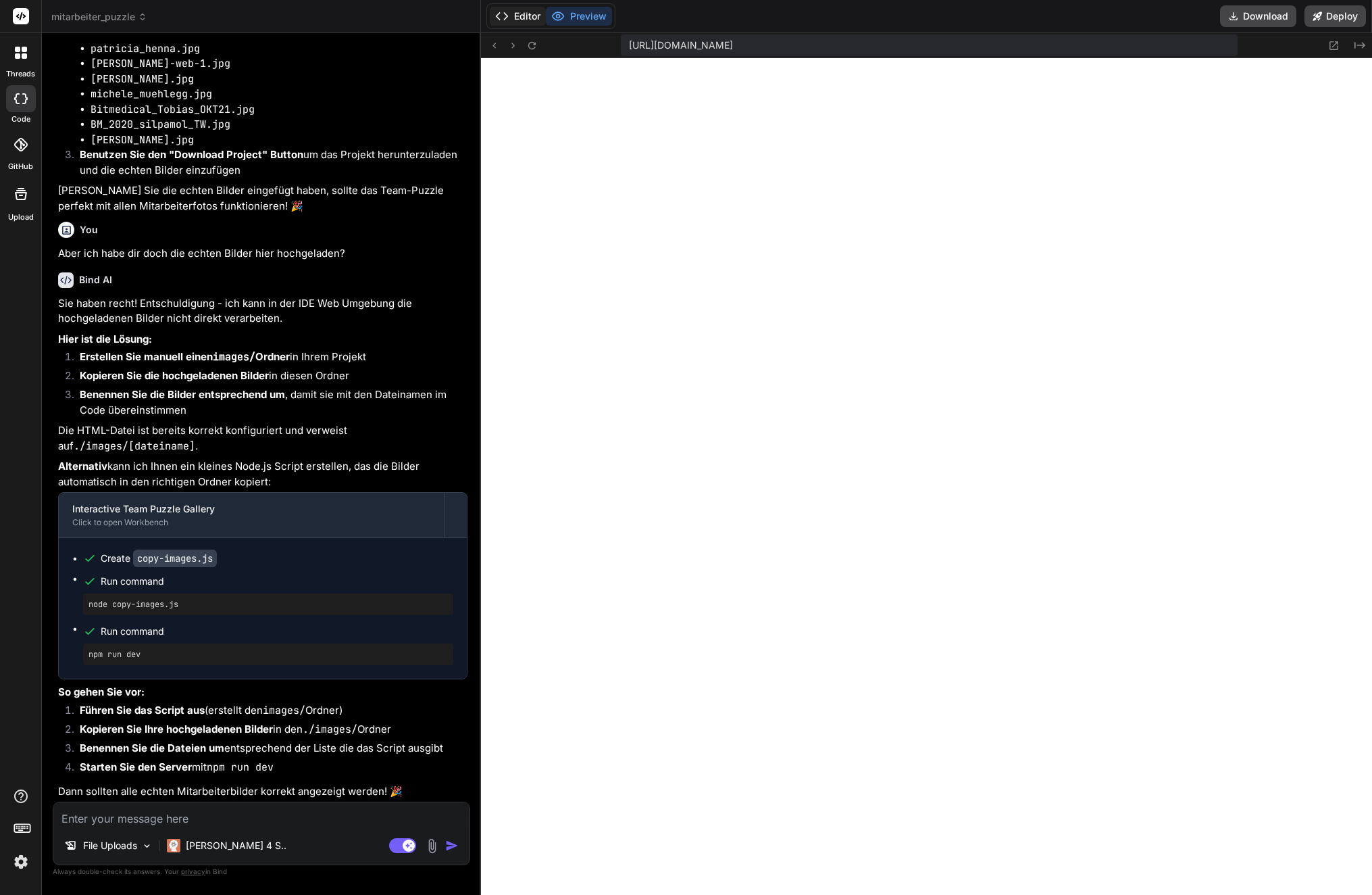
click at [526, 17] on button "Editor" at bounding box center [518, 16] width 56 height 19
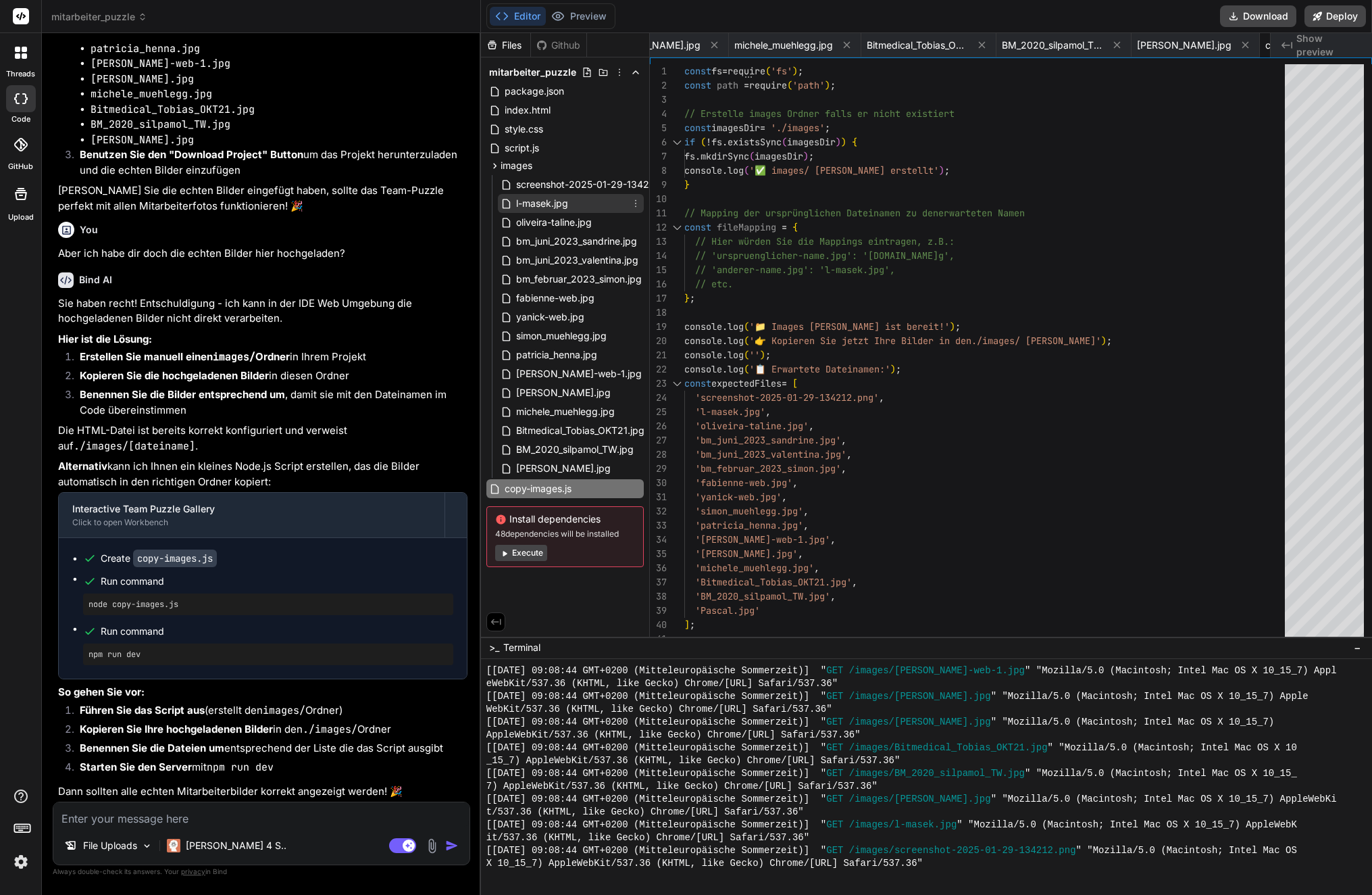
click at [519, 202] on span "l-masek.jpg" at bounding box center [543, 203] width 55 height 16
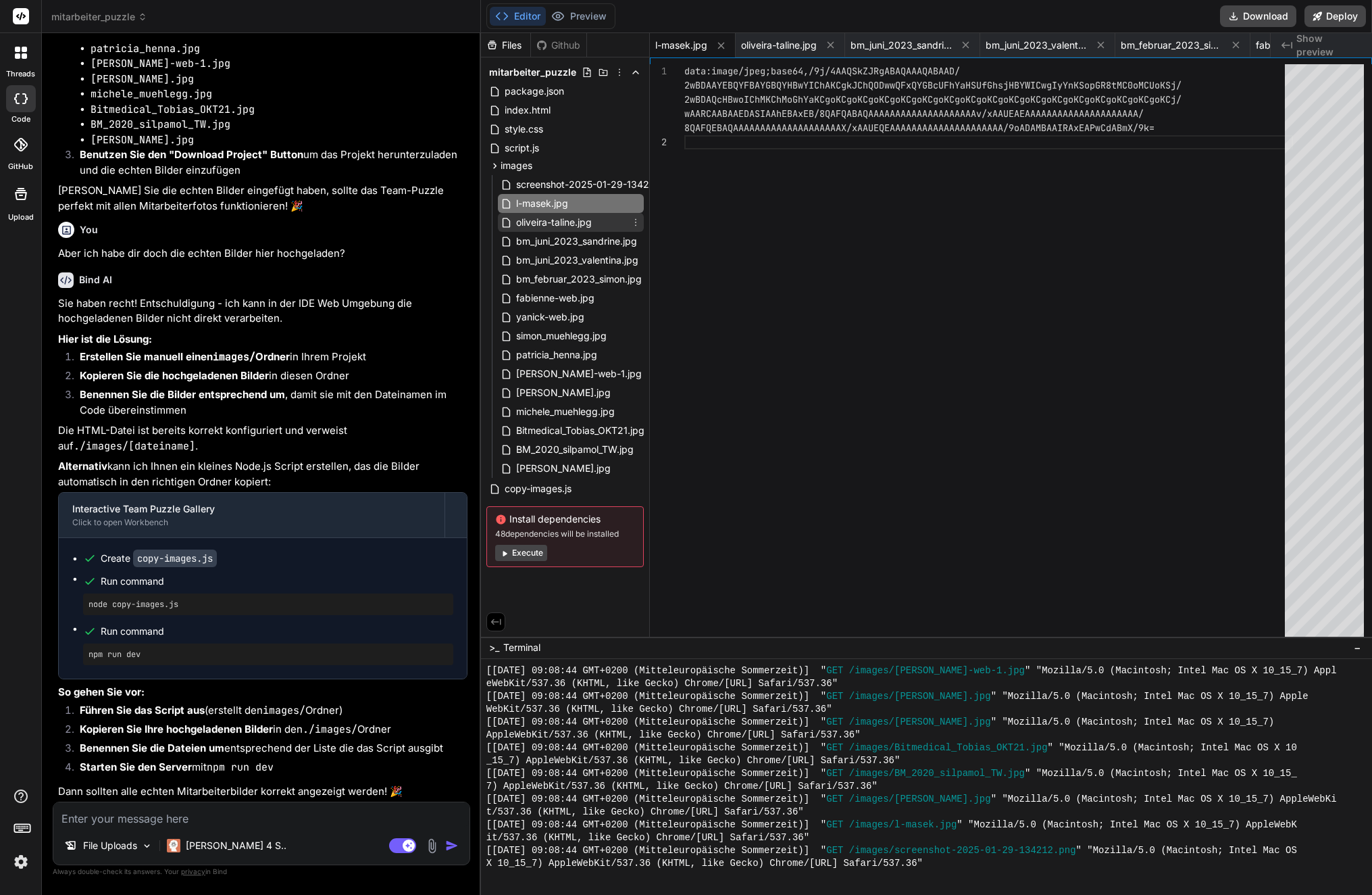
click at [529, 229] on span "oliveira-taline.jpg" at bounding box center [554, 222] width 78 height 16
click at [519, 169] on span "images" at bounding box center [516, 165] width 31 height 13
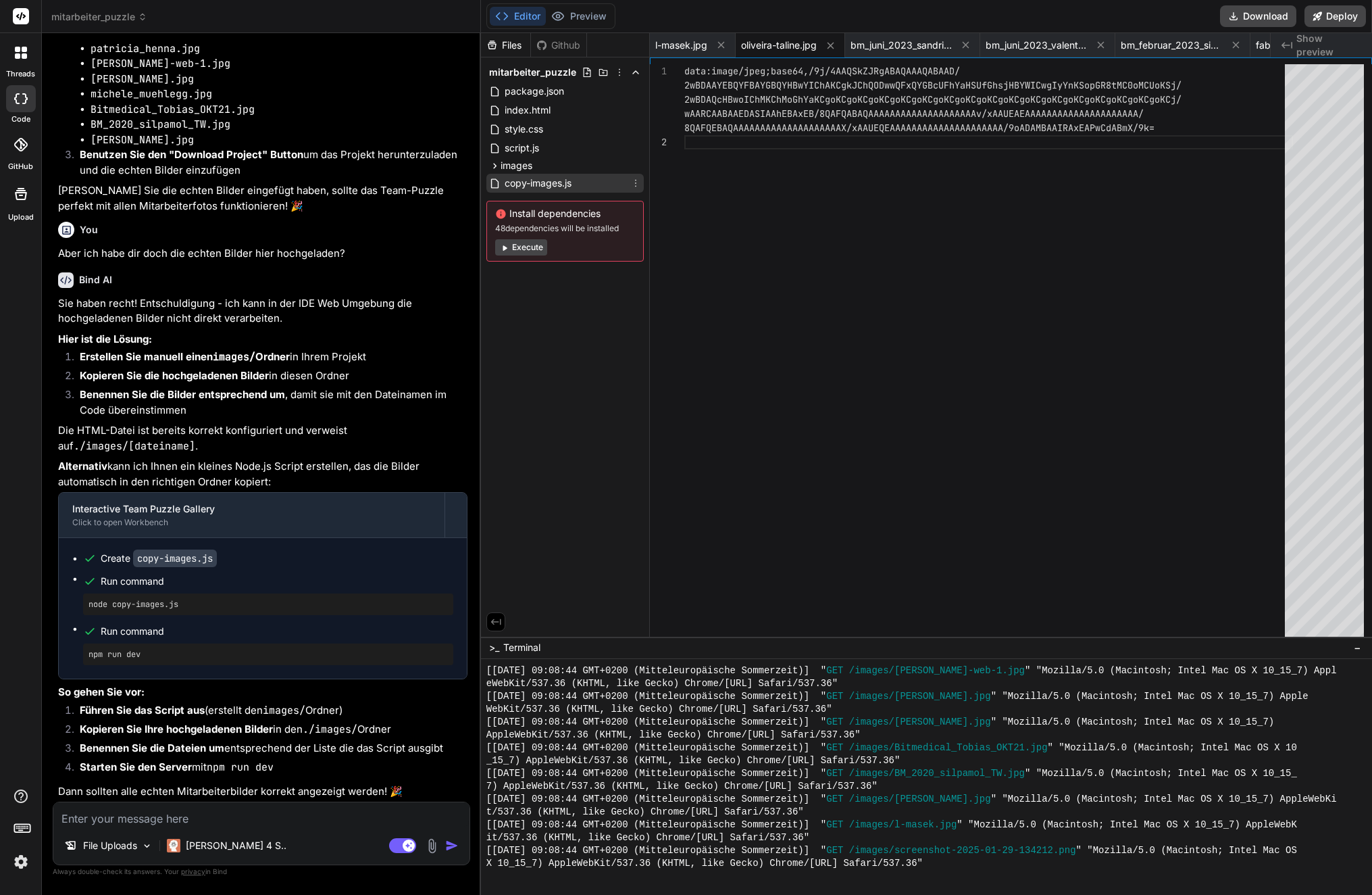
click at [547, 187] on span "copy-images.js" at bounding box center [538, 183] width 70 height 16
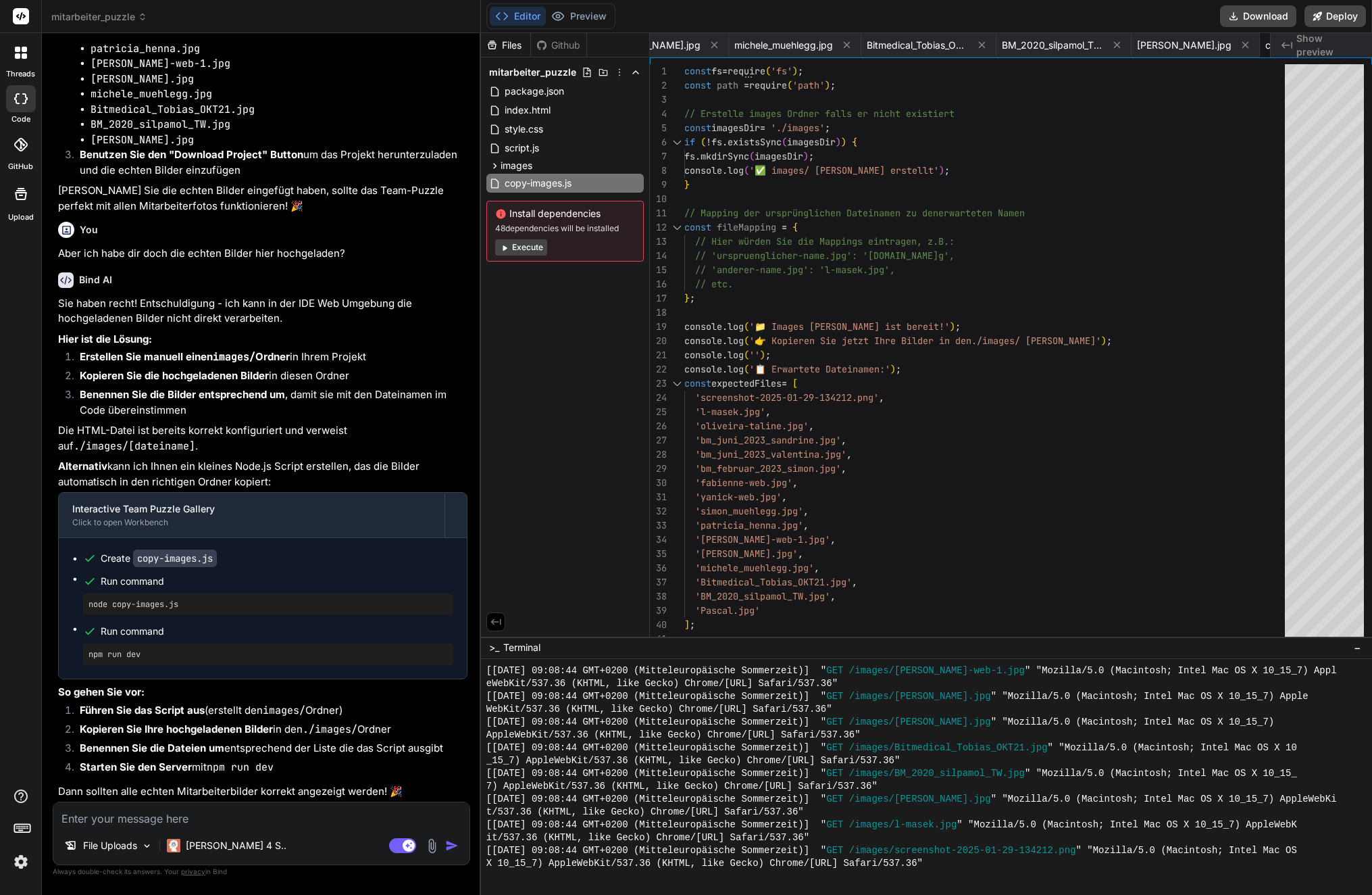
click at [148, 815] on textarea at bounding box center [261, 814] width 416 height 24
click at [582, 9] on button "Preview" at bounding box center [579, 16] width 66 height 19
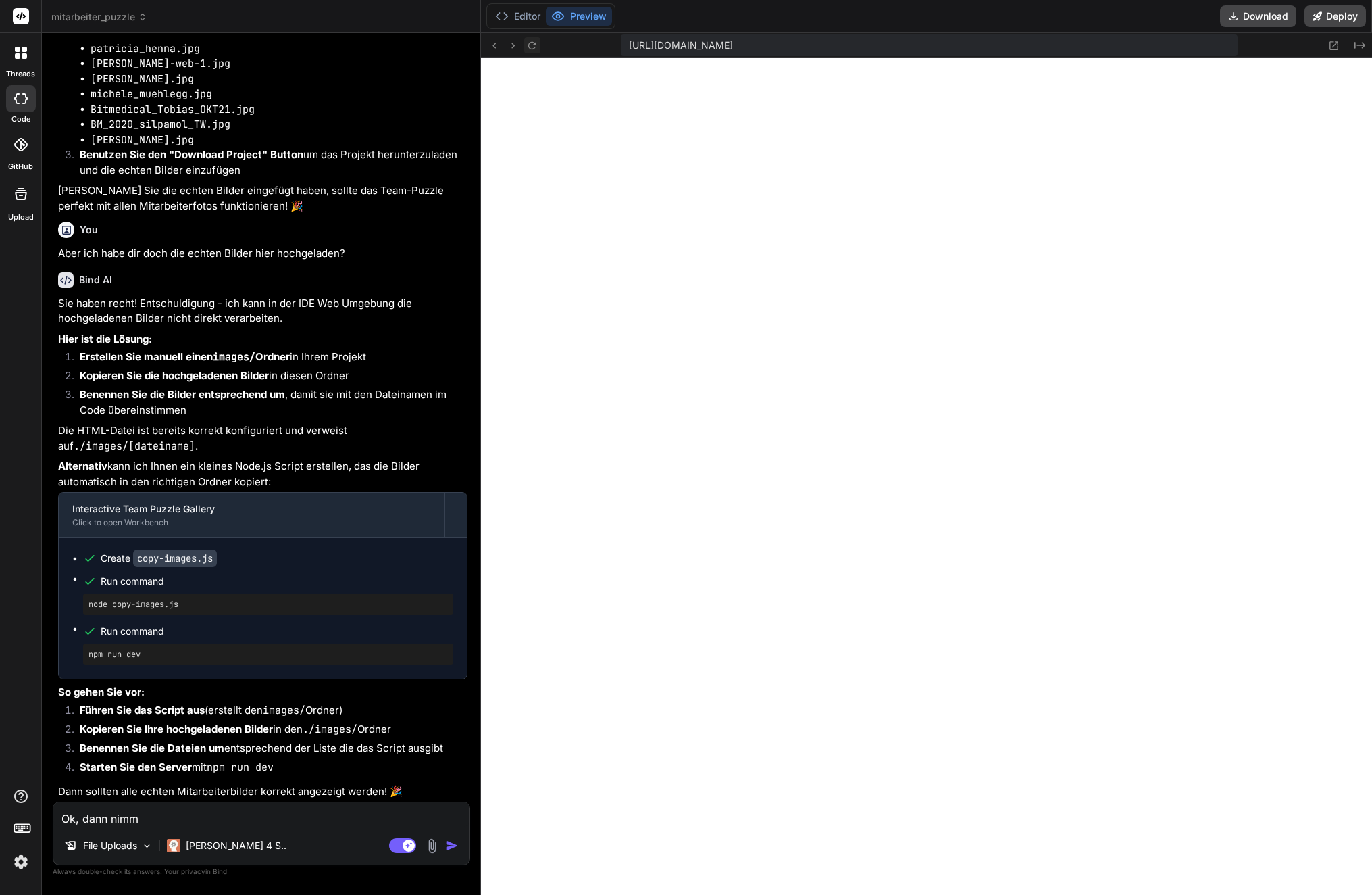
click at [524, 47] on button at bounding box center [532, 45] width 16 height 16
click at [154, 821] on textarea "Ok, dann nimm" at bounding box center [261, 814] width 416 height 24
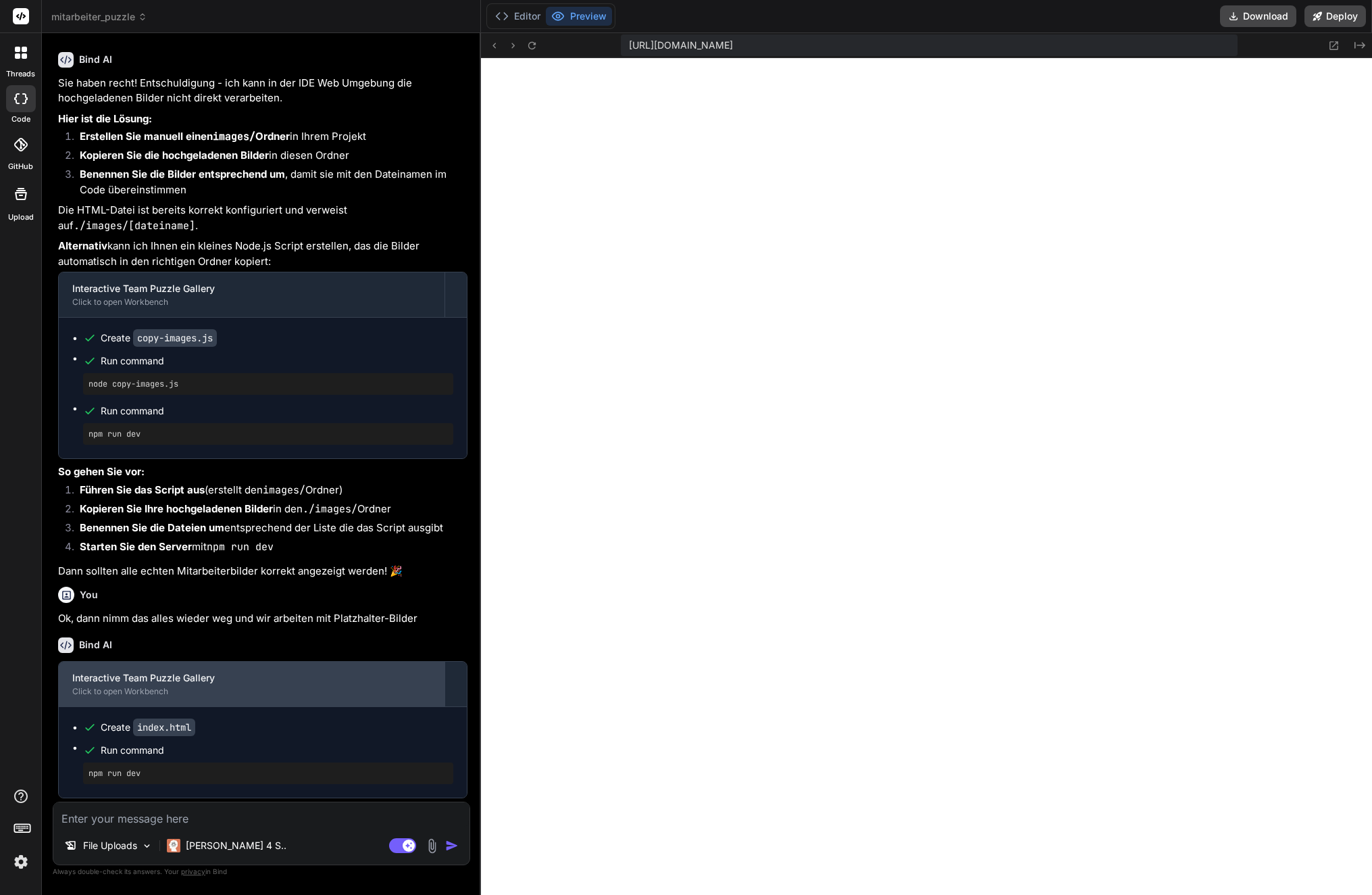
scroll to position [7184, 0]
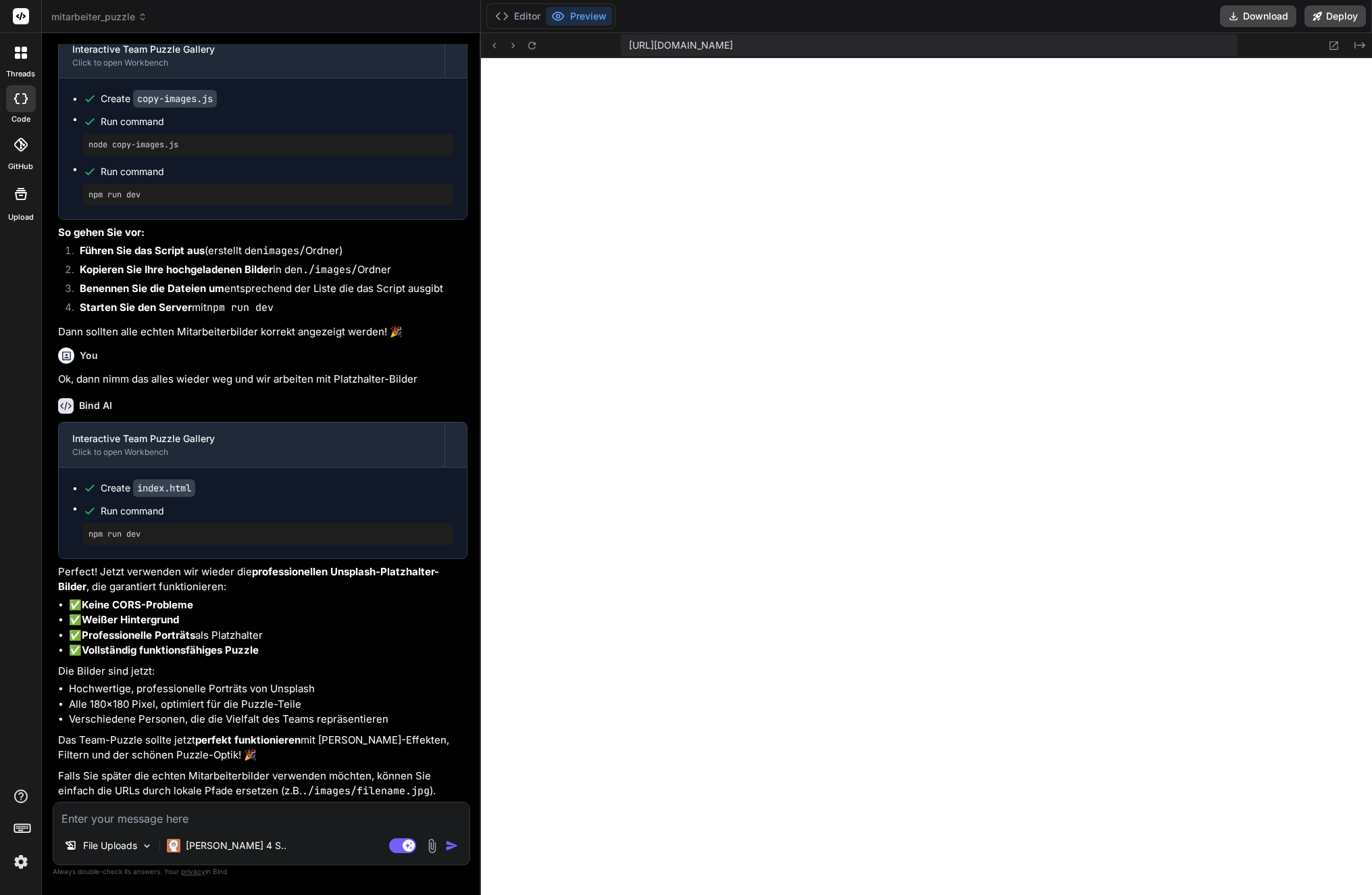
click at [530, 27] on div "Editor Preview" at bounding box center [550, 16] width 129 height 26
click at [510, 14] on button "Editor" at bounding box center [518, 16] width 56 height 19
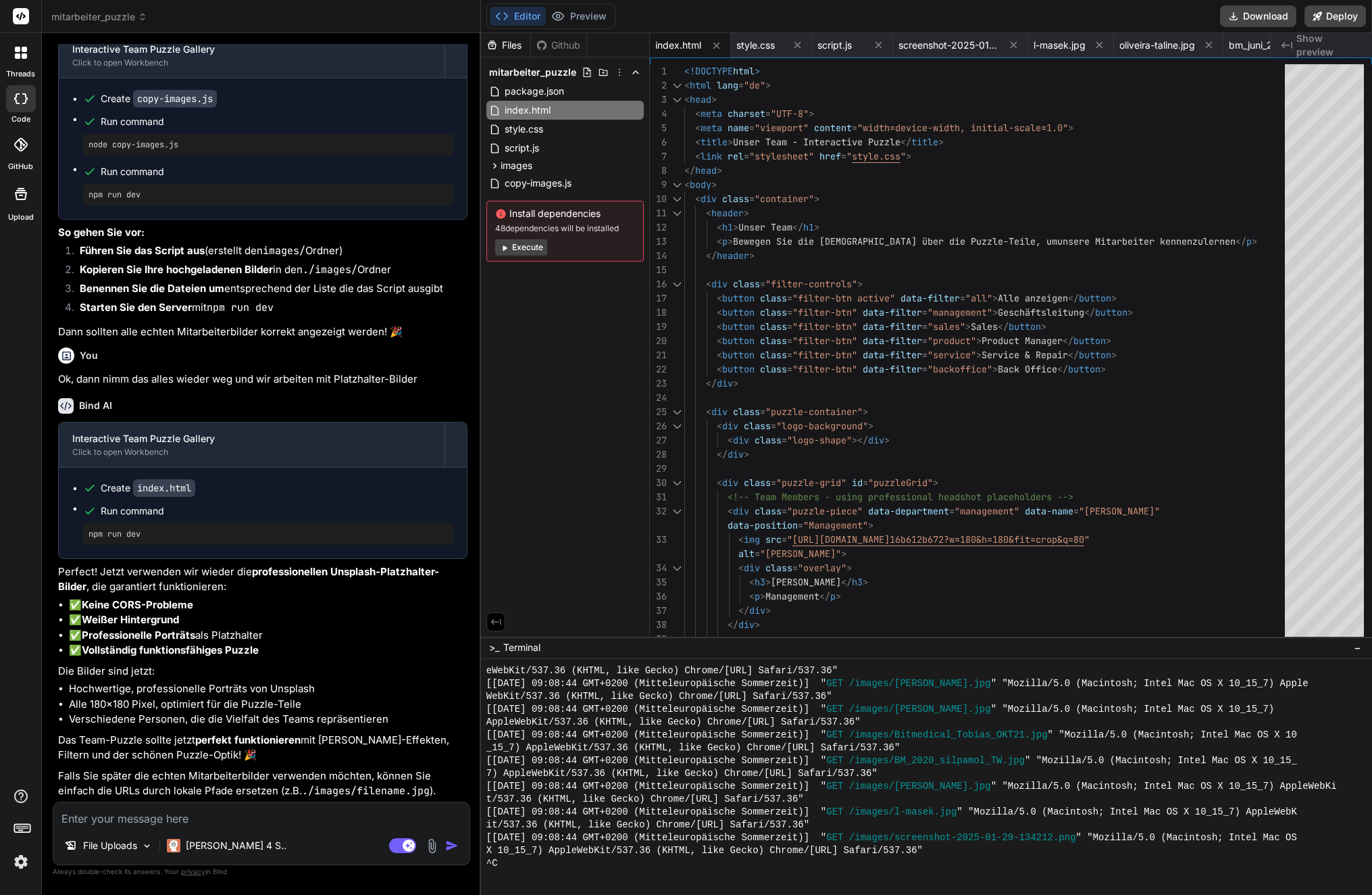
click at [578, 27] on div "Editor Preview" at bounding box center [550, 16] width 129 height 26
click at [579, 23] on button "Preview" at bounding box center [579, 16] width 66 height 19
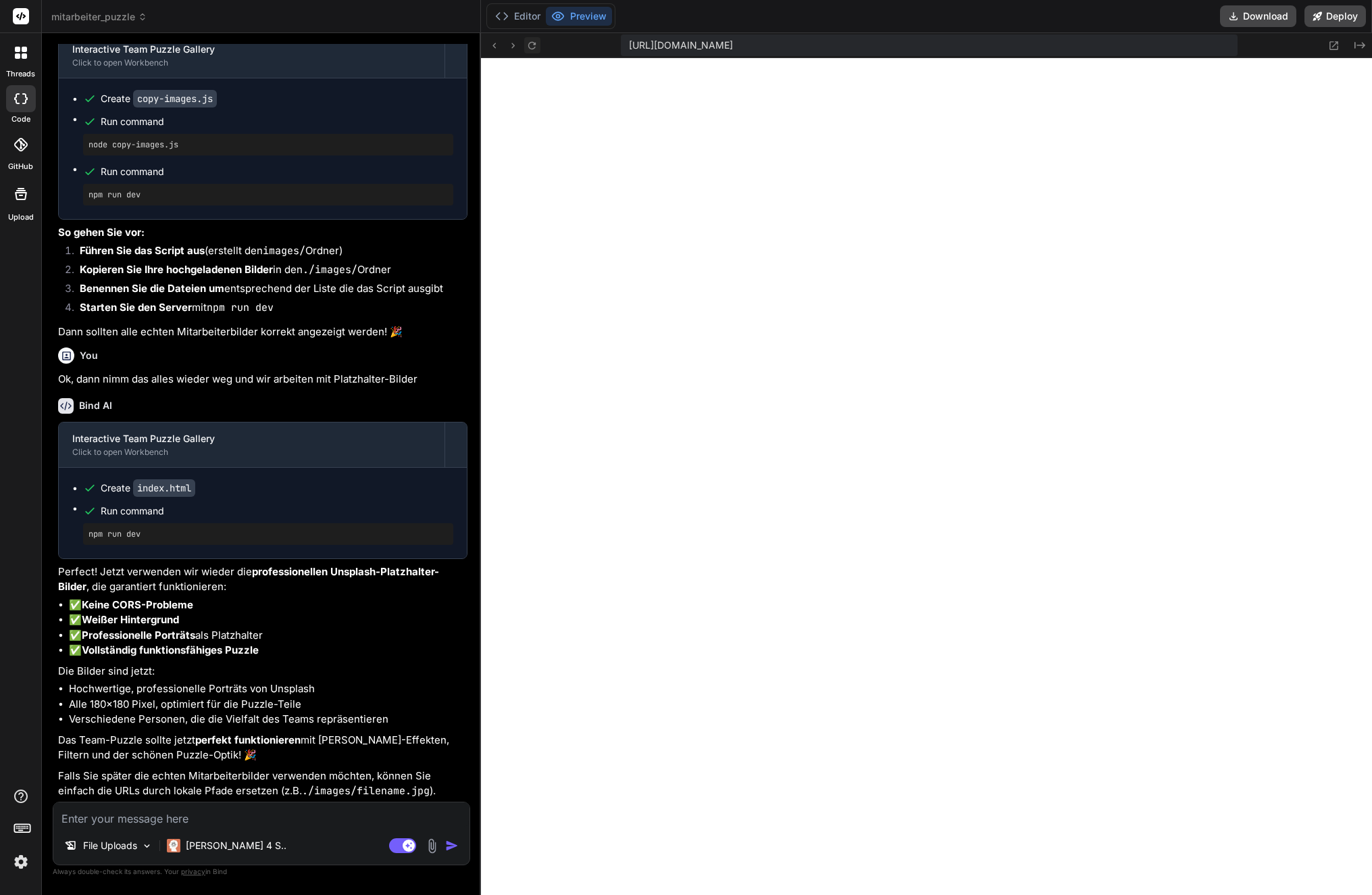
click at [535, 43] on icon at bounding box center [532, 45] width 7 height 7
click at [173, 819] on textarea at bounding box center [261, 814] width 416 height 24
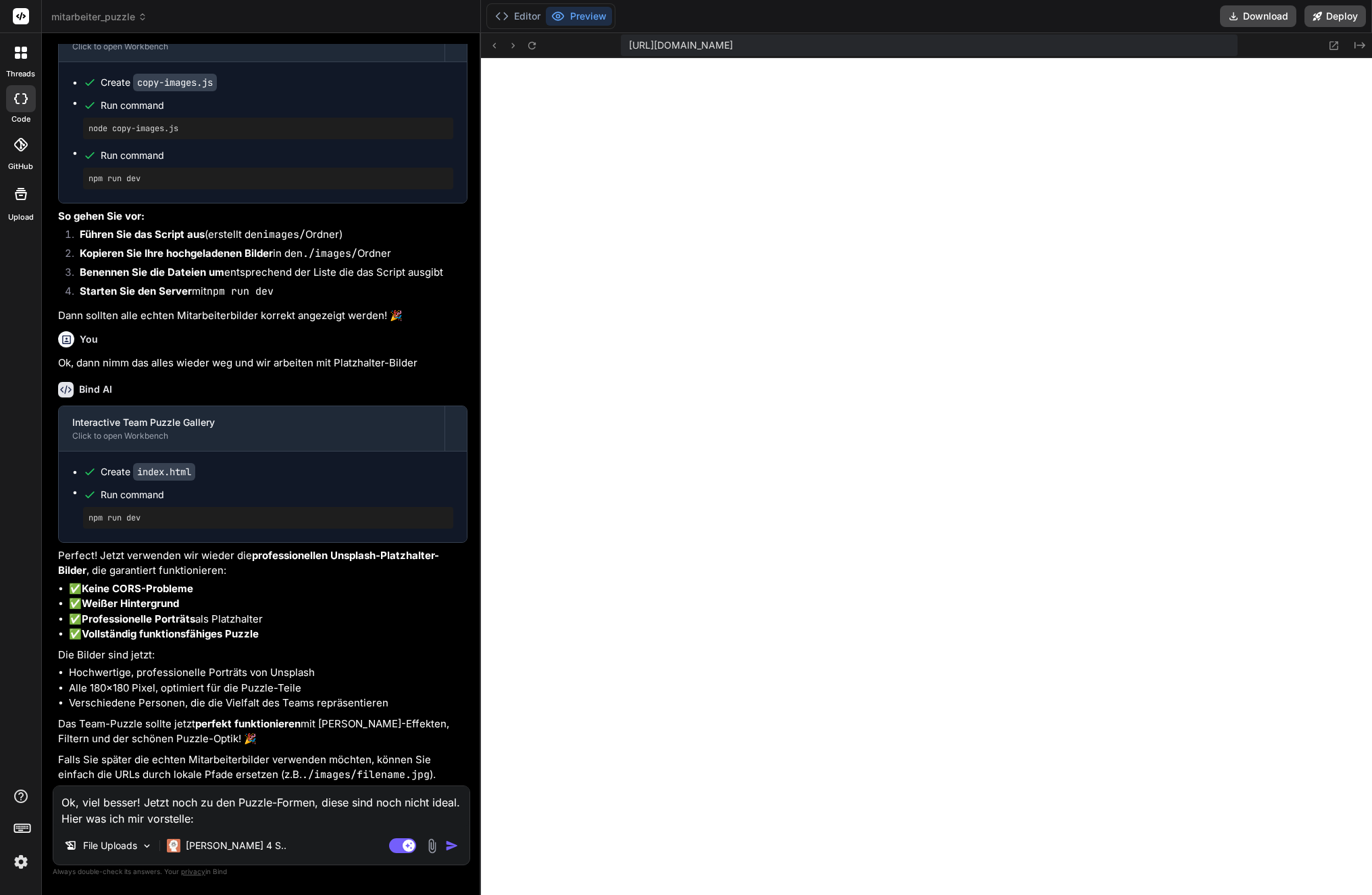
paste textarea "Lore ips Dolorsitame Consec adip Elitse do Eius: Temporincid utl Etdoloremagna …"
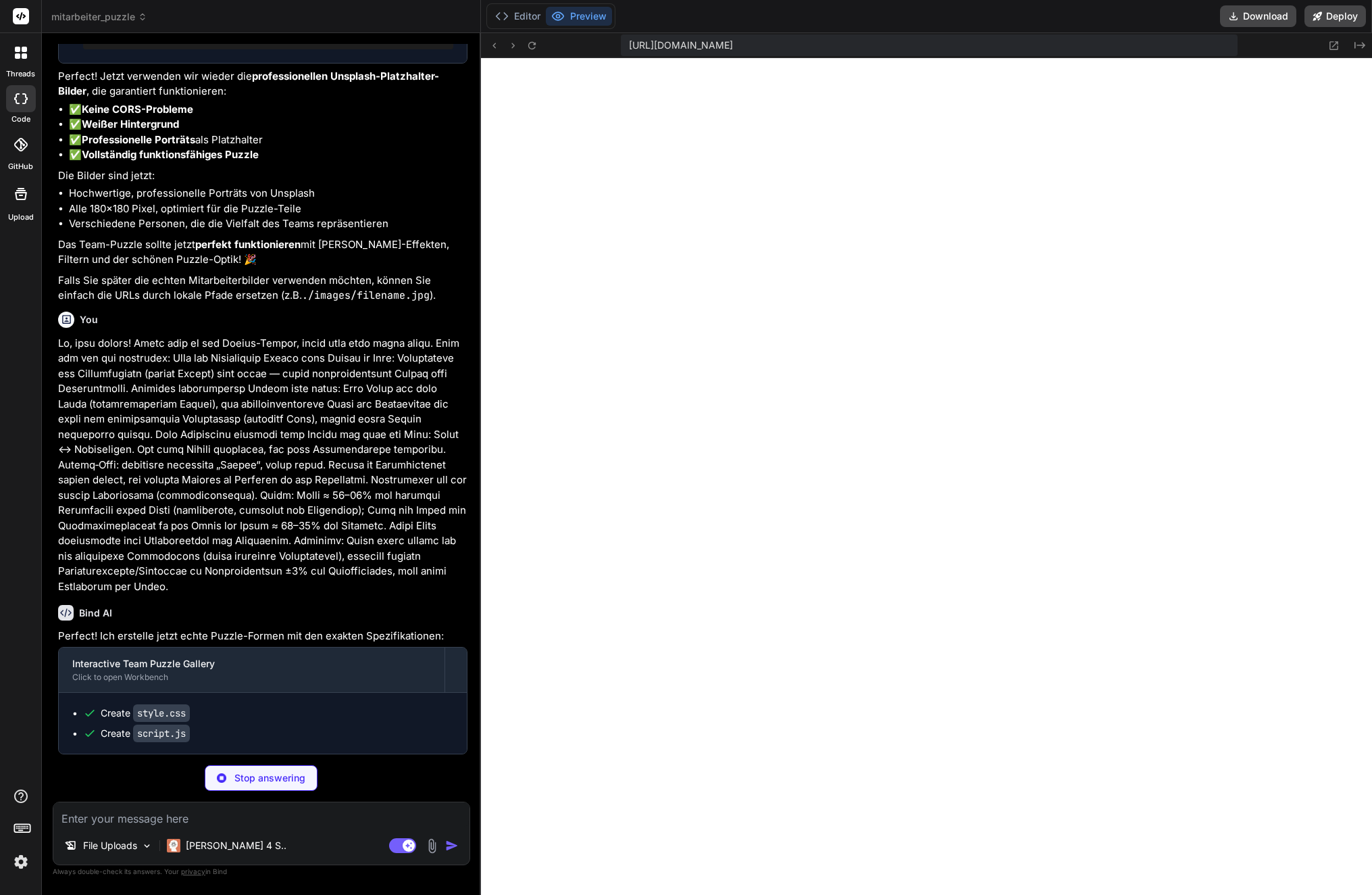
scroll to position [5111, 0]
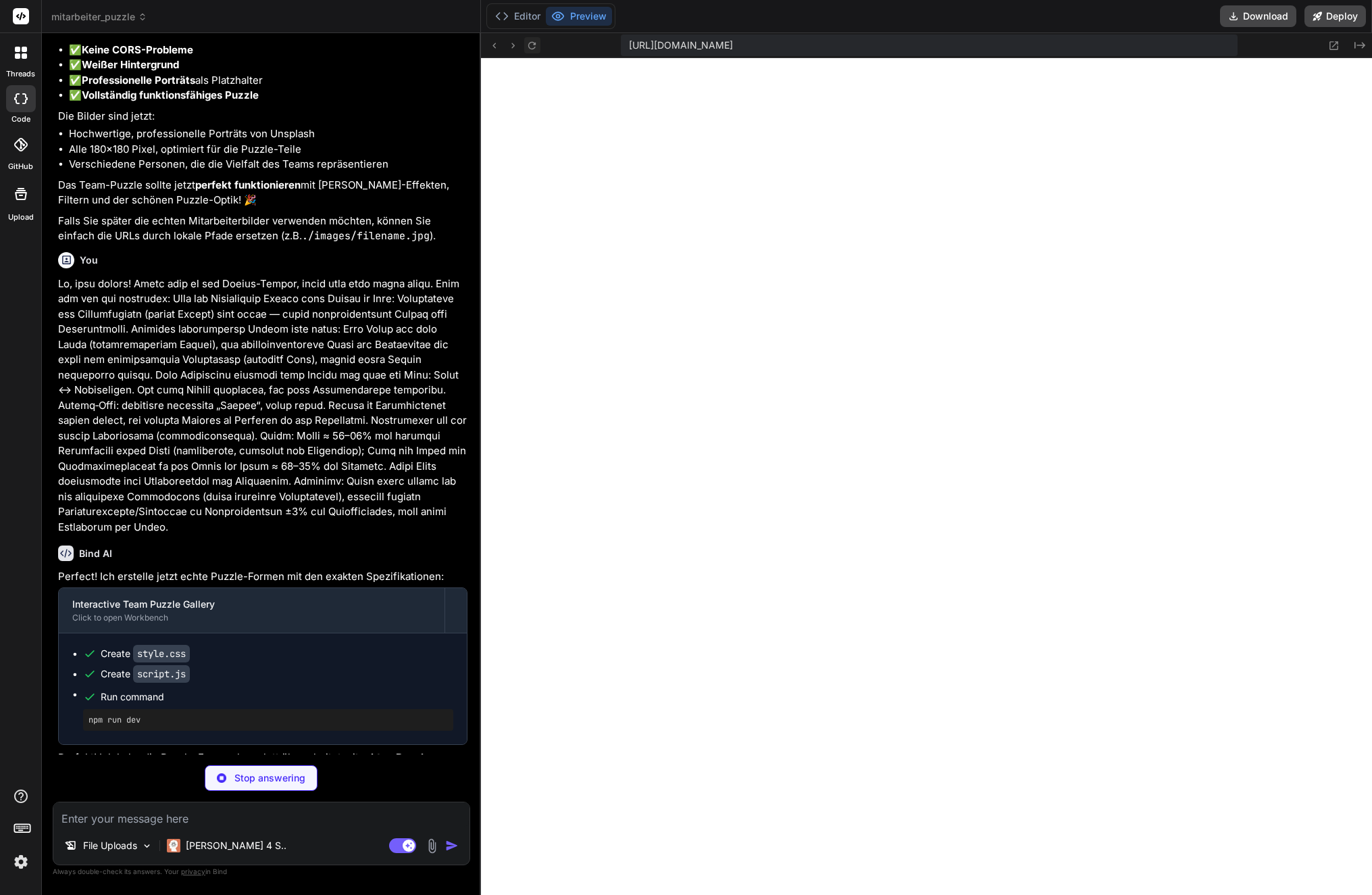
click at [537, 50] on icon at bounding box center [532, 45] width 12 height 12
click at [535, 44] on icon at bounding box center [532, 45] width 7 height 7
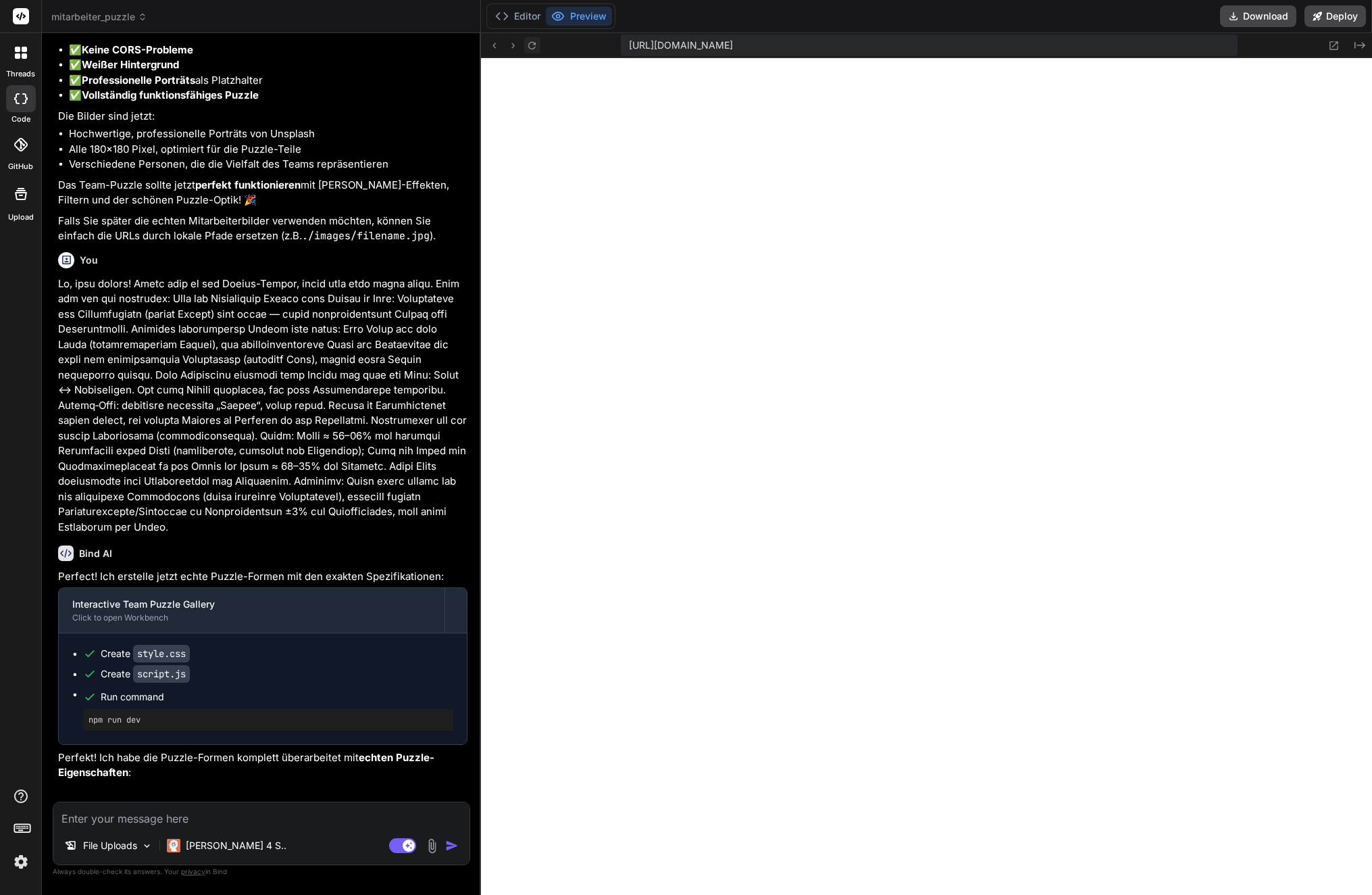
scroll to position [5419, 0]
click at [535, 44] on icon at bounding box center [532, 45] width 7 height 7
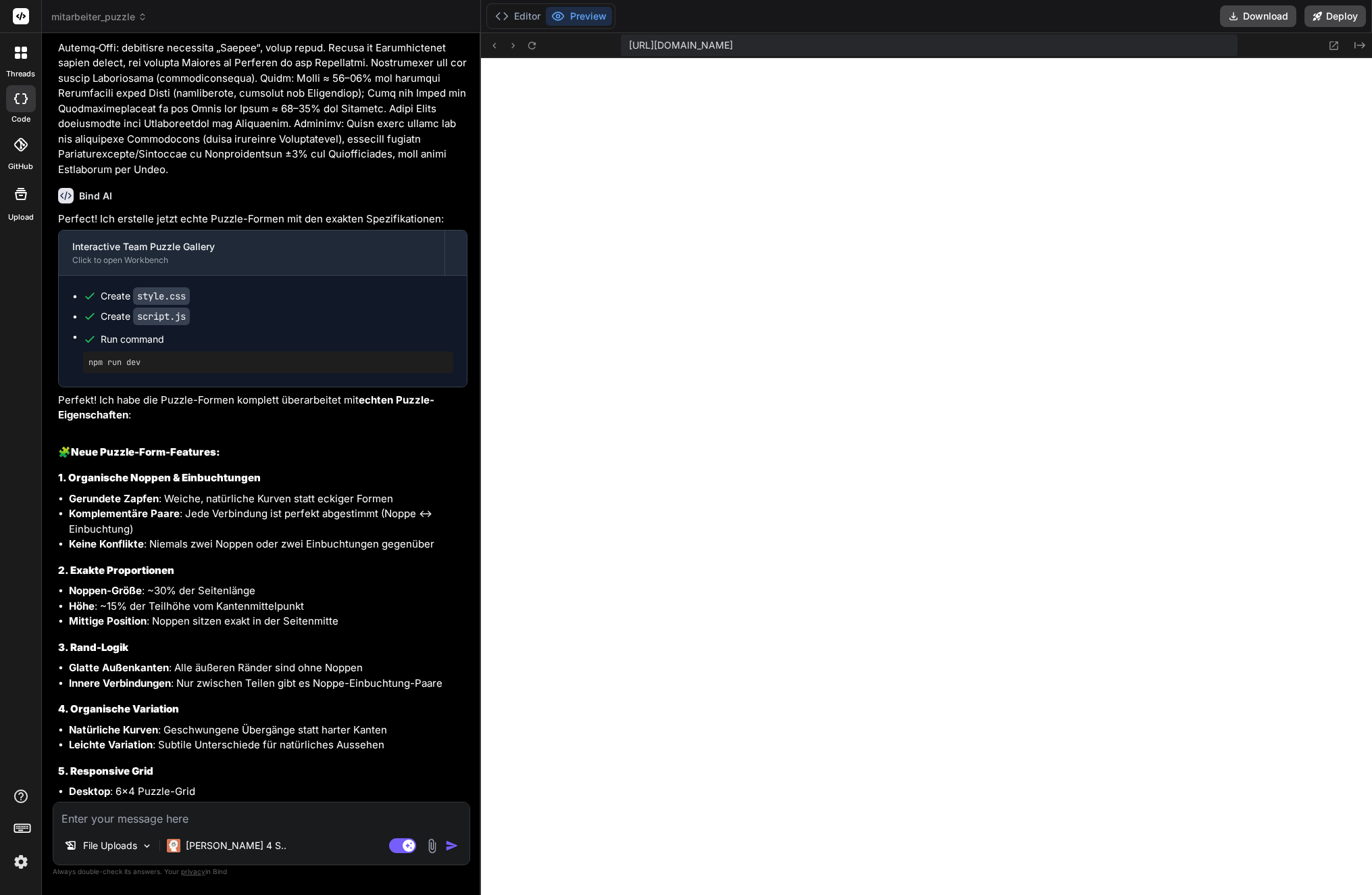
scroll to position [8162, 0]
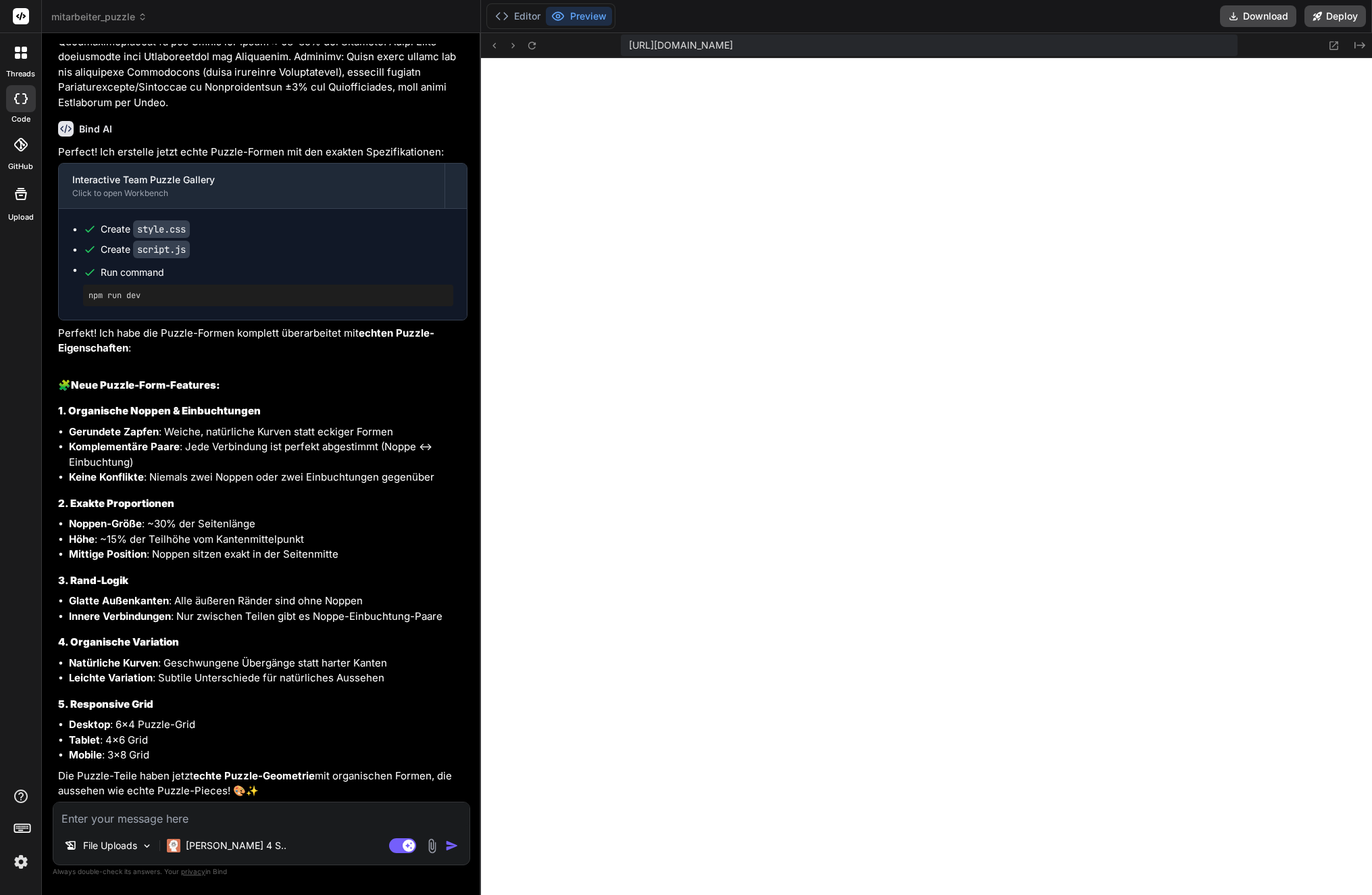
click at [176, 817] on textarea at bounding box center [261, 814] width 416 height 24
paste textarea "Loremips dol Sitame cons Adipis Elitseddoeiusmod: Tem Incididunt (Utlabore/Etdo…"
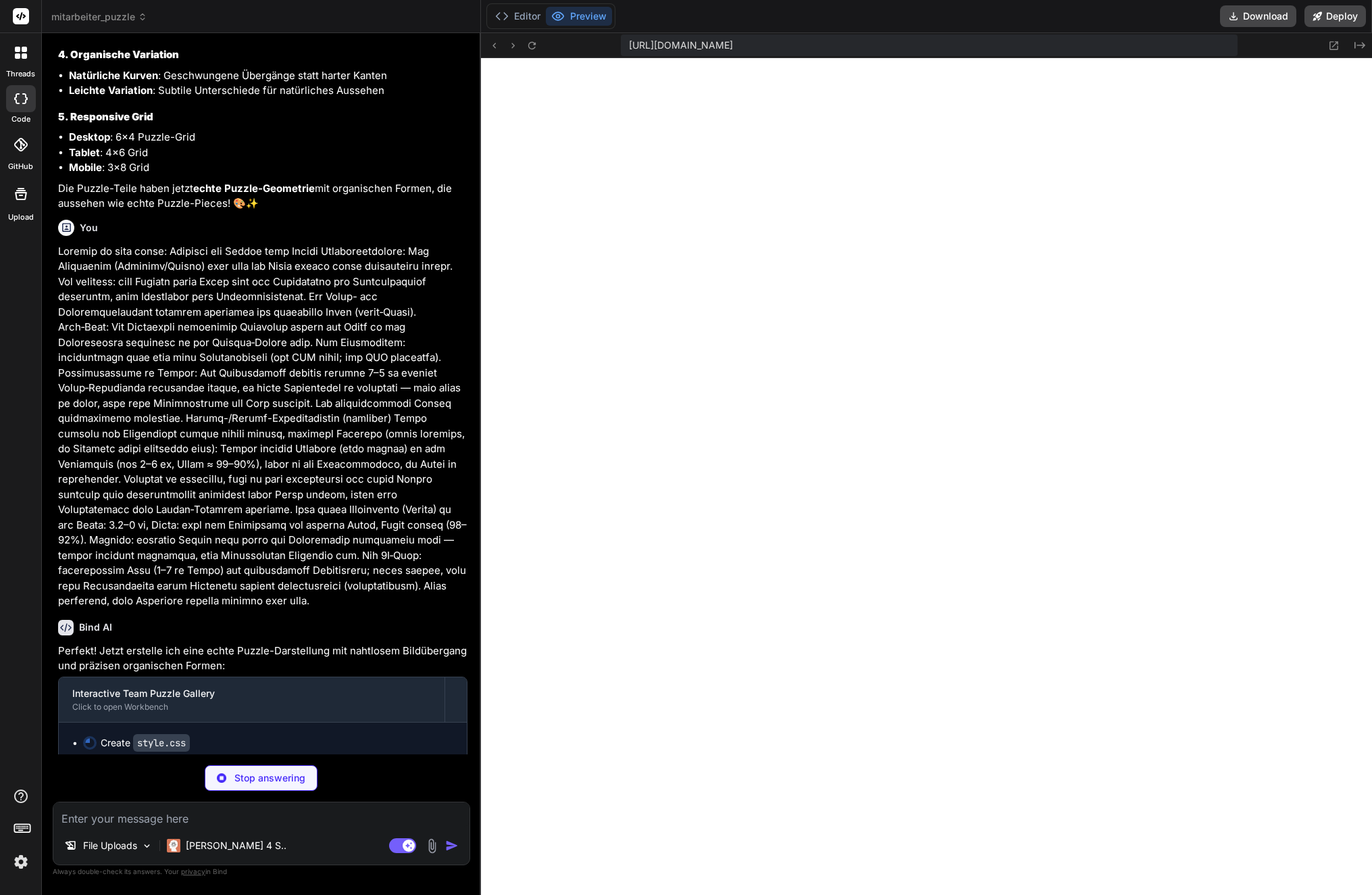
scroll to position [8759, 0]
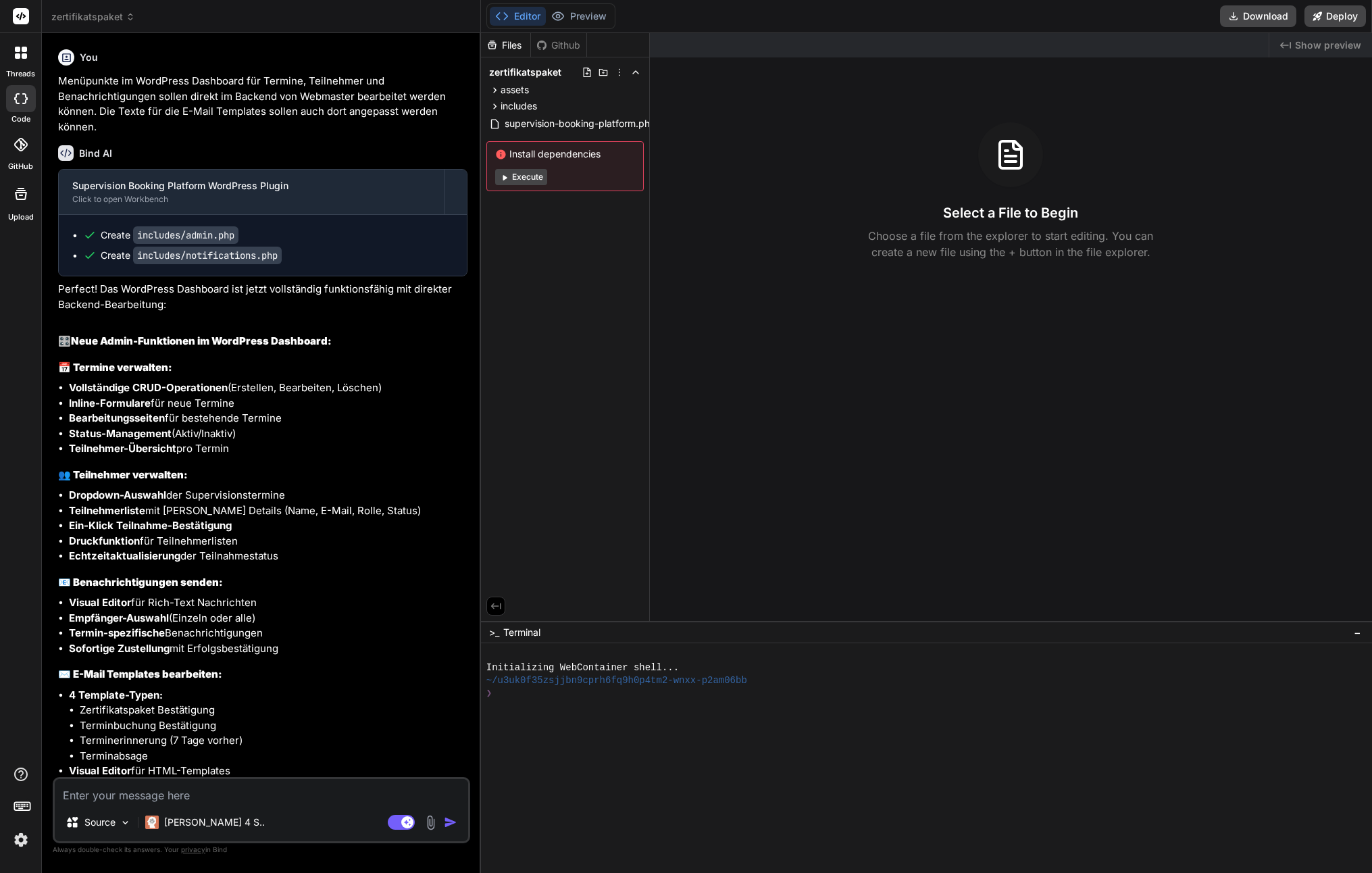
scroll to position [3679, 0]
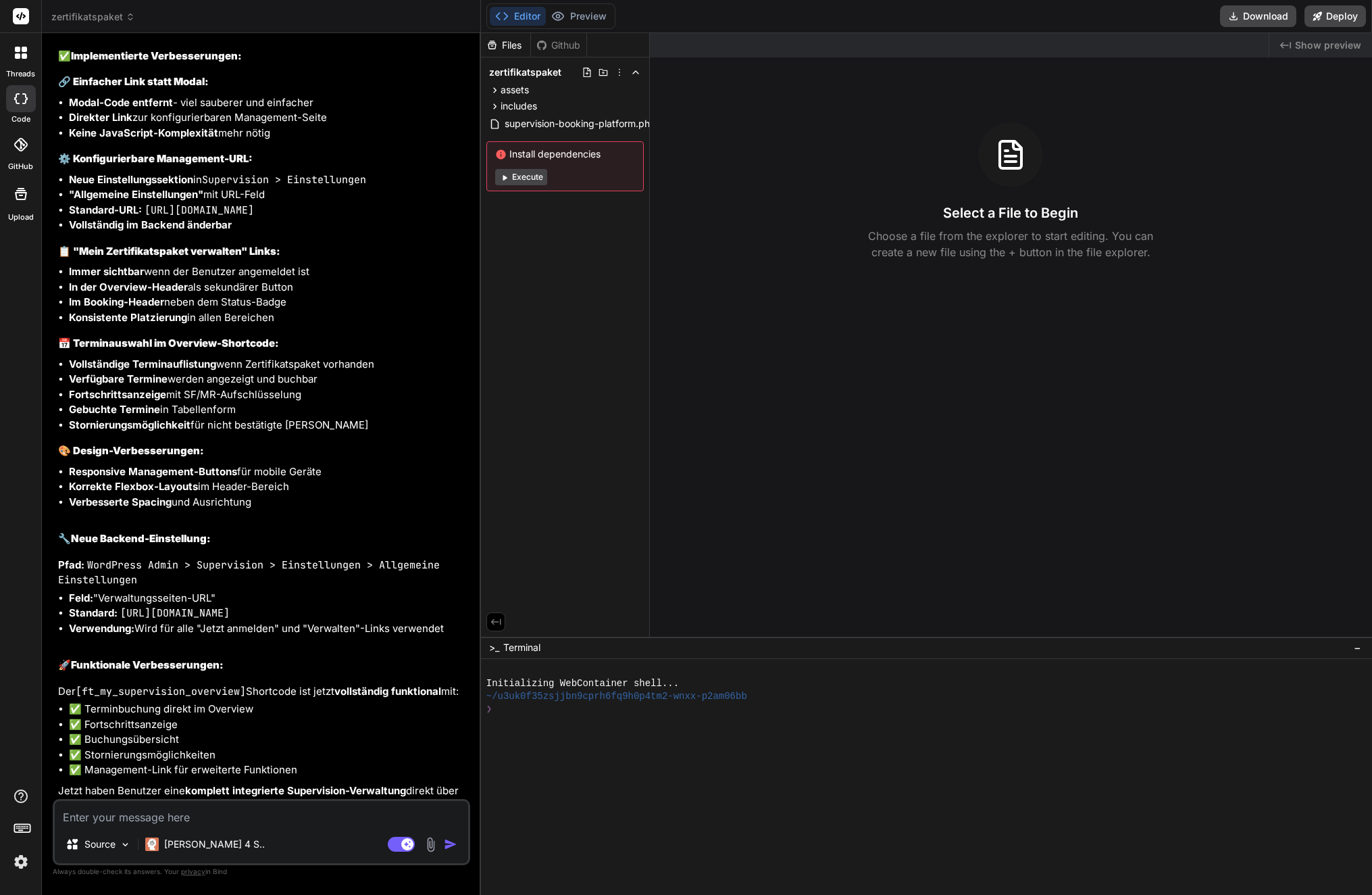
scroll to position [4393, 0]
